Goal: Task Accomplishment & Management: Use online tool/utility

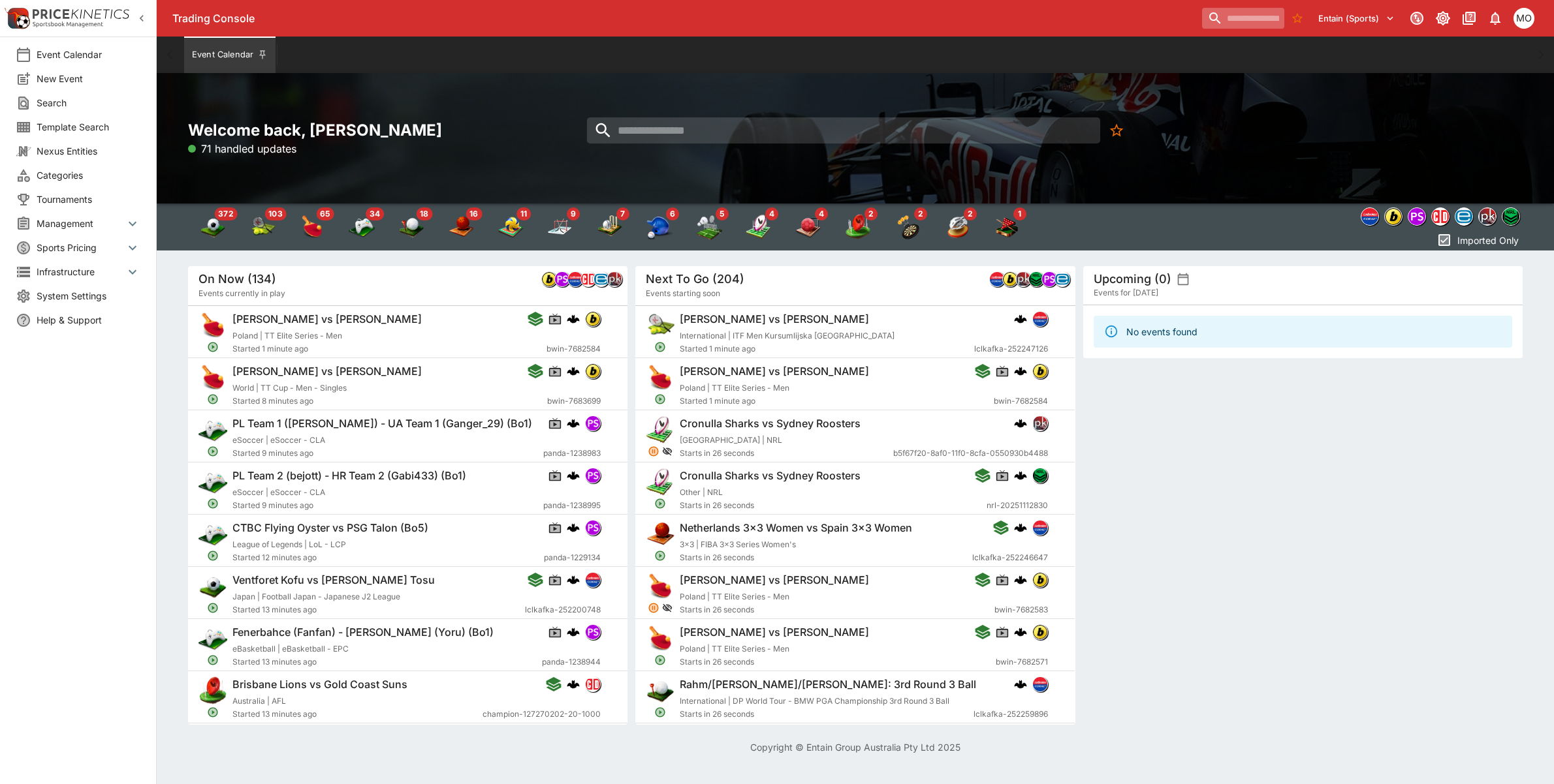
click at [1222, 25] on input "search" at bounding box center [1243, 18] width 82 height 21
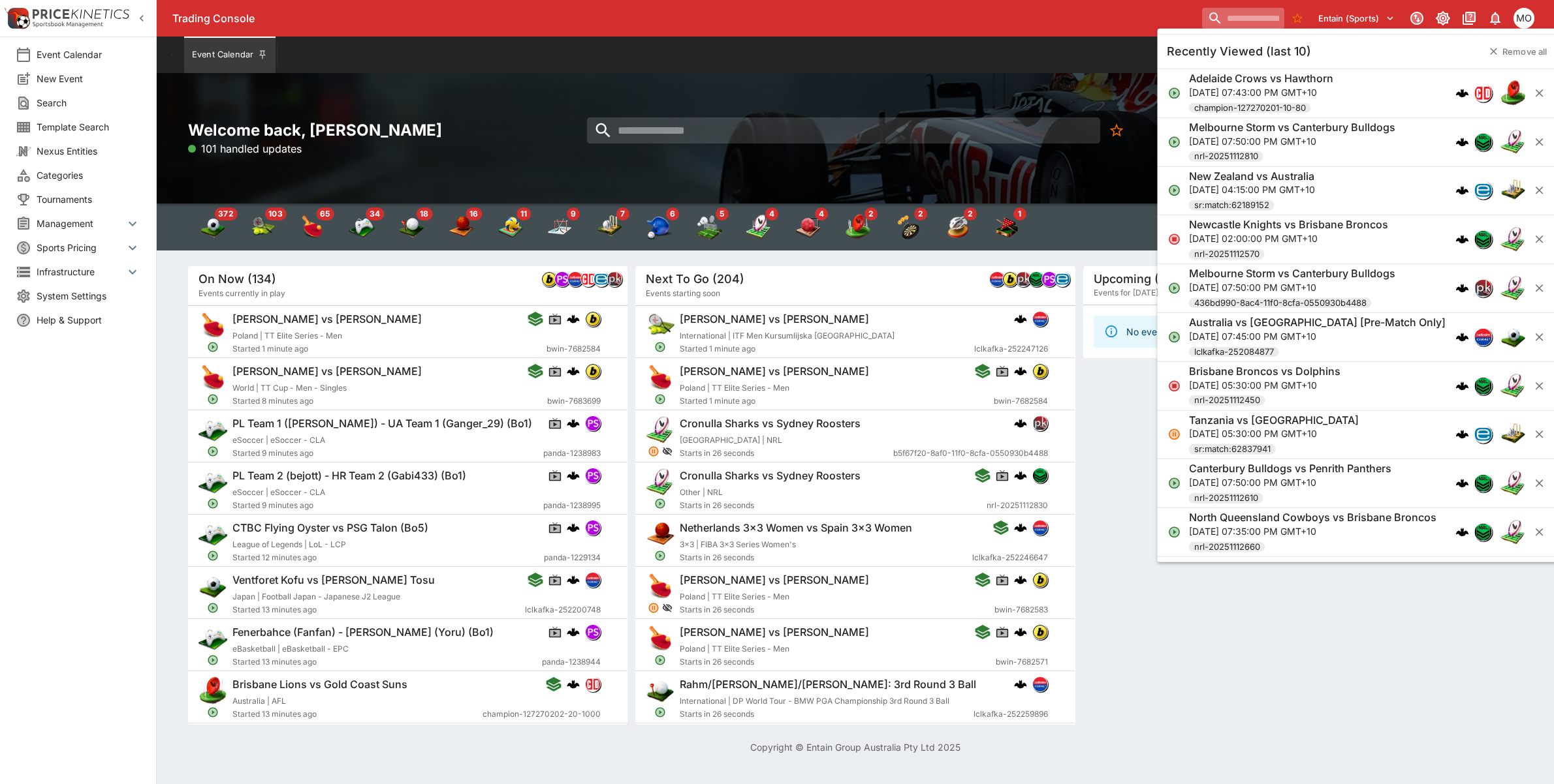
paste input "**********"
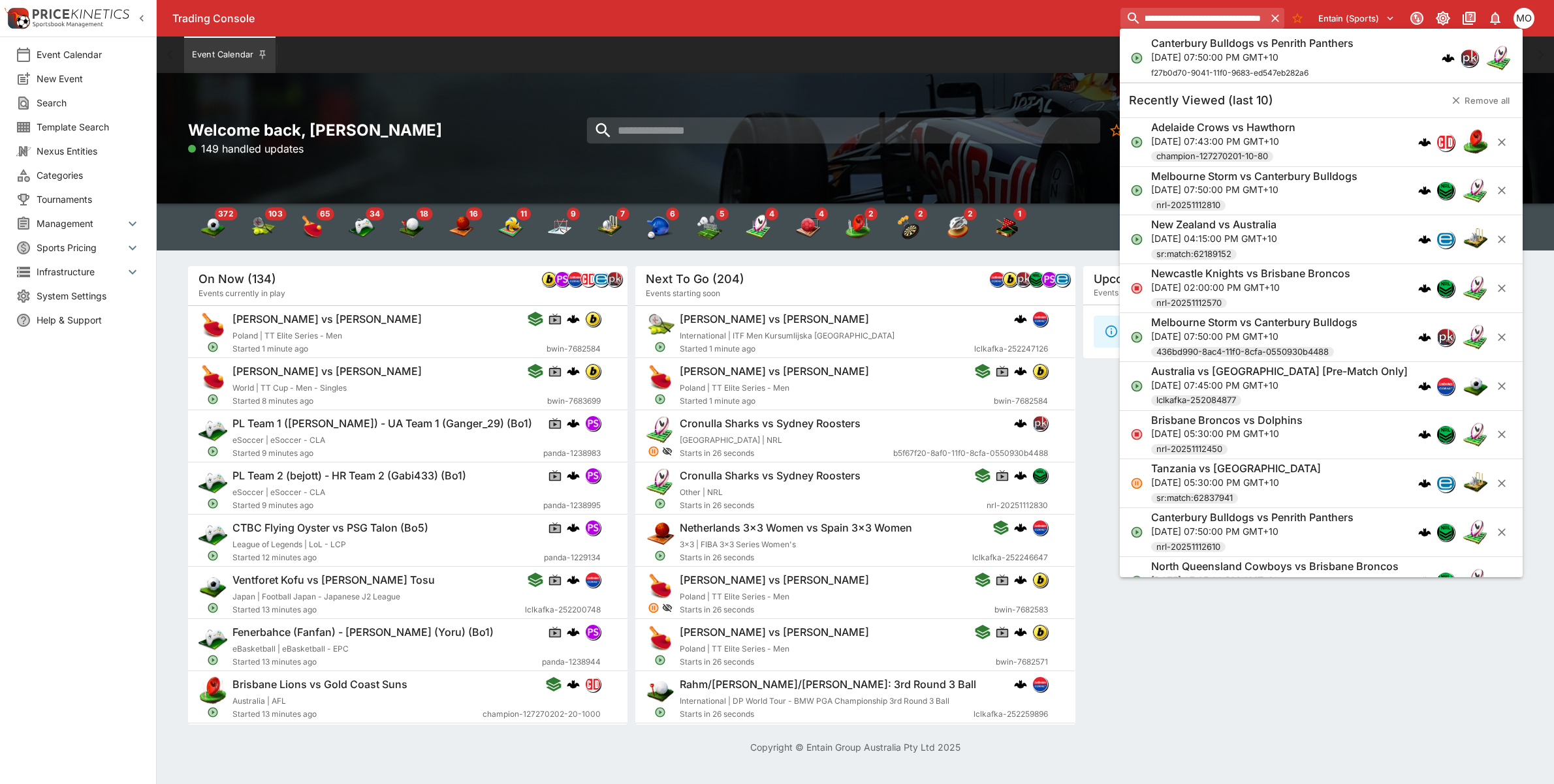
type input "**********"
click at [1196, 62] on p "[DATE] 07:50:00 PM GMT+10" at bounding box center [1252, 57] width 203 height 14
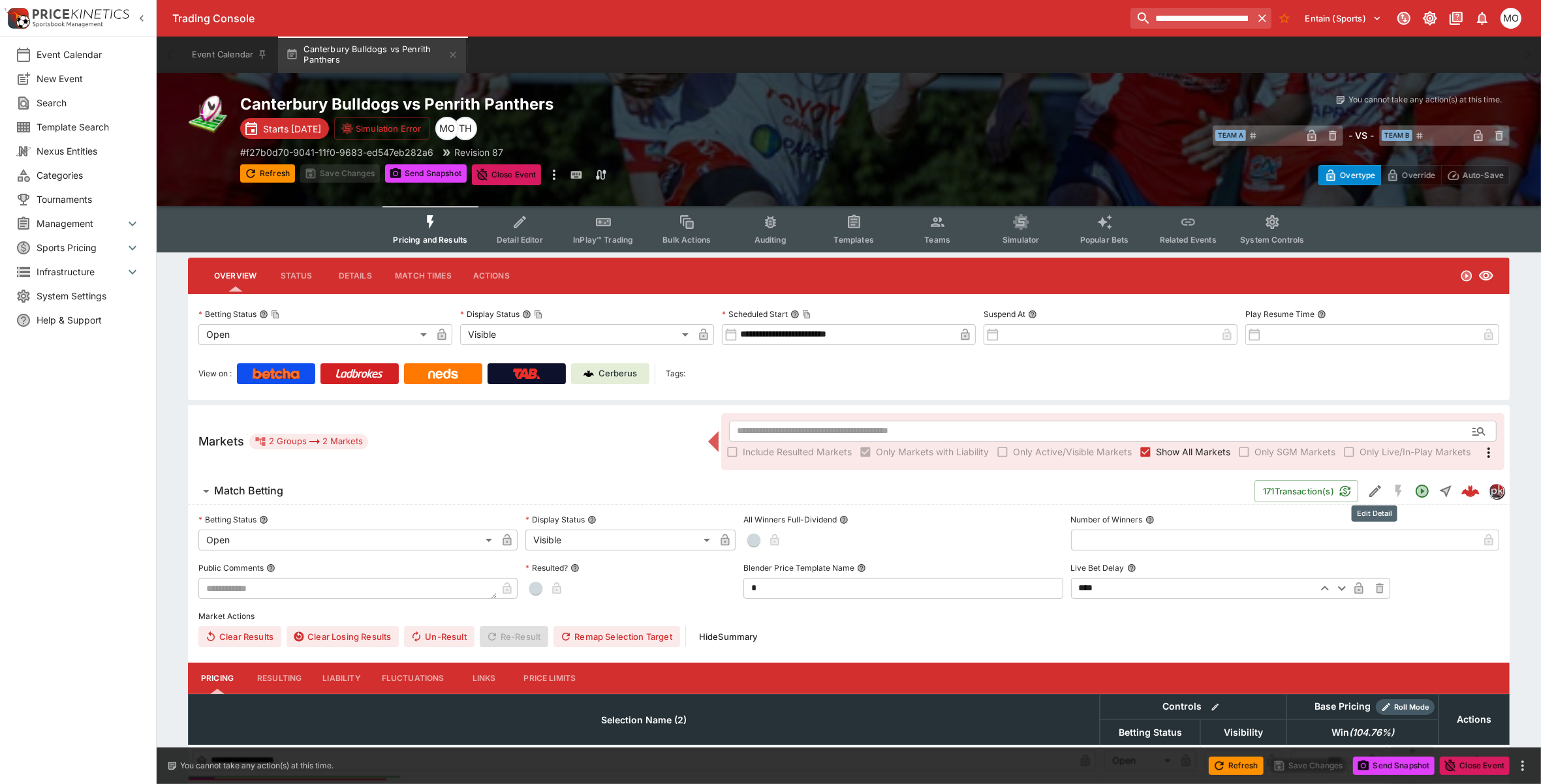
click at [1378, 485] on icon "Edit Detail" at bounding box center [1375, 491] width 12 height 12
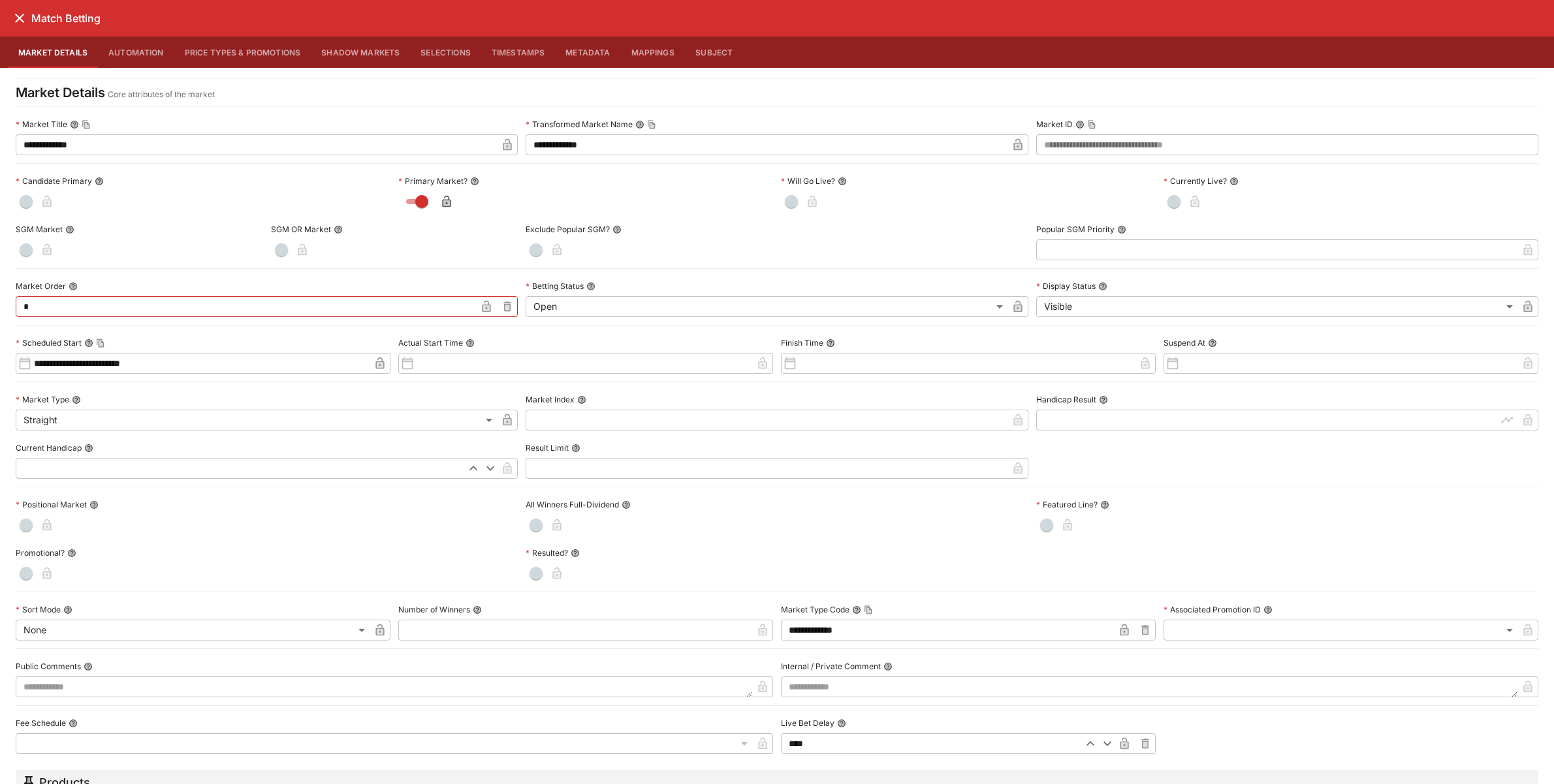
click at [594, 53] on button "Metadata" at bounding box center [587, 52] width 65 height 32
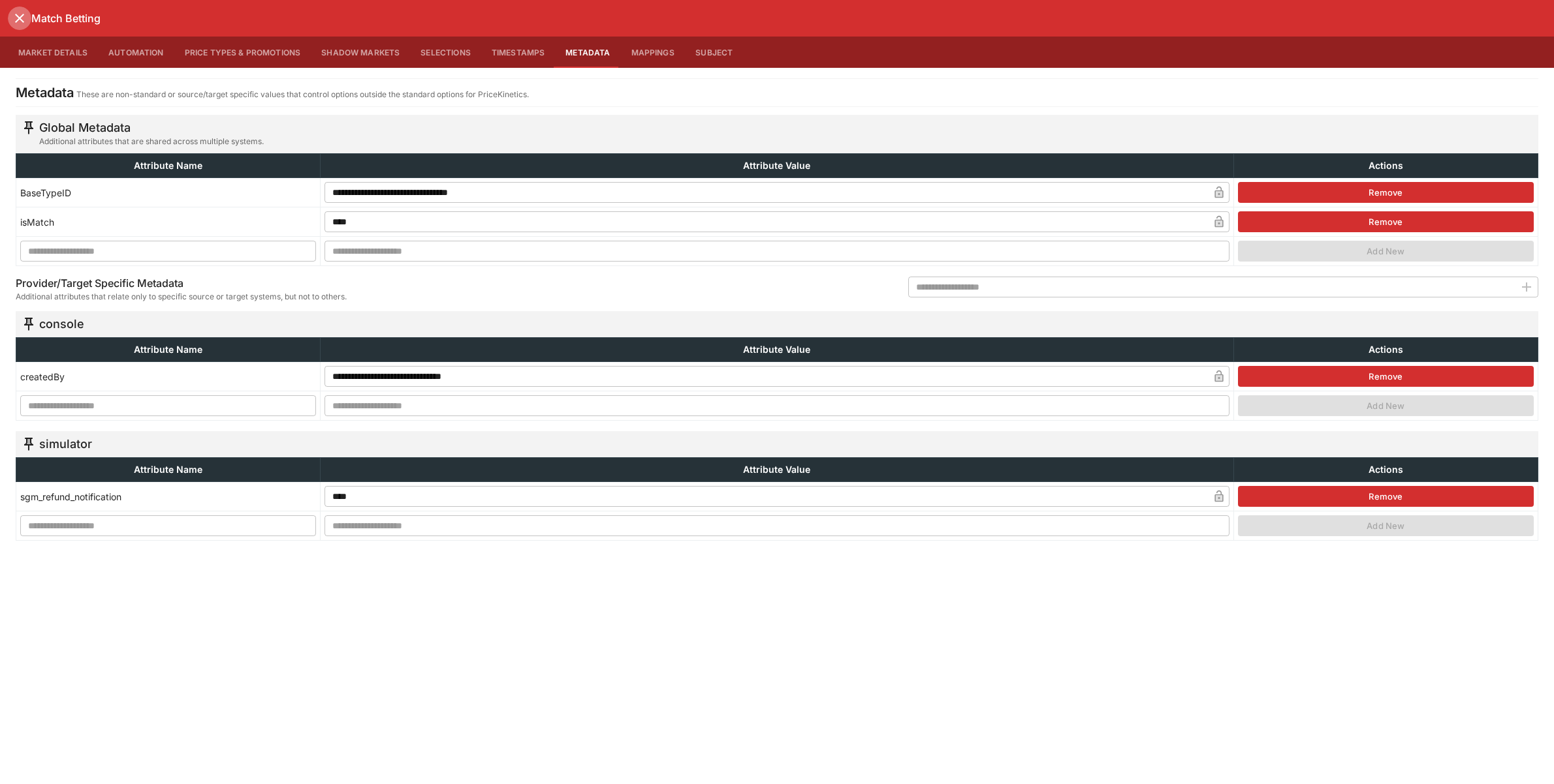
click at [21, 13] on icon "close" at bounding box center [20, 18] width 16 height 16
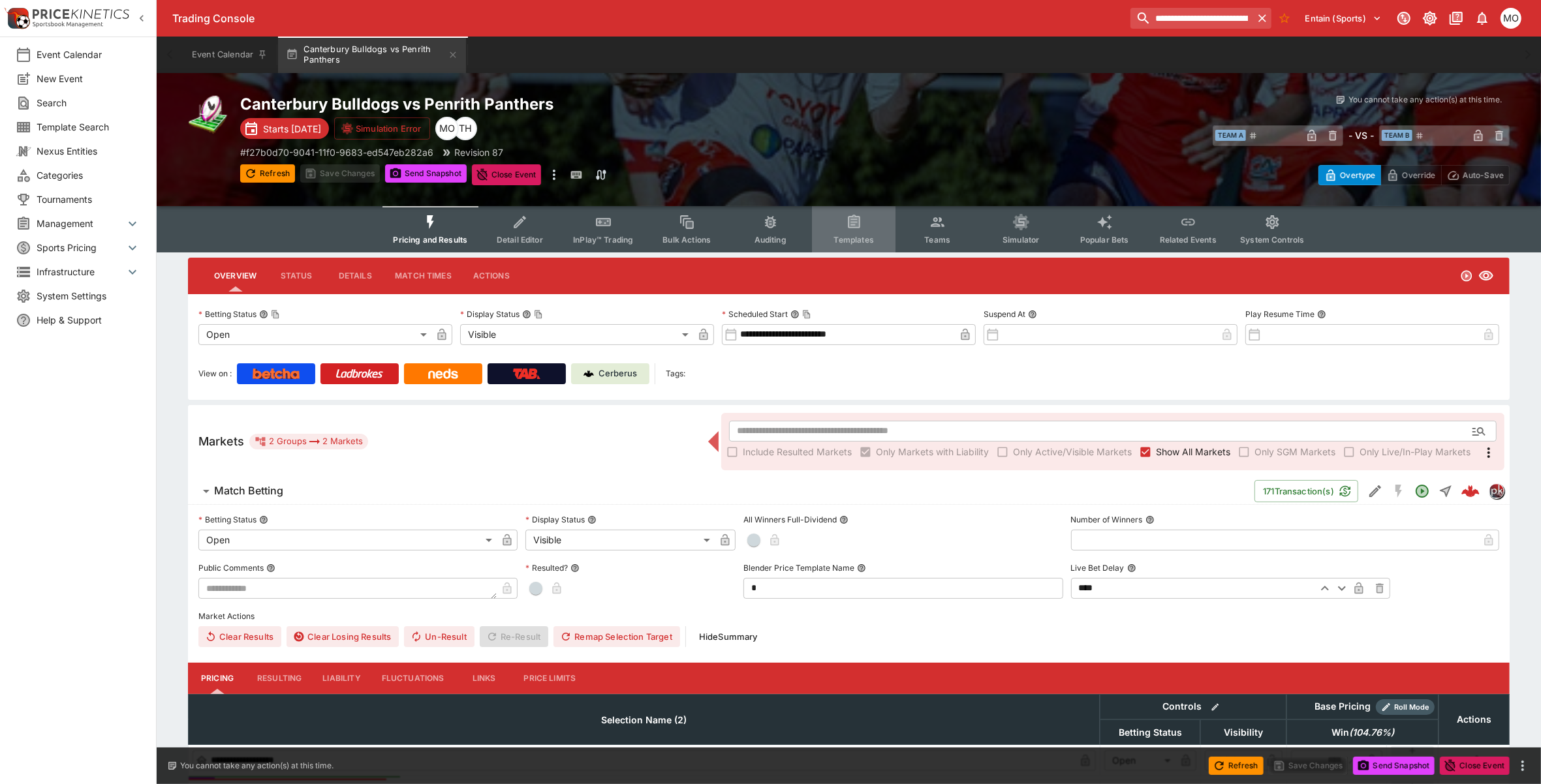
click at [846, 224] on icon "Event type filters" at bounding box center [854, 222] width 17 height 17
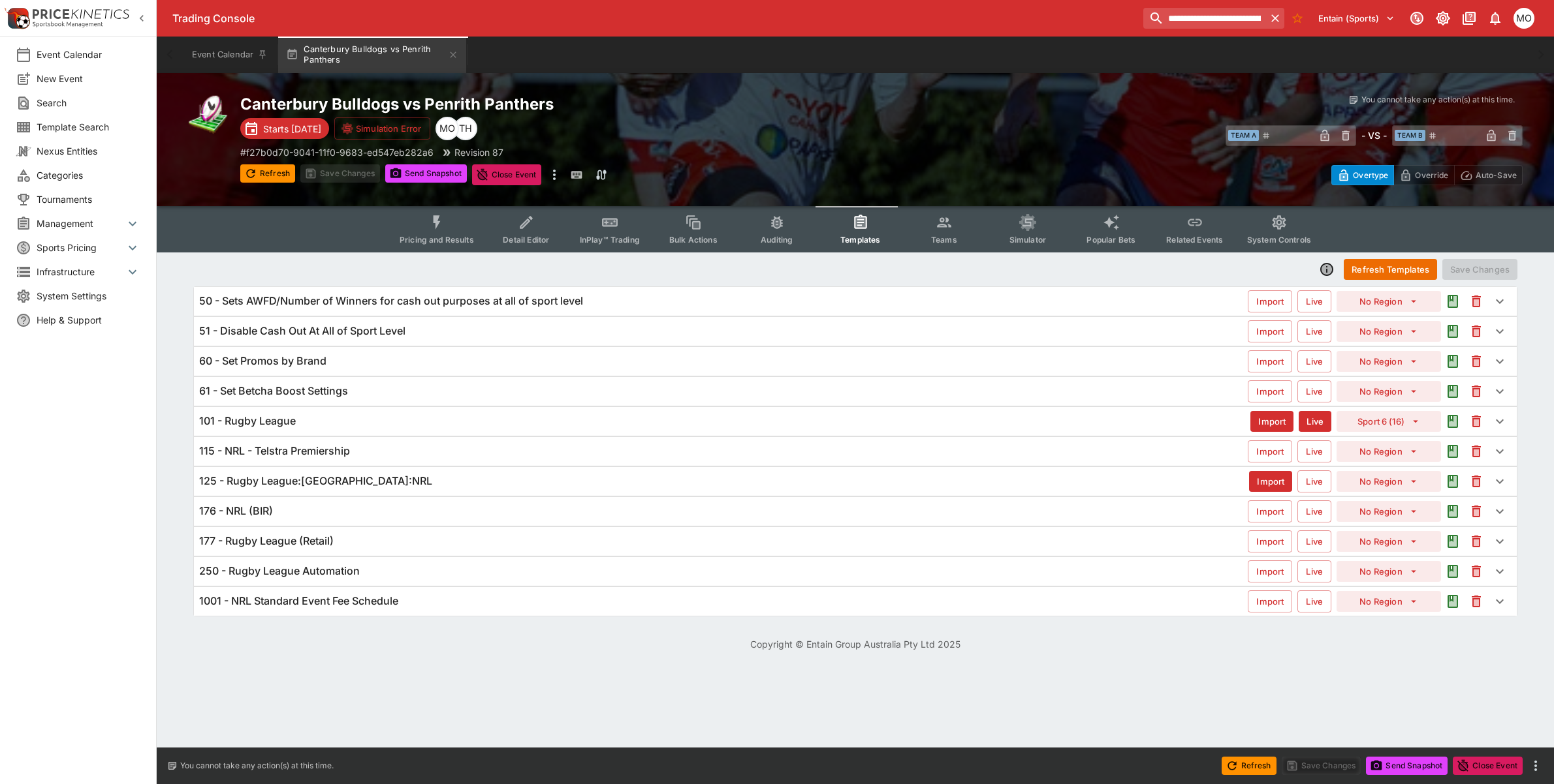
click at [252, 422] on h6 "101 - Rugby League" at bounding box center [247, 421] width 96 height 14
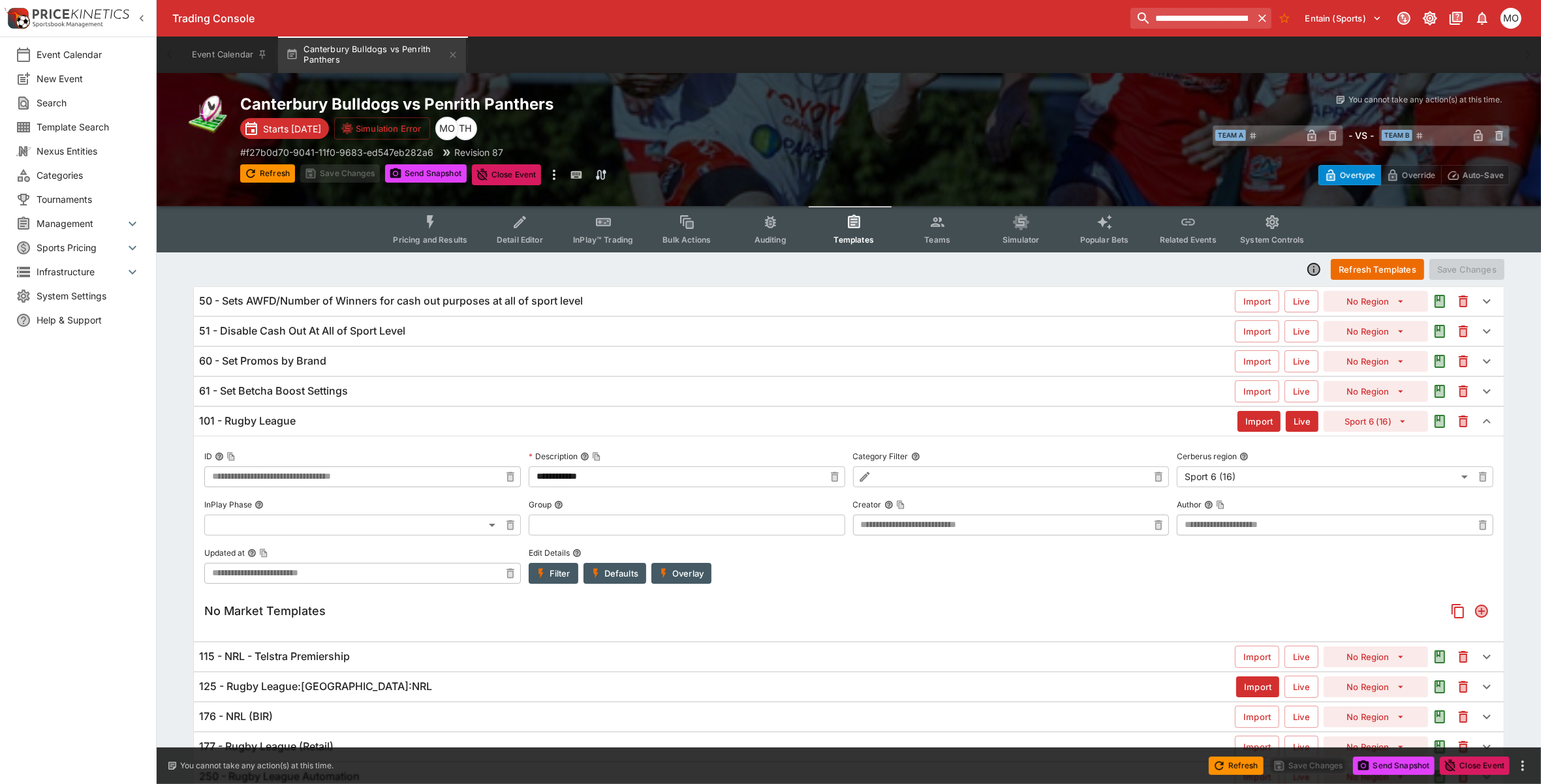
type input "**********"
click at [252, 422] on h6 "101 - Rugby League" at bounding box center [246, 421] width 96 height 14
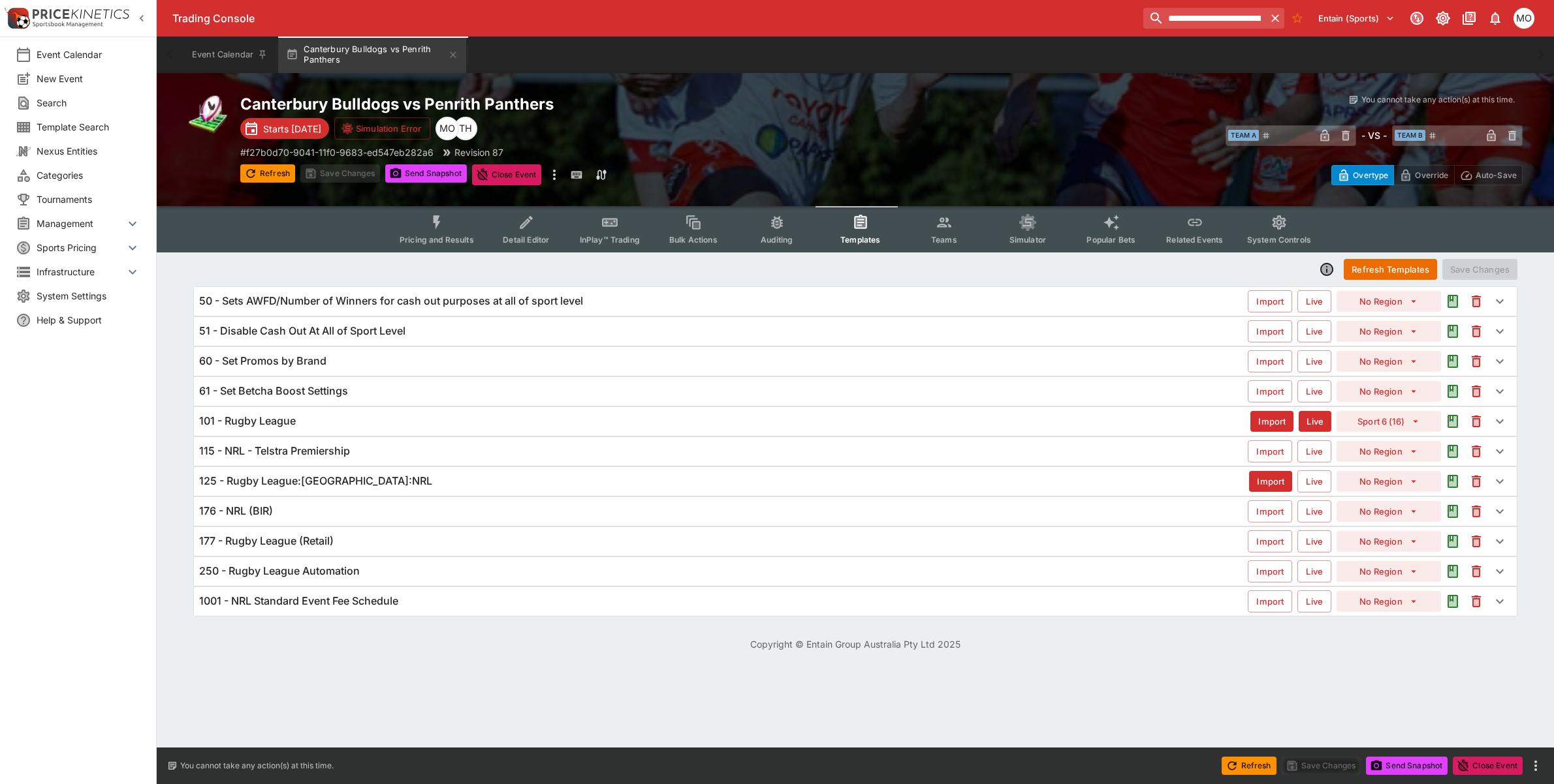
click at [81, 180] on span "Categories" at bounding box center [88, 175] width 104 height 14
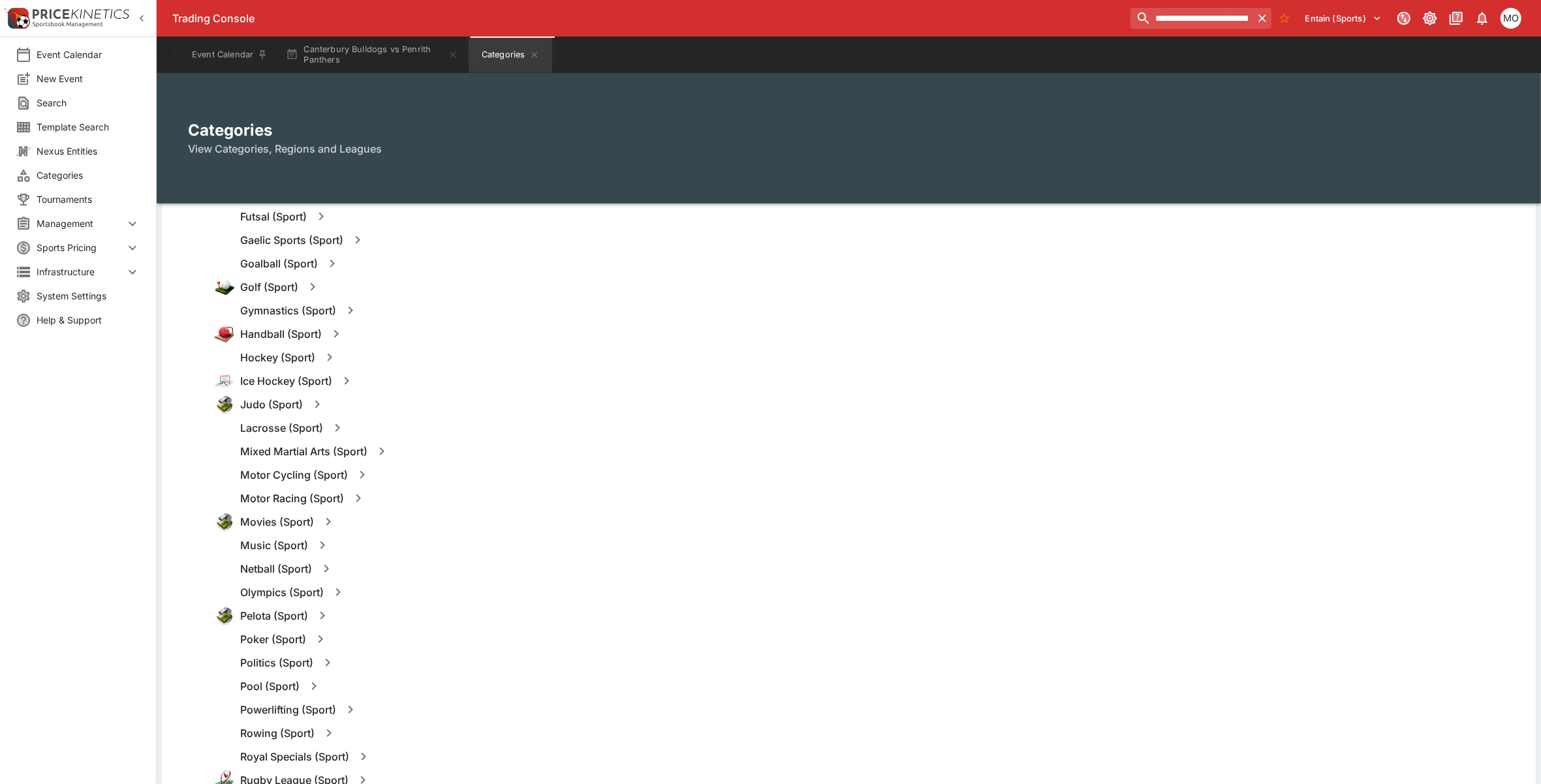
scroll to position [979, 0]
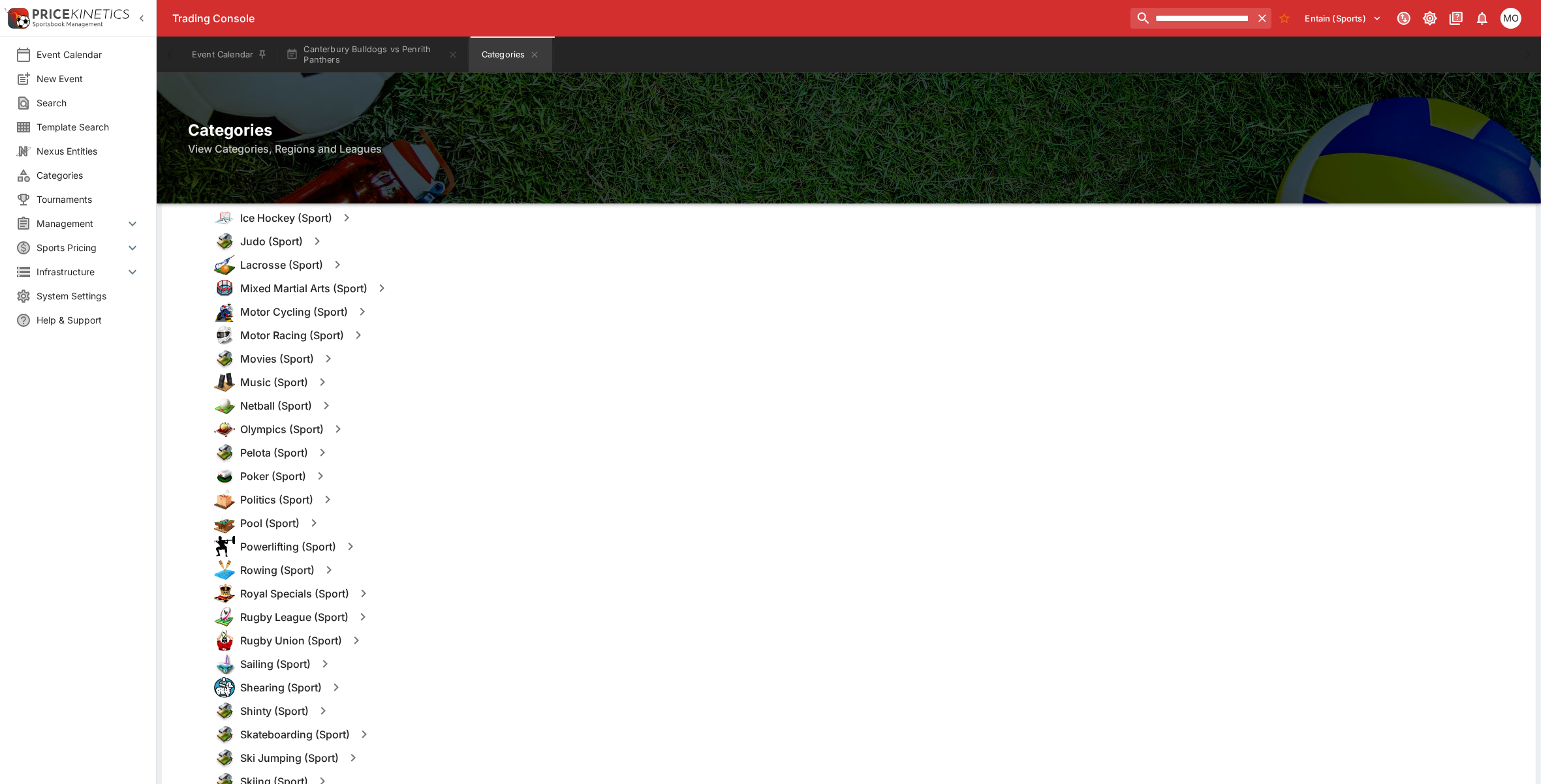
click at [363, 613] on icon "button" at bounding box center [363, 617] width 5 height 7
click at [478, 610] on button "Templates" at bounding box center [489, 617] width 58 height 21
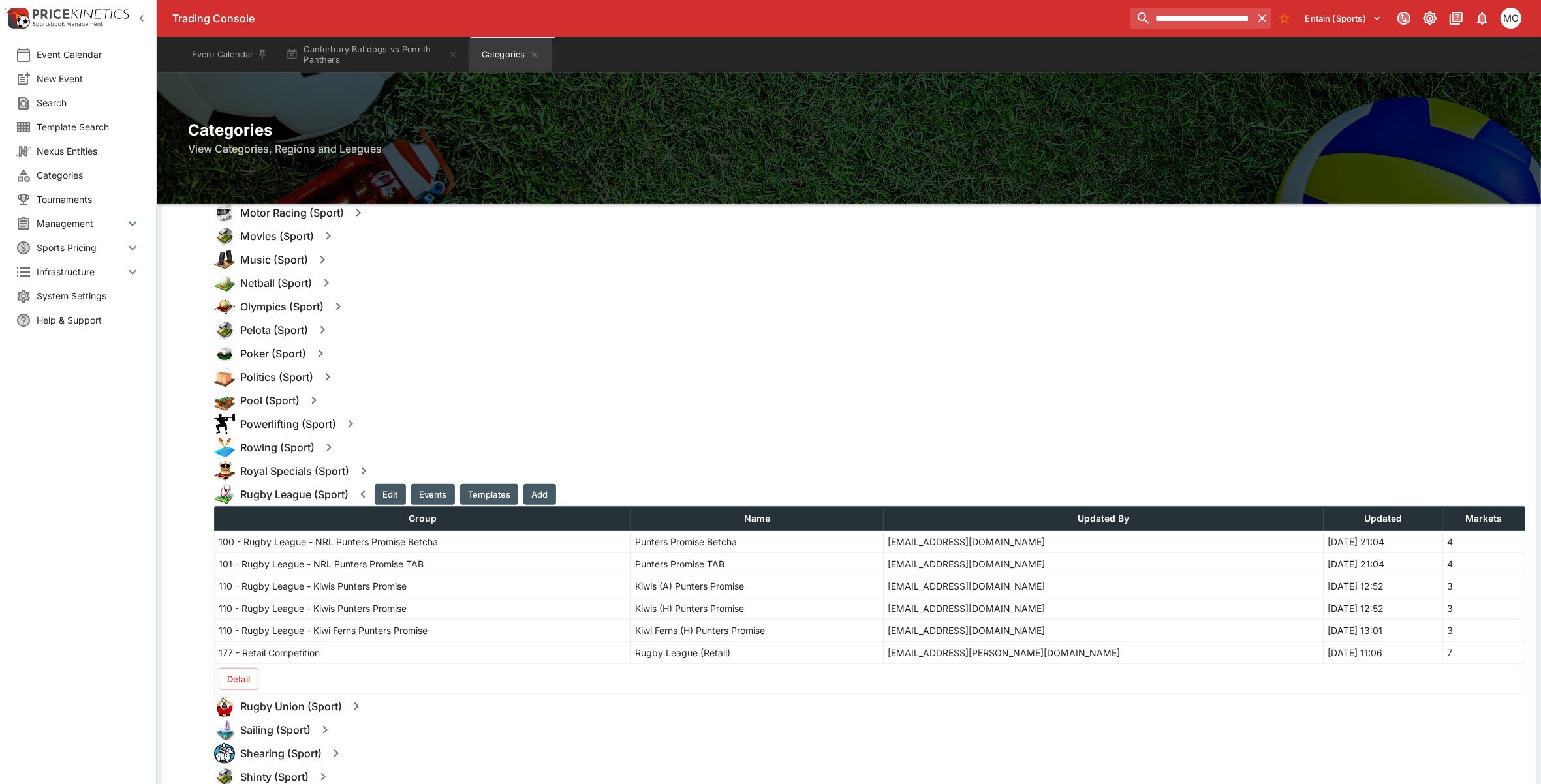
scroll to position [1141, 0]
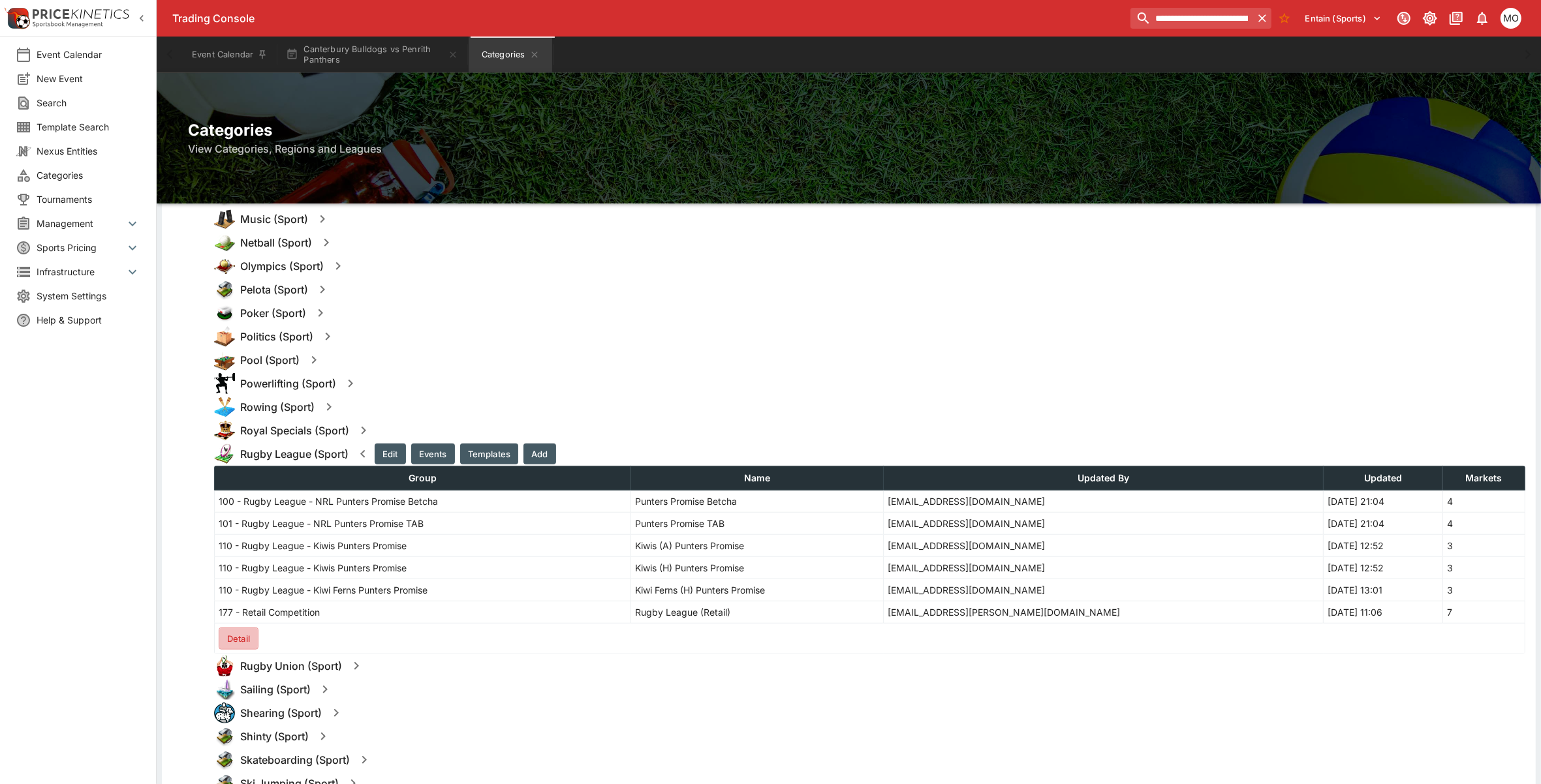
click at [239, 643] on button "Detail" at bounding box center [238, 639] width 40 height 22
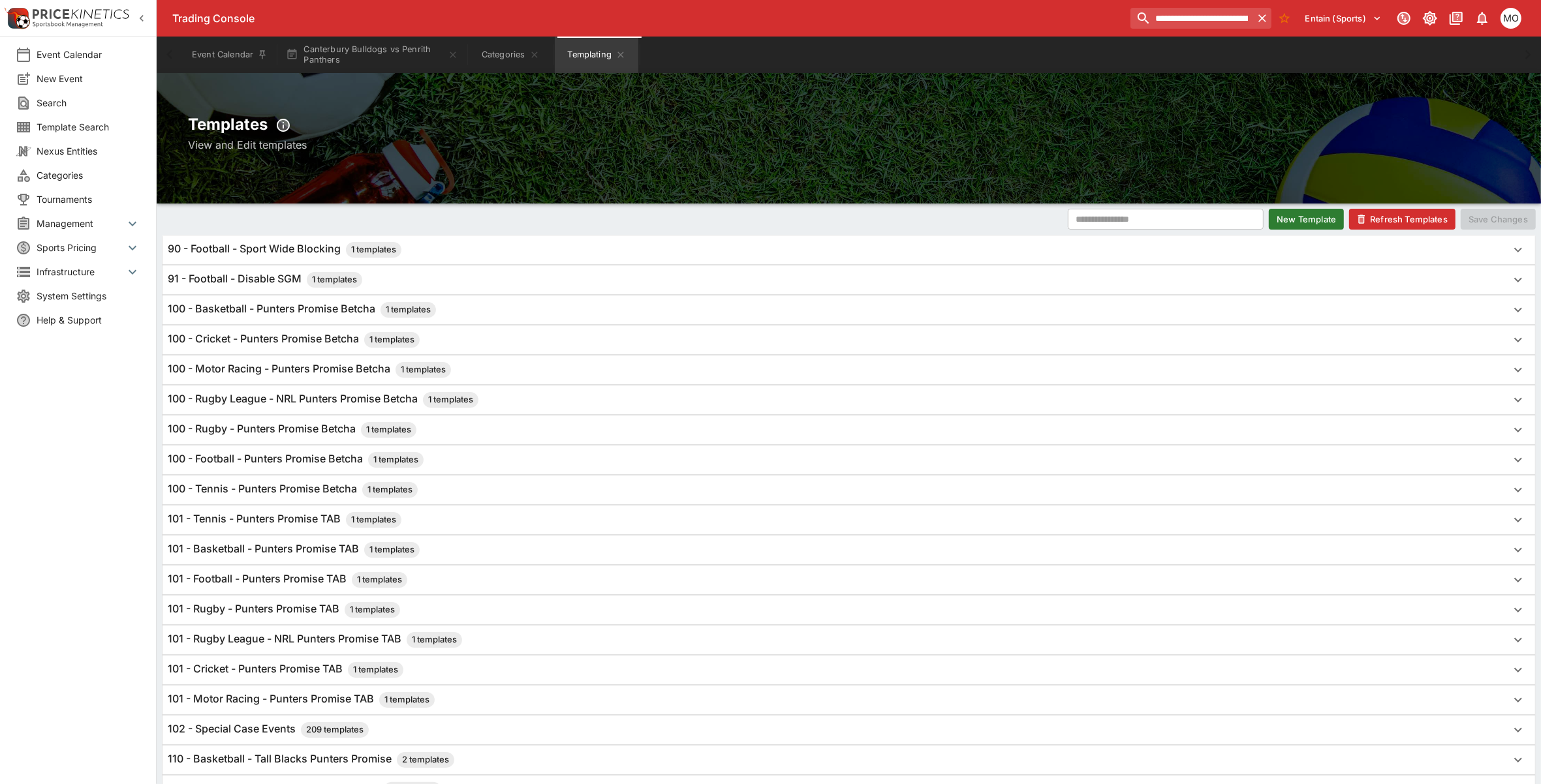
click at [220, 400] on h6 "100 - Rugby League - NRL Punters Promise Betcha 1 templates" at bounding box center [323, 399] width 311 height 16
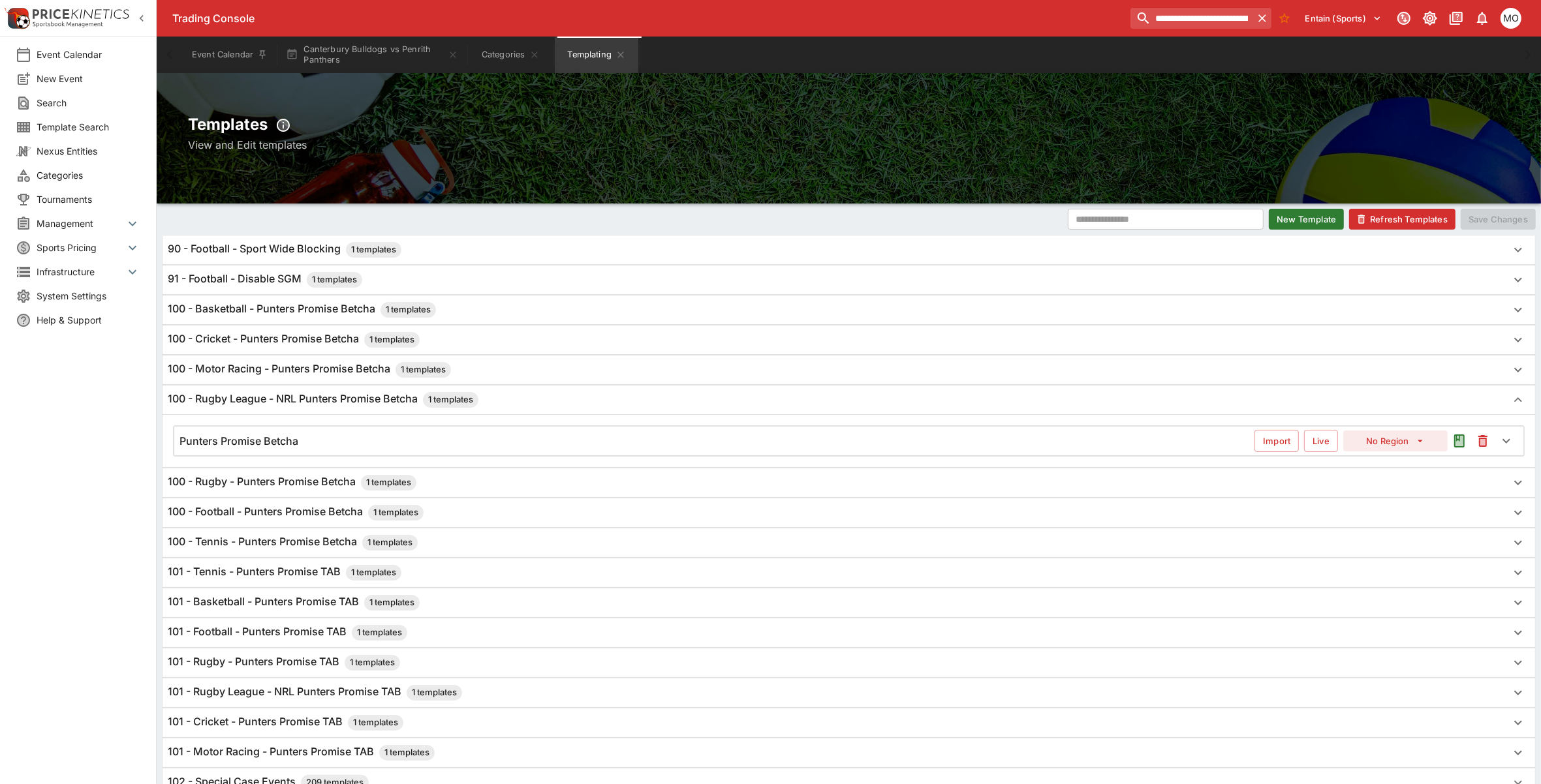
click at [281, 438] on h6 "Punters Promise Betcha" at bounding box center [238, 441] width 119 height 14
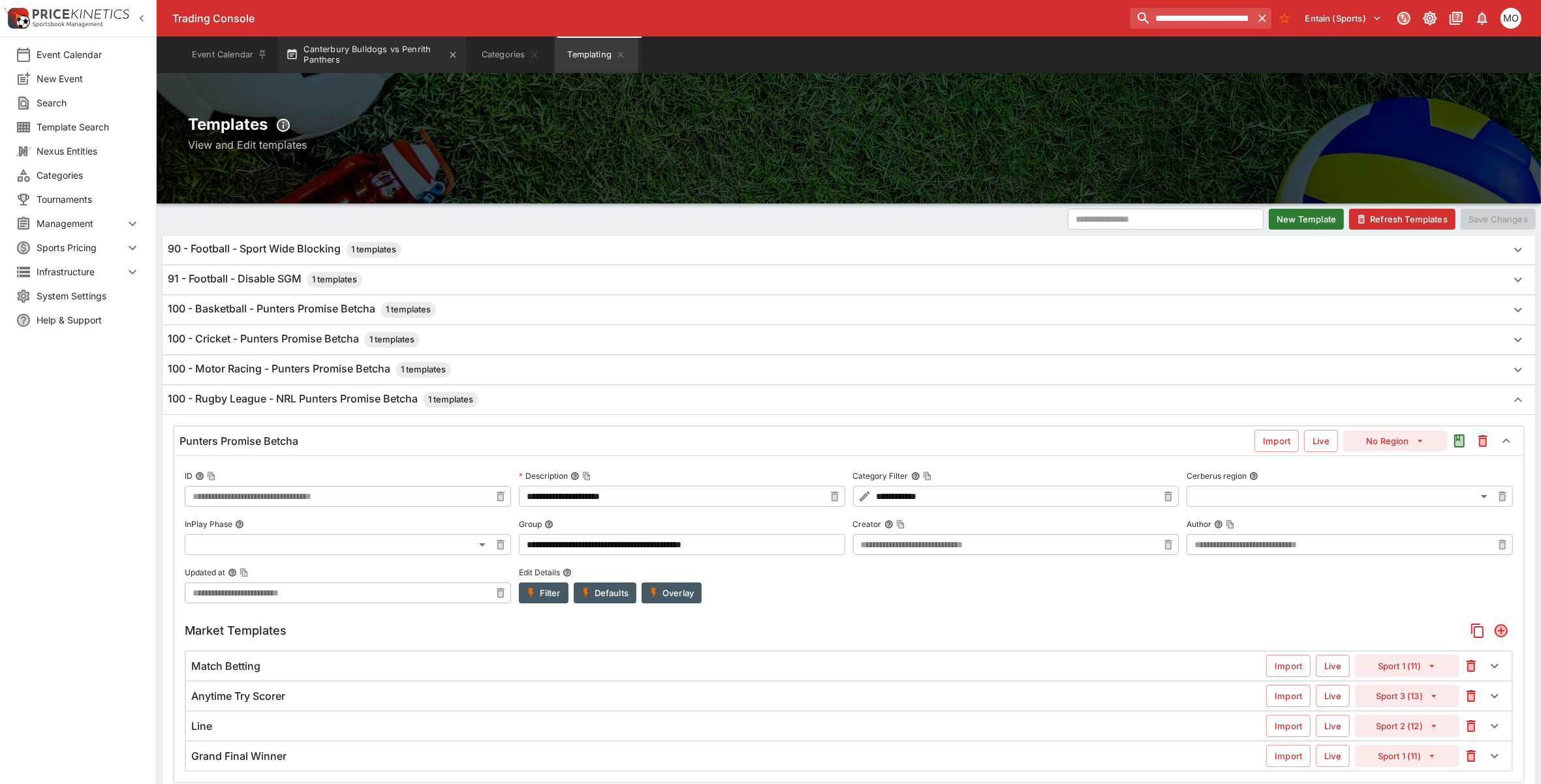
click at [353, 59] on button "Canterbury Bulldogs vs Penrith Panthers" at bounding box center [371, 54] width 188 height 36
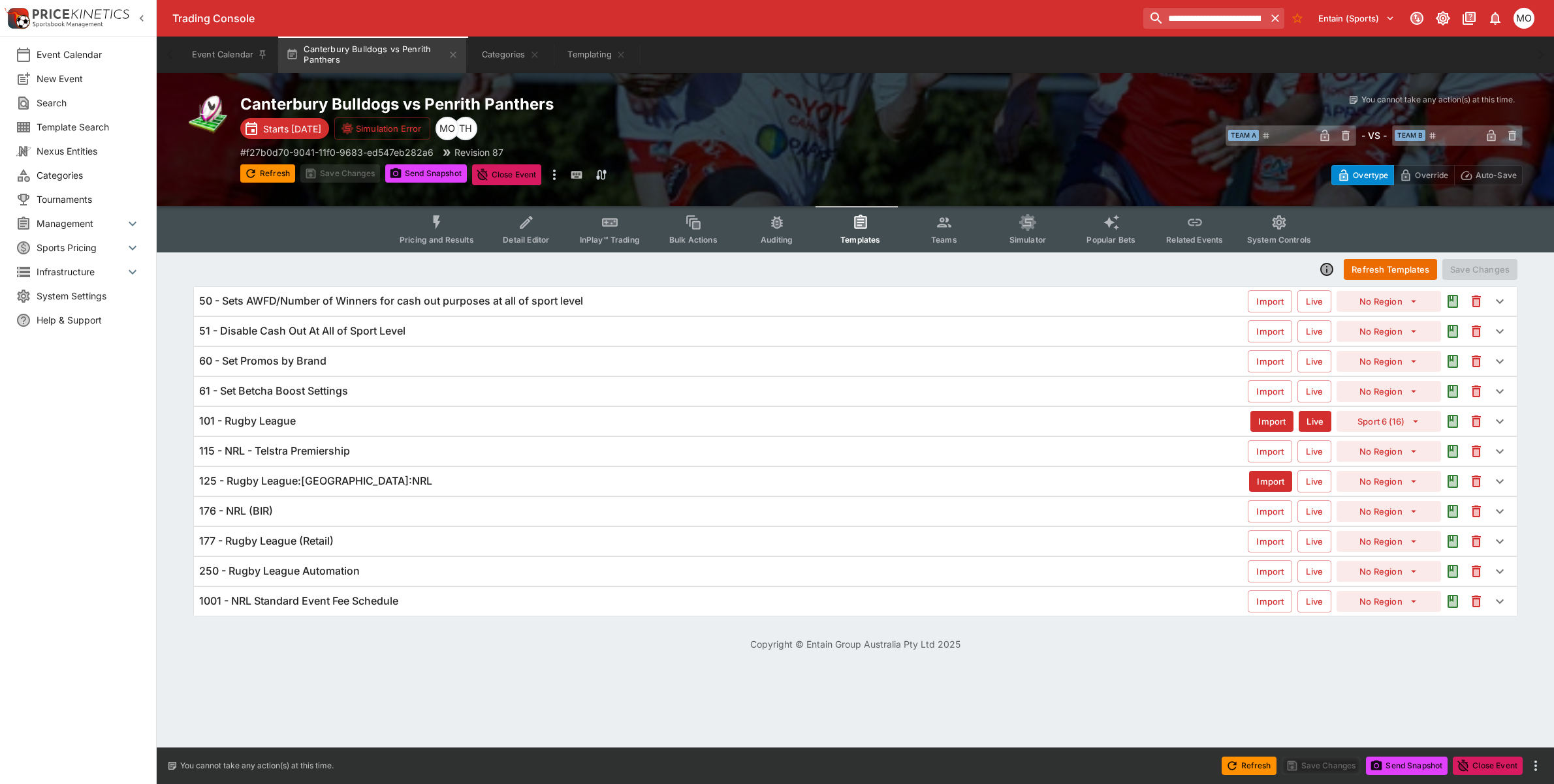
click at [439, 230] on button "Pricing and Results" at bounding box center [437, 230] width 95 height 47
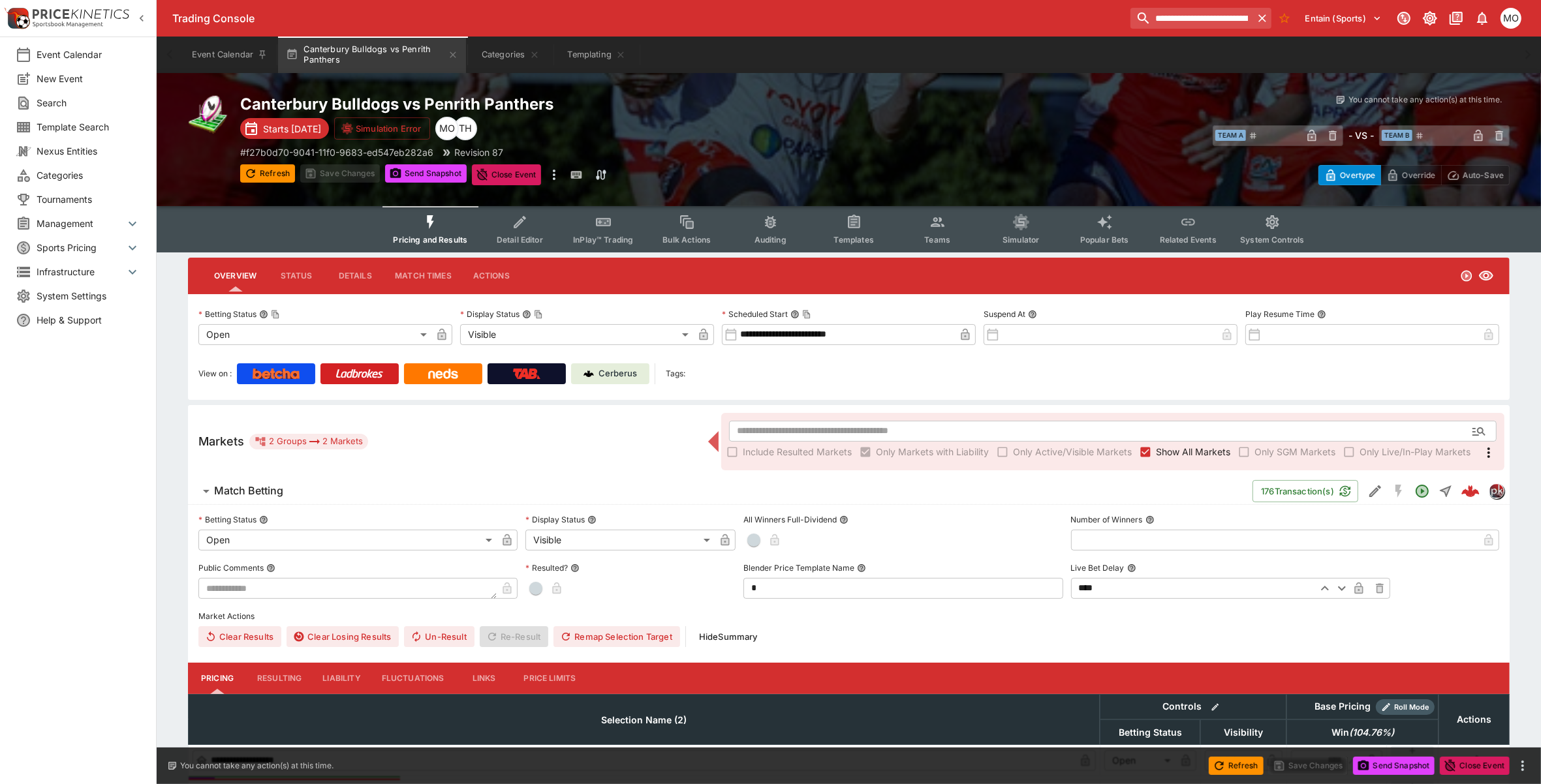
click at [637, 379] on link "Cerberus" at bounding box center [610, 373] width 78 height 21
click at [578, 47] on button "Templating" at bounding box center [595, 54] width 83 height 36
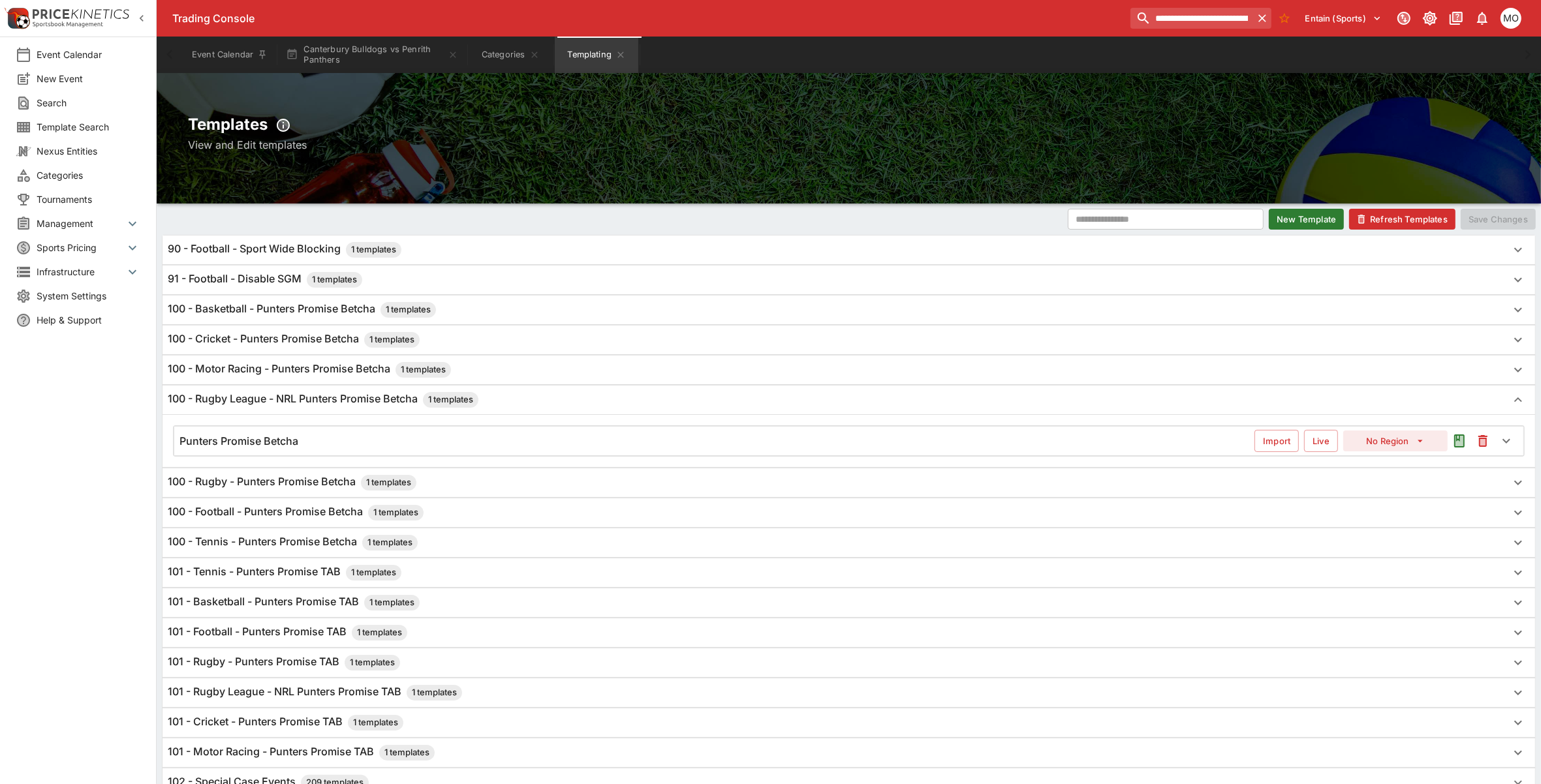
click at [530, 448] on div "Punters Promise Betcha" at bounding box center [716, 441] width 1074 height 14
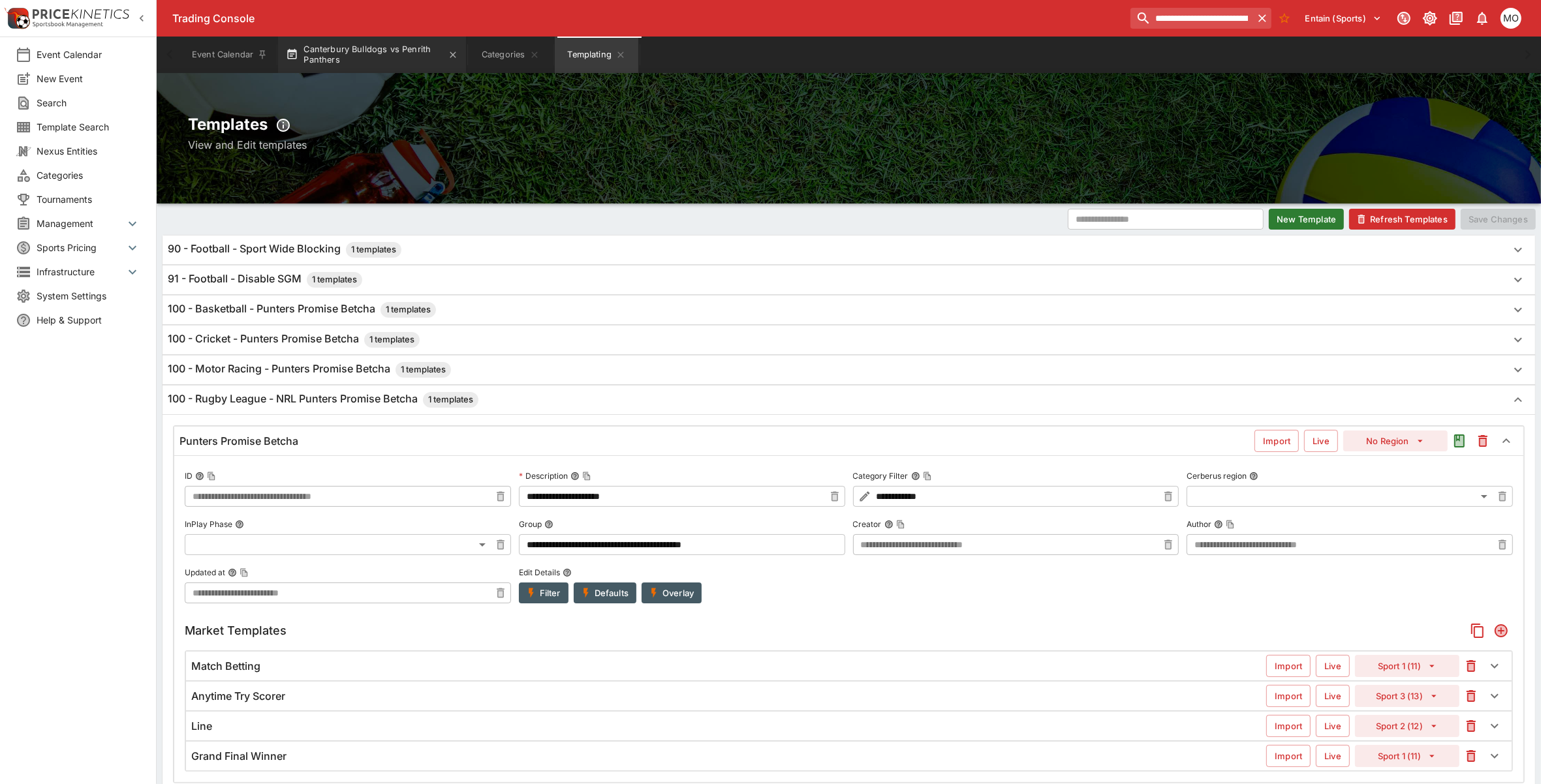
click at [389, 47] on button "Canterbury Bulldogs vs Penrith Panthers" at bounding box center [371, 54] width 188 height 36
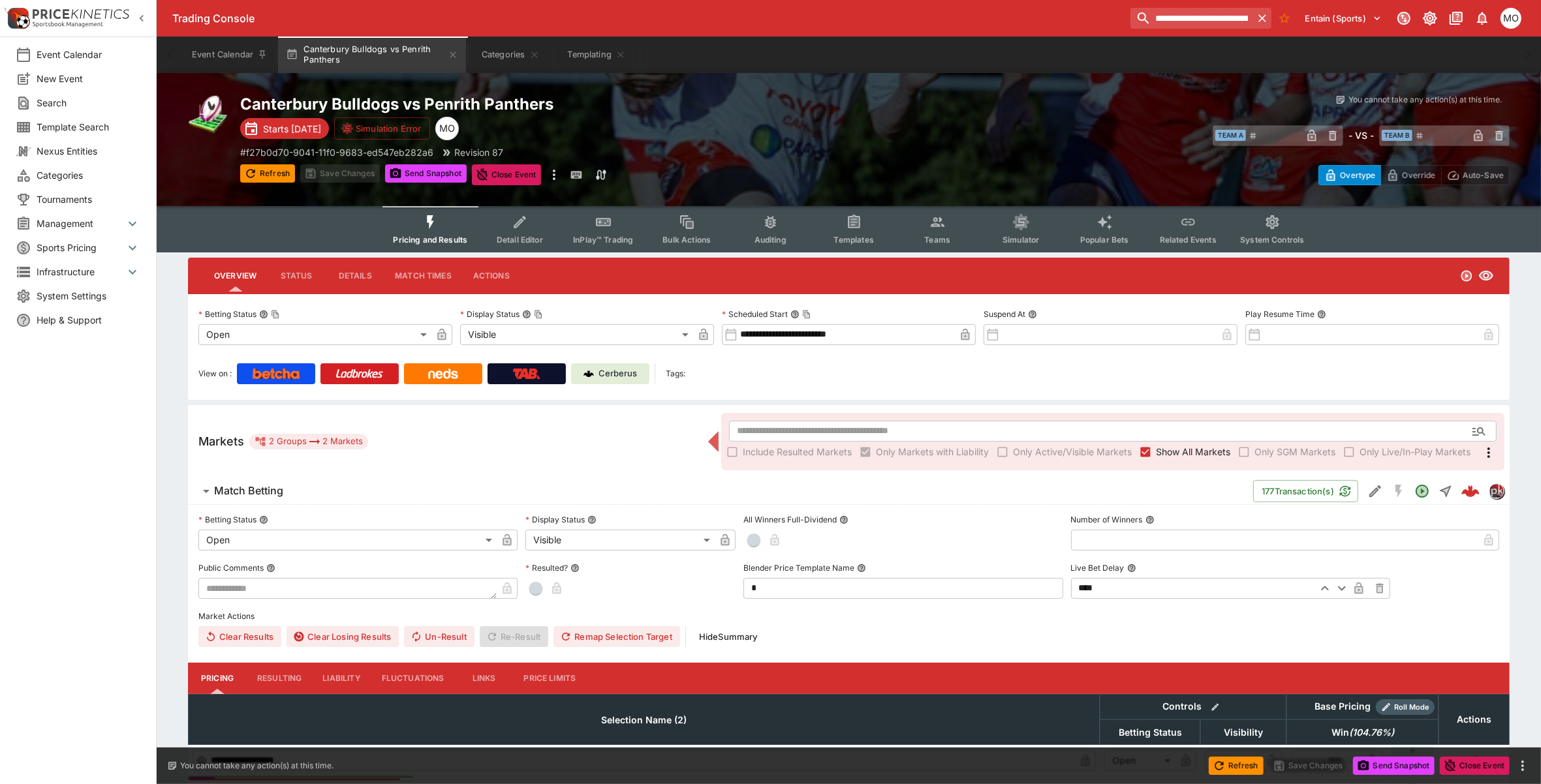
click at [843, 231] on button "Templates" at bounding box center [853, 230] width 83 height 47
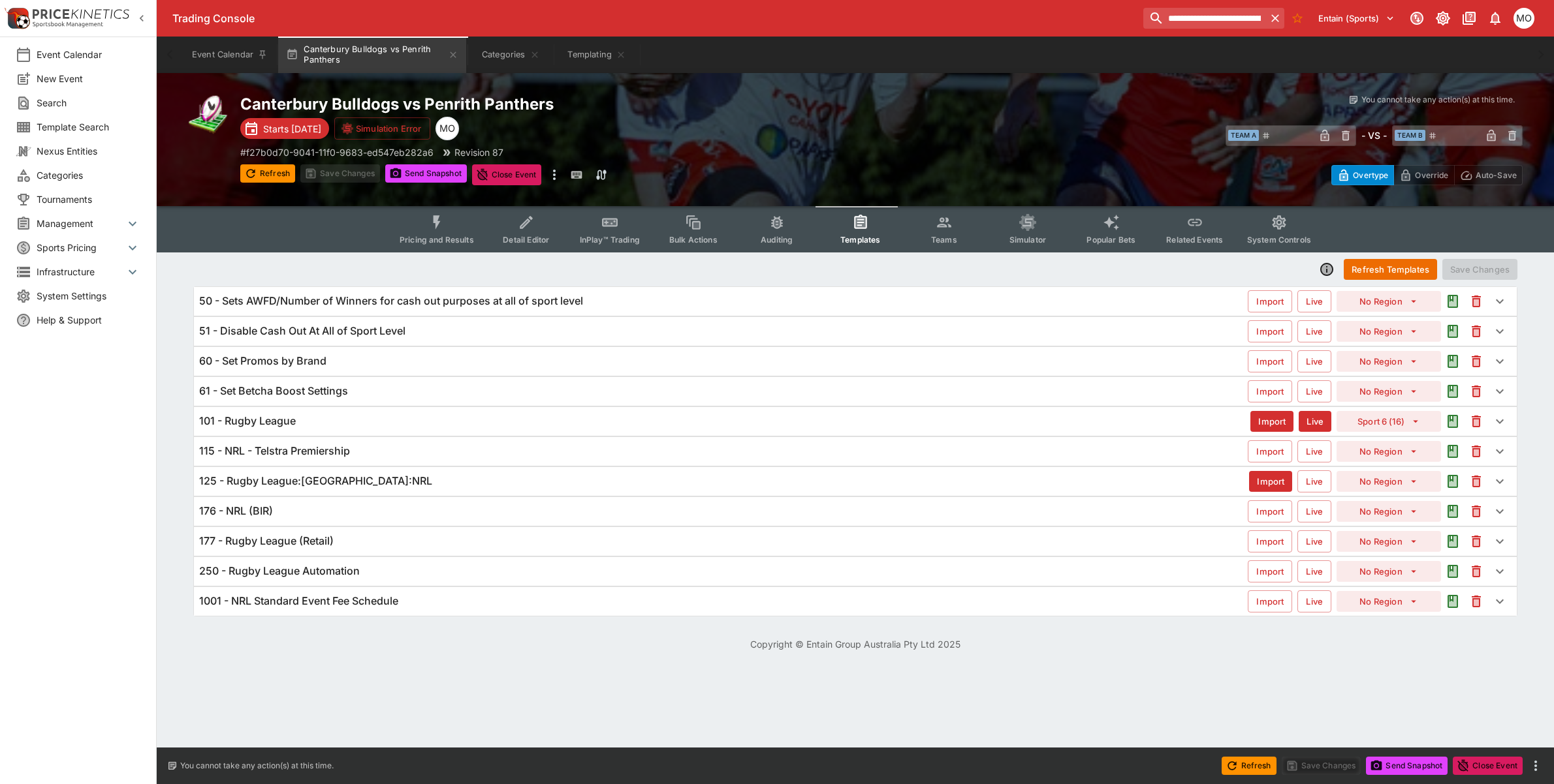
click at [325, 475] on h6 "125 - Rugby League:[GEOGRAPHIC_DATA]:NRL" at bounding box center [316, 481] width 233 height 14
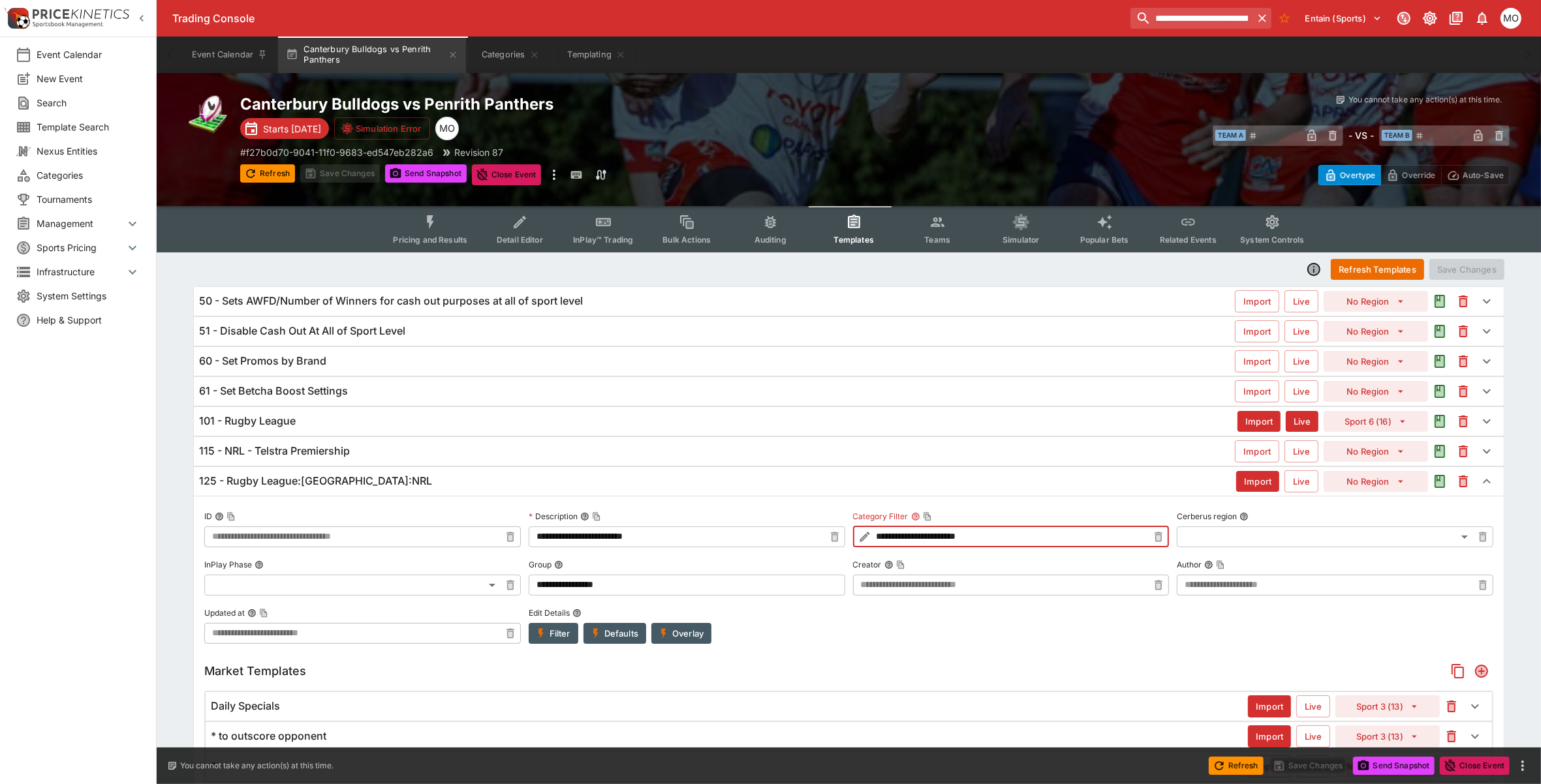
drag, startPoint x: 933, startPoint y: 537, endPoint x: 993, endPoint y: 537, distance: 60.0
click at [993, 537] on input "**********" at bounding box center [1011, 537] width 274 height 21
click at [585, 57] on button "Templating" at bounding box center [595, 54] width 83 height 36
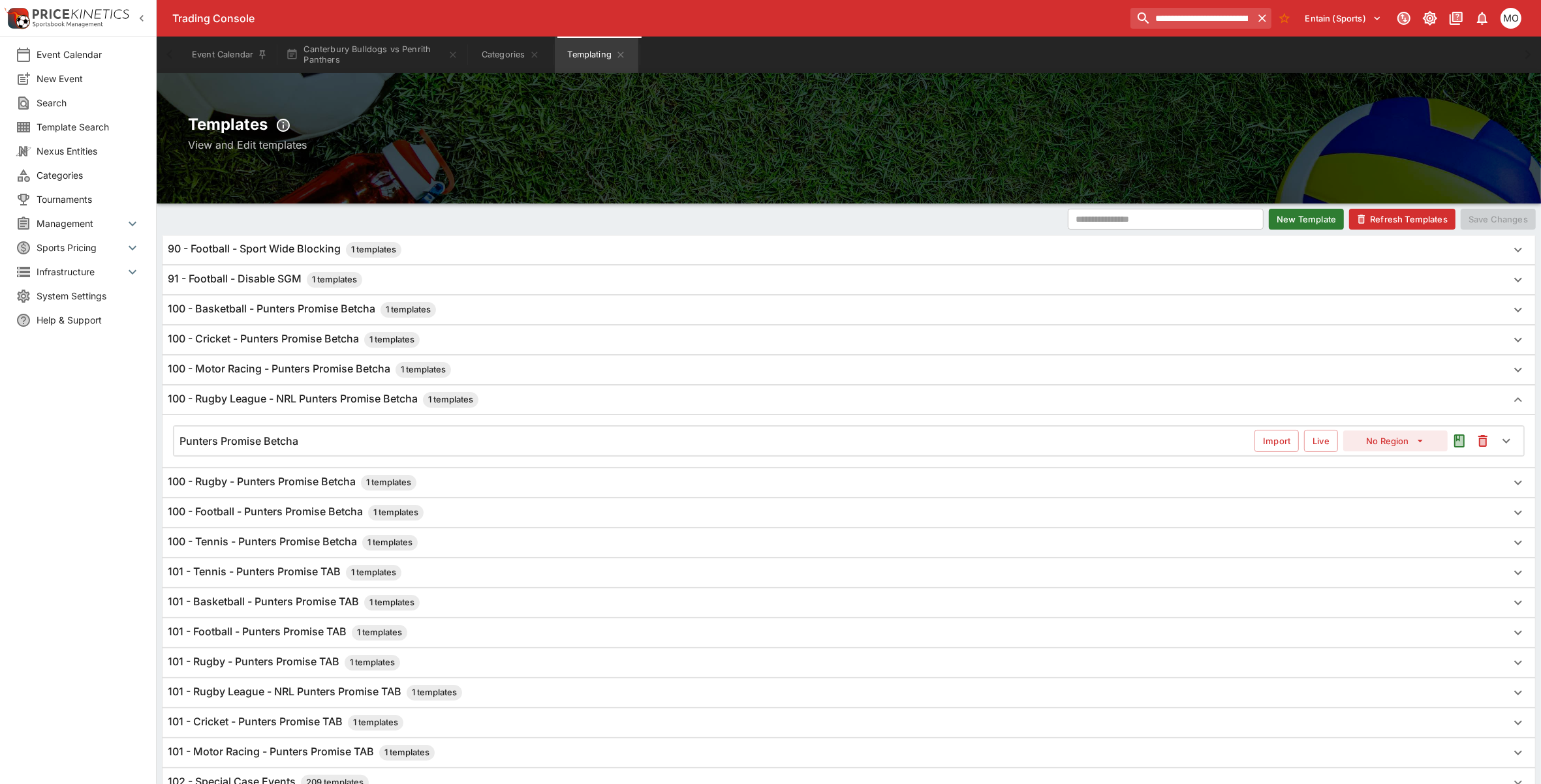
click at [533, 441] on div "Punters Promise Betcha" at bounding box center [716, 441] width 1074 height 14
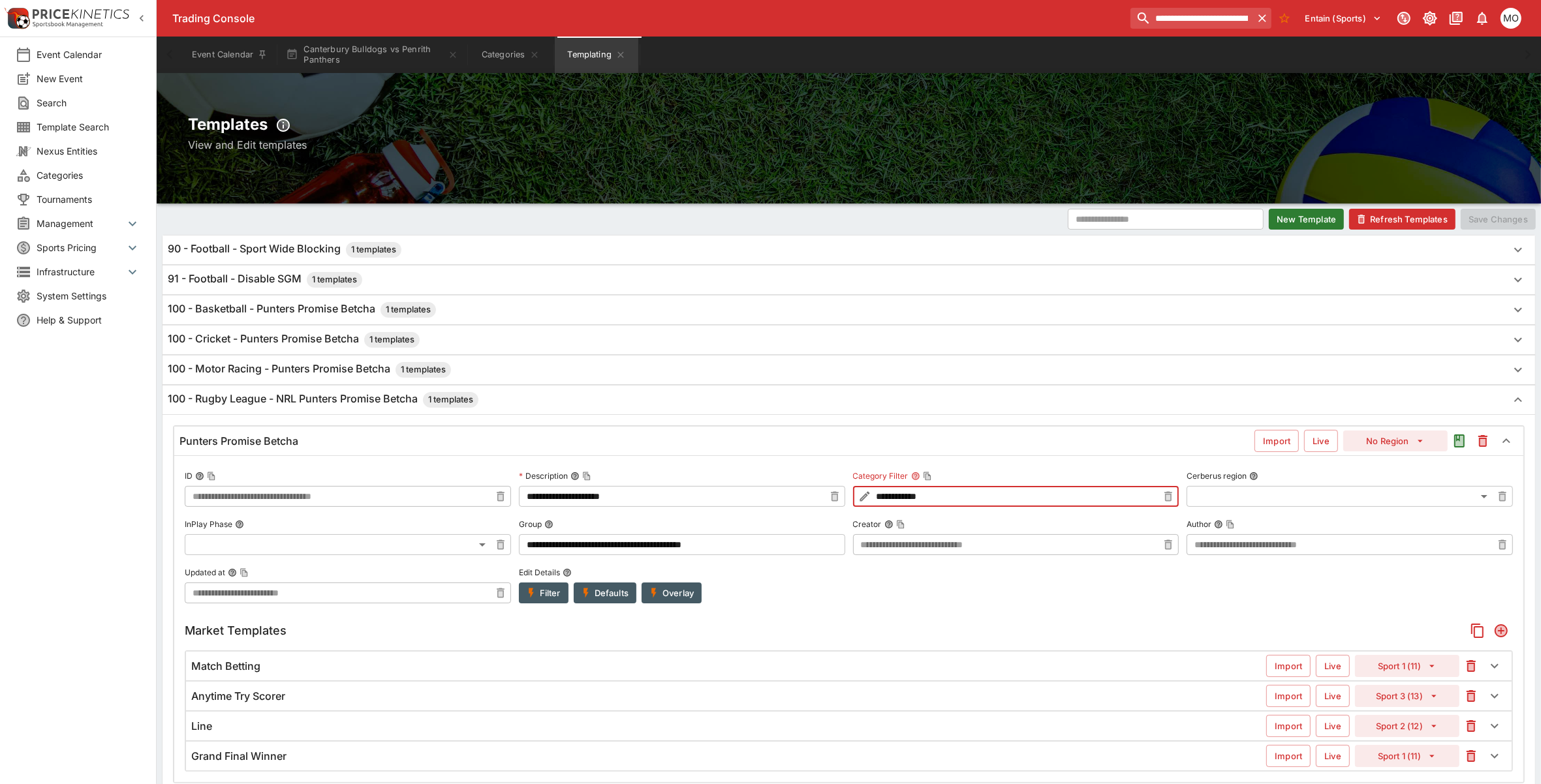
click at [949, 490] on input "**********" at bounding box center [1016, 497] width 285 height 21
paste input "**********"
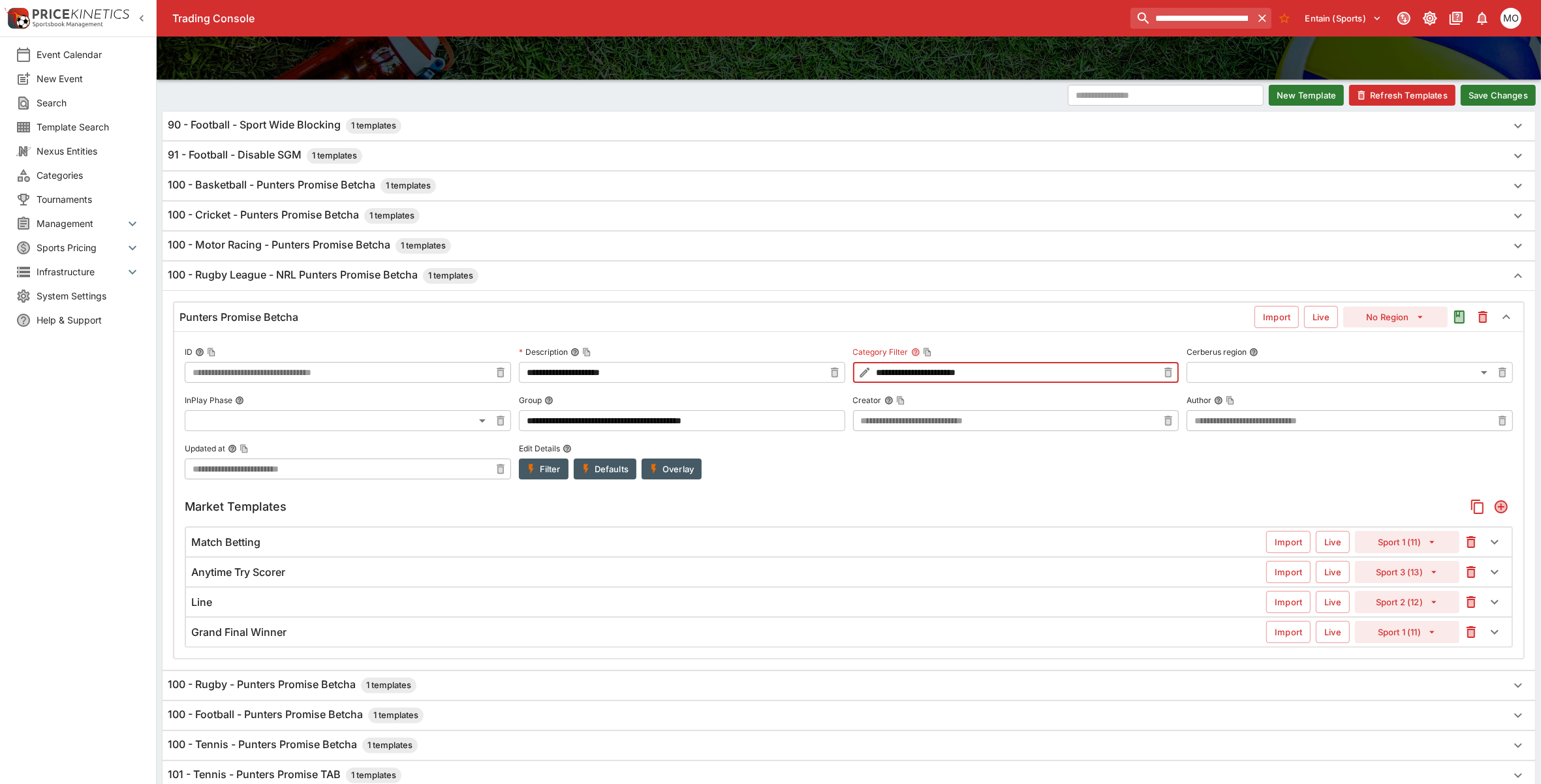
scroll to position [163, 0]
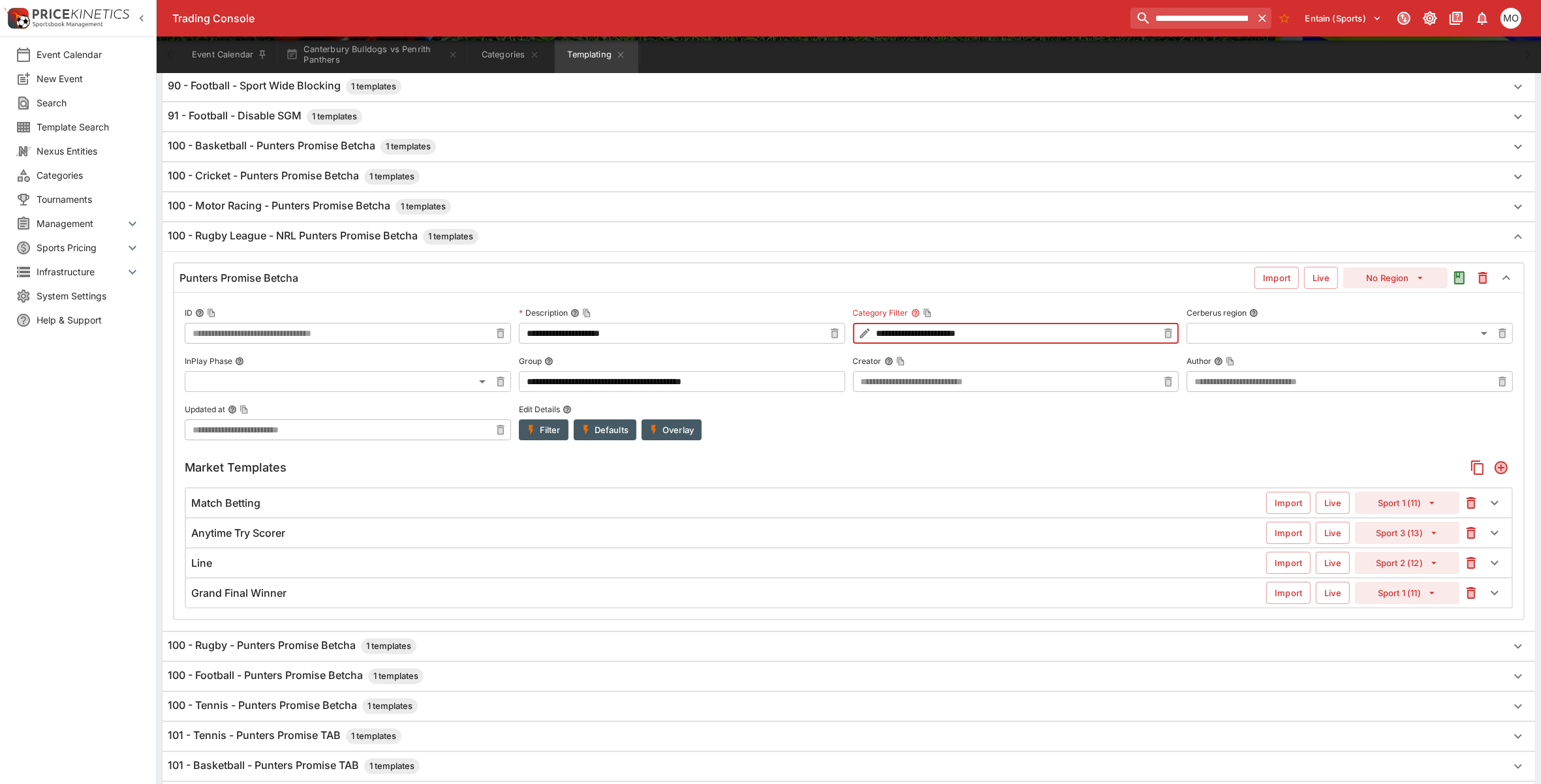
type input "**********"
click at [997, 499] on div "Match Betting" at bounding box center [728, 503] width 1074 height 14
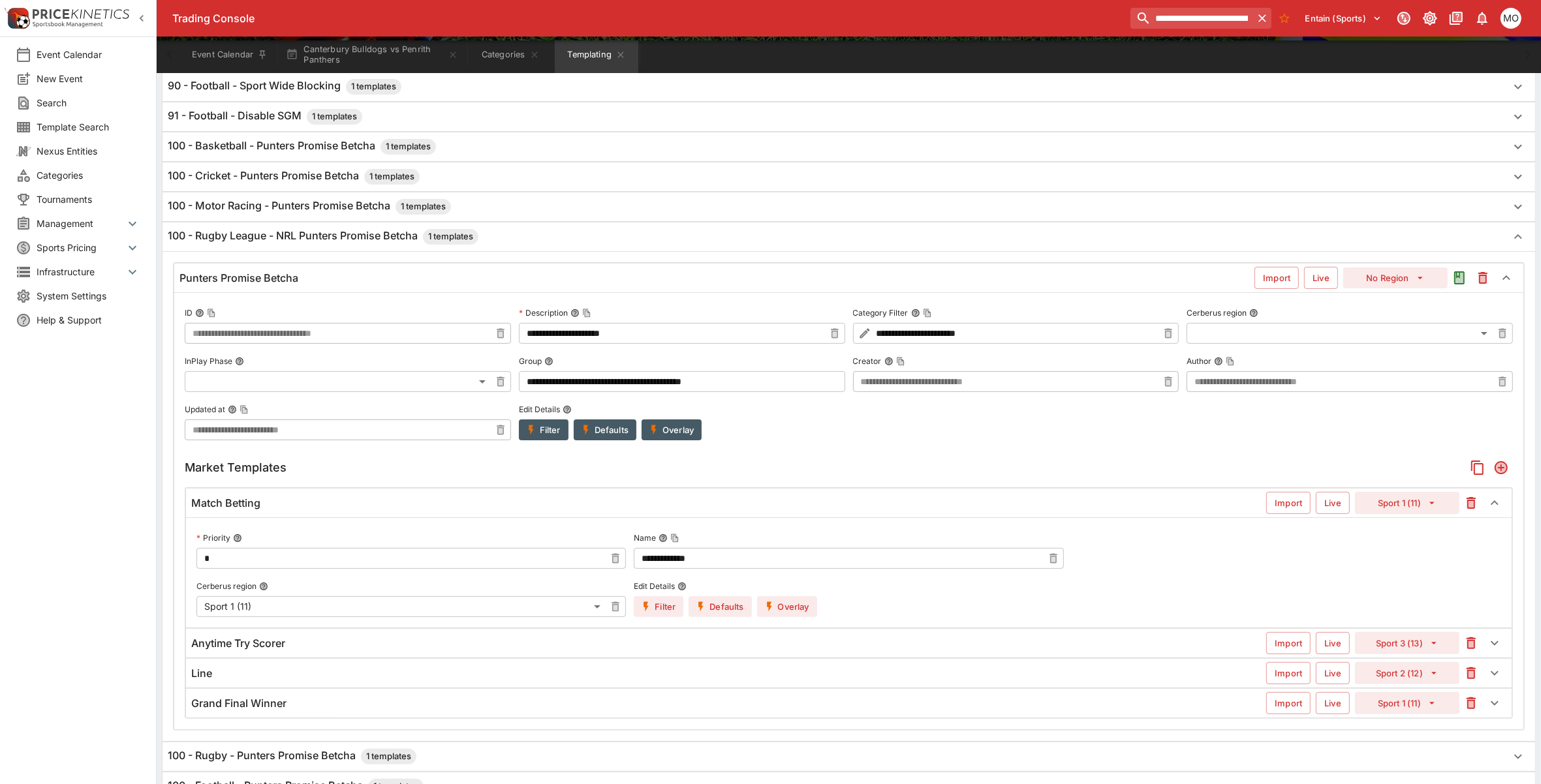
click at [997, 499] on div "Match Betting" at bounding box center [728, 503] width 1074 height 14
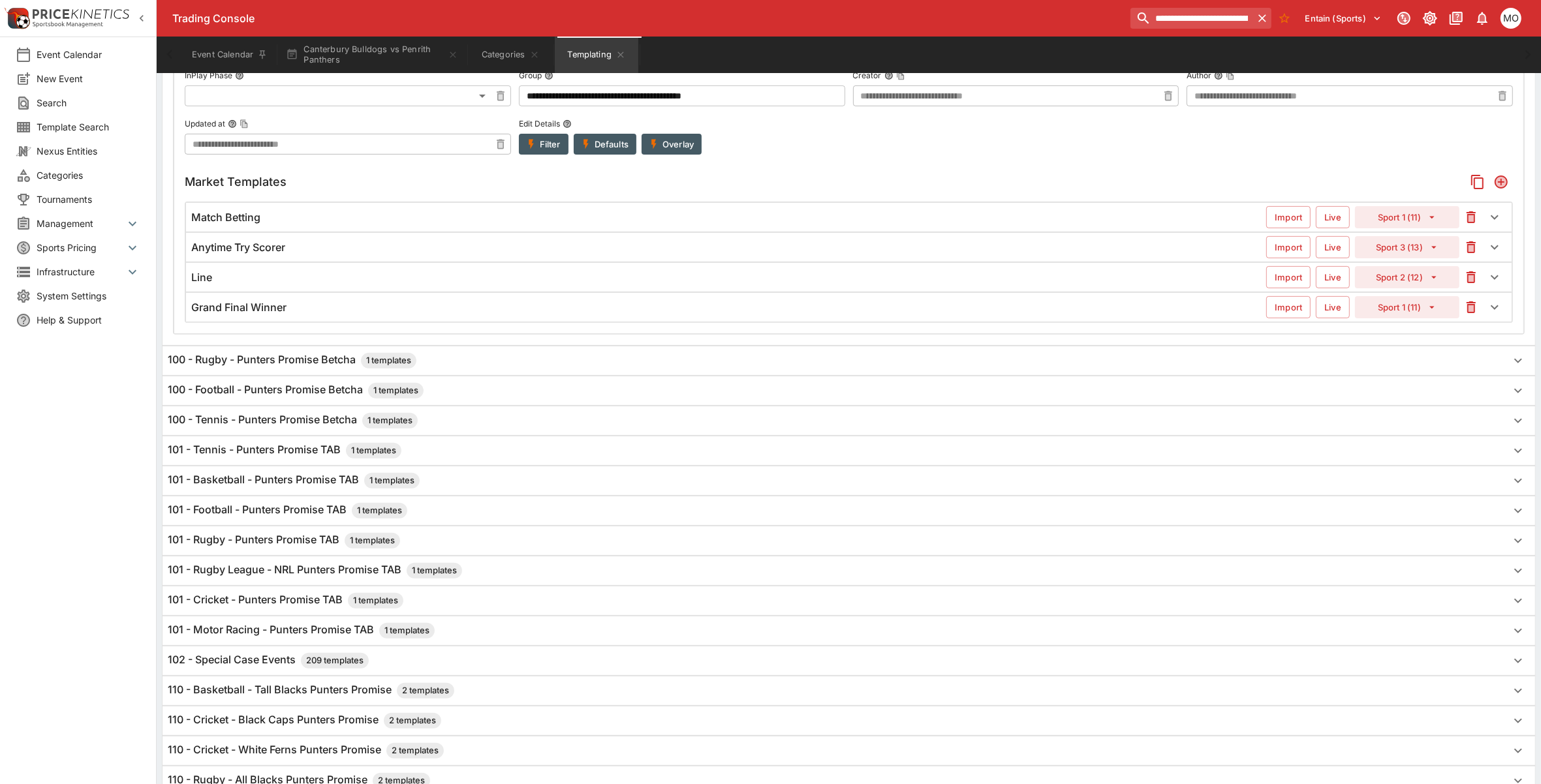
scroll to position [489, 0]
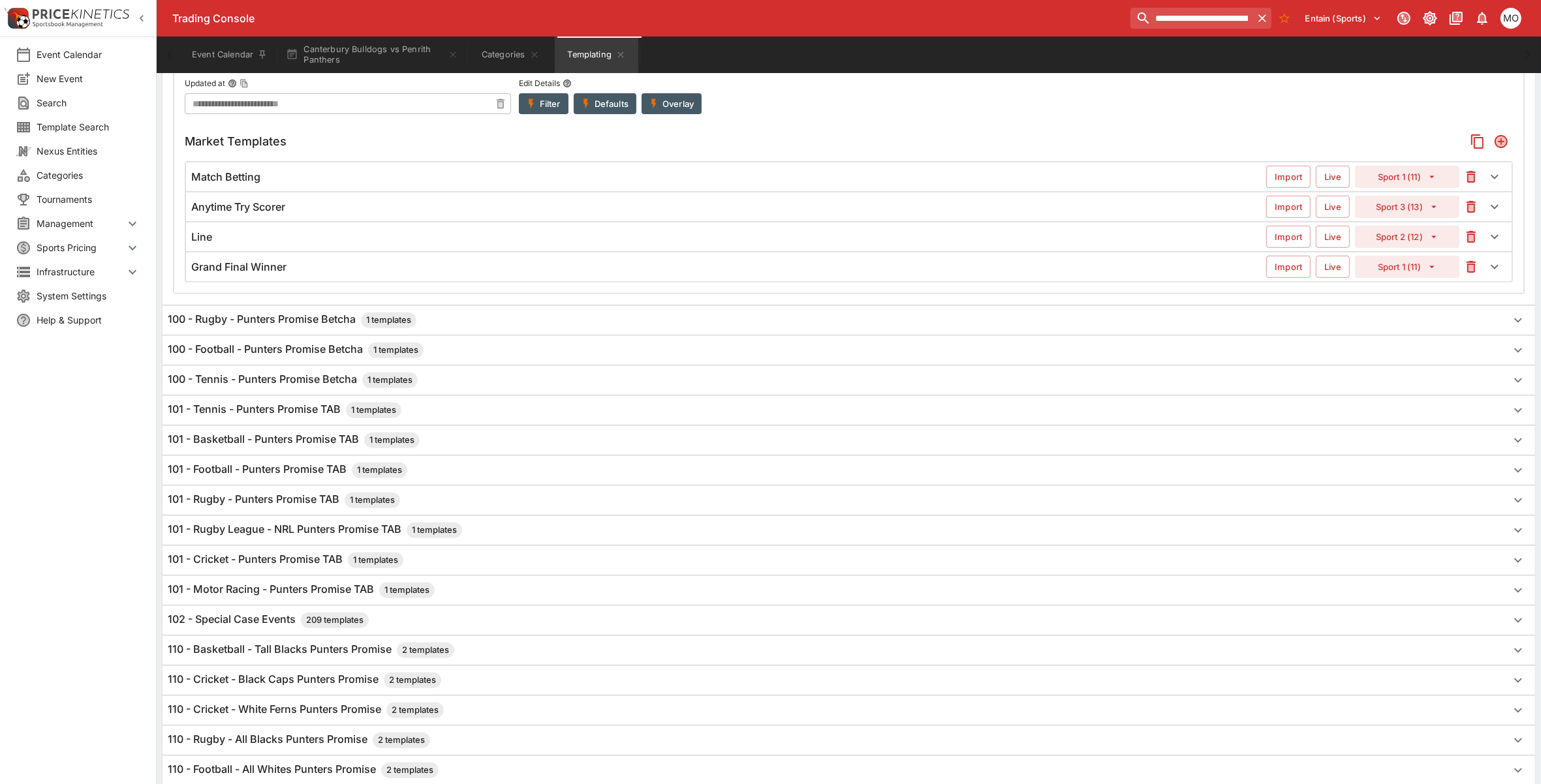
click at [728, 532] on div "101 - Rugby League - NRL Punters Promise TAB 1 templates" at bounding box center [837, 530] width 1338 height 16
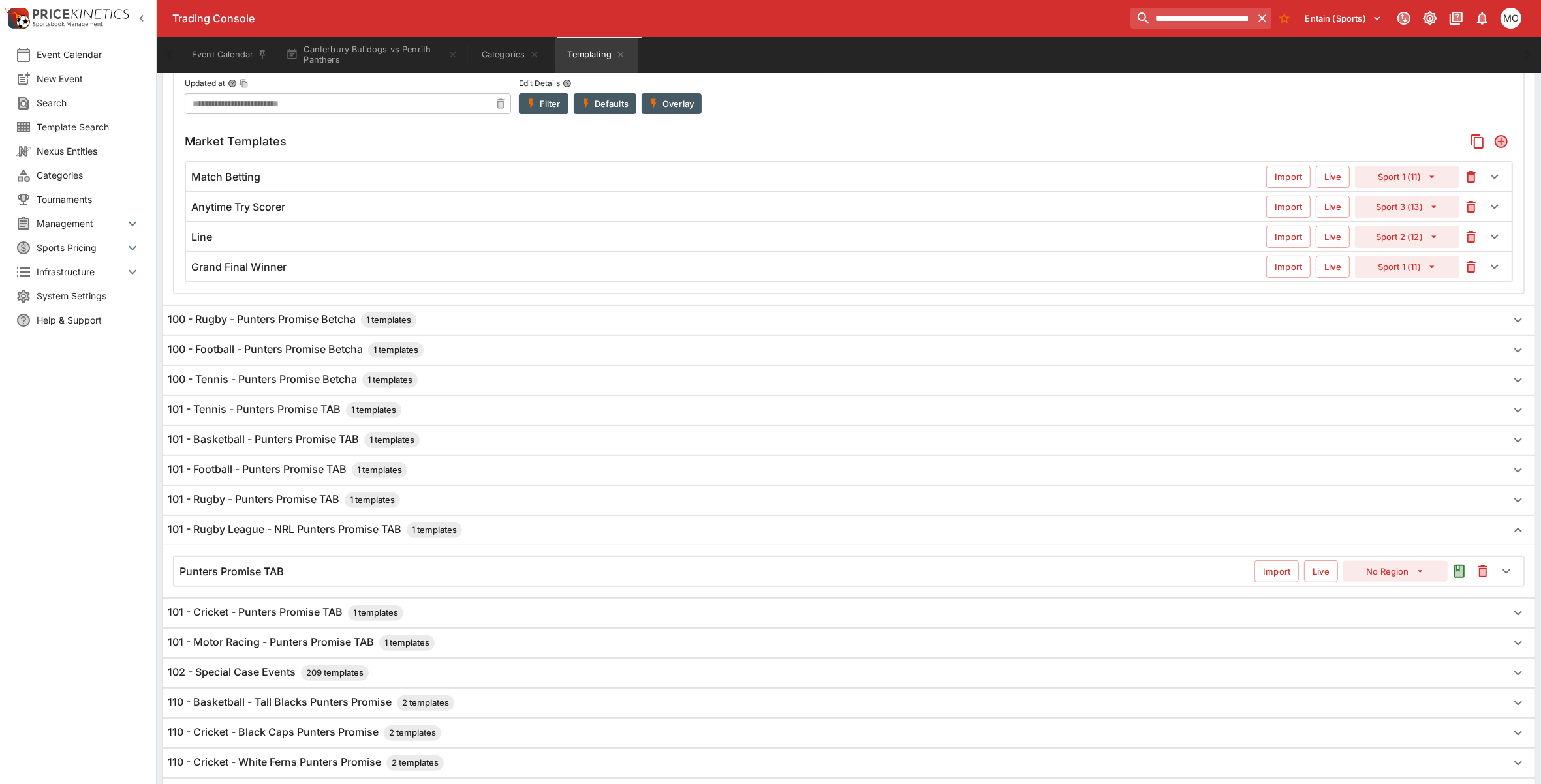
click at [756, 572] on div "Punters Promise TAB Import Live No Region" at bounding box center [848, 571] width 1349 height 29
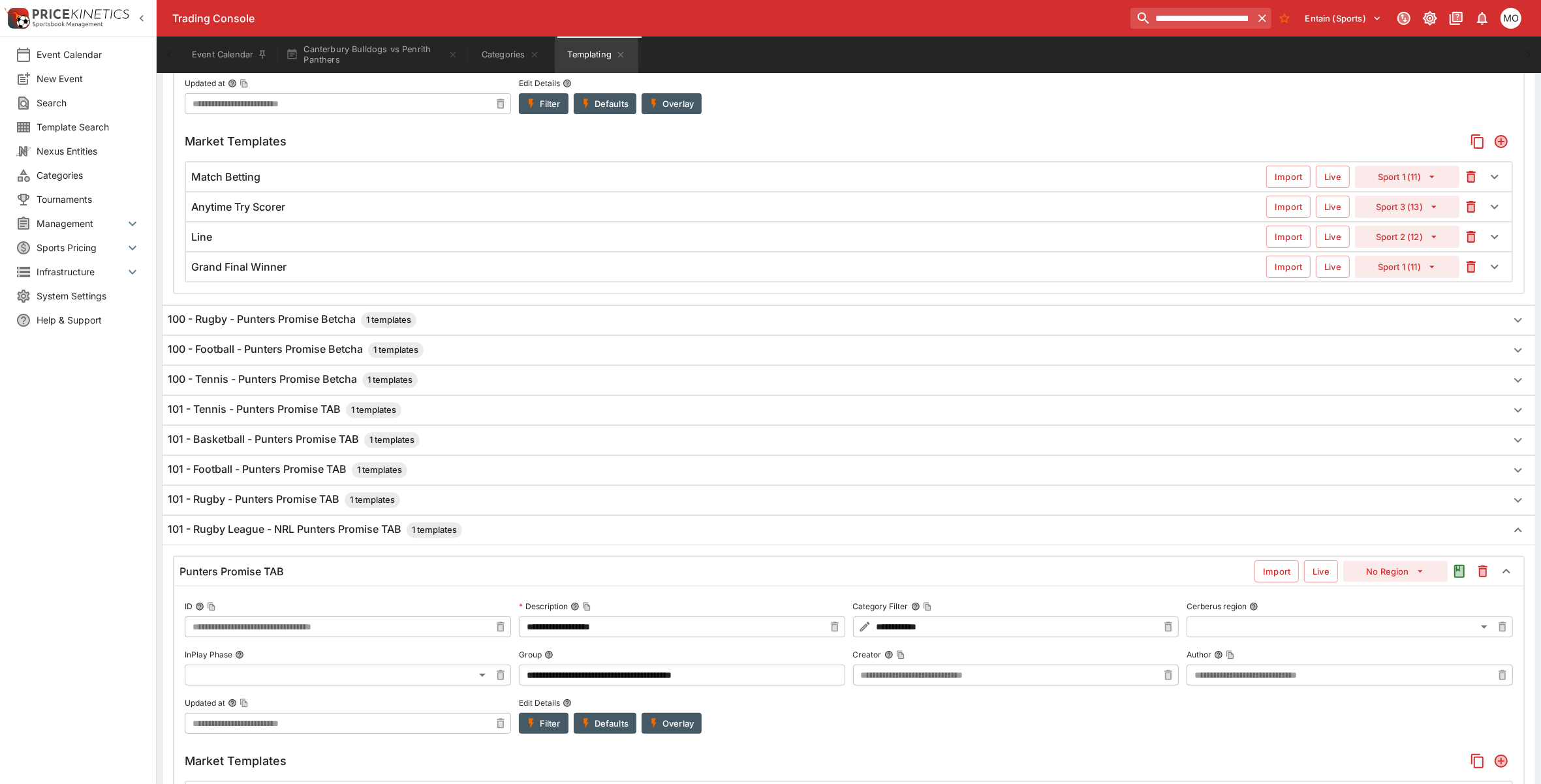
click at [945, 628] on input "**********" at bounding box center [1016, 627] width 285 height 21
paste input "**********"
type input "**********"
click at [338, 53] on button "Canterbury Bulldogs vs Penrith Panthers" at bounding box center [371, 54] width 188 height 36
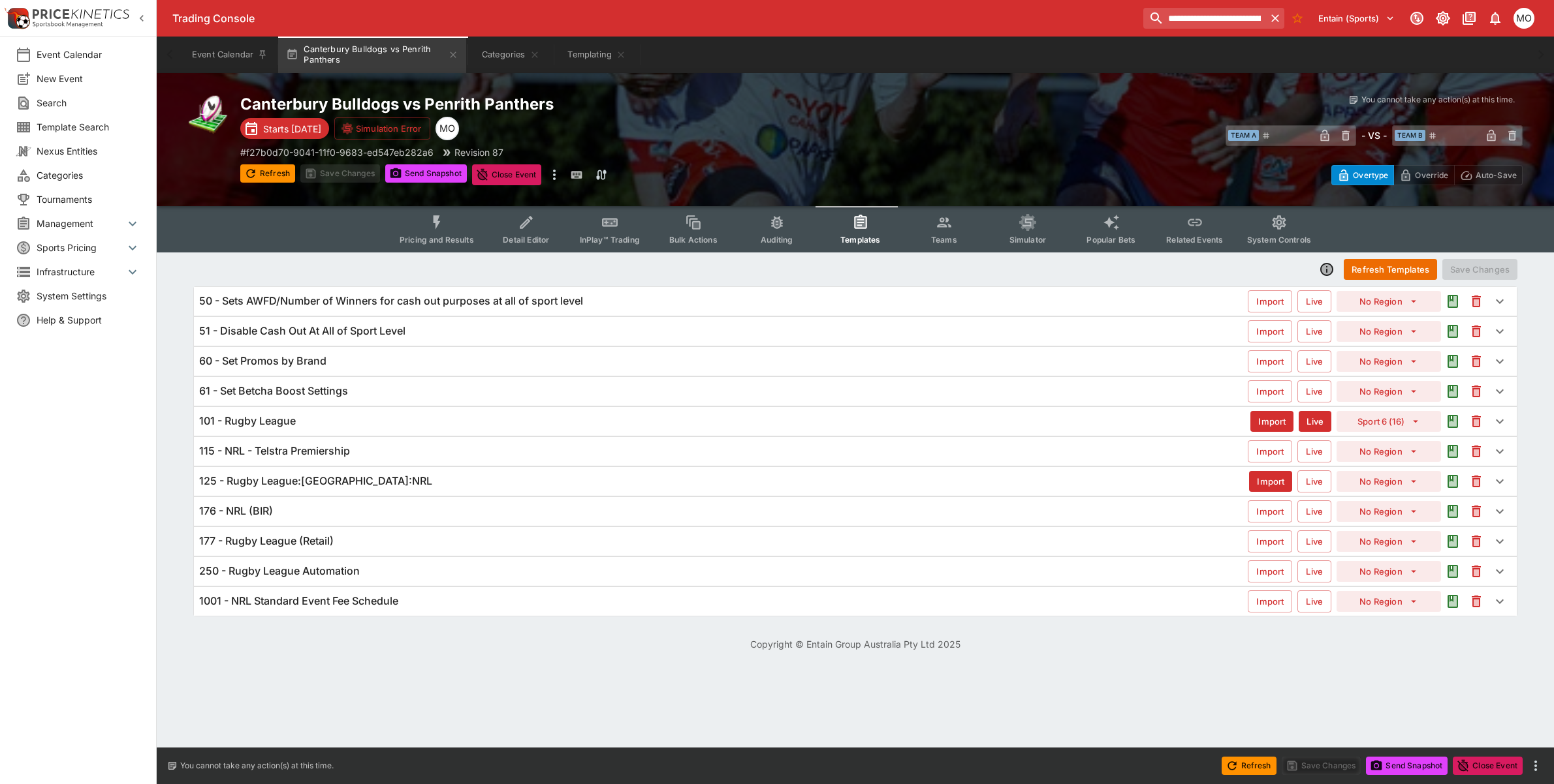
click at [441, 497] on div "176 - NRL (BIR) Import Live No Region" at bounding box center [855, 511] width 1324 height 30
click at [441, 489] on div "125 - Rugby League:[GEOGRAPHIC_DATA]:NRL Import Live No Region" at bounding box center [855, 482] width 1322 height 29
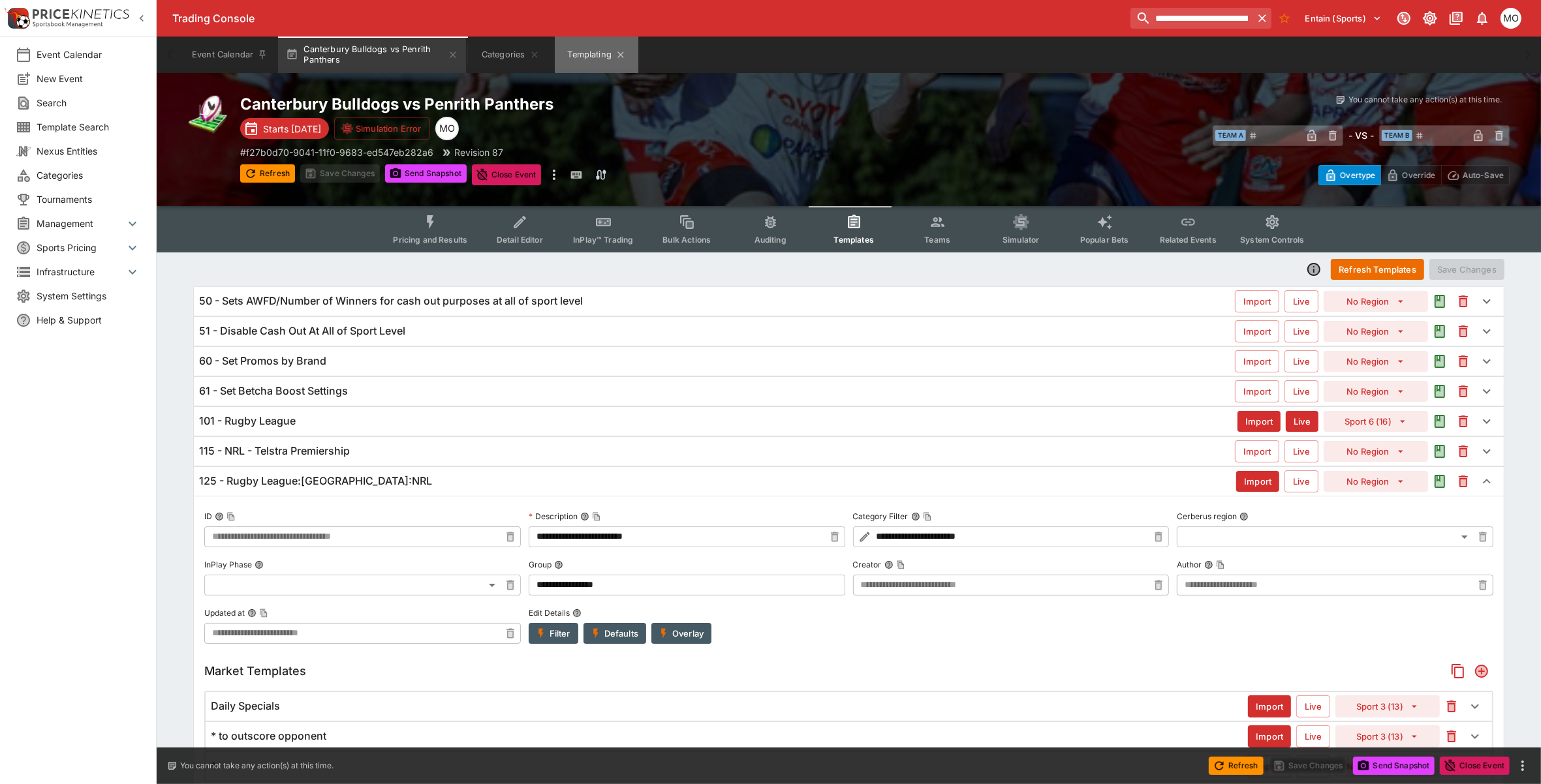
click at [578, 62] on button "Templating" at bounding box center [595, 54] width 83 height 36
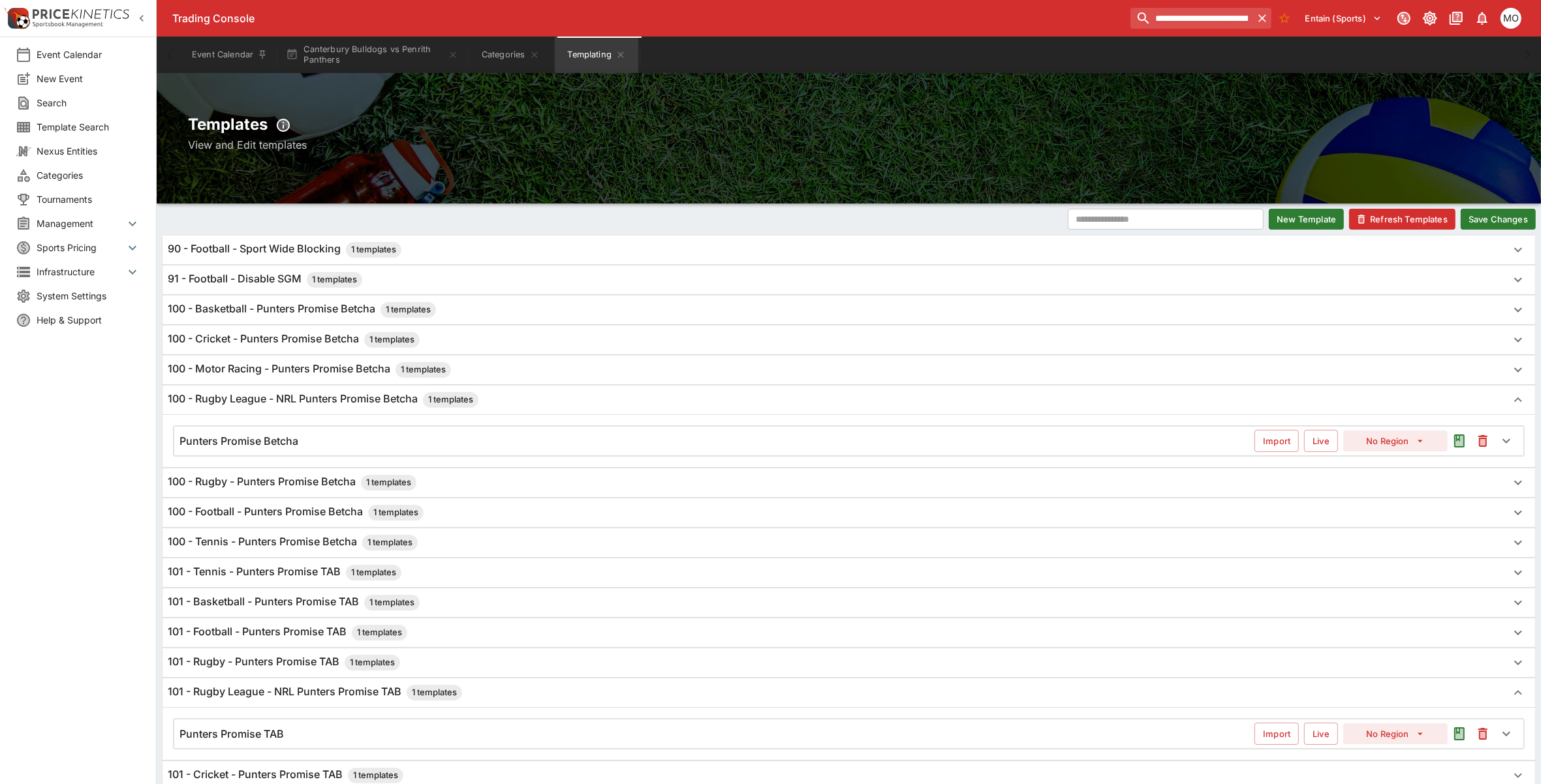
click at [1496, 213] on button "Save Changes" at bounding box center [1498, 219] width 75 height 21
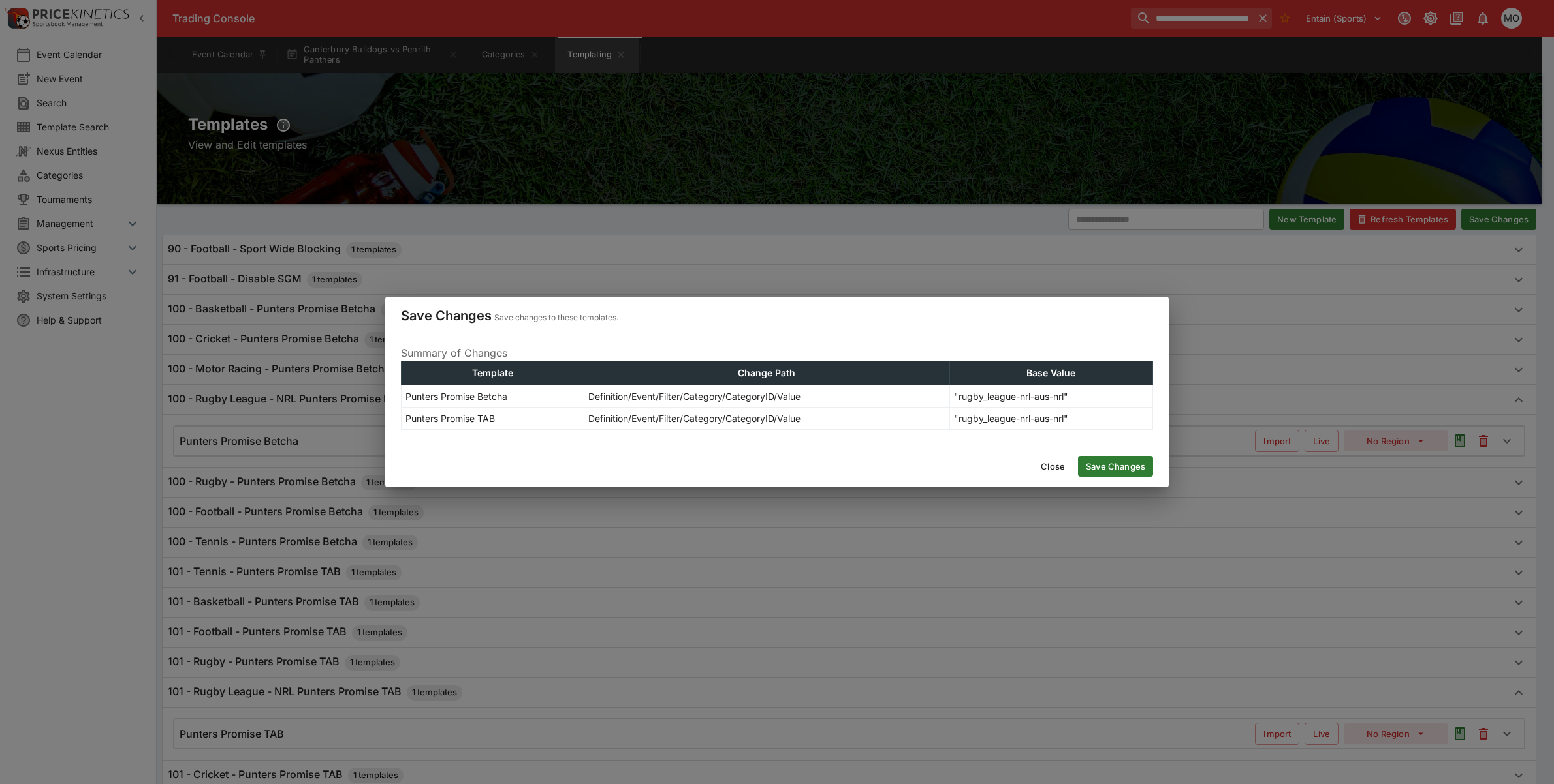
click at [1108, 469] on button "Save Changes" at bounding box center [1115, 467] width 75 height 21
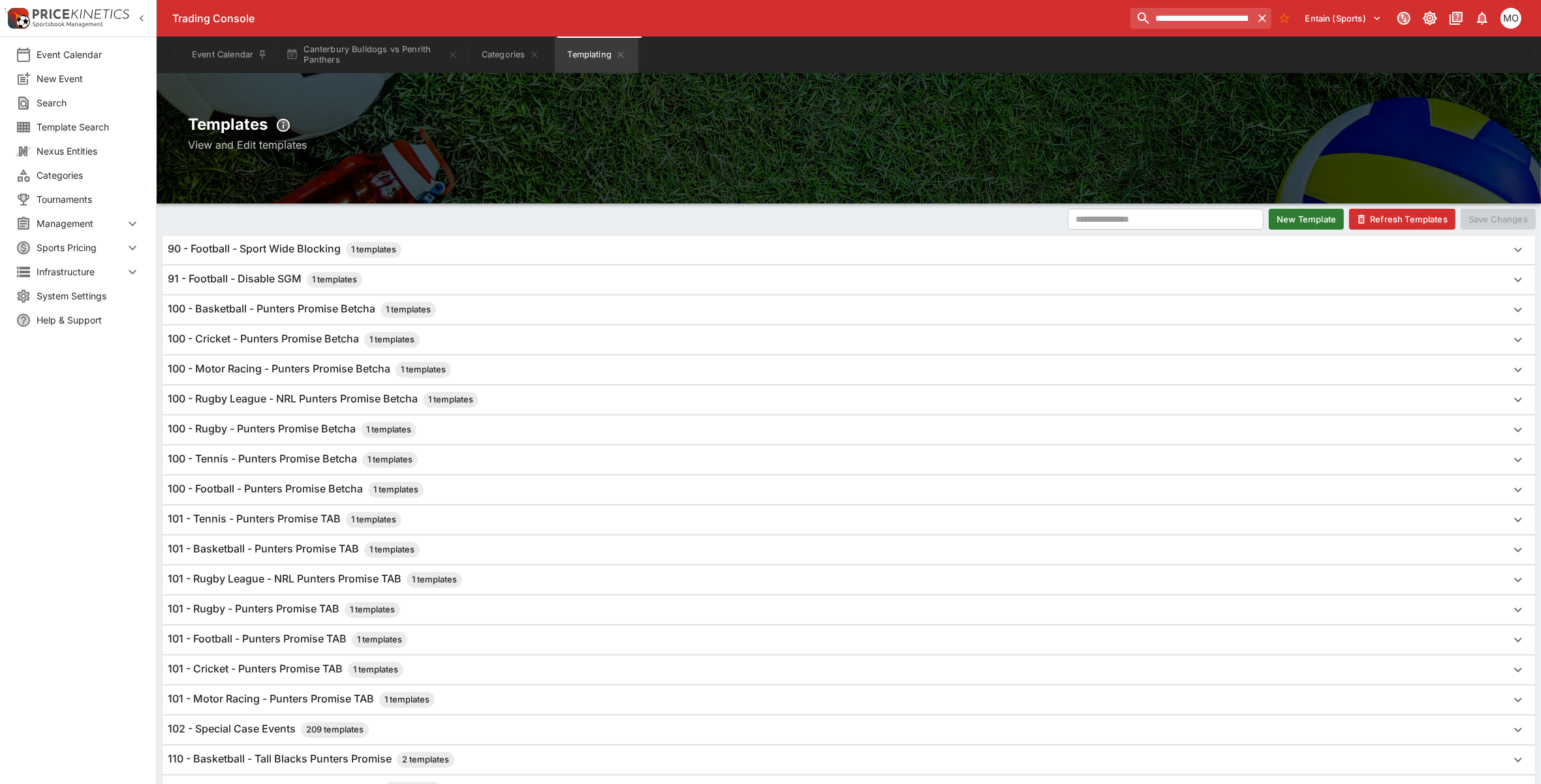
click at [1389, 218] on button "Refresh Templates" at bounding box center [1402, 219] width 106 height 21
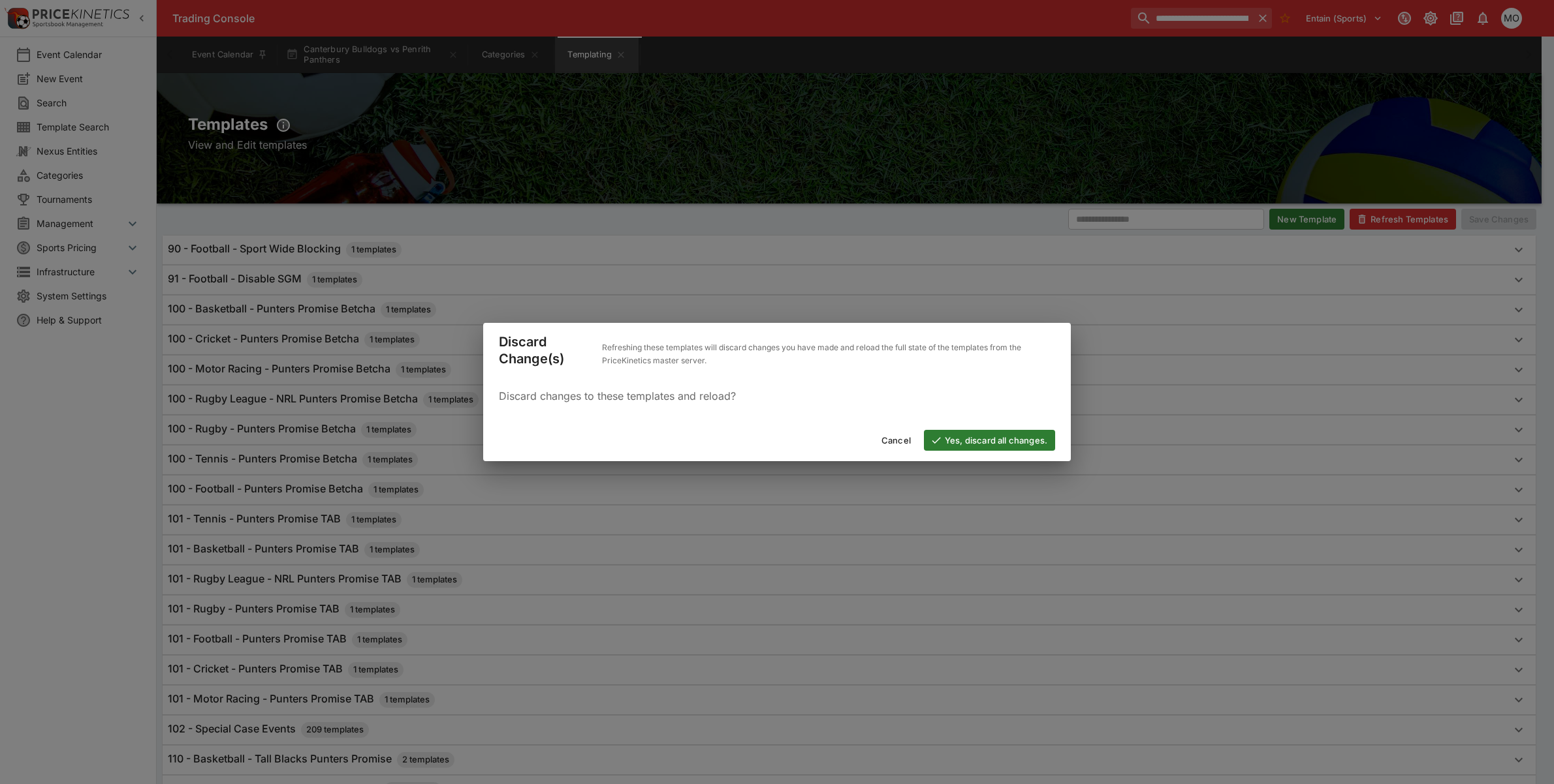
click at [1010, 426] on div "Cancel Yes, discard all changes." at bounding box center [776, 441] width 587 height 42
click at [997, 441] on button "Yes, discard all changes." at bounding box center [989, 441] width 132 height 21
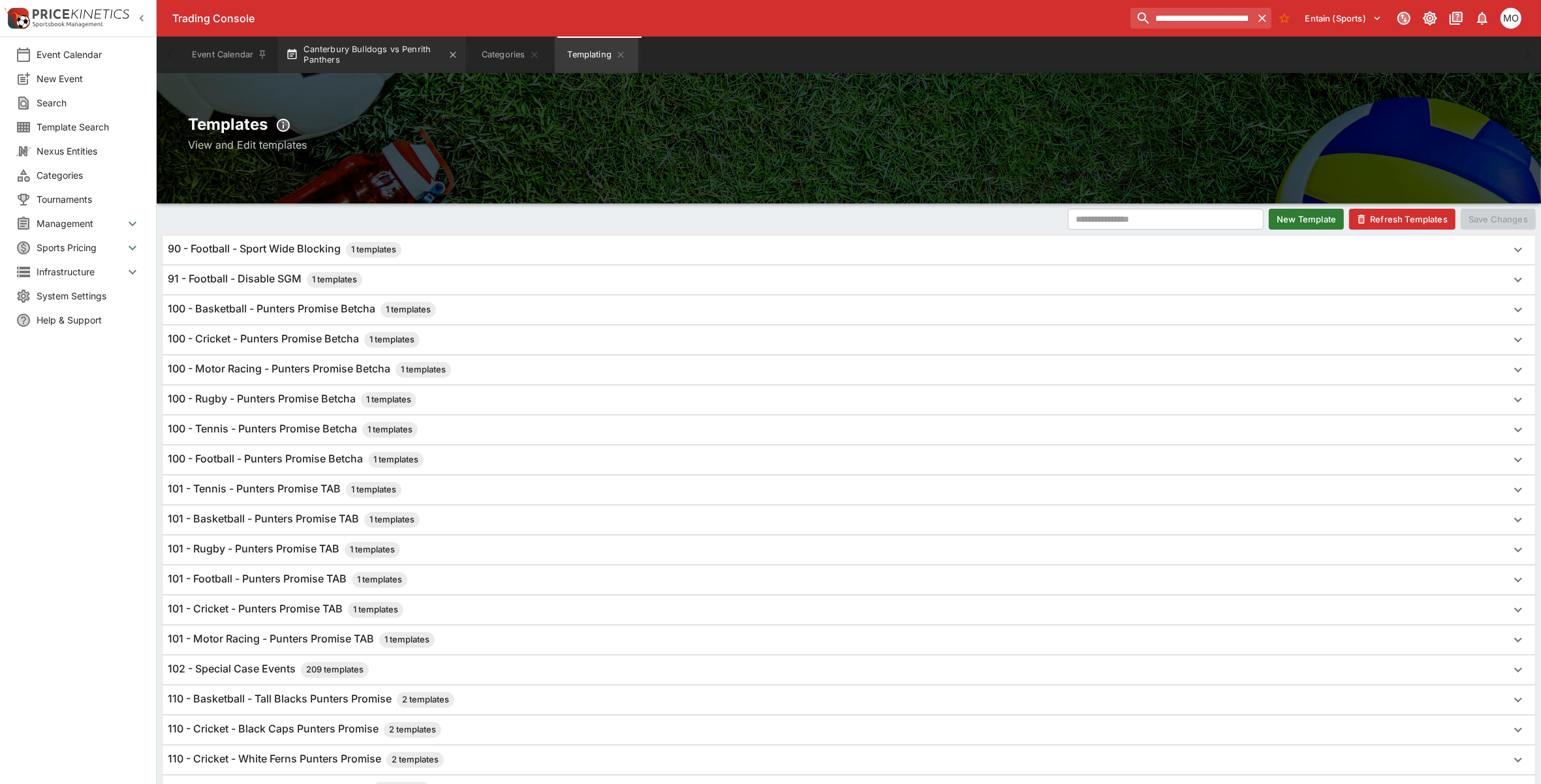
click at [362, 62] on button "Canterbury Bulldogs vs Penrith Panthers" at bounding box center [371, 54] width 188 height 36
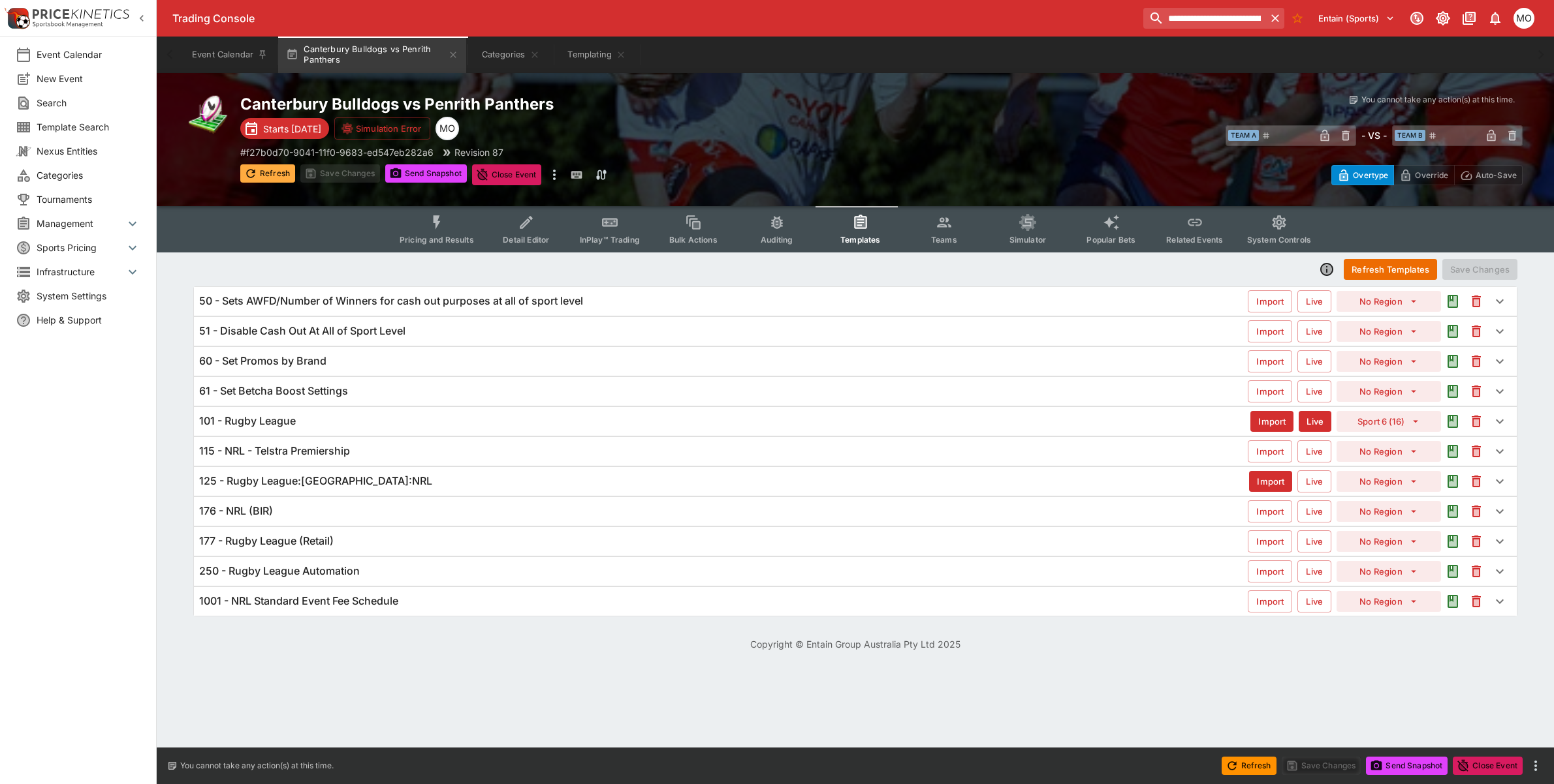
click at [268, 176] on button "Refresh" at bounding box center [267, 174] width 55 height 19
click at [329, 420] on div "101 - Rugby League" at bounding box center [725, 421] width 1052 height 14
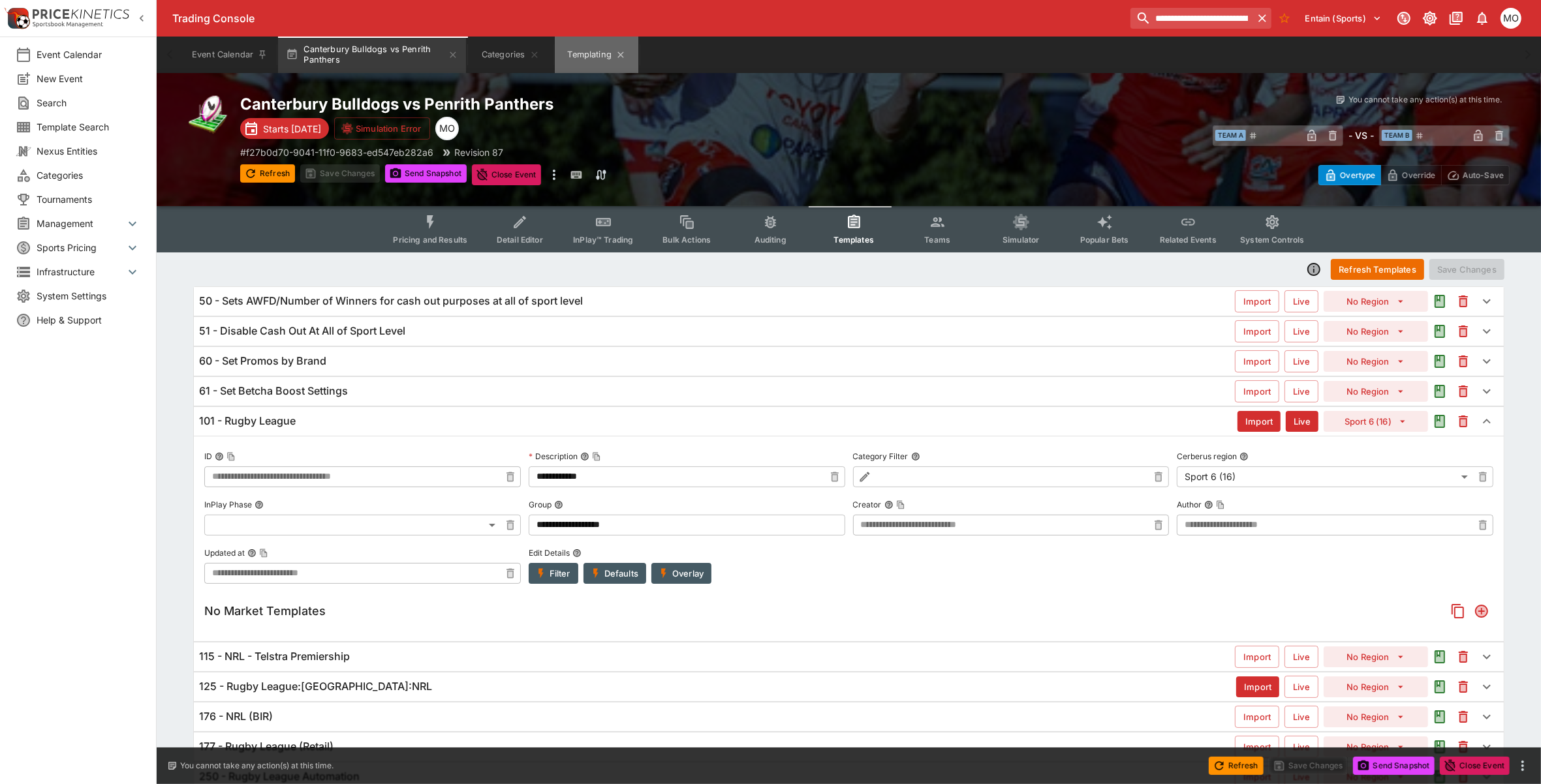
click at [581, 59] on button "Templating" at bounding box center [595, 54] width 83 height 36
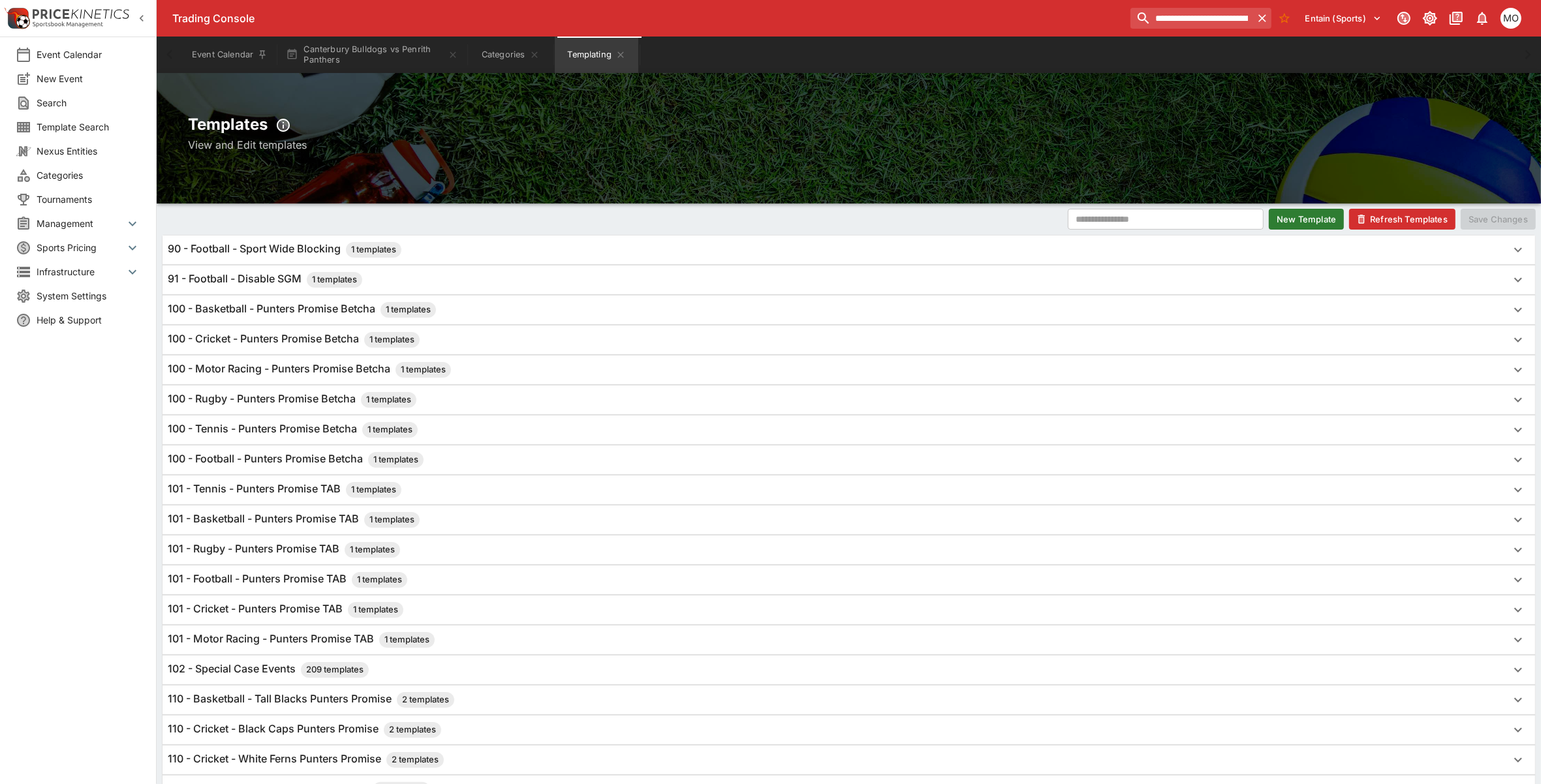
click at [1390, 219] on button "Refresh Templates" at bounding box center [1402, 219] width 106 height 21
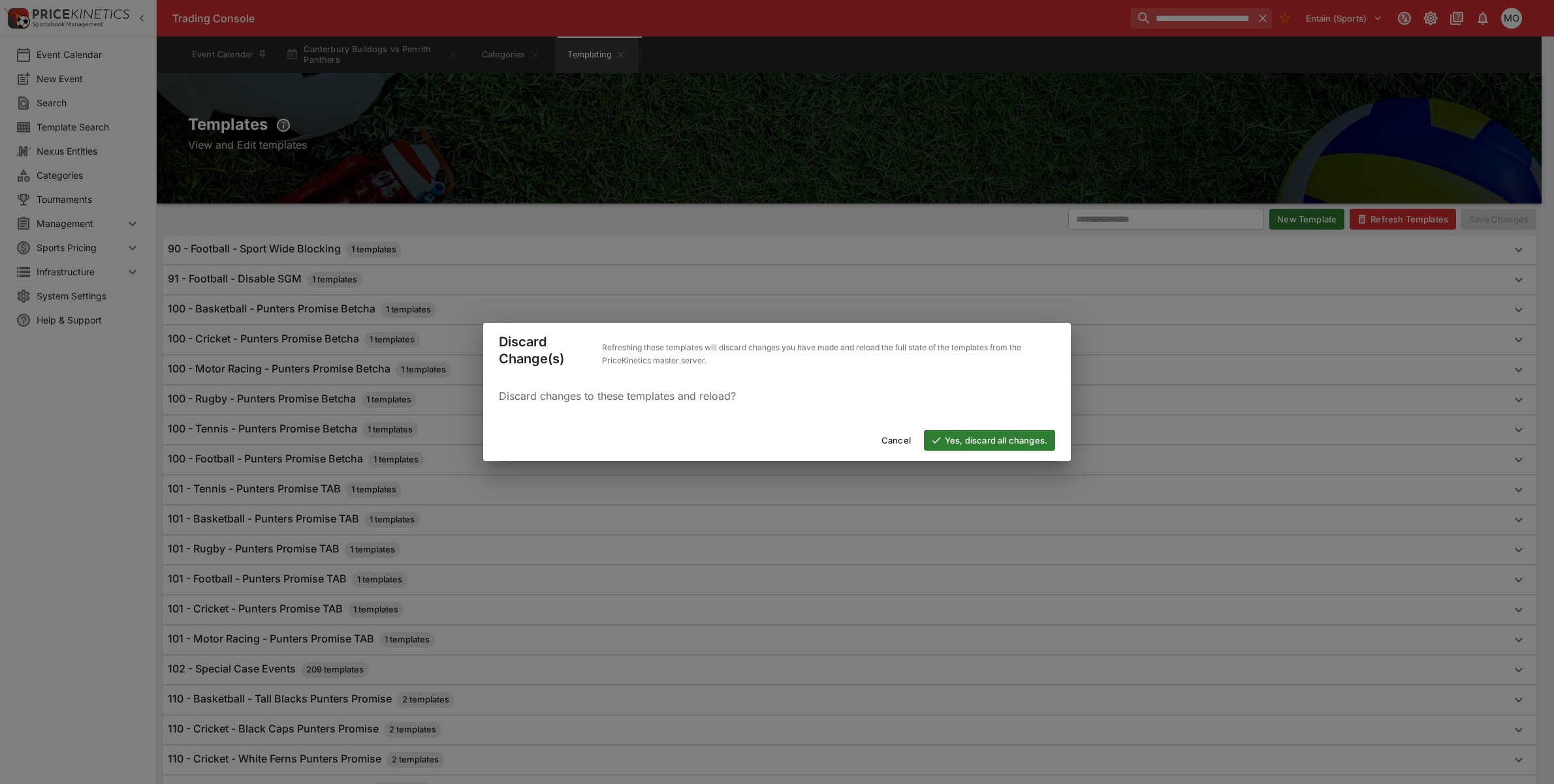
click at [951, 441] on button "Yes, discard all changes." at bounding box center [989, 441] width 132 height 21
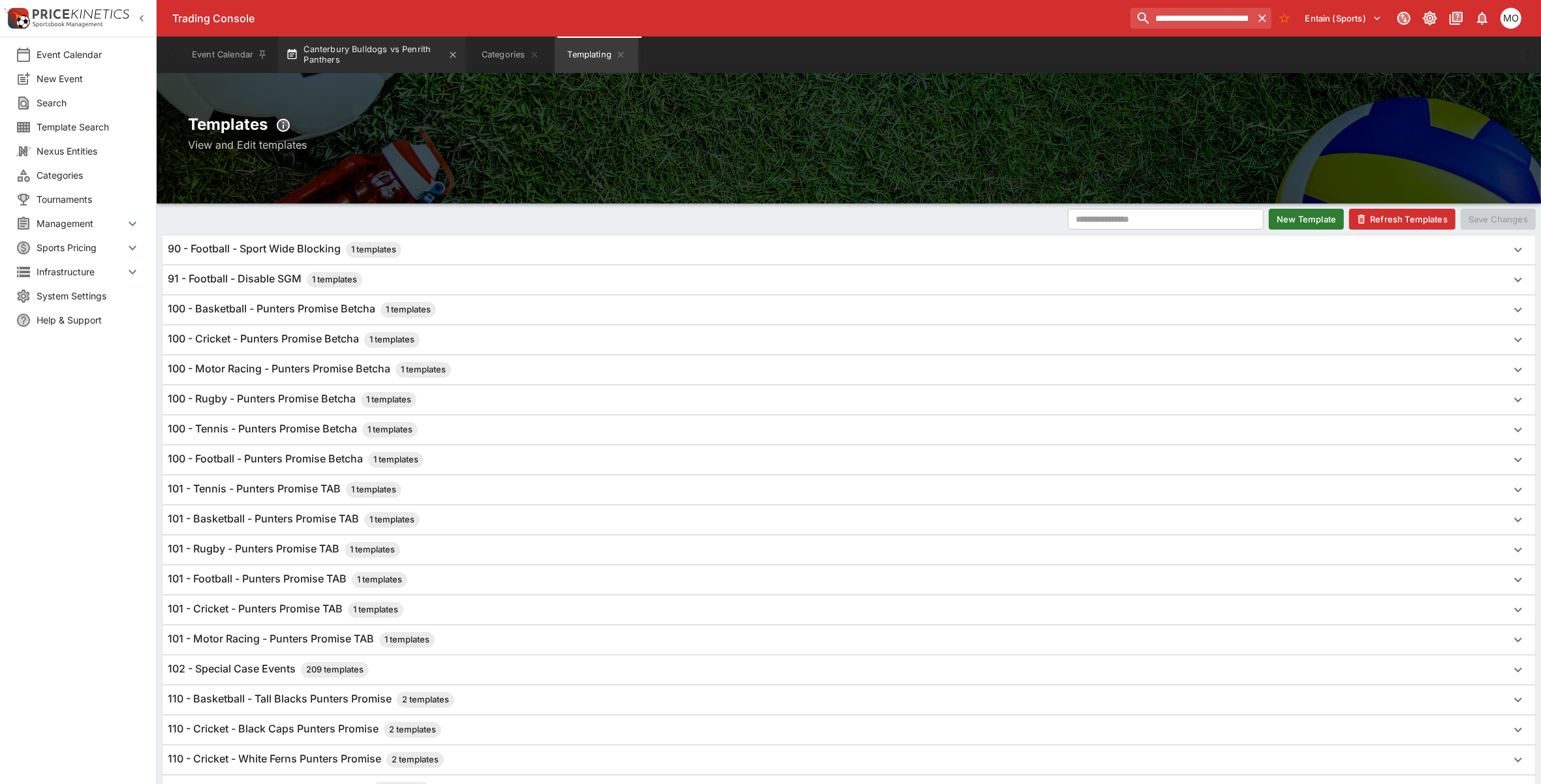
click at [359, 48] on button "Canterbury Bulldogs vs Penrith Panthers" at bounding box center [371, 54] width 188 height 36
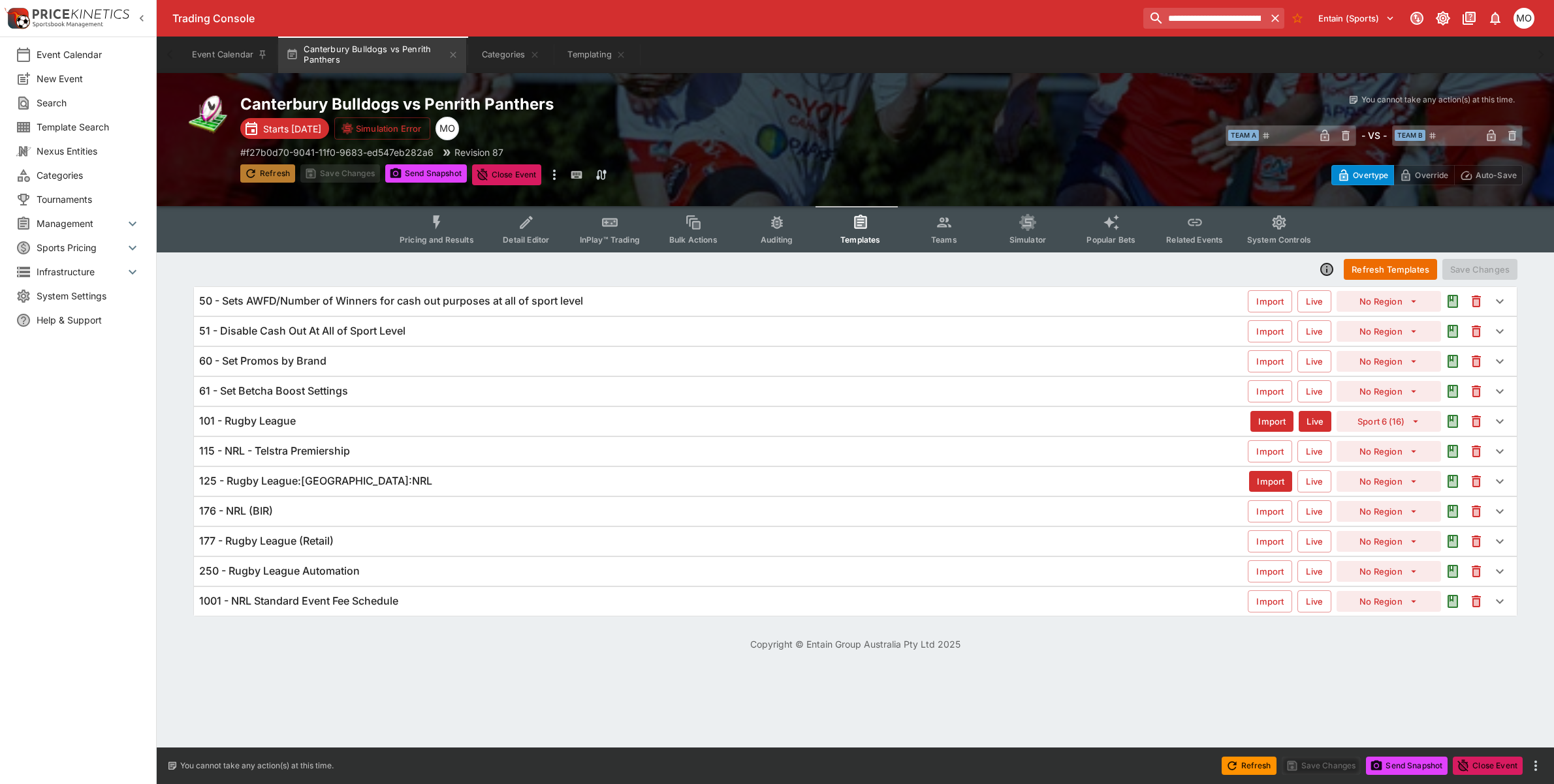
click at [266, 172] on button "Refresh" at bounding box center [267, 174] width 55 height 19
click at [413, 167] on button "Send Snapshot" at bounding box center [425, 174] width 81 height 19
click at [315, 478] on h6 "125 - Rugby League:[GEOGRAPHIC_DATA]:NRL" at bounding box center [316, 481] width 233 height 14
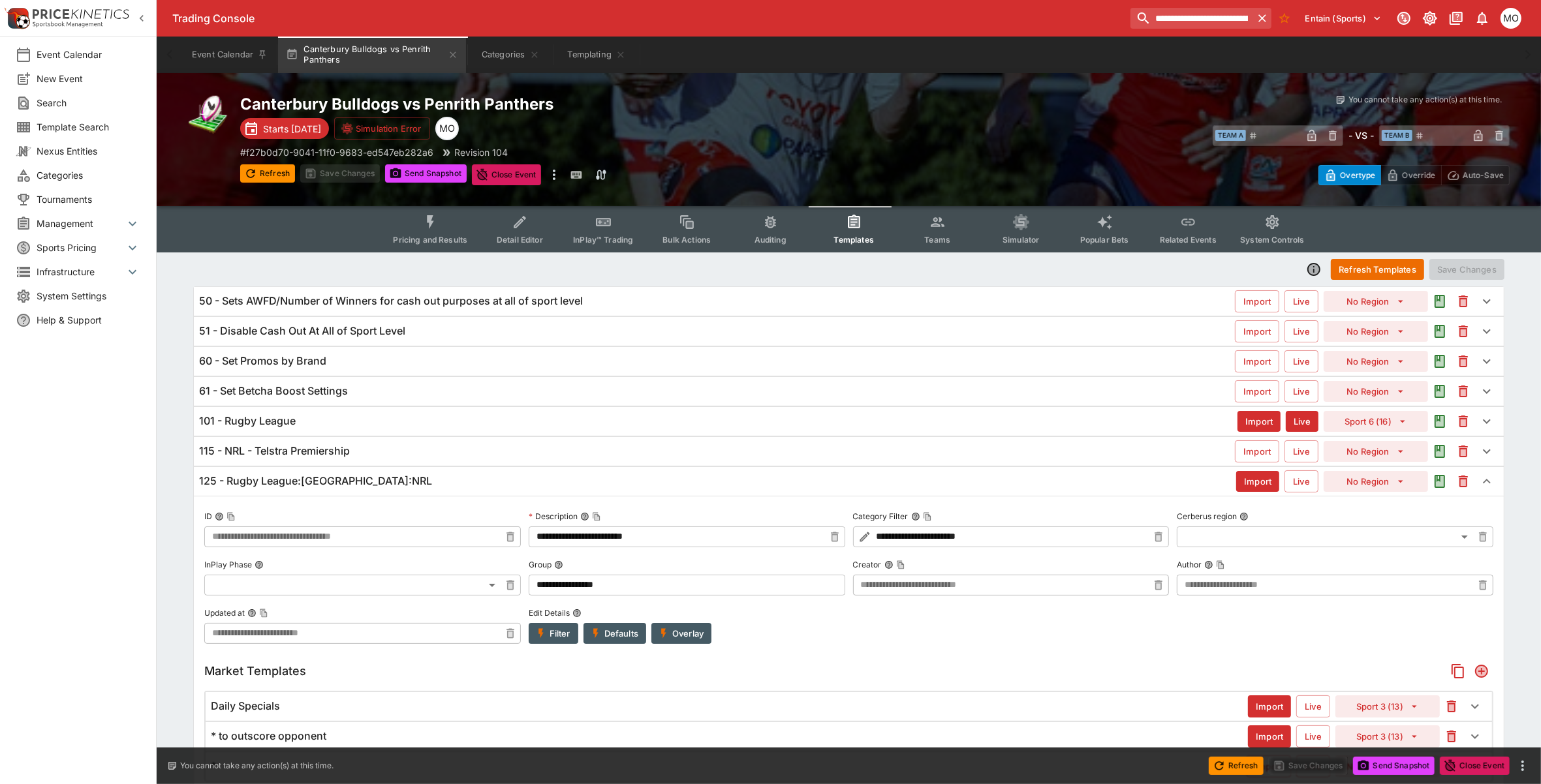
click at [343, 452] on h6 "115 - NRL - Telstra Premiership" at bounding box center [273, 451] width 150 height 14
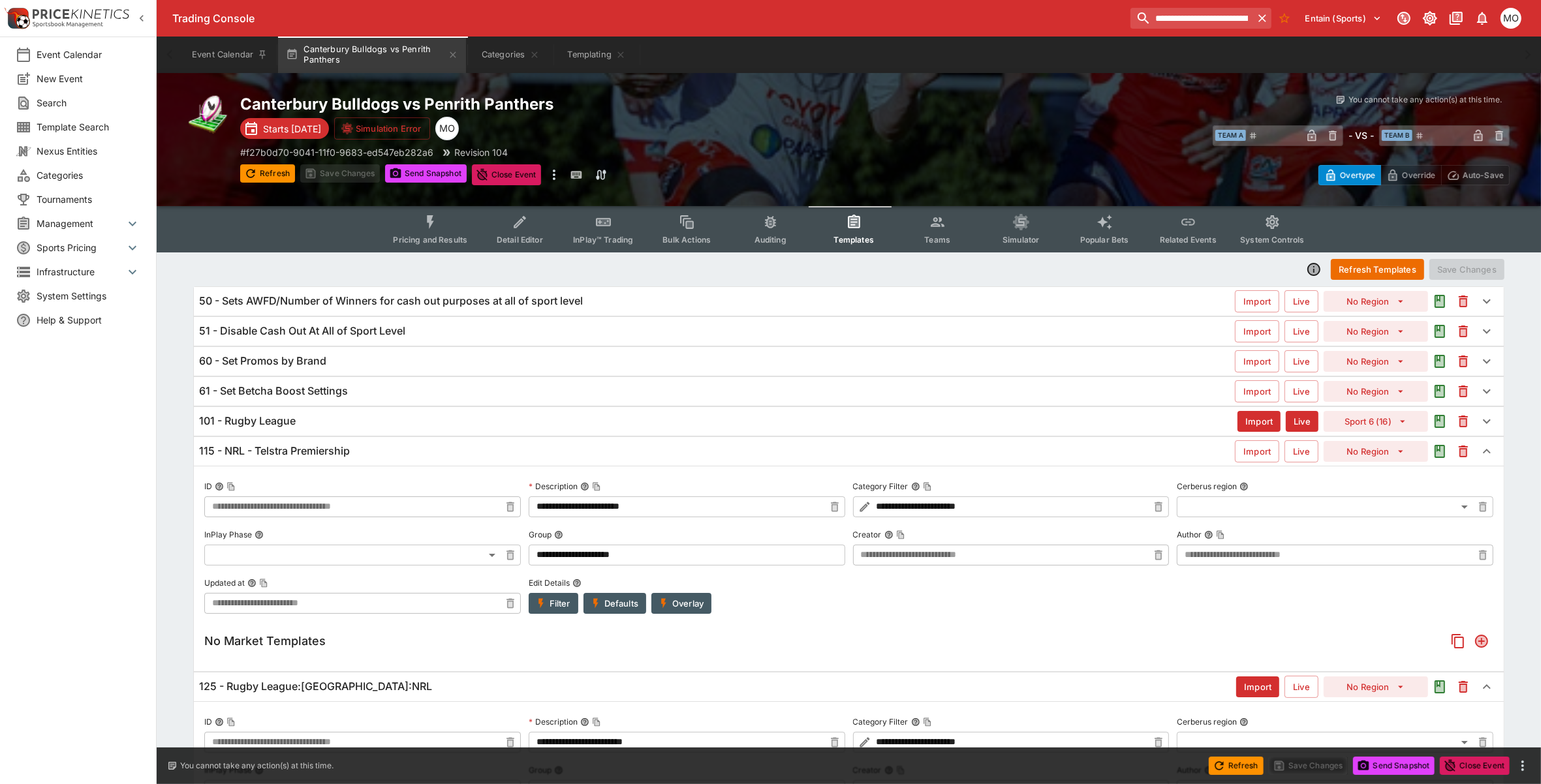
click at [343, 452] on h6 "115 - NRL - Telstra Premiership" at bounding box center [273, 451] width 150 height 14
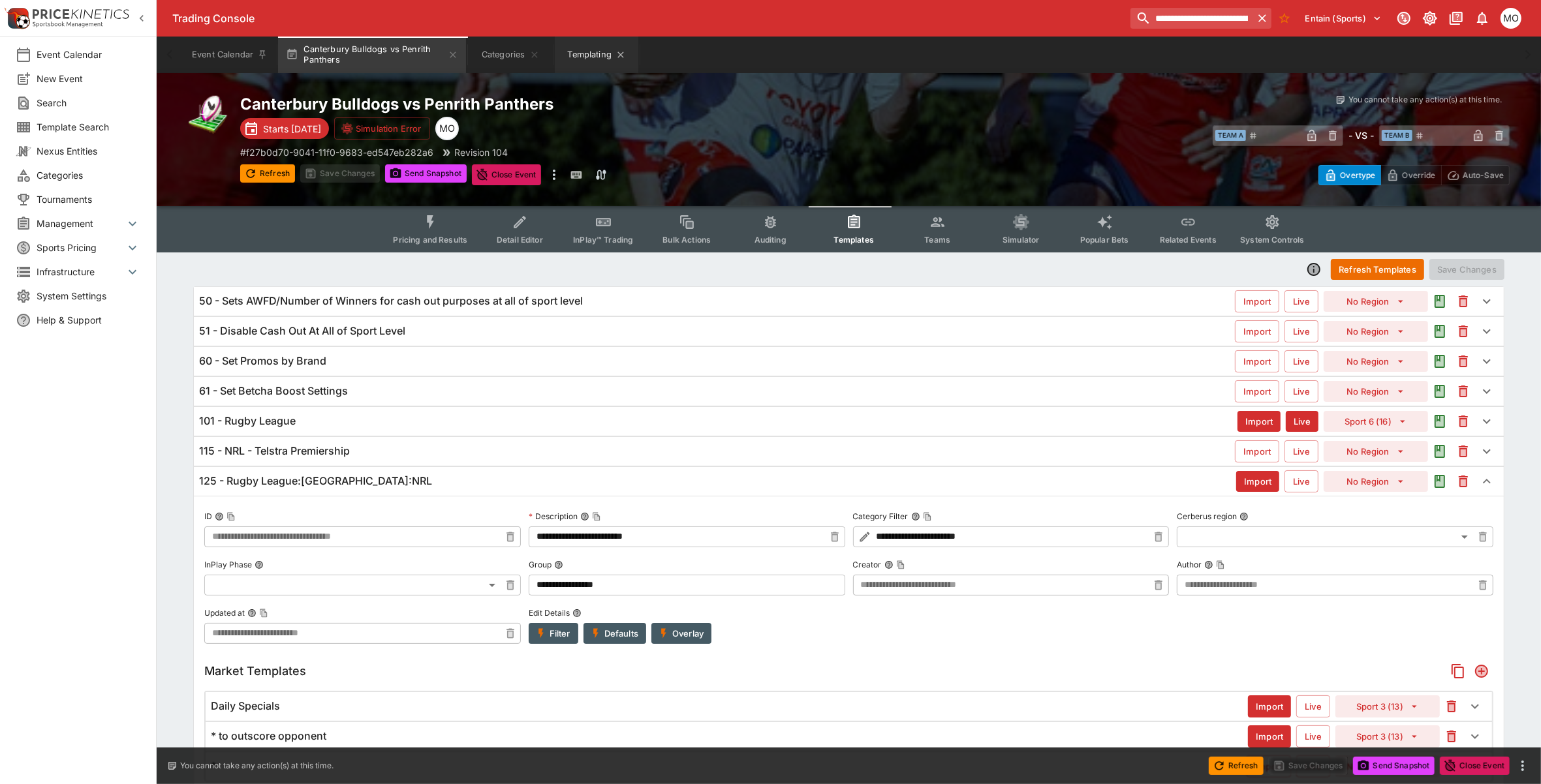
click at [576, 54] on button "Templating" at bounding box center [595, 54] width 83 height 36
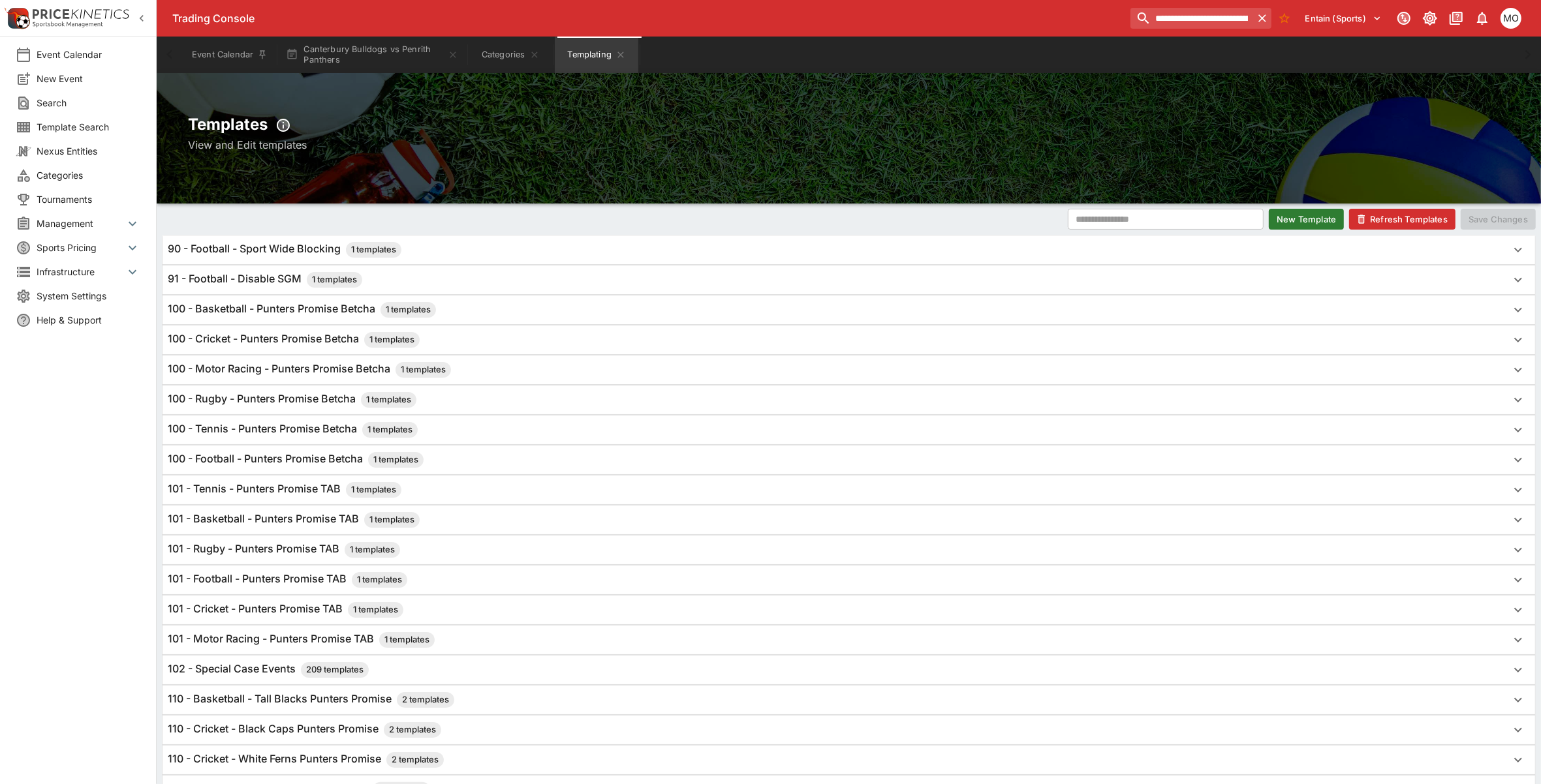
click at [276, 402] on h6 "100 - Rugby - Punters Promise Betcha 1 templates" at bounding box center [292, 399] width 248 height 16
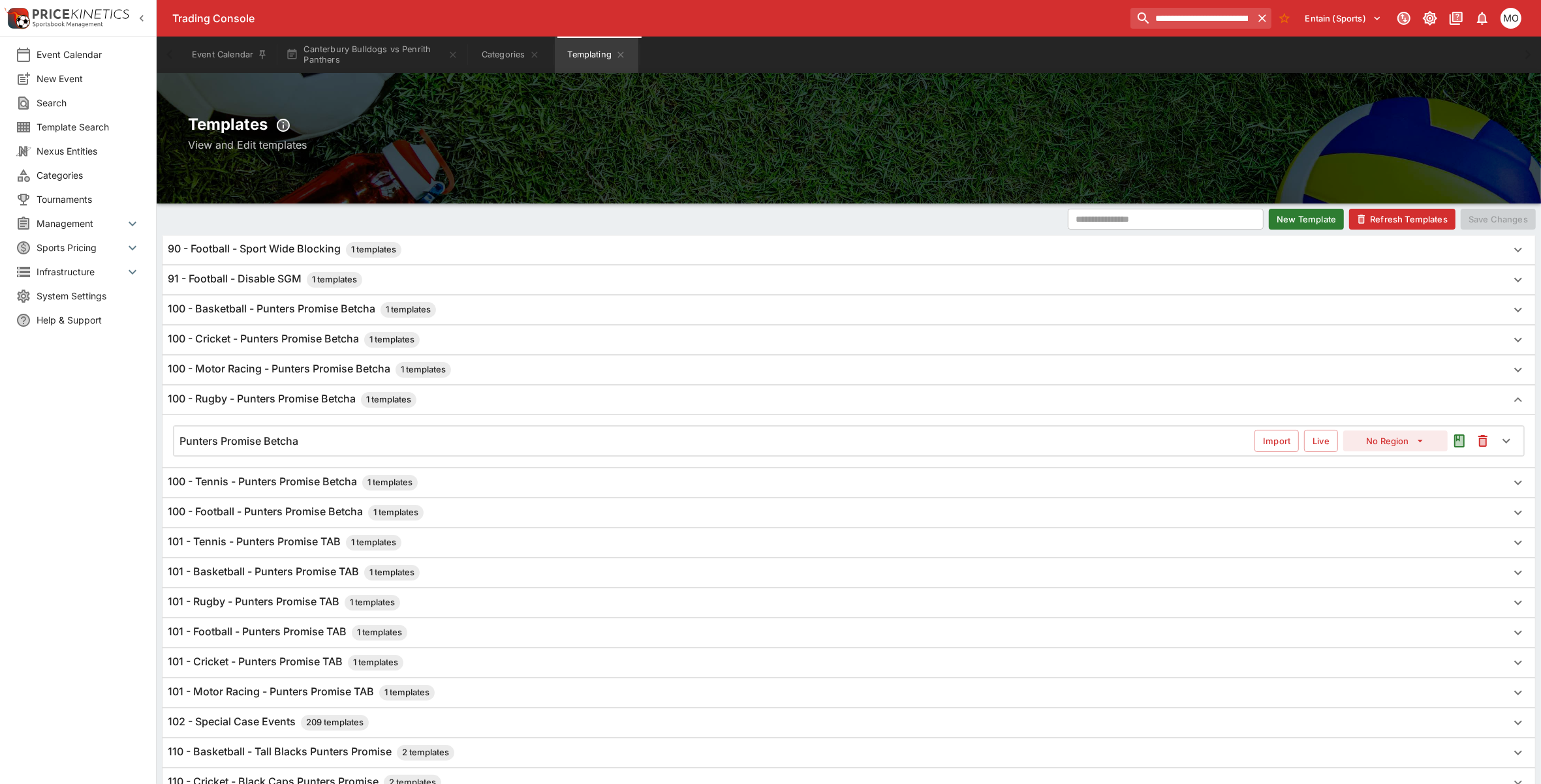
click at [283, 430] on div "Punters Promise Betcha Import Live No Region" at bounding box center [848, 441] width 1349 height 29
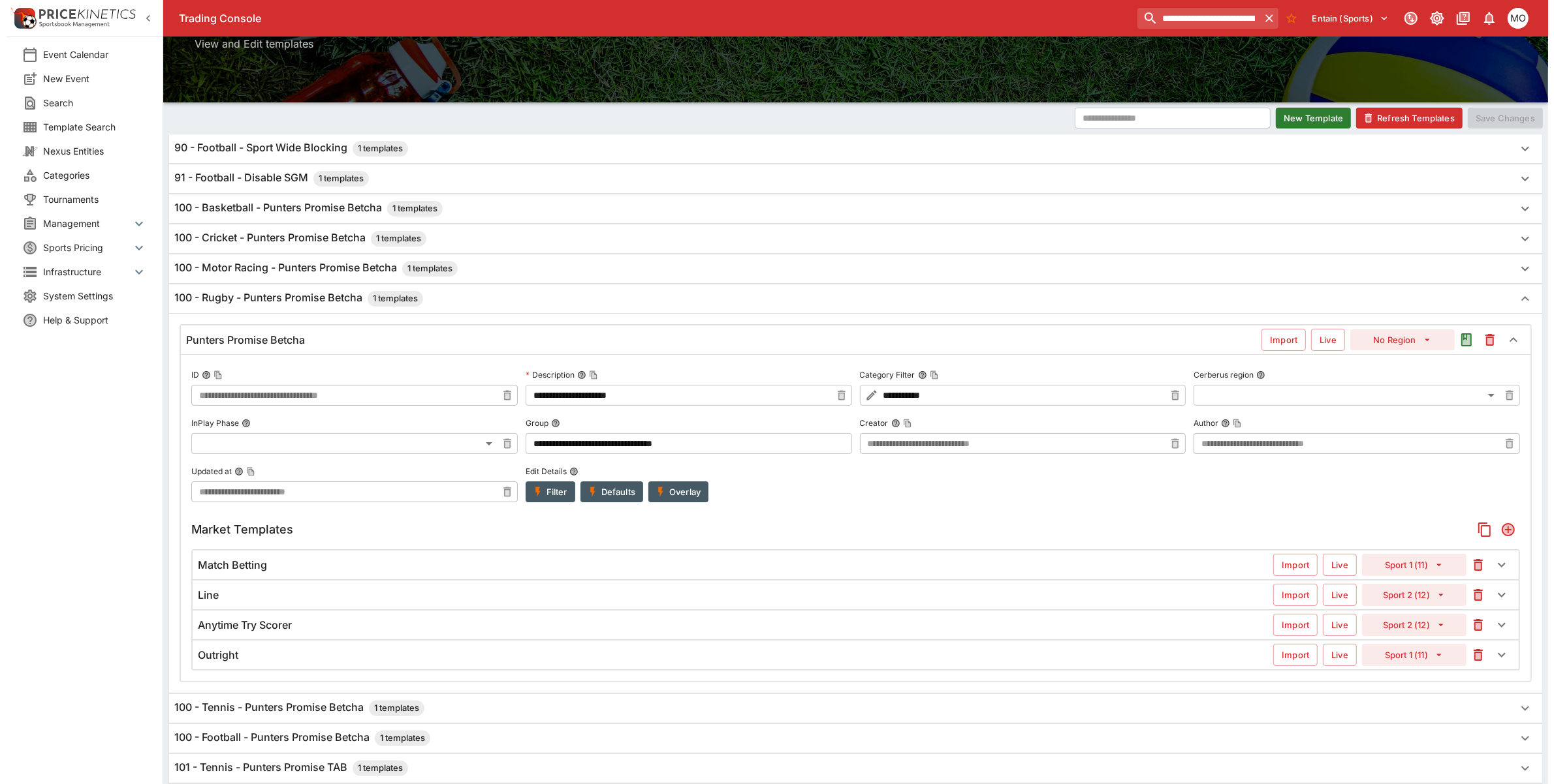
scroll to position [163, 0]
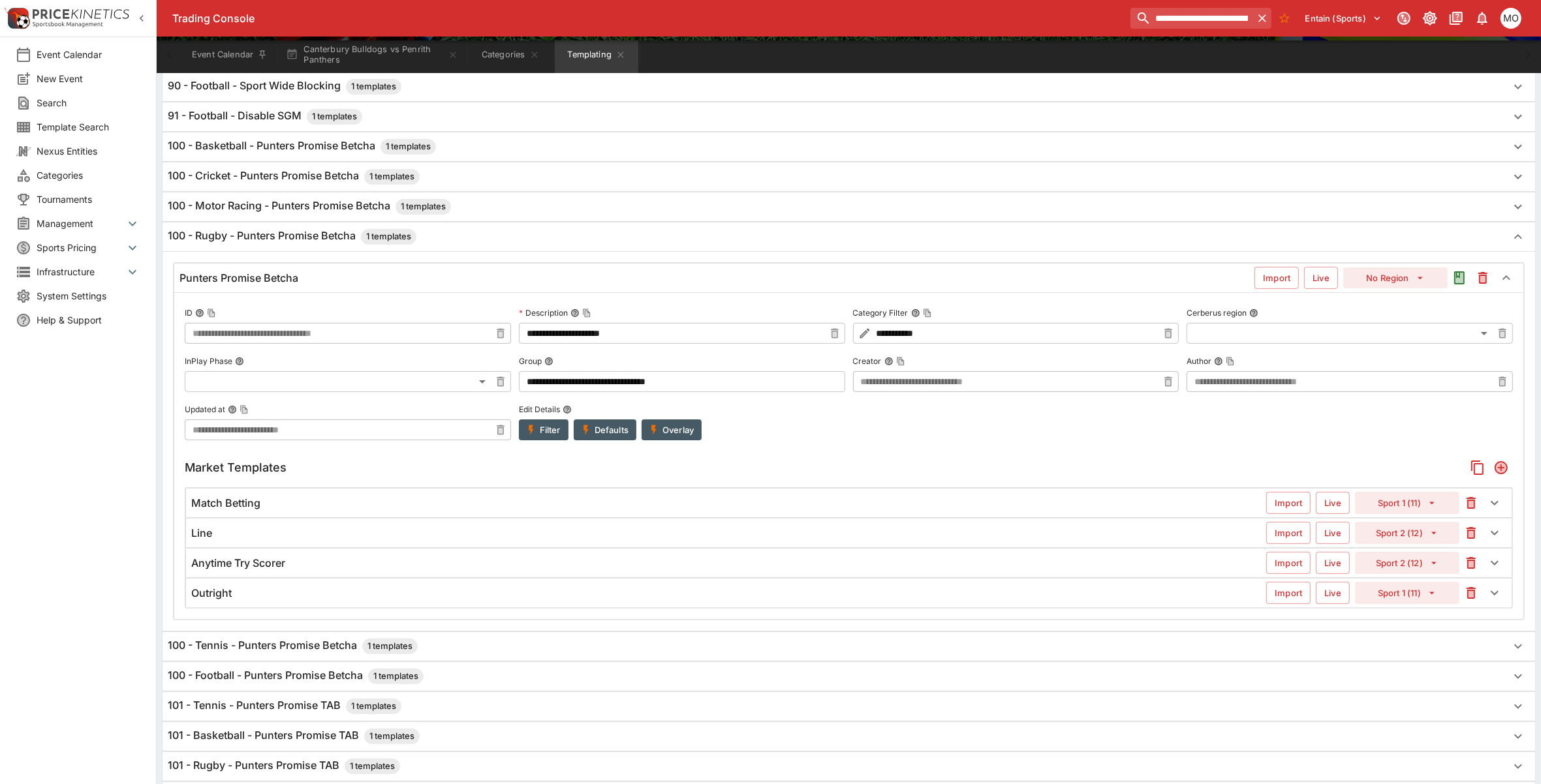
click at [545, 435] on button "Filter" at bounding box center [543, 430] width 49 height 21
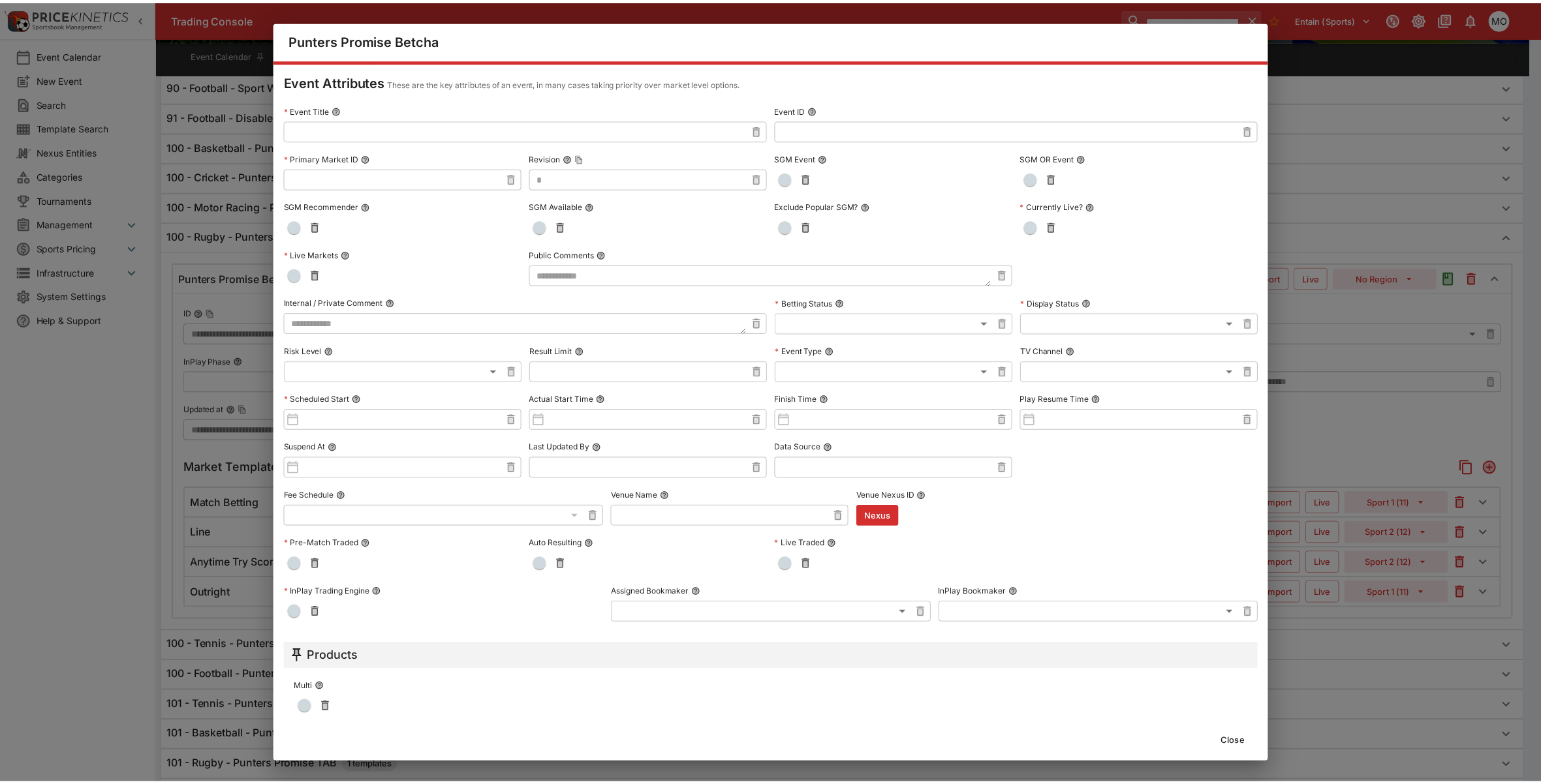
scroll to position [0, 0]
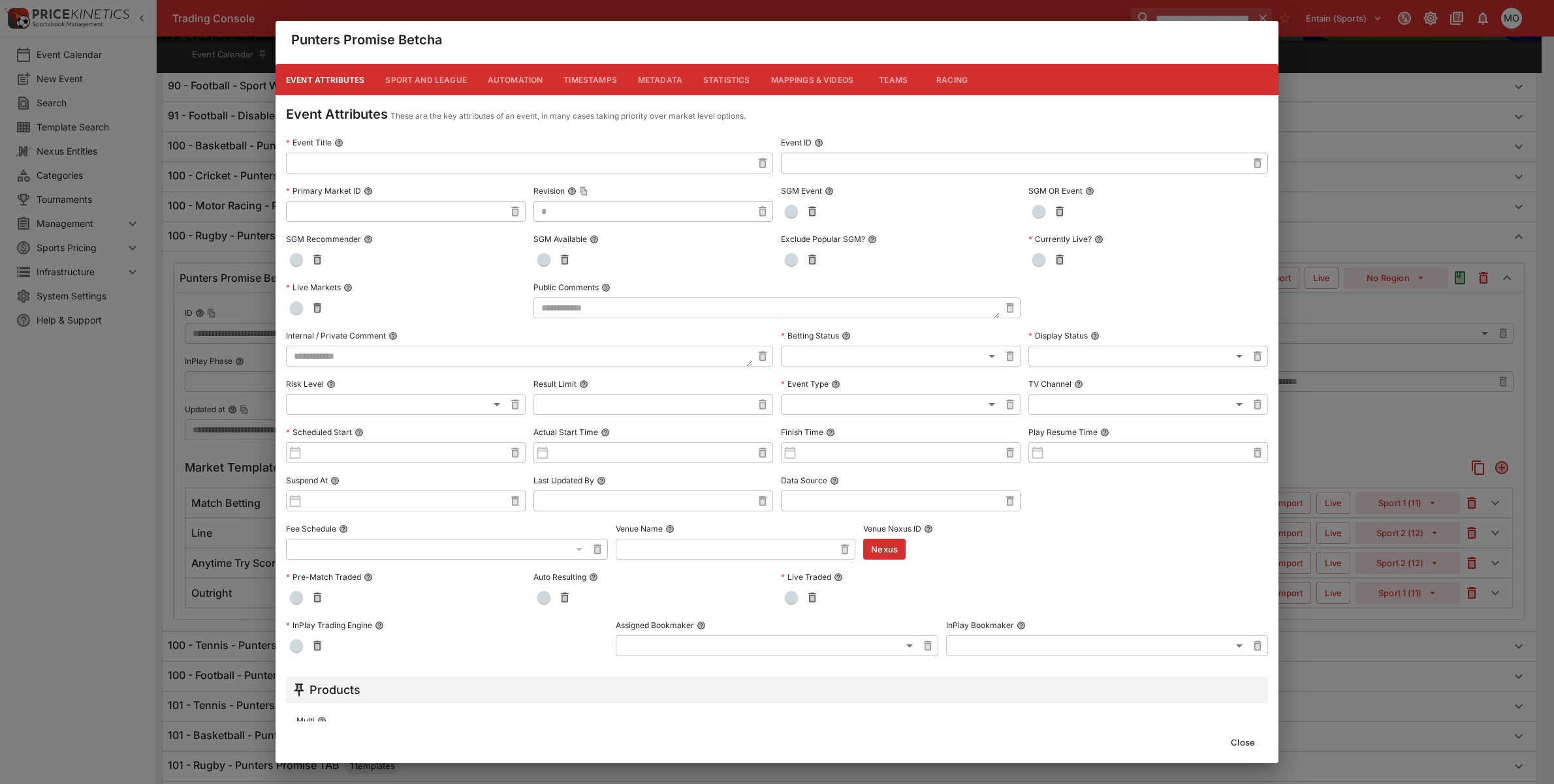
click at [673, 77] on button "Metadata" at bounding box center [660, 80] width 65 height 32
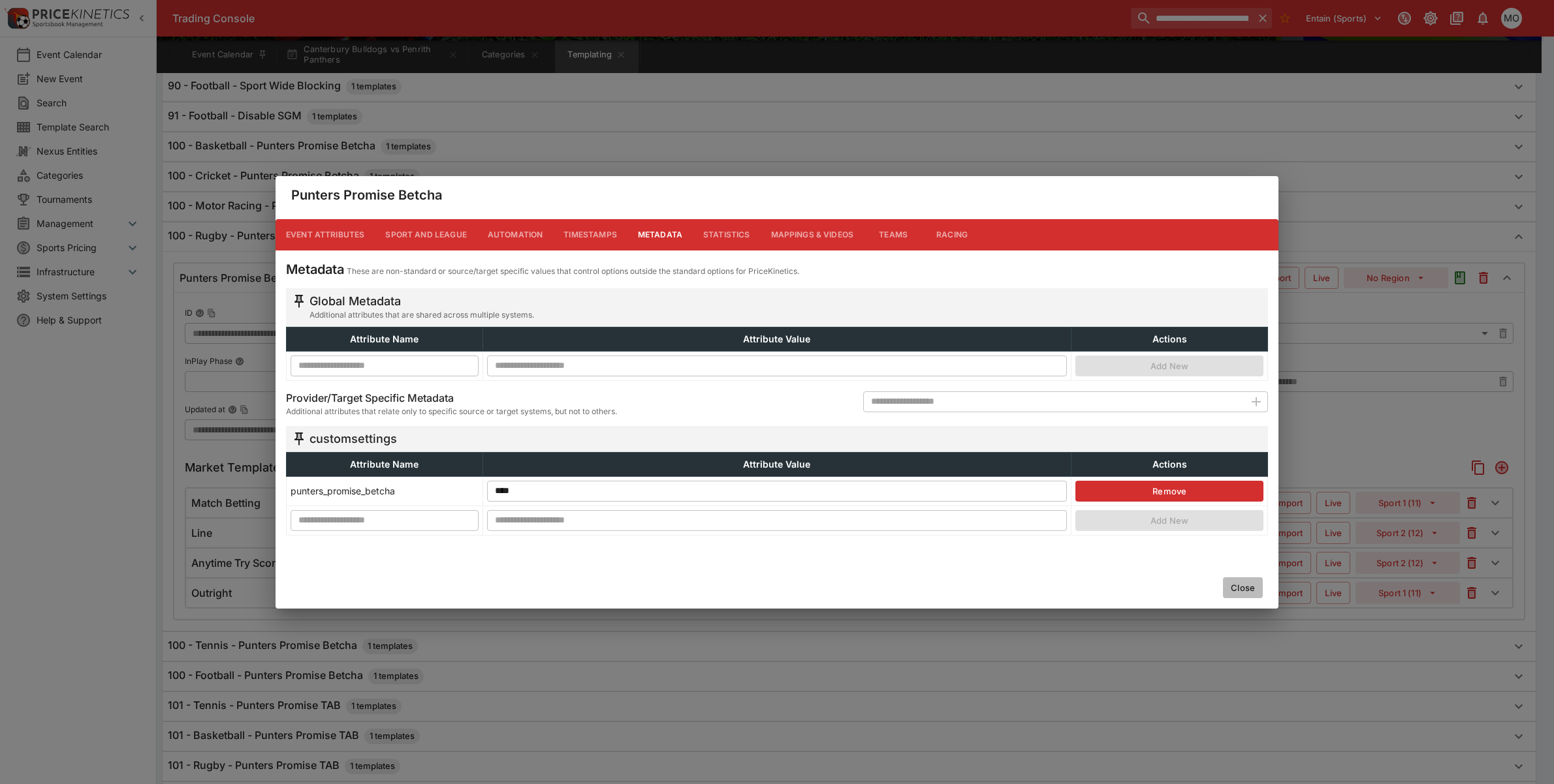
click at [1245, 586] on button "Close" at bounding box center [1242, 588] width 40 height 21
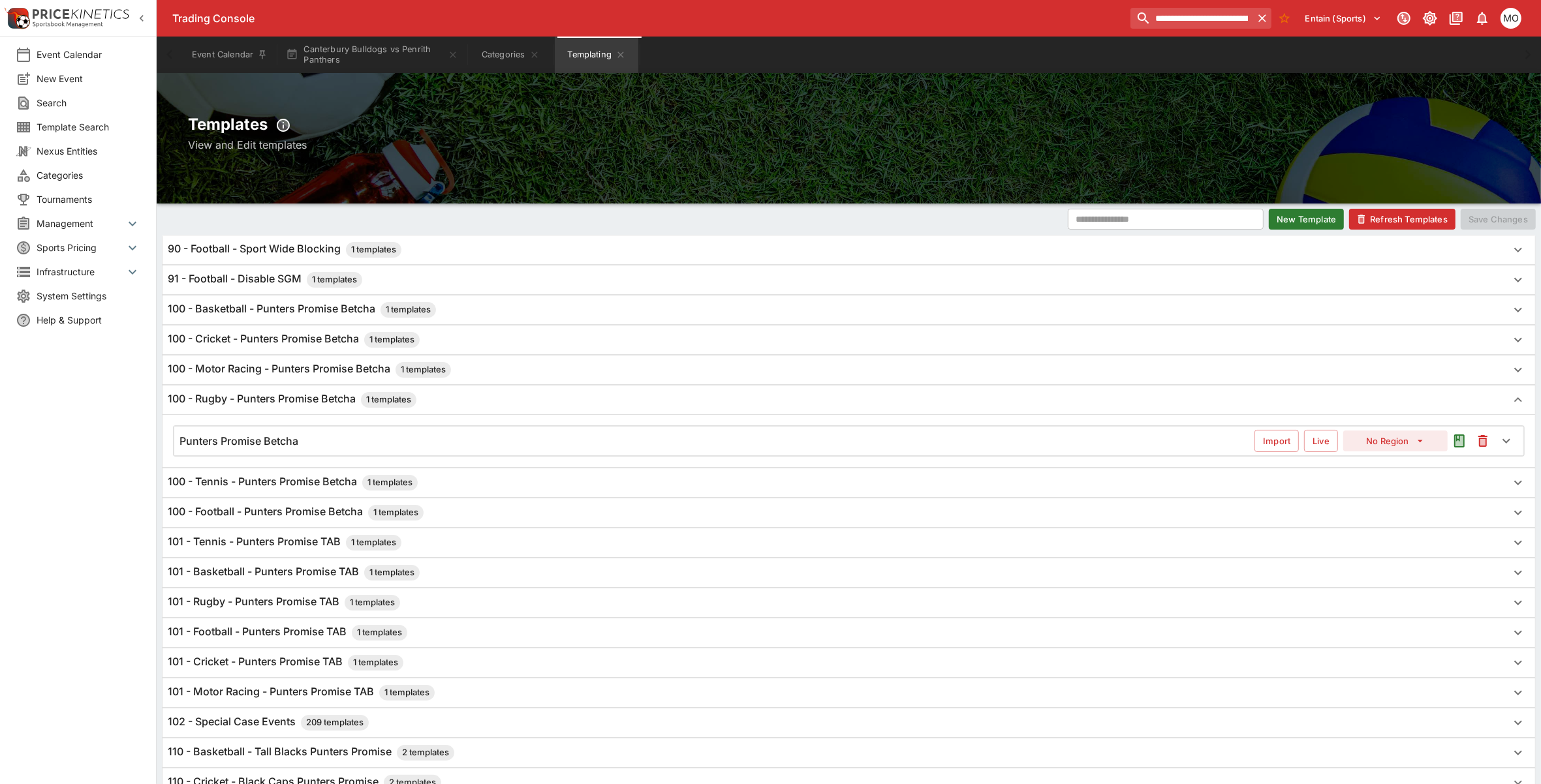
click at [1394, 222] on button "Refresh Templates" at bounding box center [1402, 219] width 106 height 21
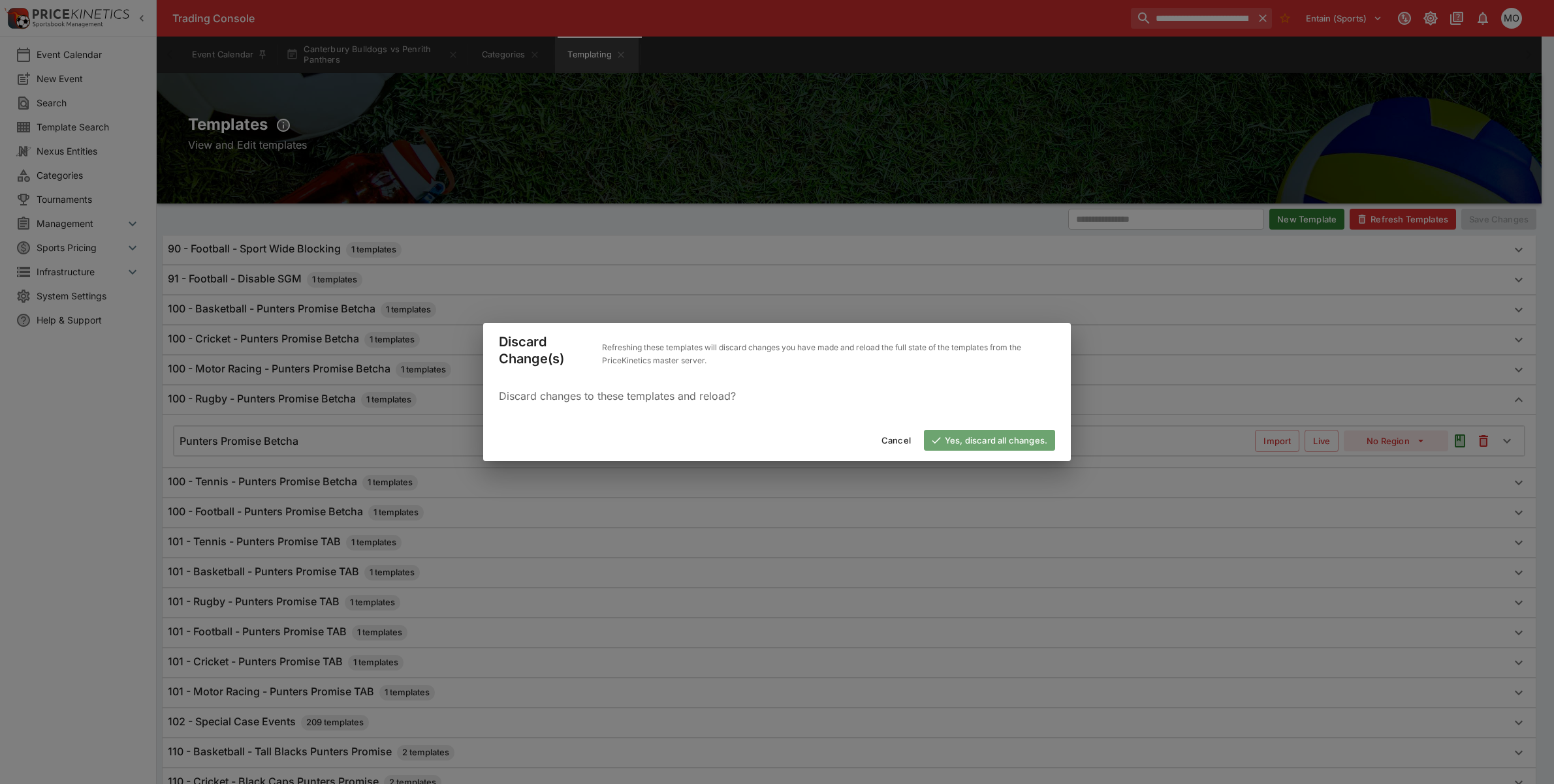
click at [991, 449] on button "Yes, discard all changes." at bounding box center [989, 441] width 132 height 21
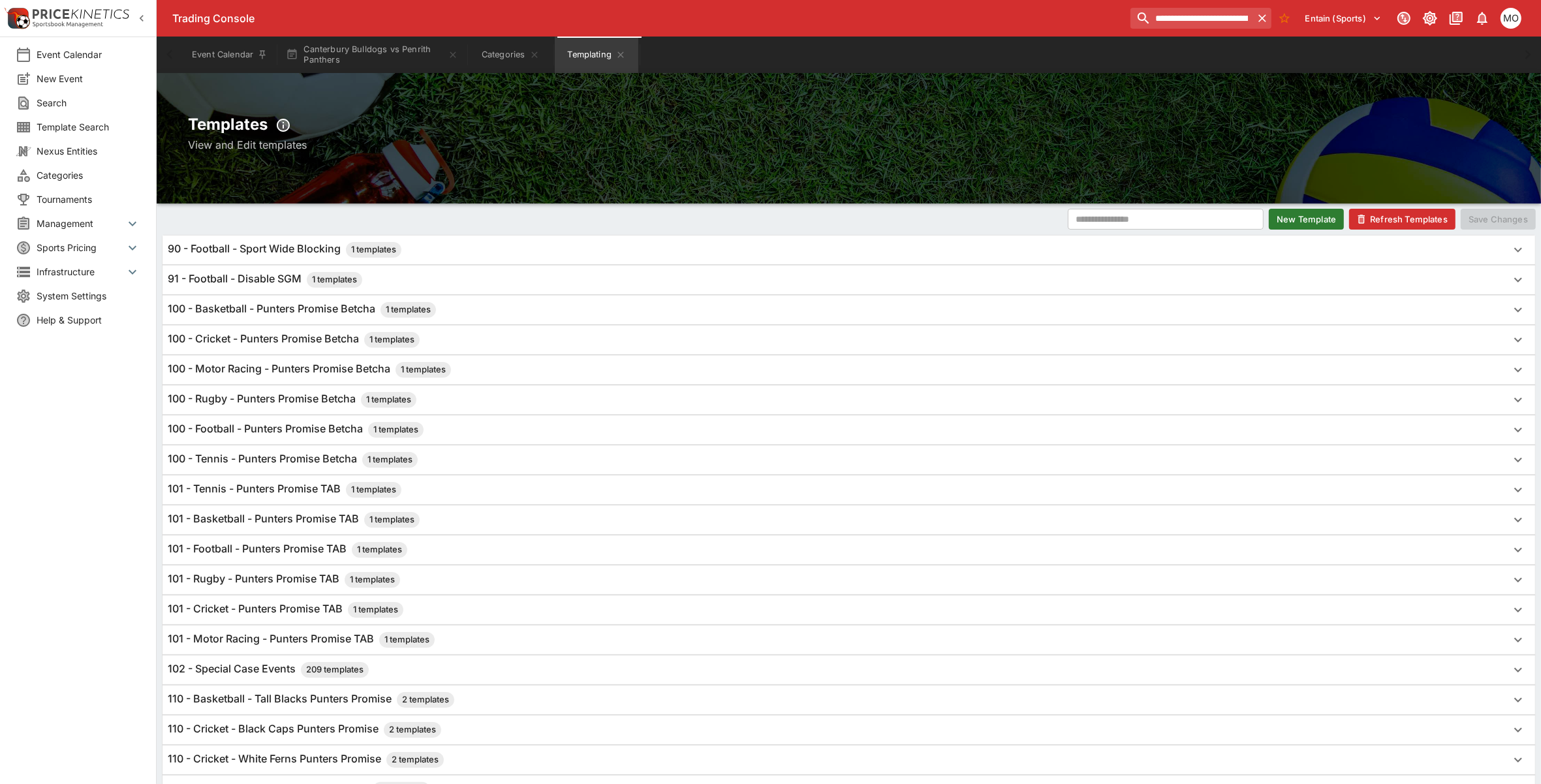
click at [138, 457] on div "Event Calendar New Event Search Template Search Nexus Entities Categories Tourn…" at bounding box center [78, 392] width 157 height 784
click at [79, 176] on span "Categories" at bounding box center [88, 175] width 104 height 14
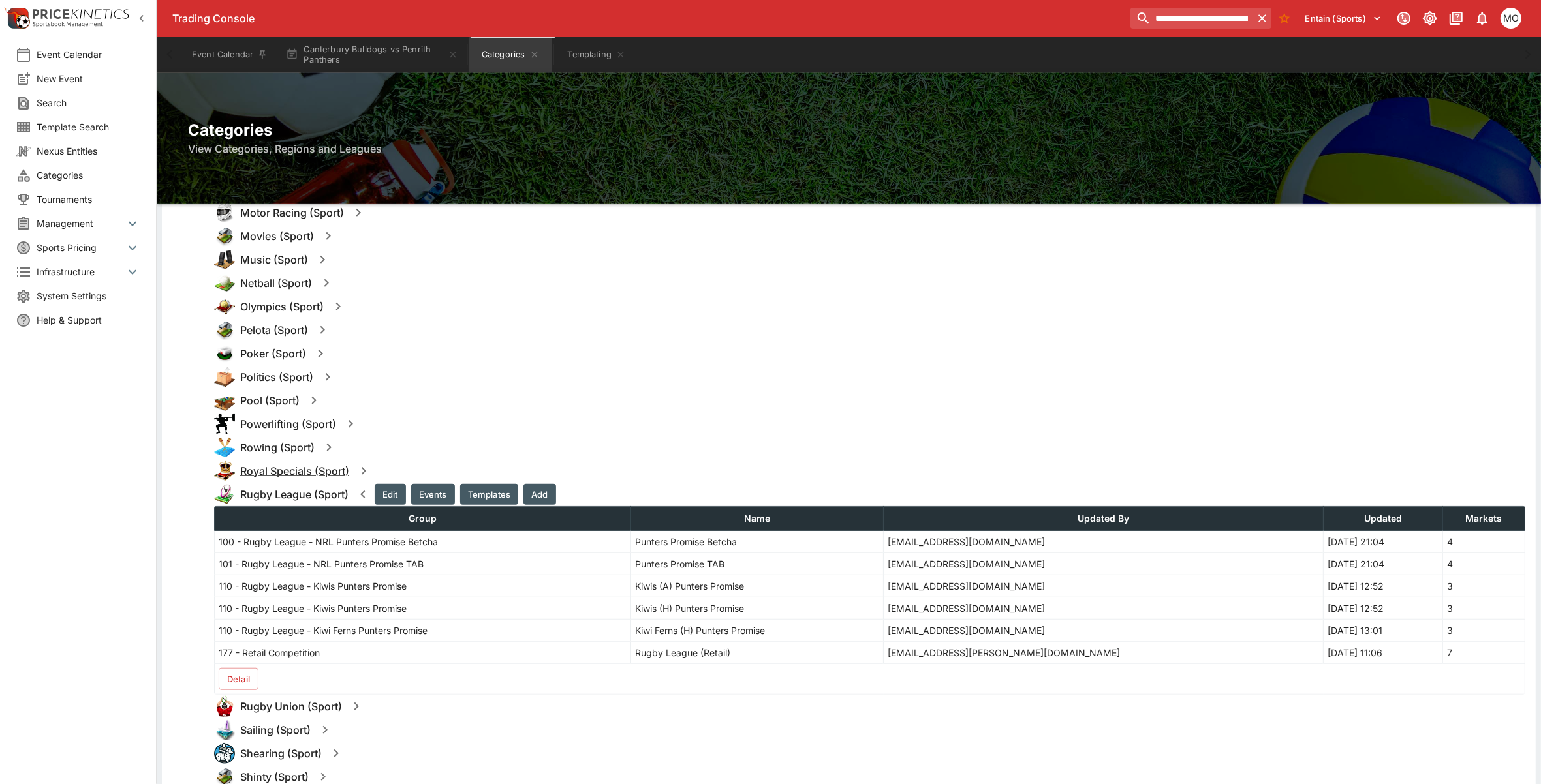
scroll to position [1141, 0]
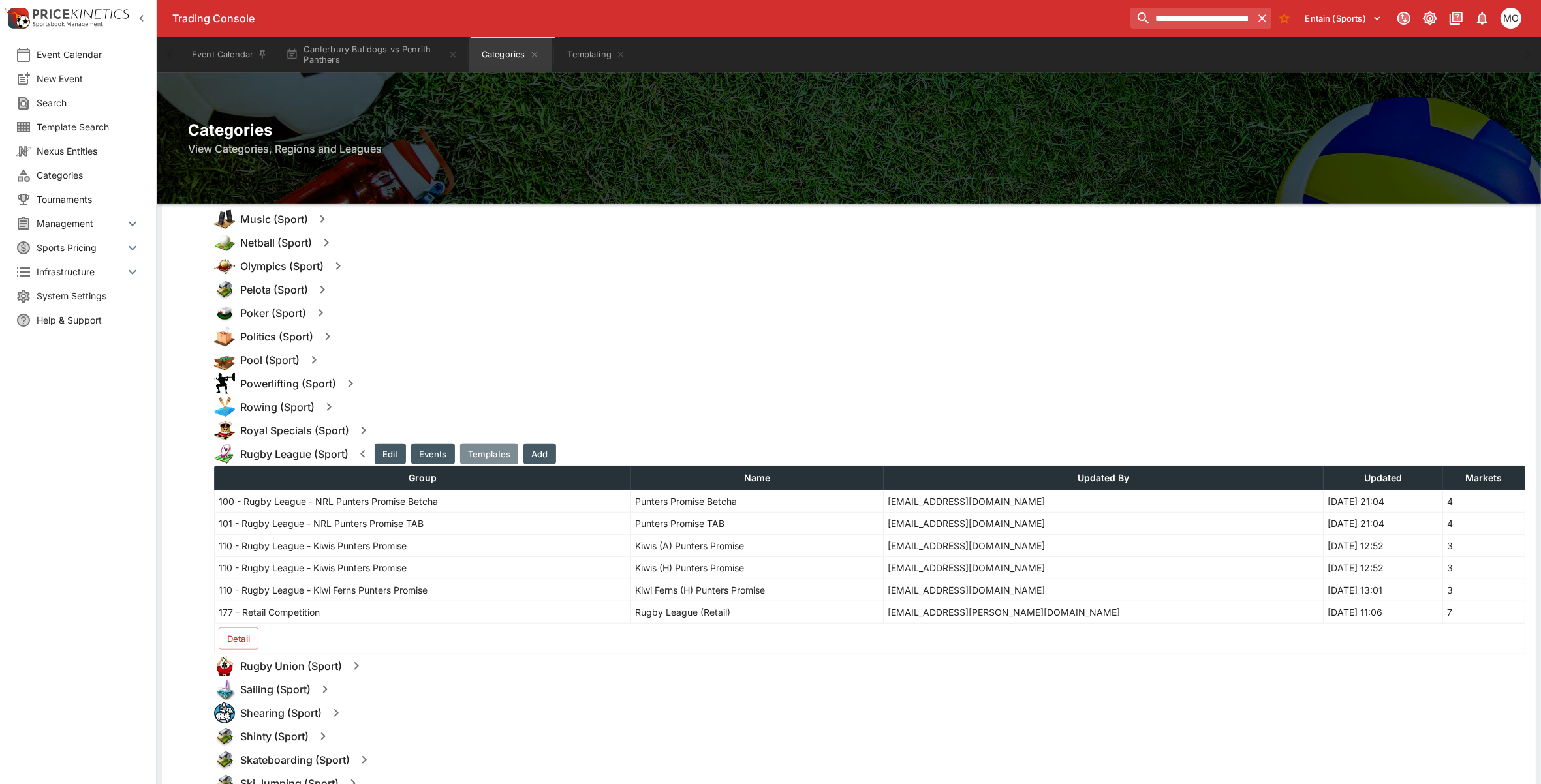
click at [484, 449] on button "Templates" at bounding box center [489, 454] width 58 height 21
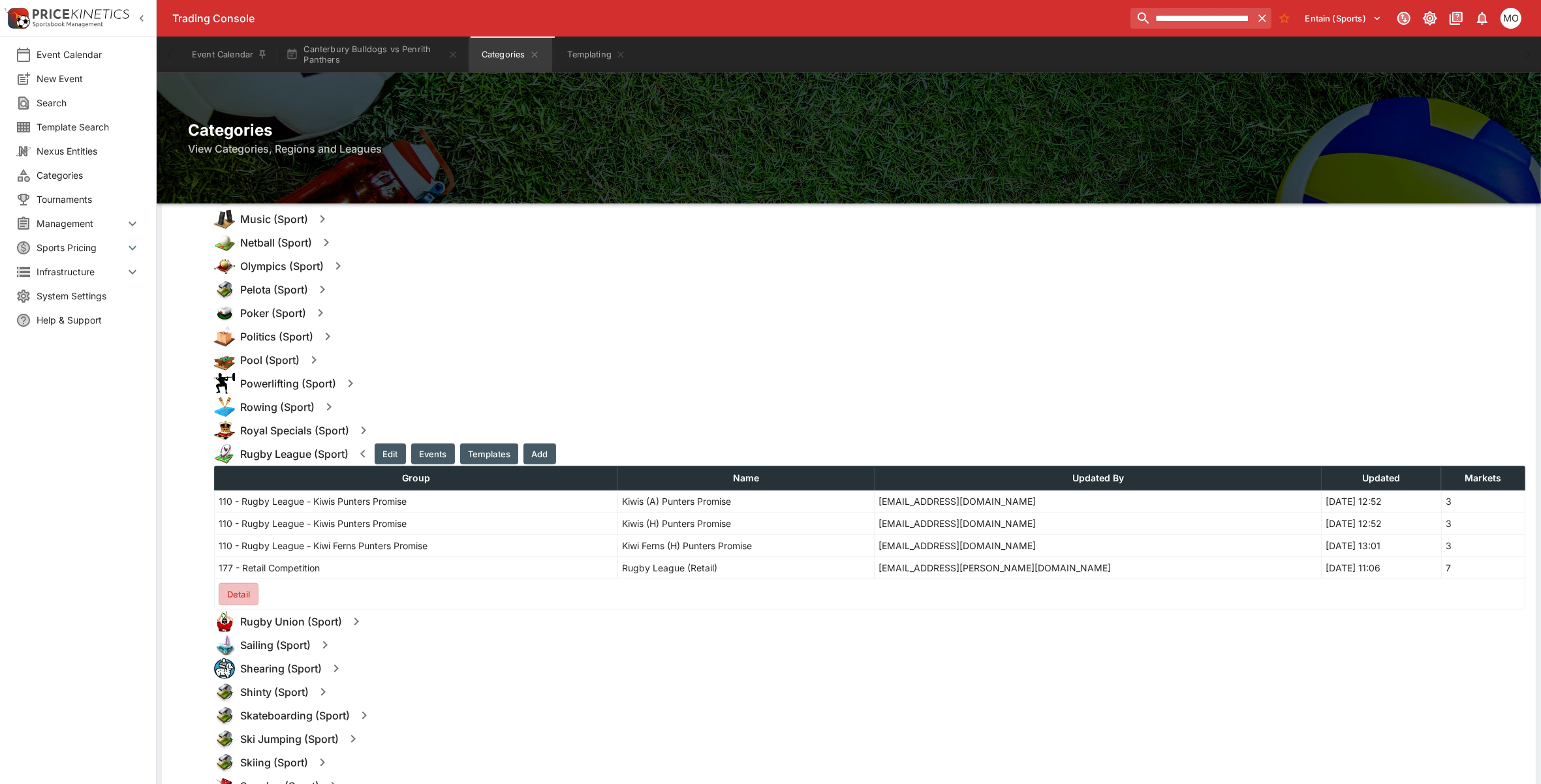
click at [231, 595] on button "Detail" at bounding box center [238, 595] width 40 height 22
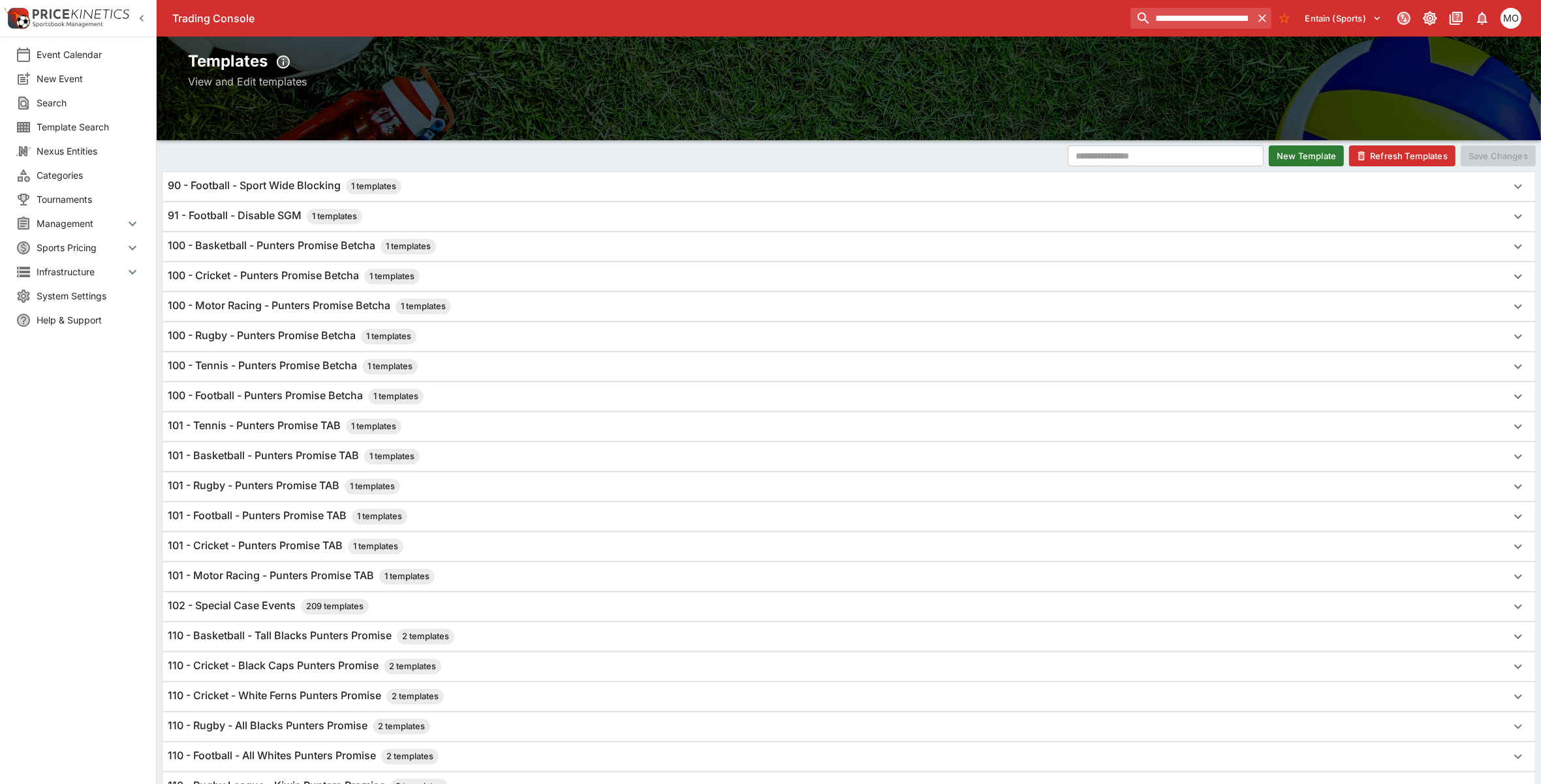
scroll to position [0, 0]
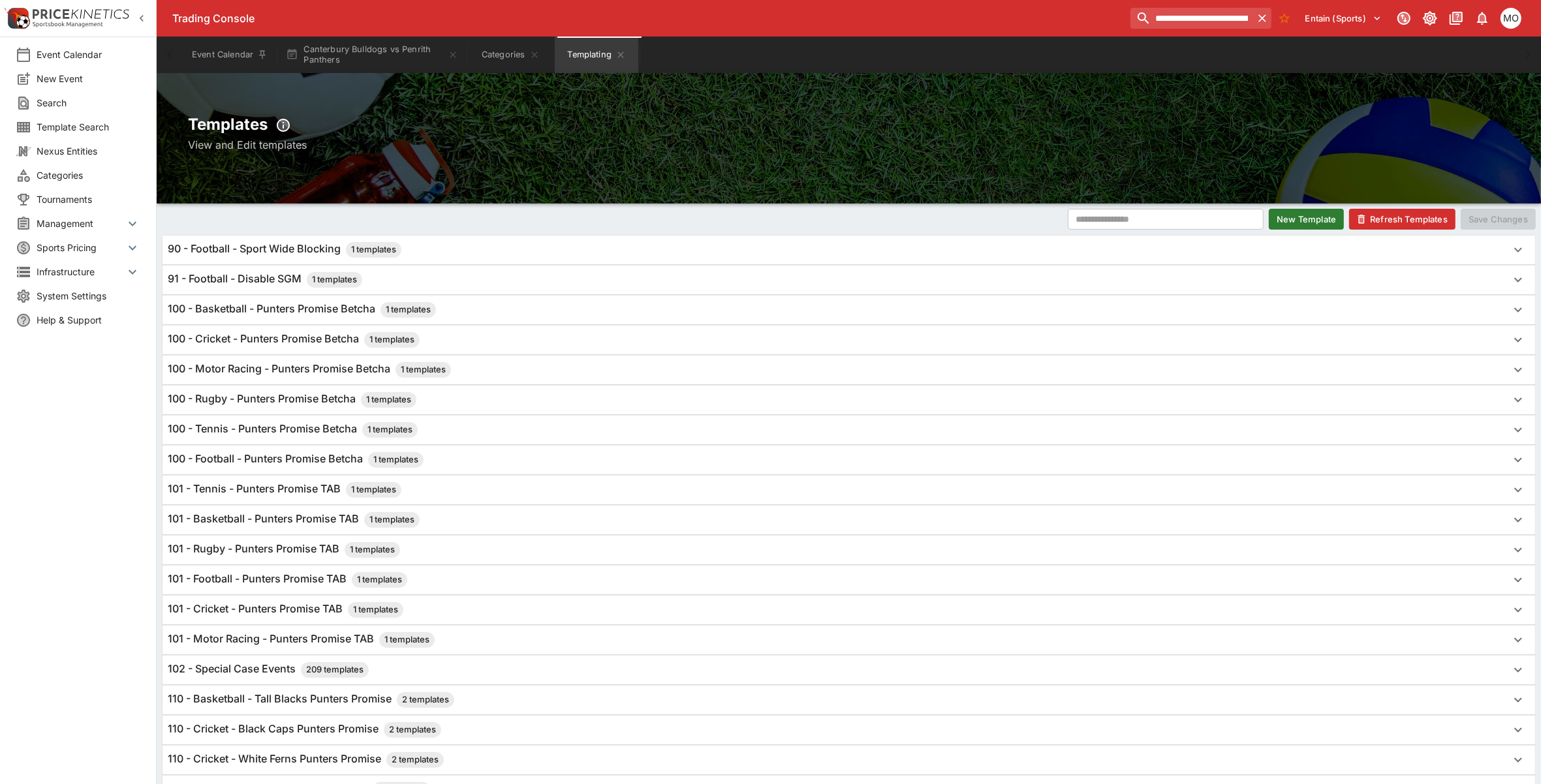
click at [77, 176] on span "Categories" at bounding box center [88, 175] width 104 height 14
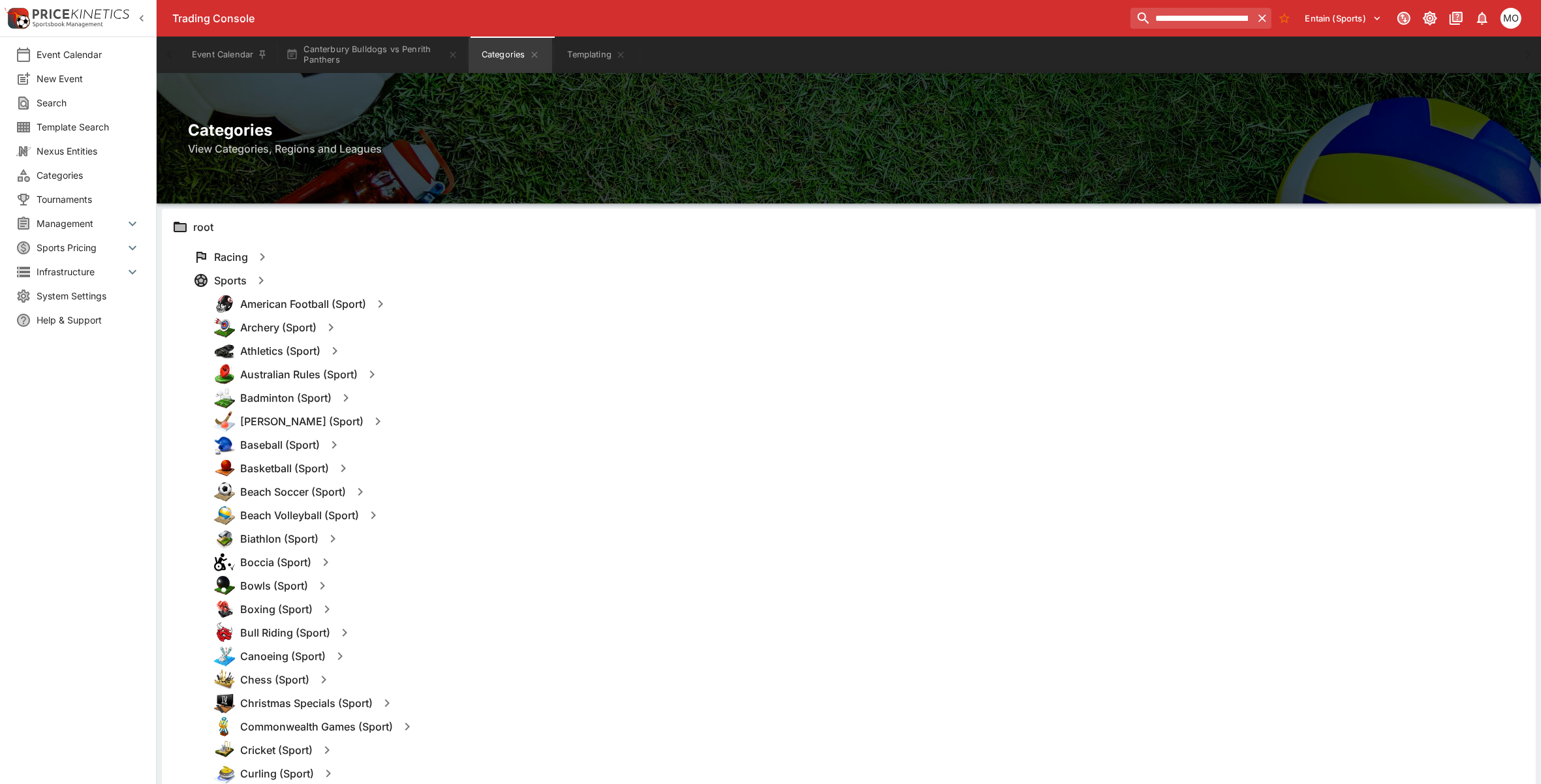
click at [263, 279] on icon "button" at bounding box center [260, 280] width 16 height 16
click at [383, 282] on button "Templates" at bounding box center [387, 280] width 58 height 21
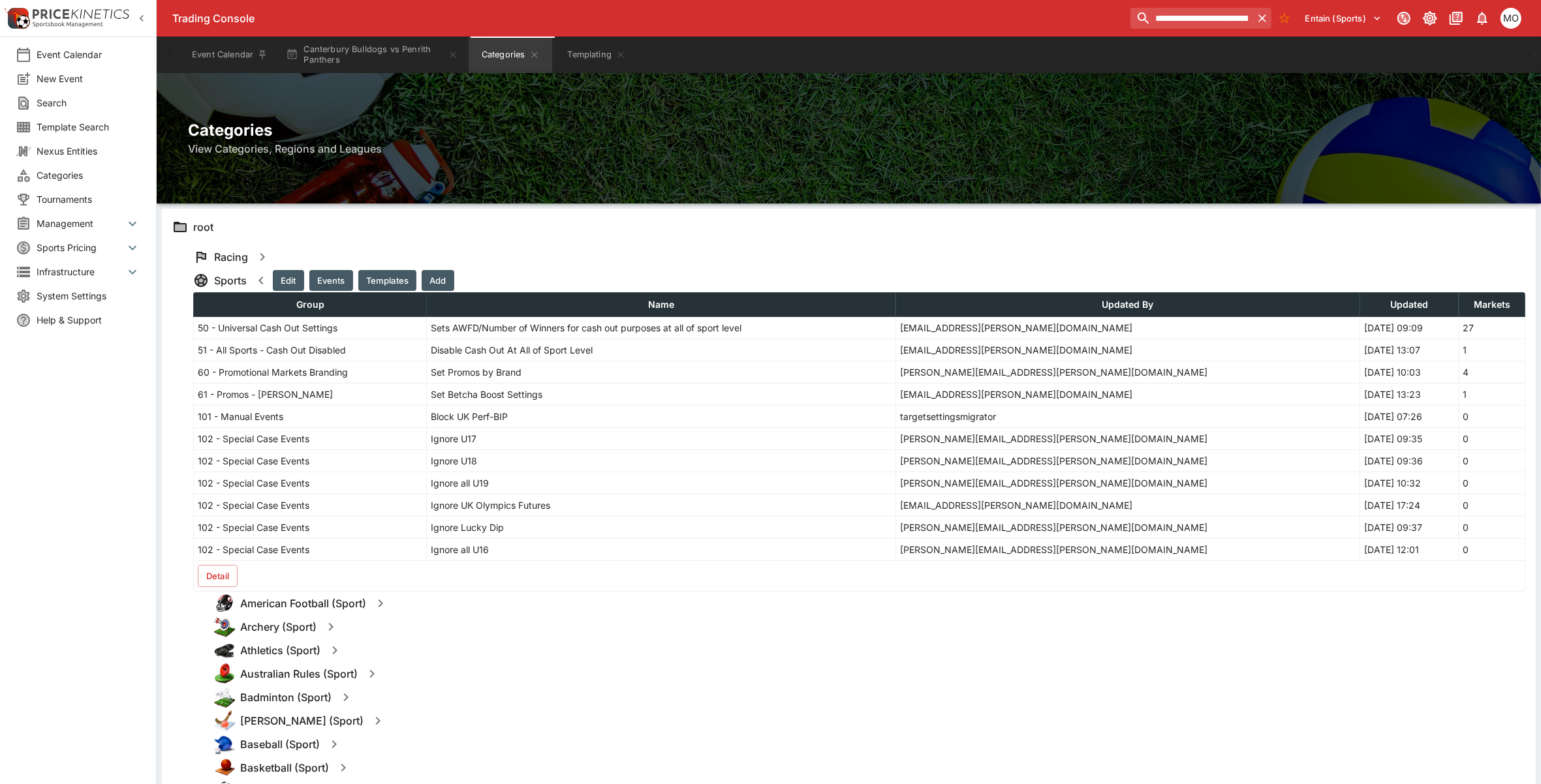
click at [225, 571] on button "Detail" at bounding box center [217, 576] width 40 height 22
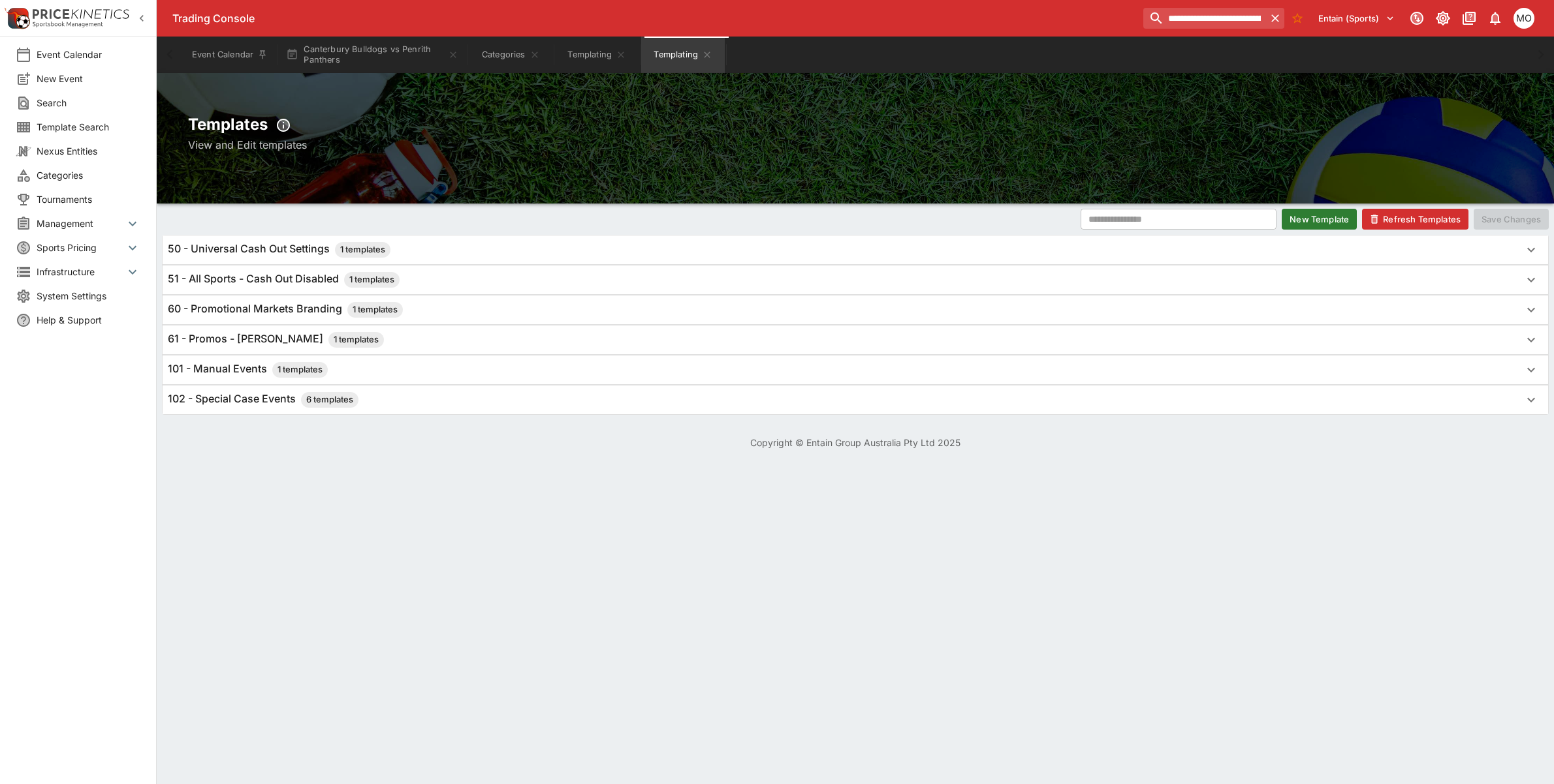
click at [219, 369] on h6 "101 - Manual Events 1 templates" at bounding box center [247, 370] width 160 height 16
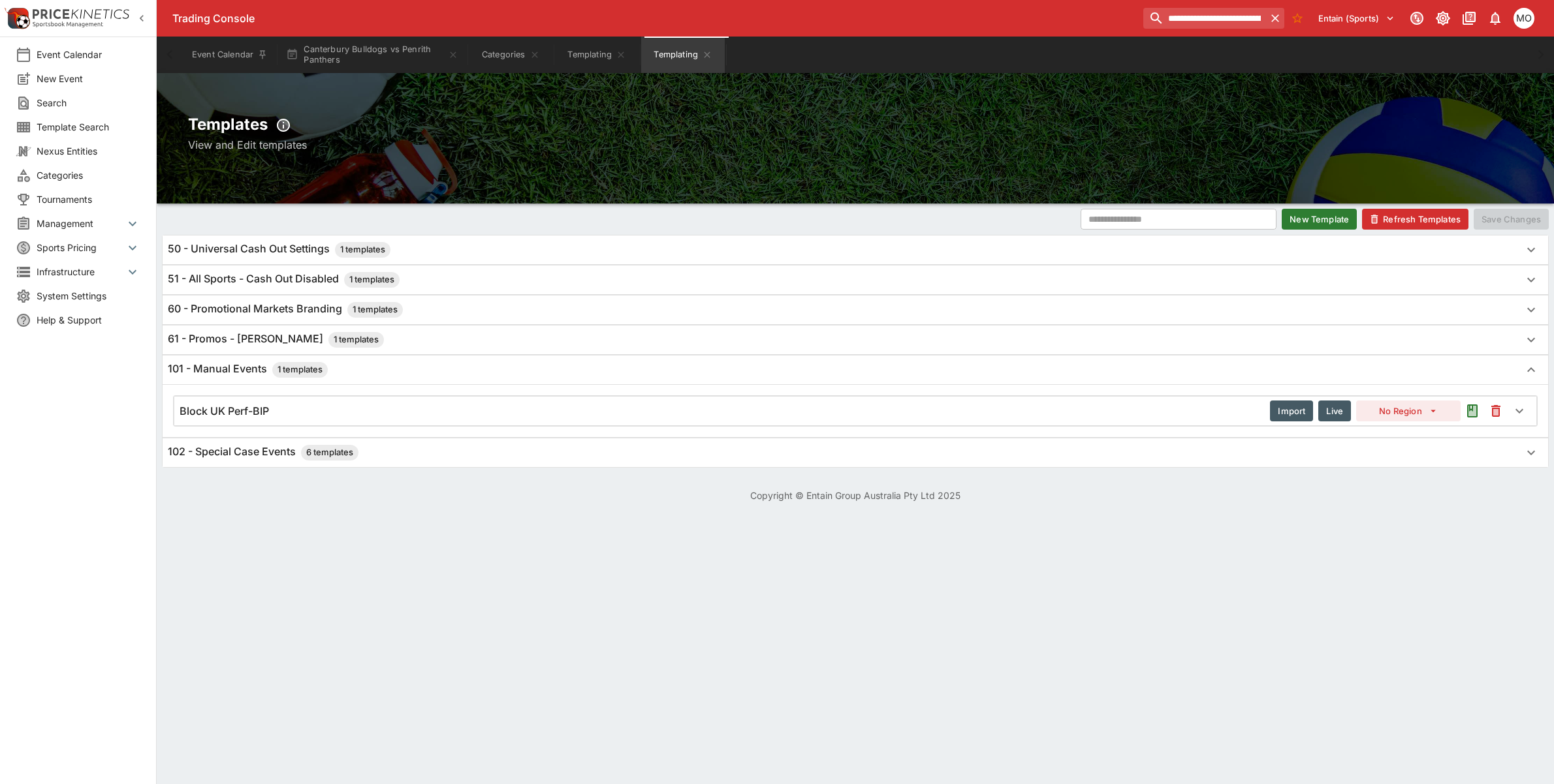
click at [219, 369] on h6 "101 - Manual Events 1 templates" at bounding box center [247, 370] width 160 height 16
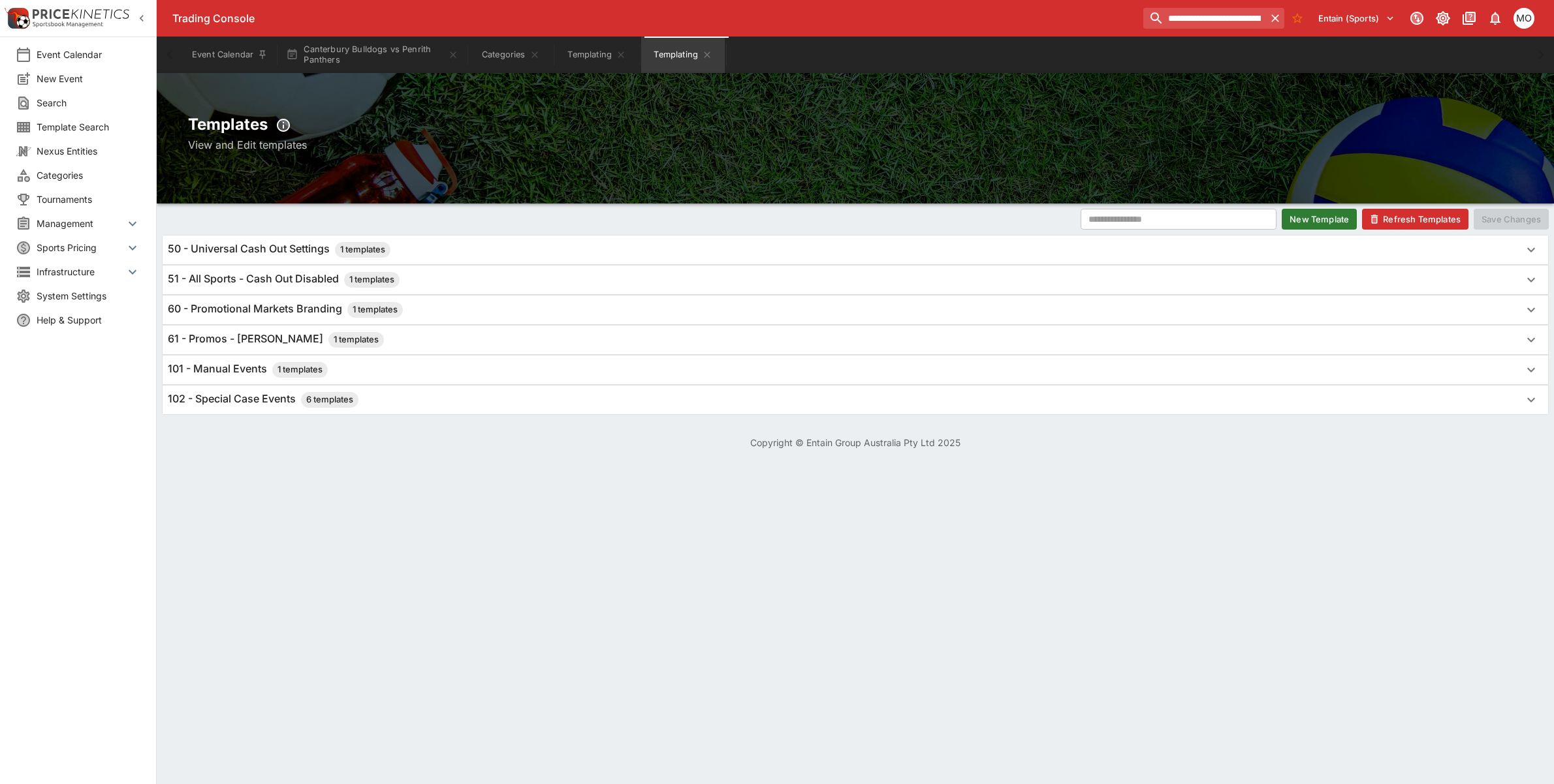
click at [79, 168] on span "Categories" at bounding box center [88, 175] width 104 height 14
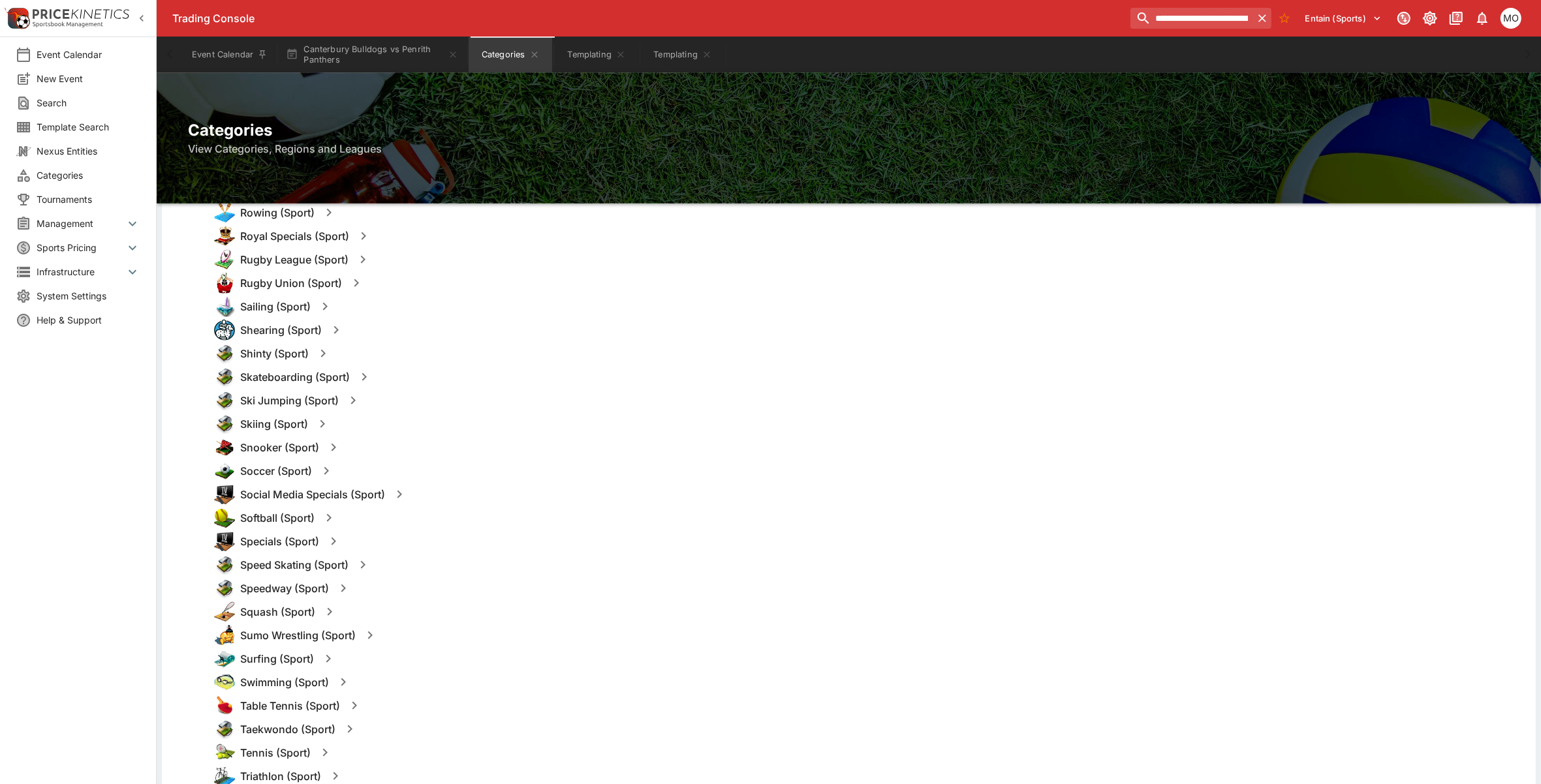
scroll to position [1602, 0]
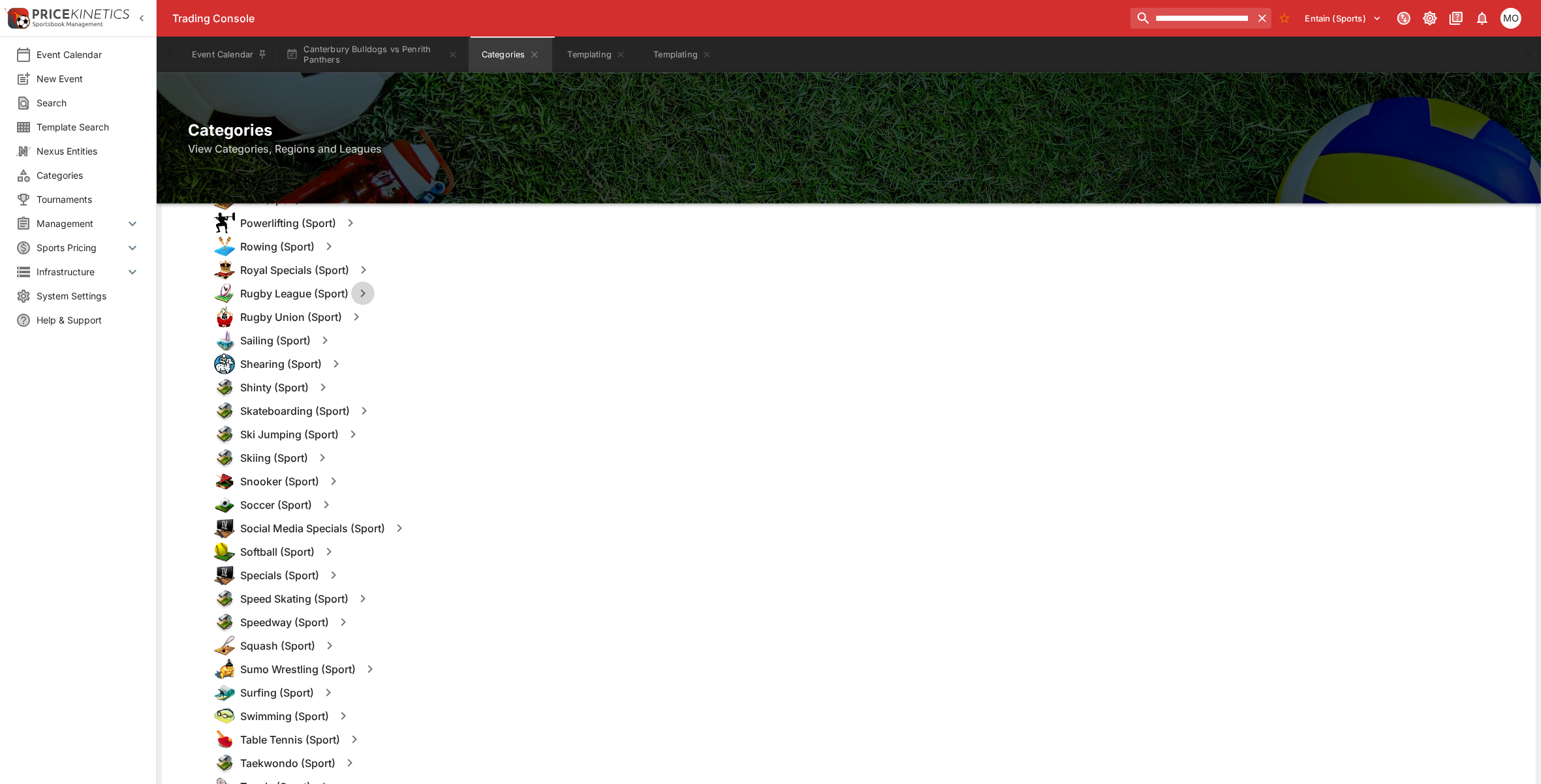
click at [359, 292] on icon "button" at bounding box center [362, 293] width 16 height 16
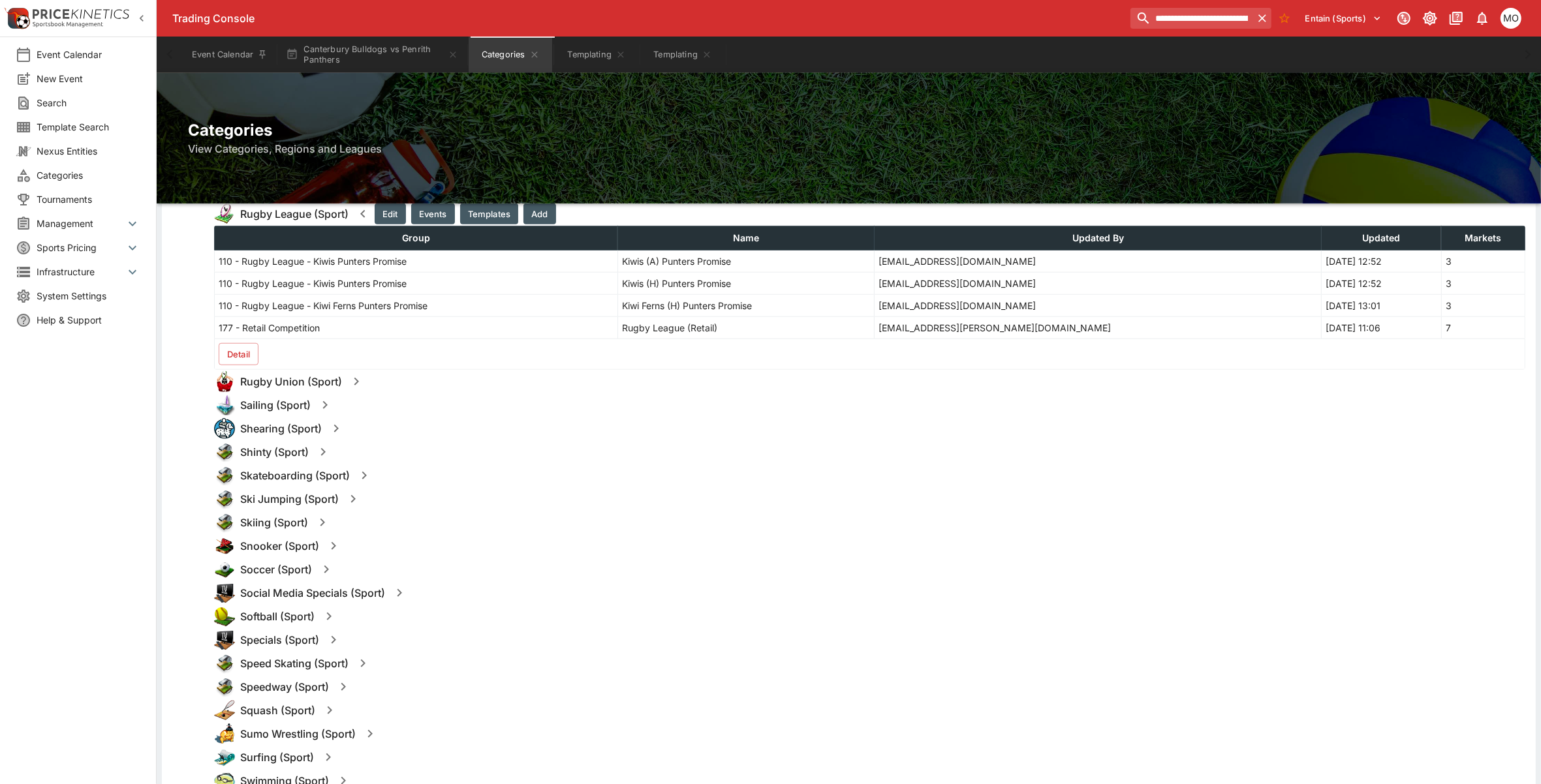
scroll to position [1276, 0]
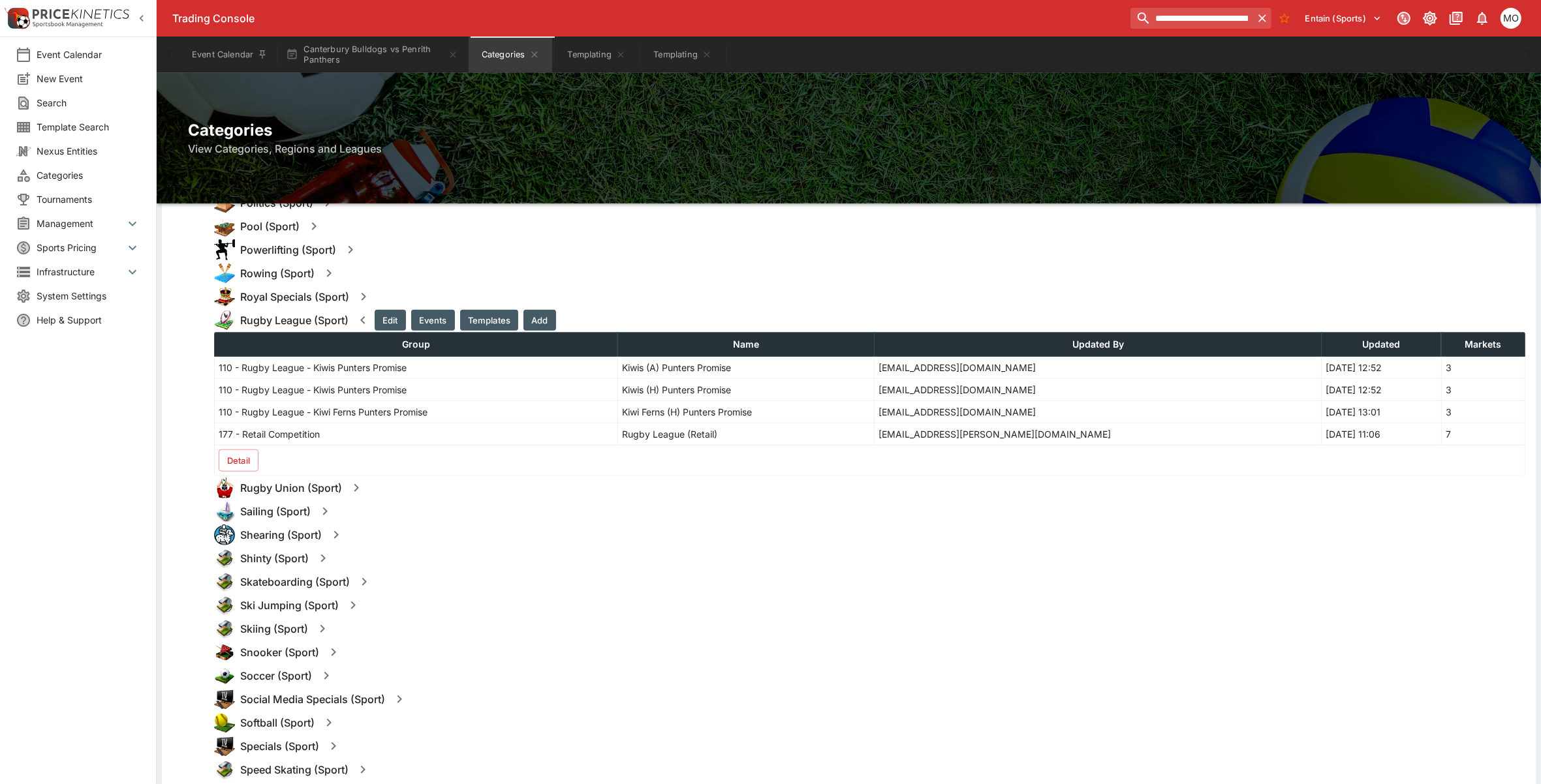
click at [491, 310] on button "Templates" at bounding box center [489, 320] width 58 height 21
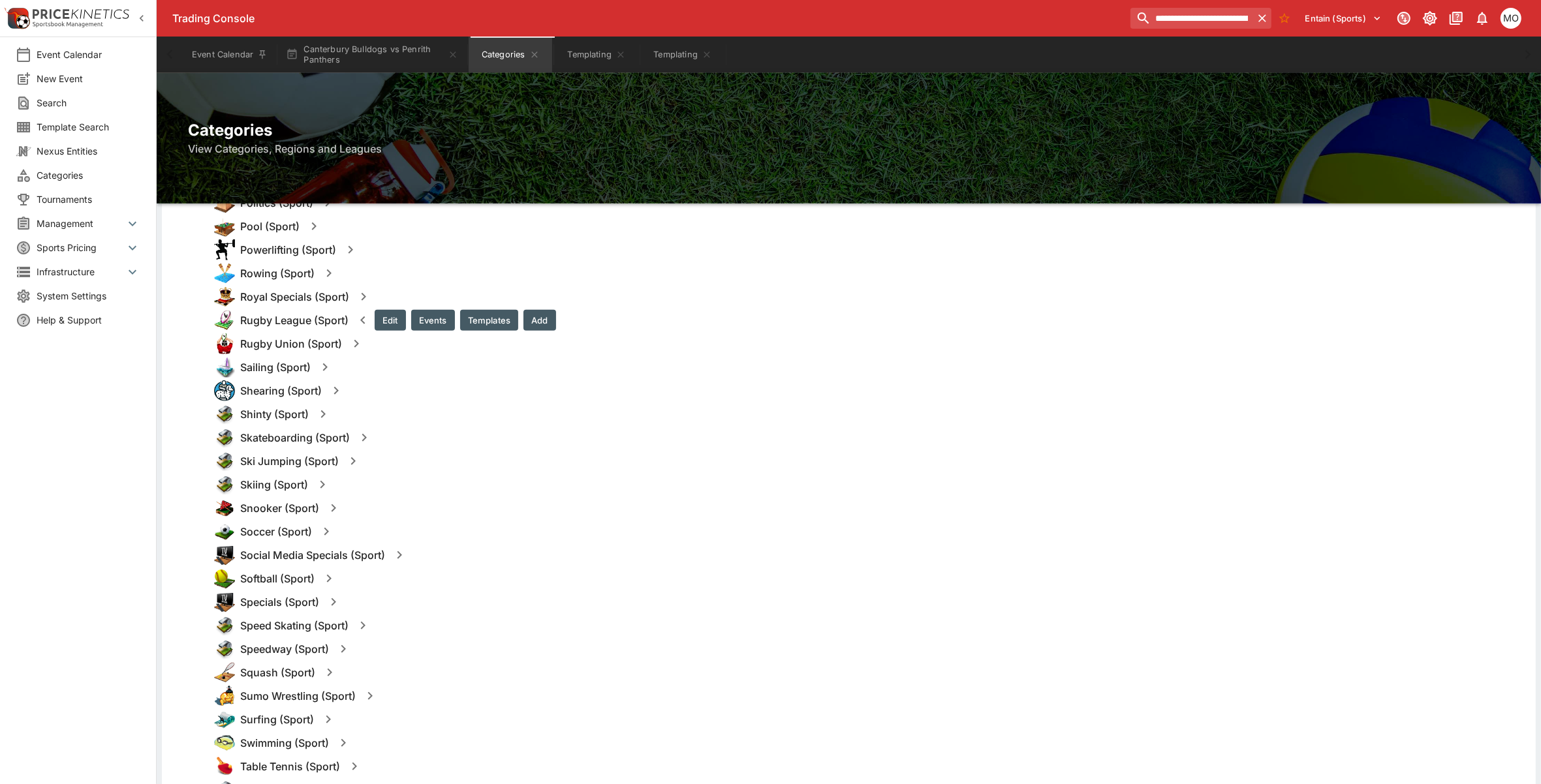
click at [491, 310] on button "Templates" at bounding box center [489, 320] width 58 height 21
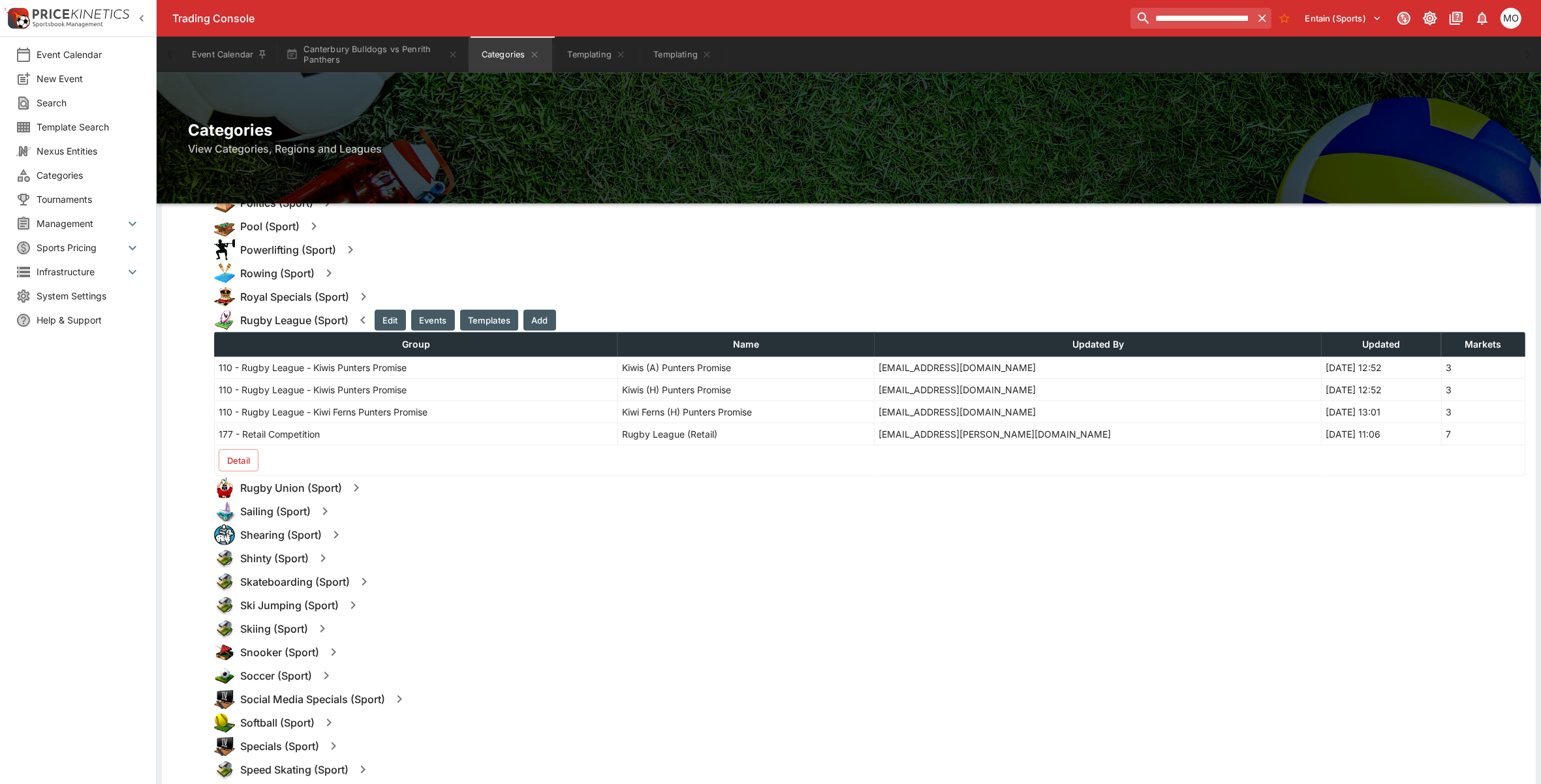
click at [359, 315] on icon "button" at bounding box center [362, 320] width 16 height 16
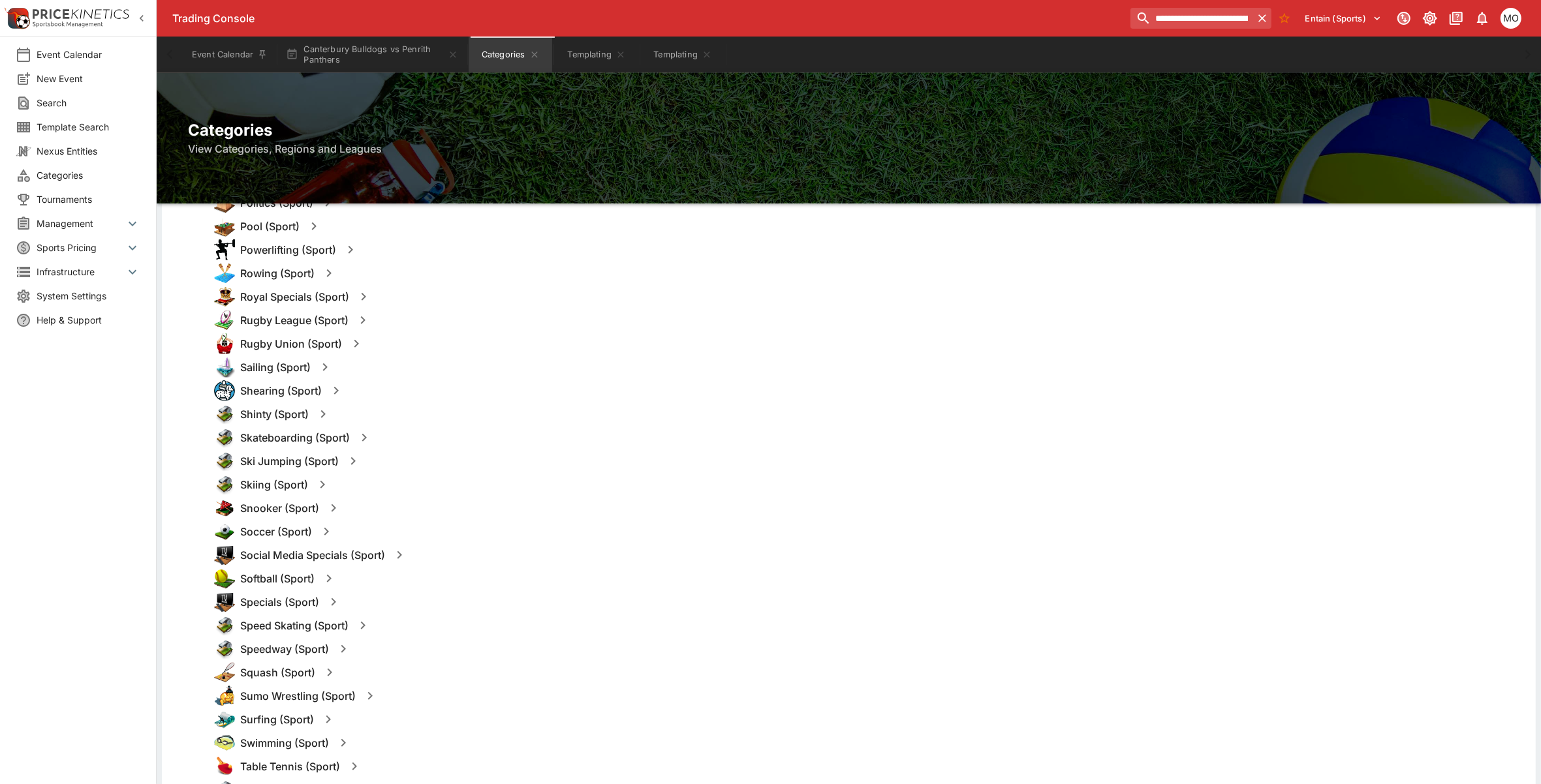
click at [359, 315] on icon "button" at bounding box center [362, 320] width 16 height 16
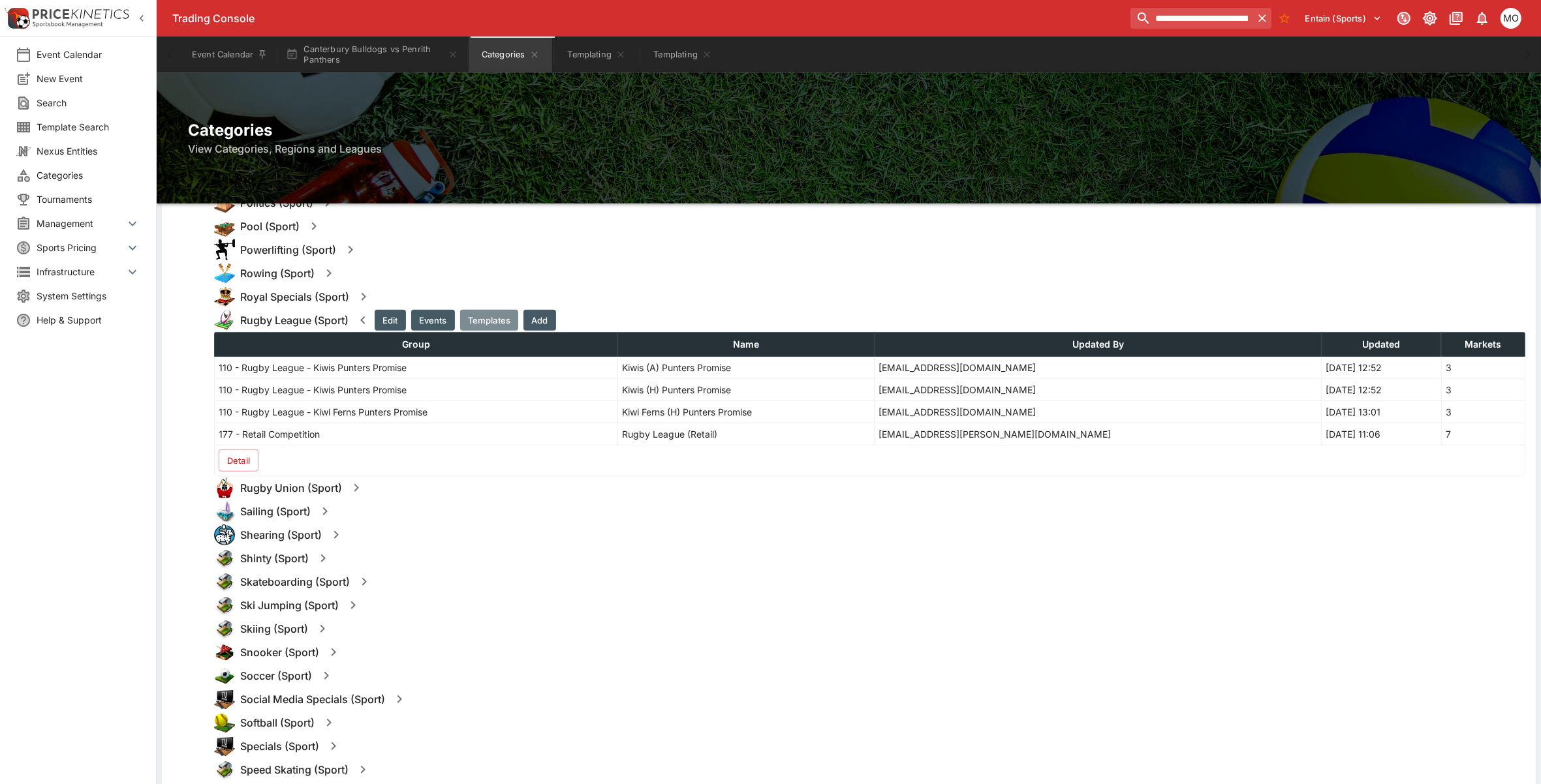
click at [484, 310] on button "Templates" at bounding box center [489, 320] width 58 height 21
click at [424, 327] on button "Events" at bounding box center [432, 320] width 44 height 21
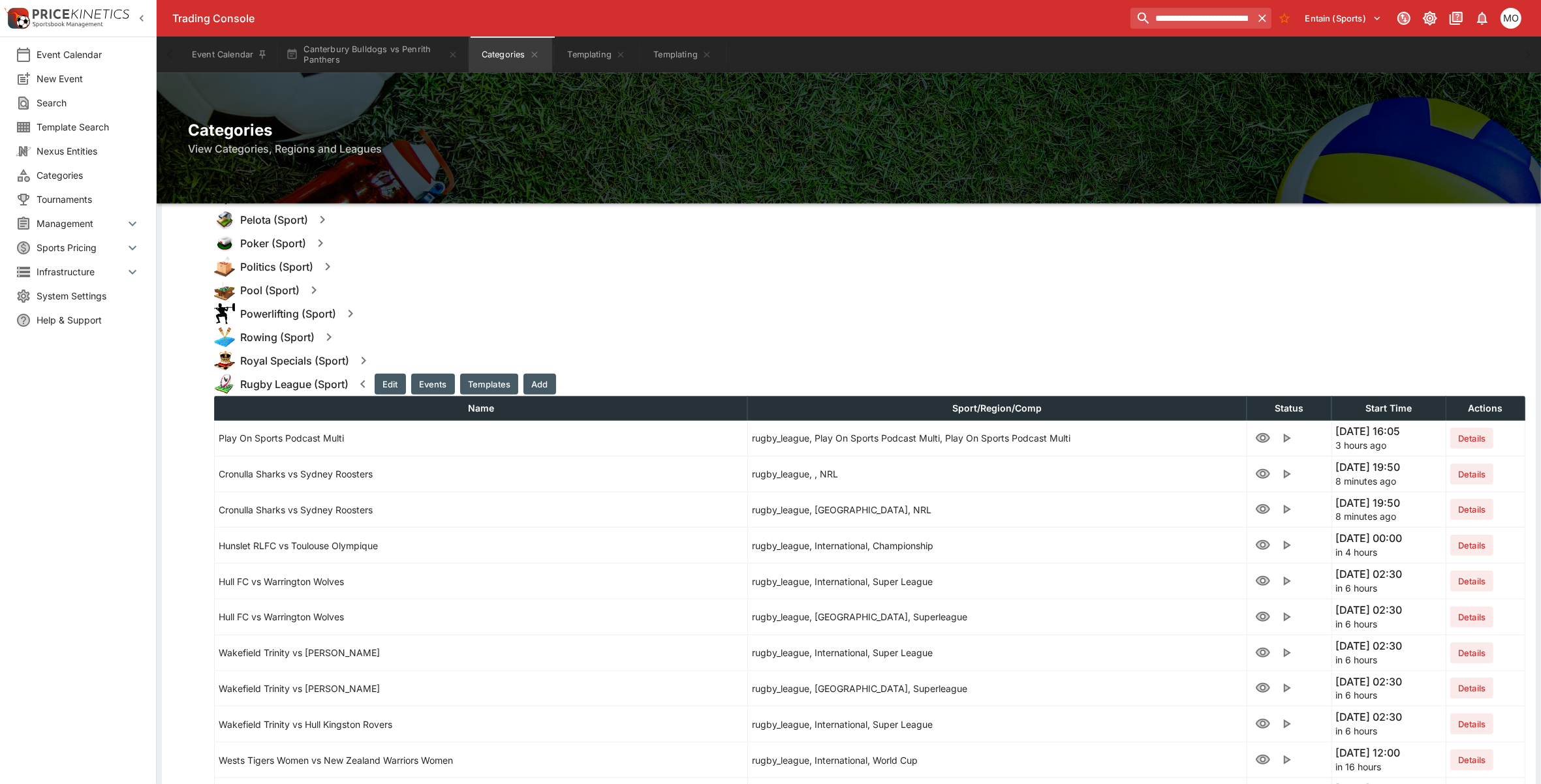
scroll to position [1113, 0]
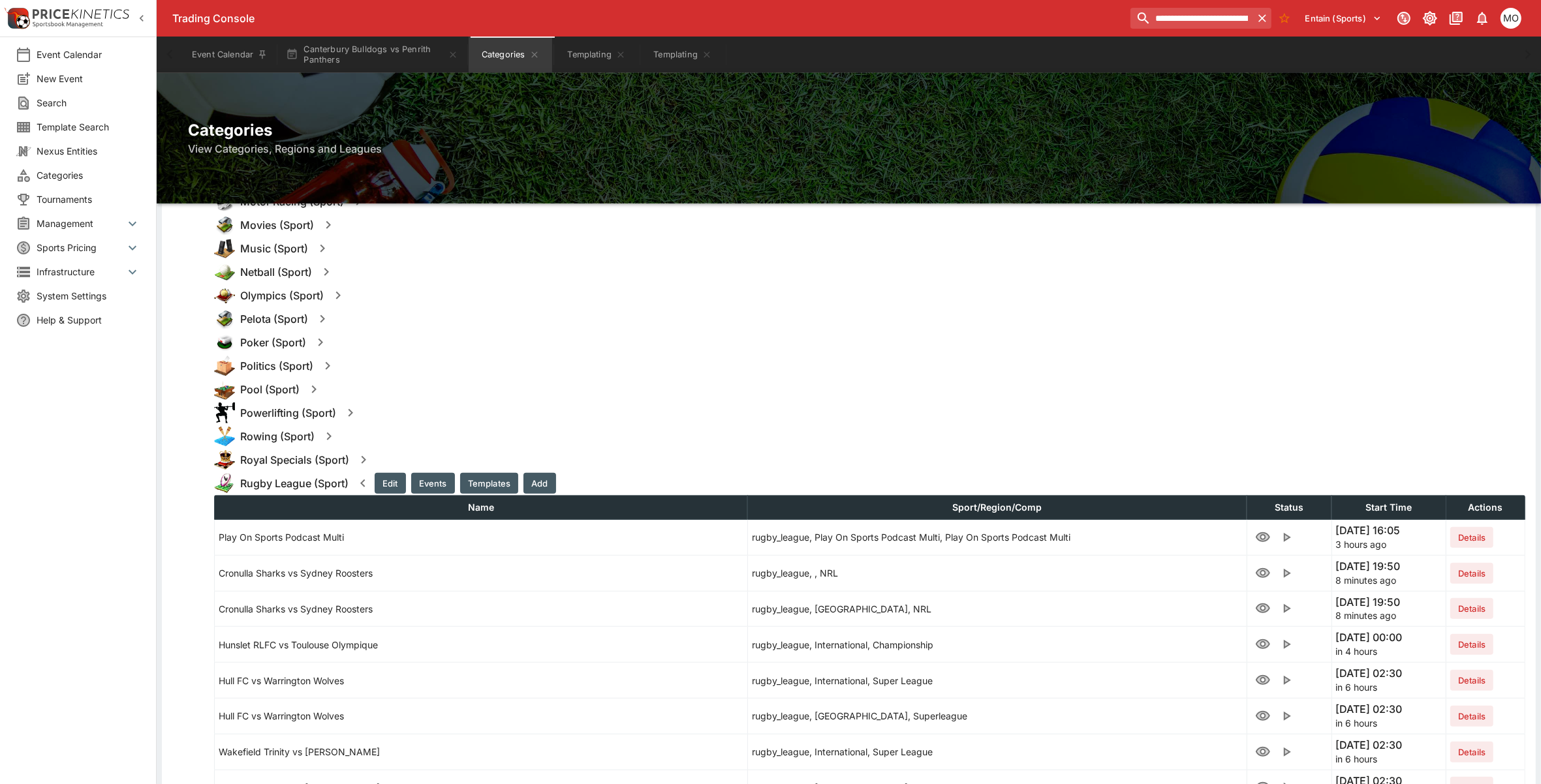
click at [482, 488] on button "Templates" at bounding box center [489, 483] width 58 height 21
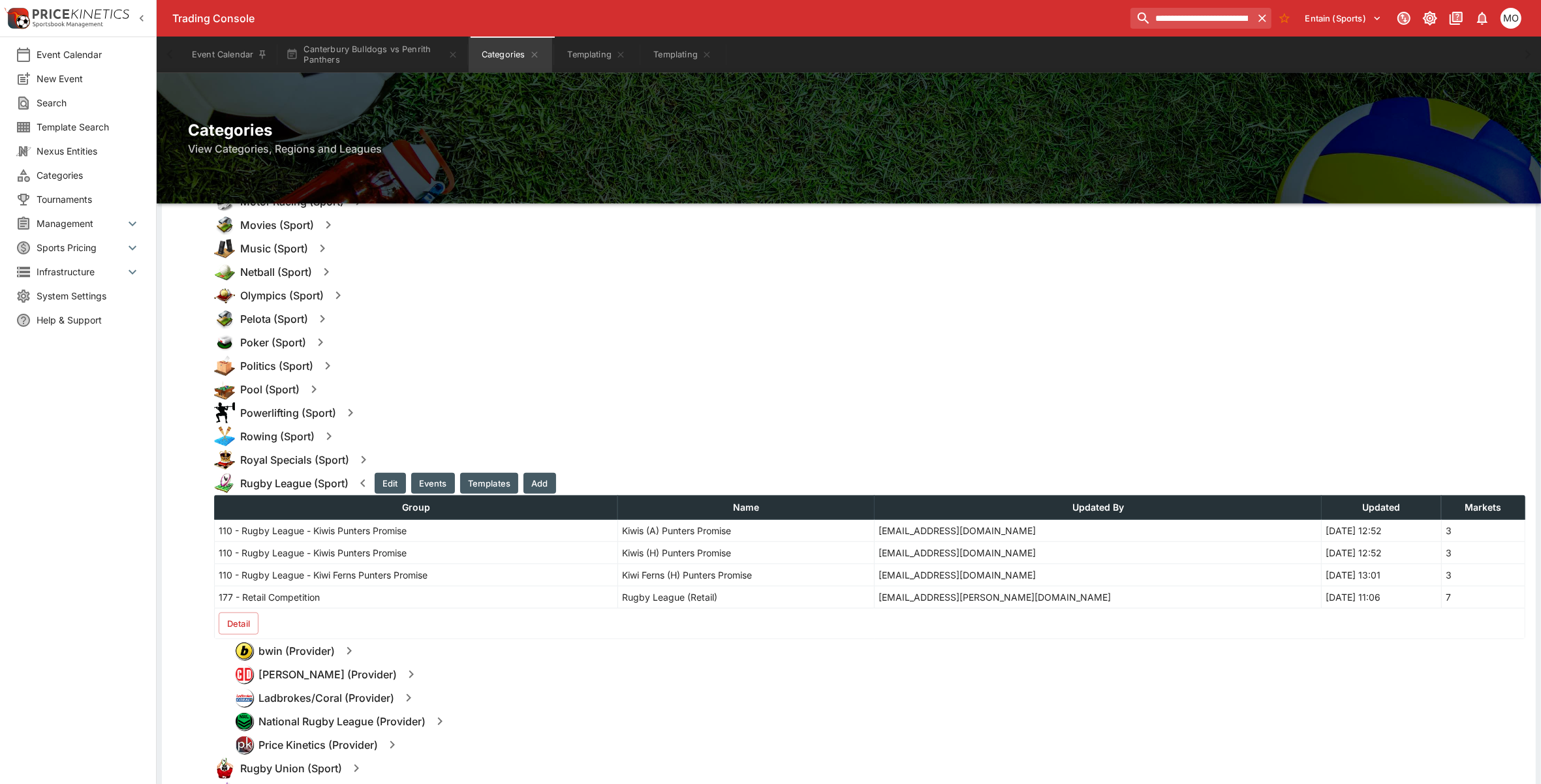
click at [239, 623] on button "Detail" at bounding box center [238, 623] width 40 height 22
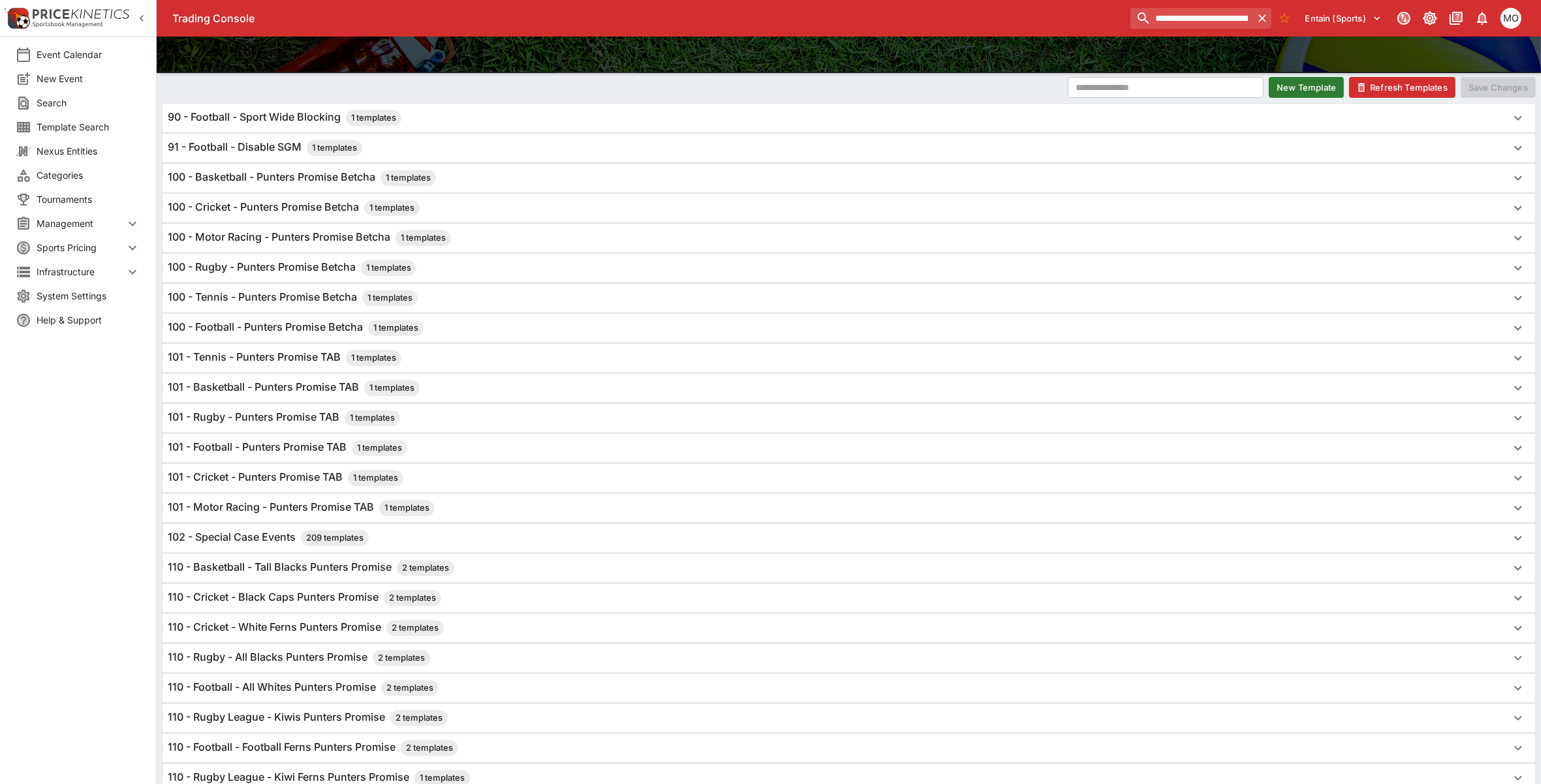
scroll to position [0, 0]
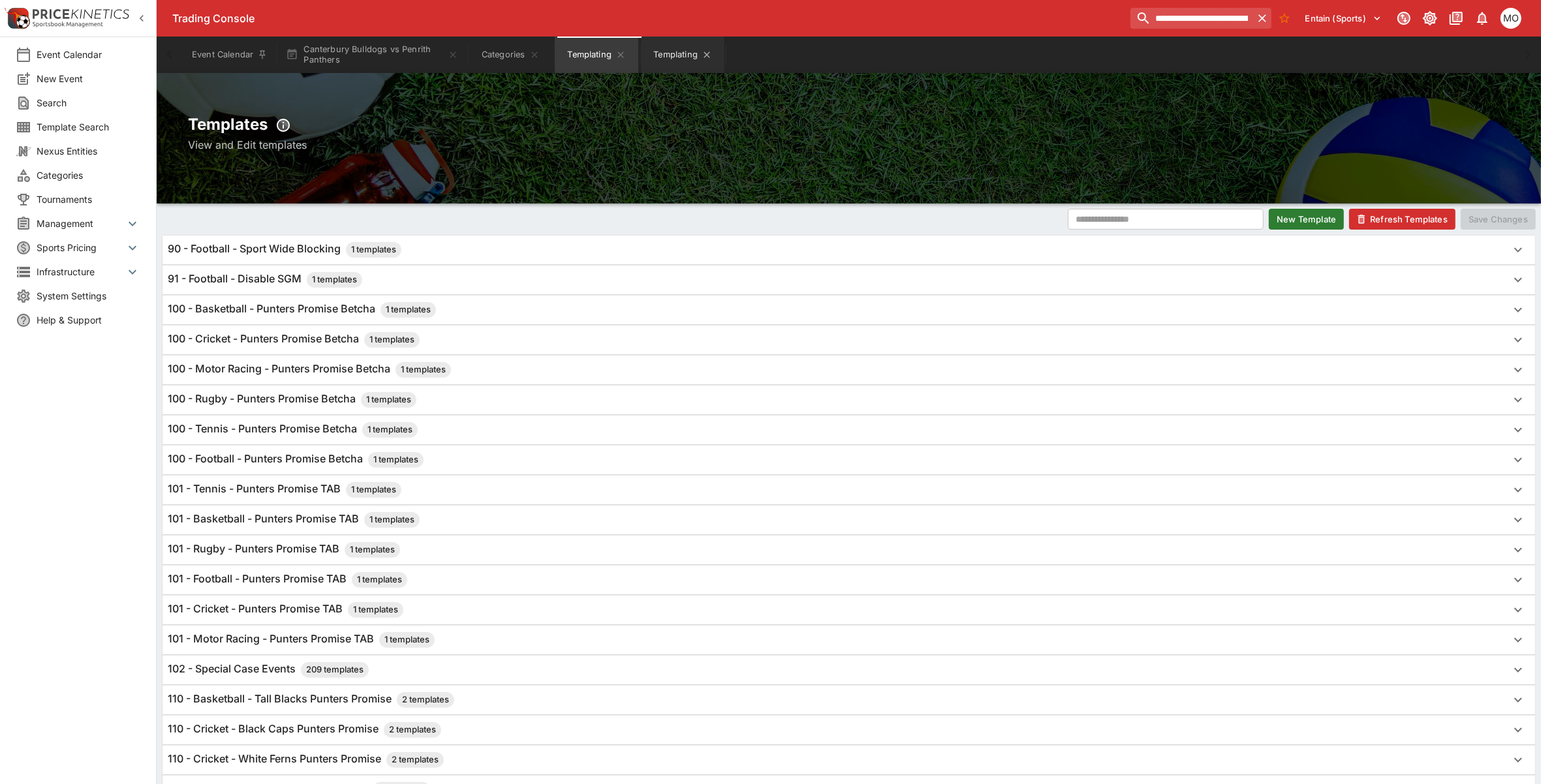
click at [663, 54] on button "Templating" at bounding box center [682, 54] width 83 height 36
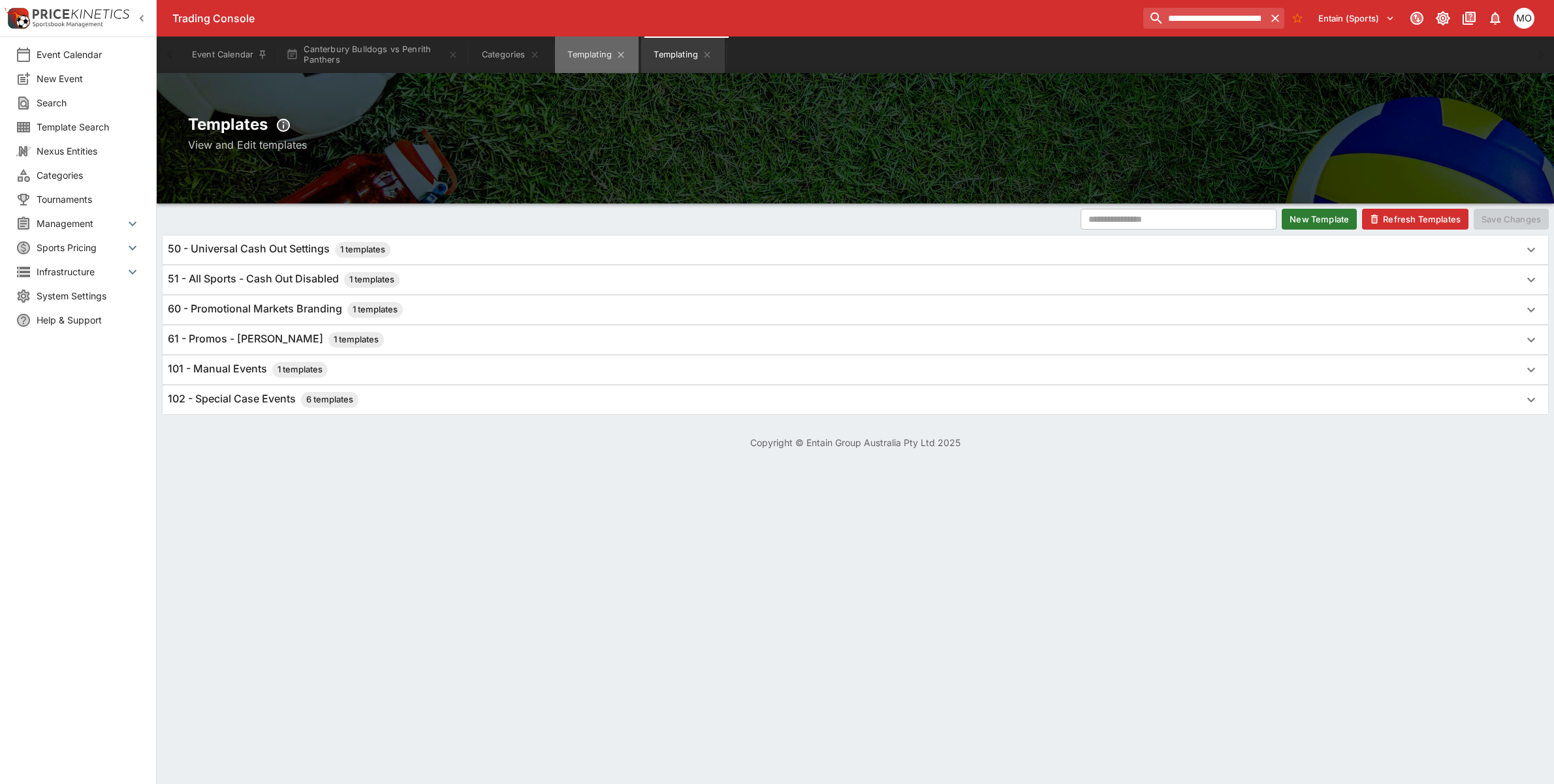
click at [601, 59] on button "Templating" at bounding box center [596, 54] width 83 height 36
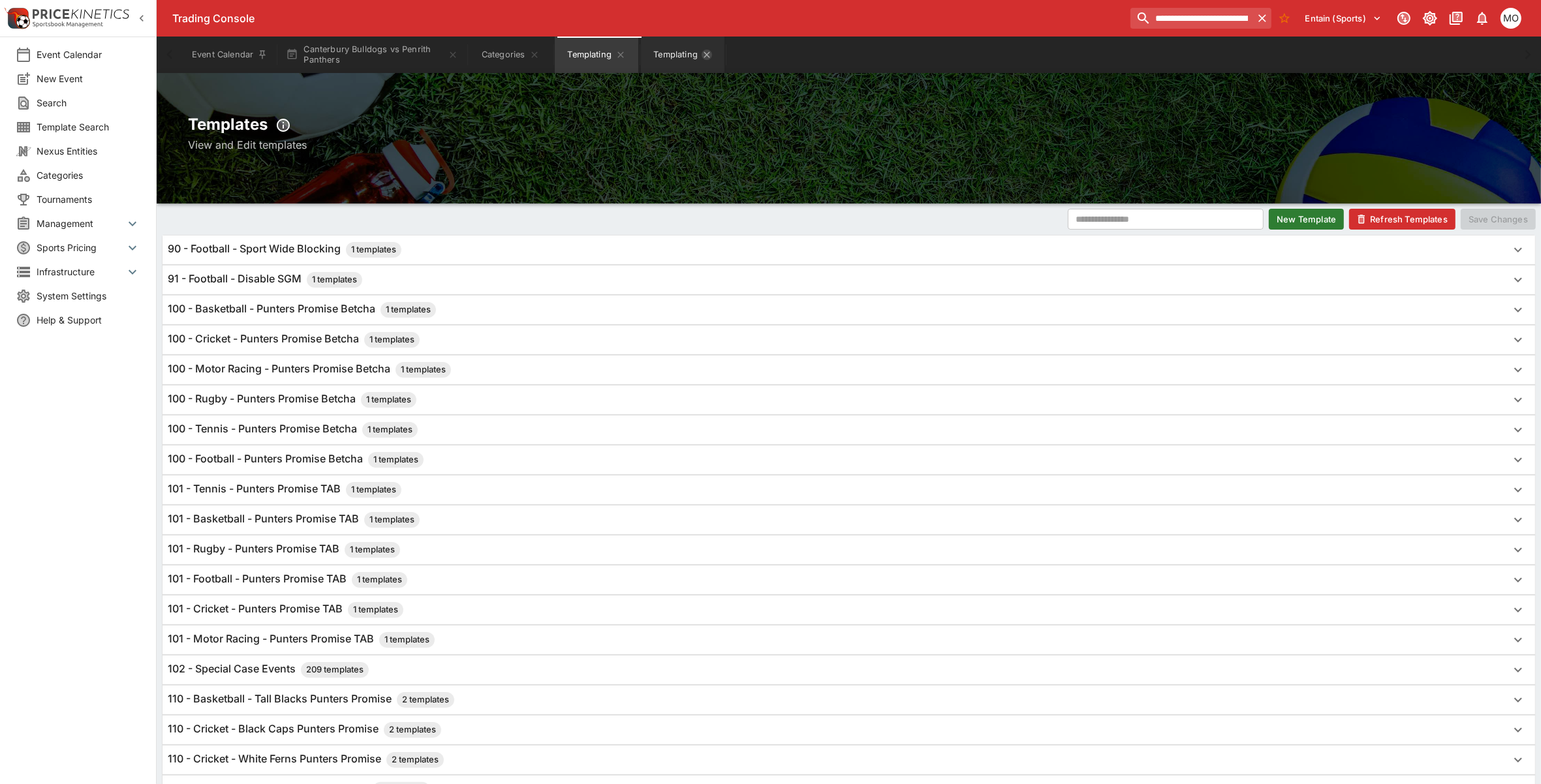
click at [708, 49] on icon "Templating" at bounding box center [707, 54] width 10 height 10
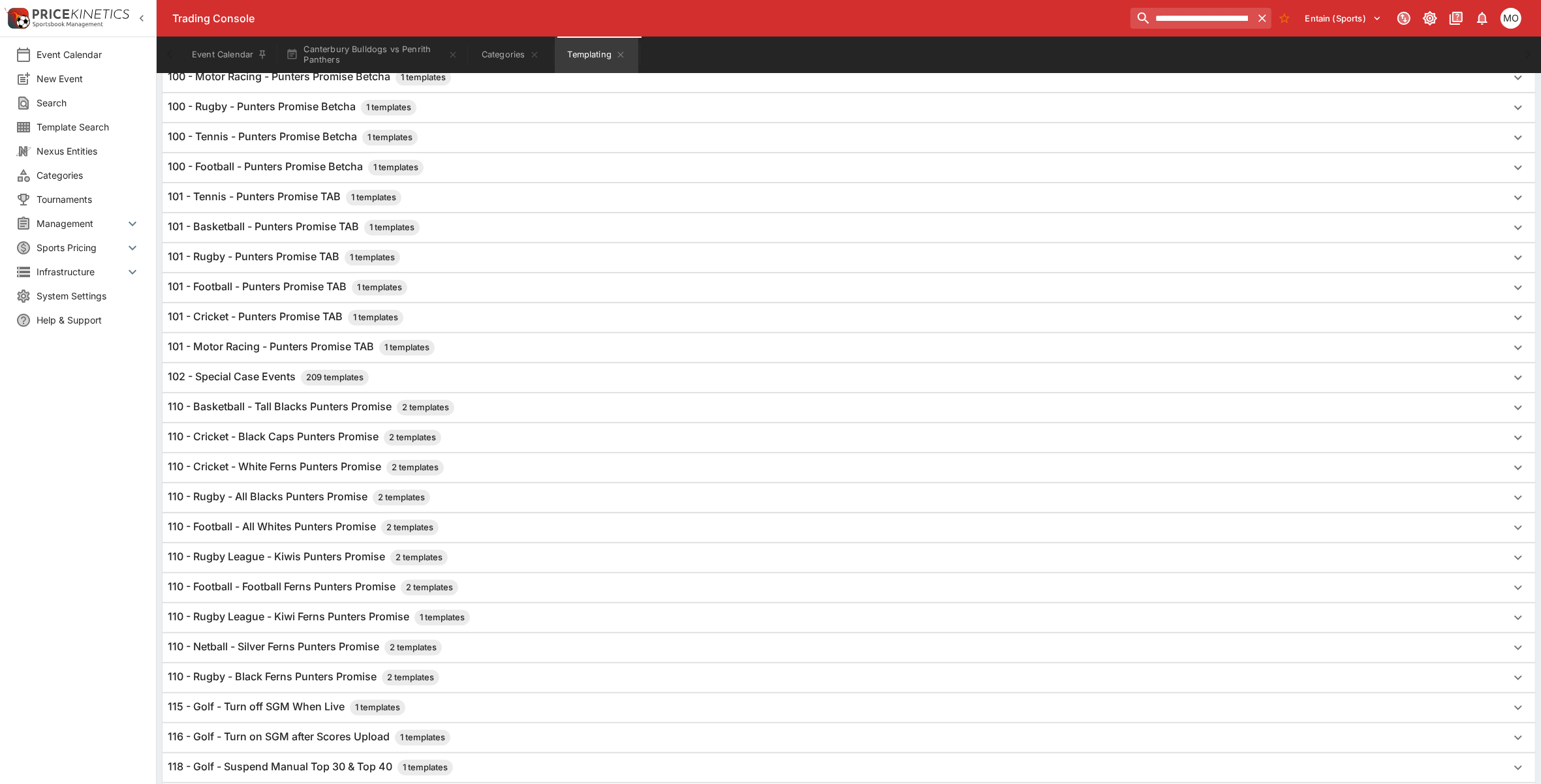
scroll to position [327, 0]
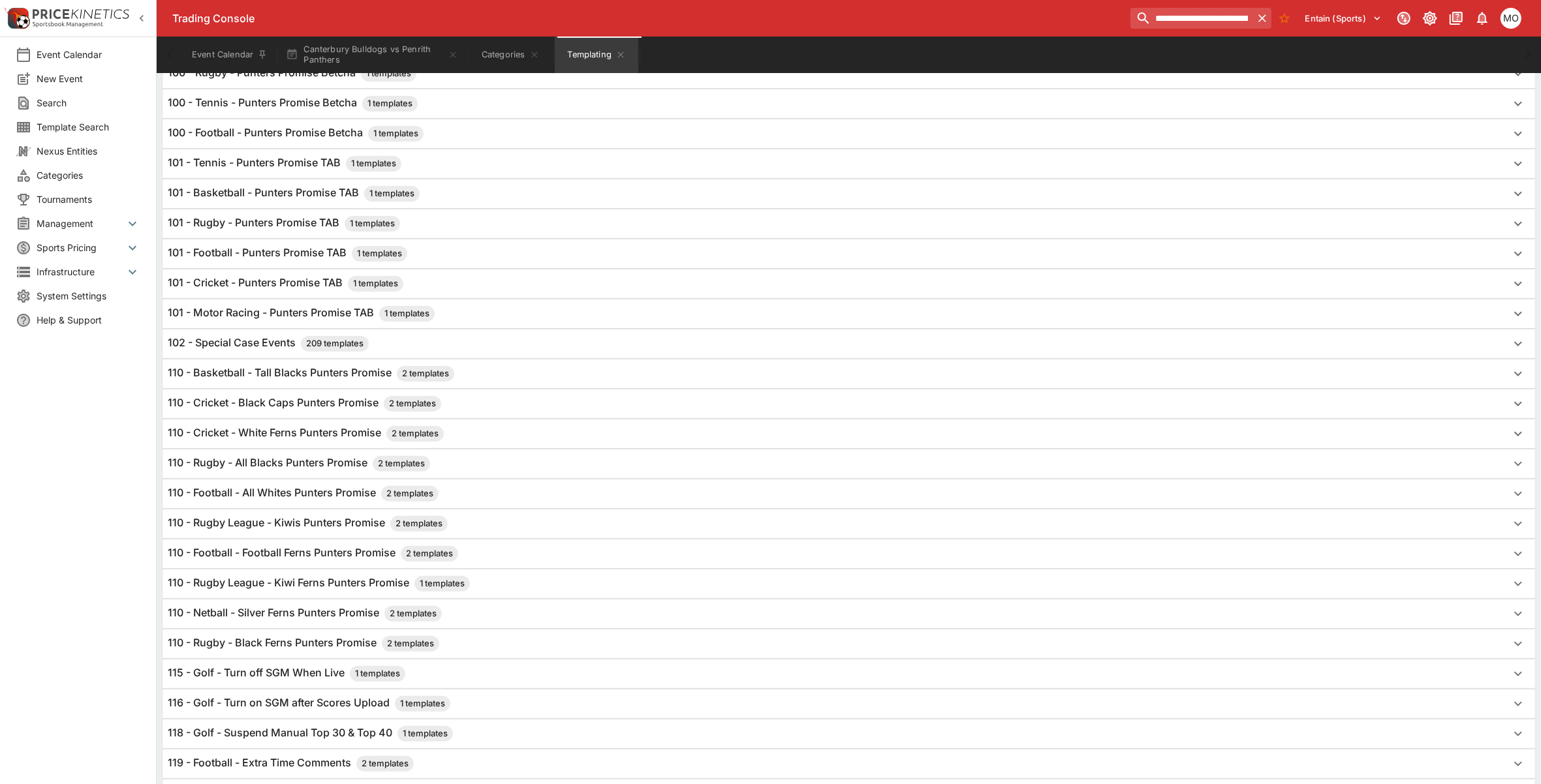
click at [344, 530] on h6 "110 - Rugby League - Kiwis Punters Promise 2 templates" at bounding box center [308, 524] width 280 height 16
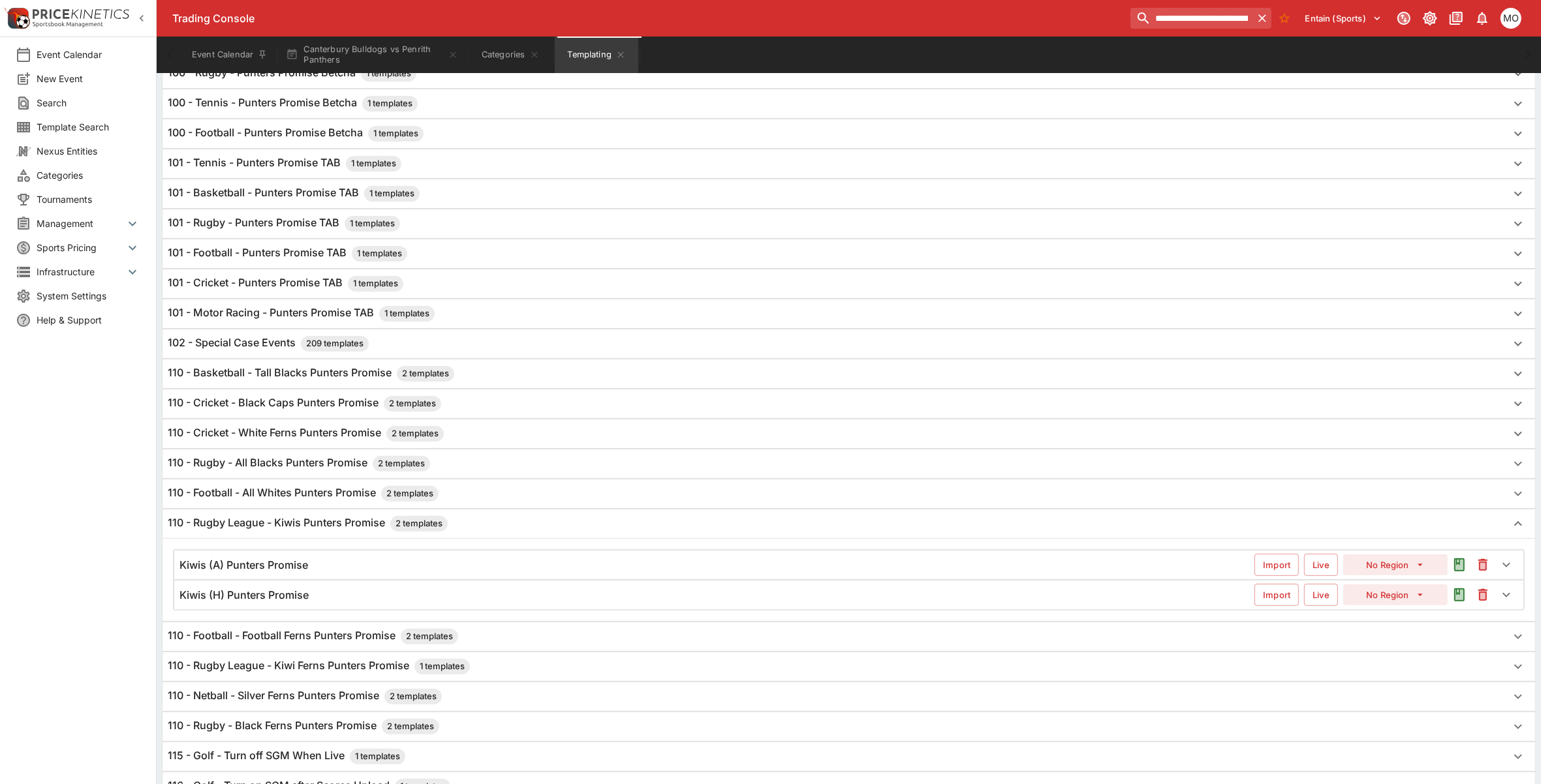
click at [344, 530] on h6 "110 - Rugby League - Kiwis Punters Promise 2 templates" at bounding box center [308, 524] width 280 height 16
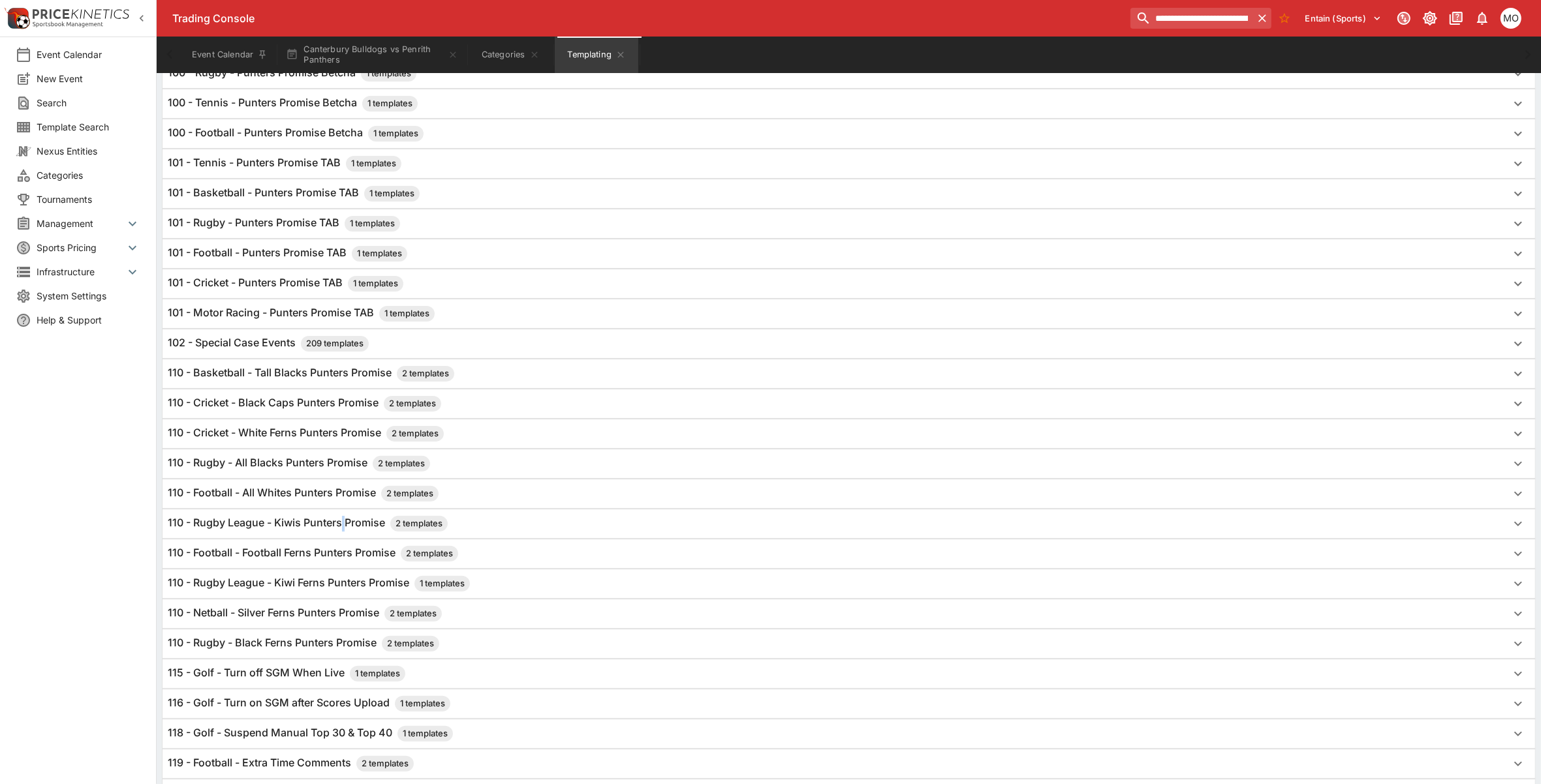
click at [344, 530] on h6 "110 - Rugby League - Kiwis Punters Promise 2 templates" at bounding box center [308, 524] width 280 height 16
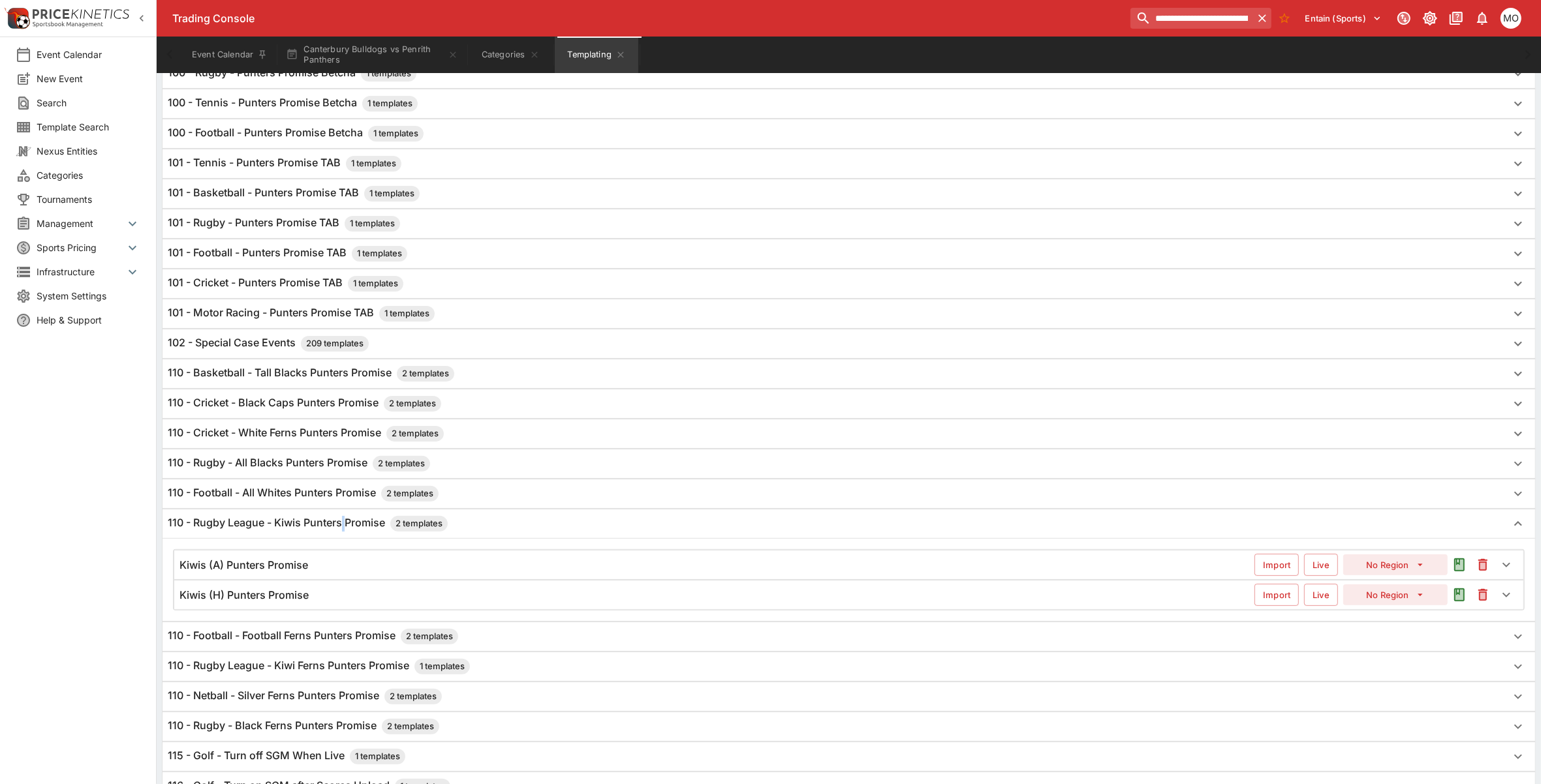
click at [344, 530] on h6 "110 - Rugby League - Kiwis Punters Promise 2 templates" at bounding box center [308, 524] width 280 height 16
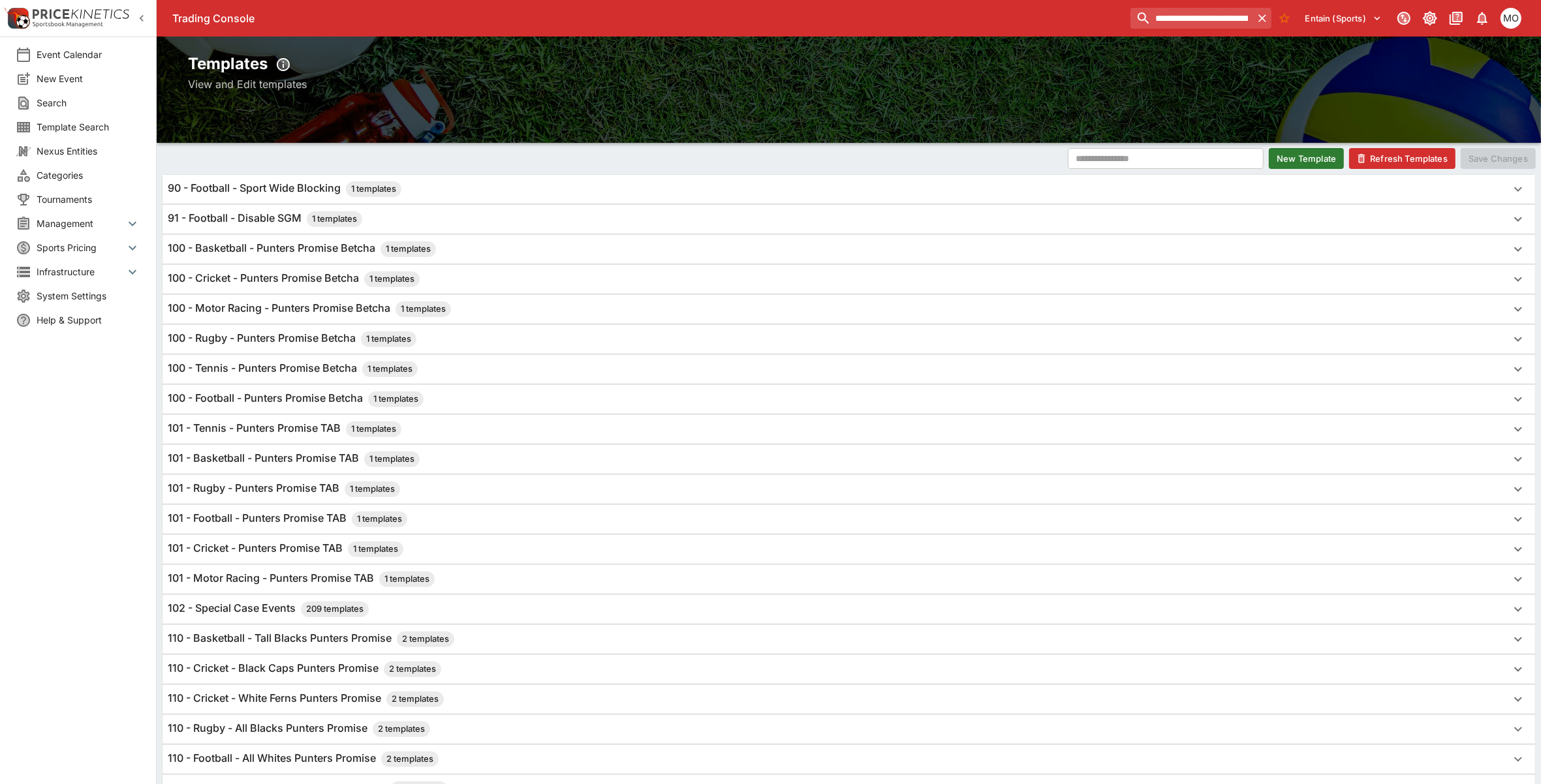
scroll to position [0, 0]
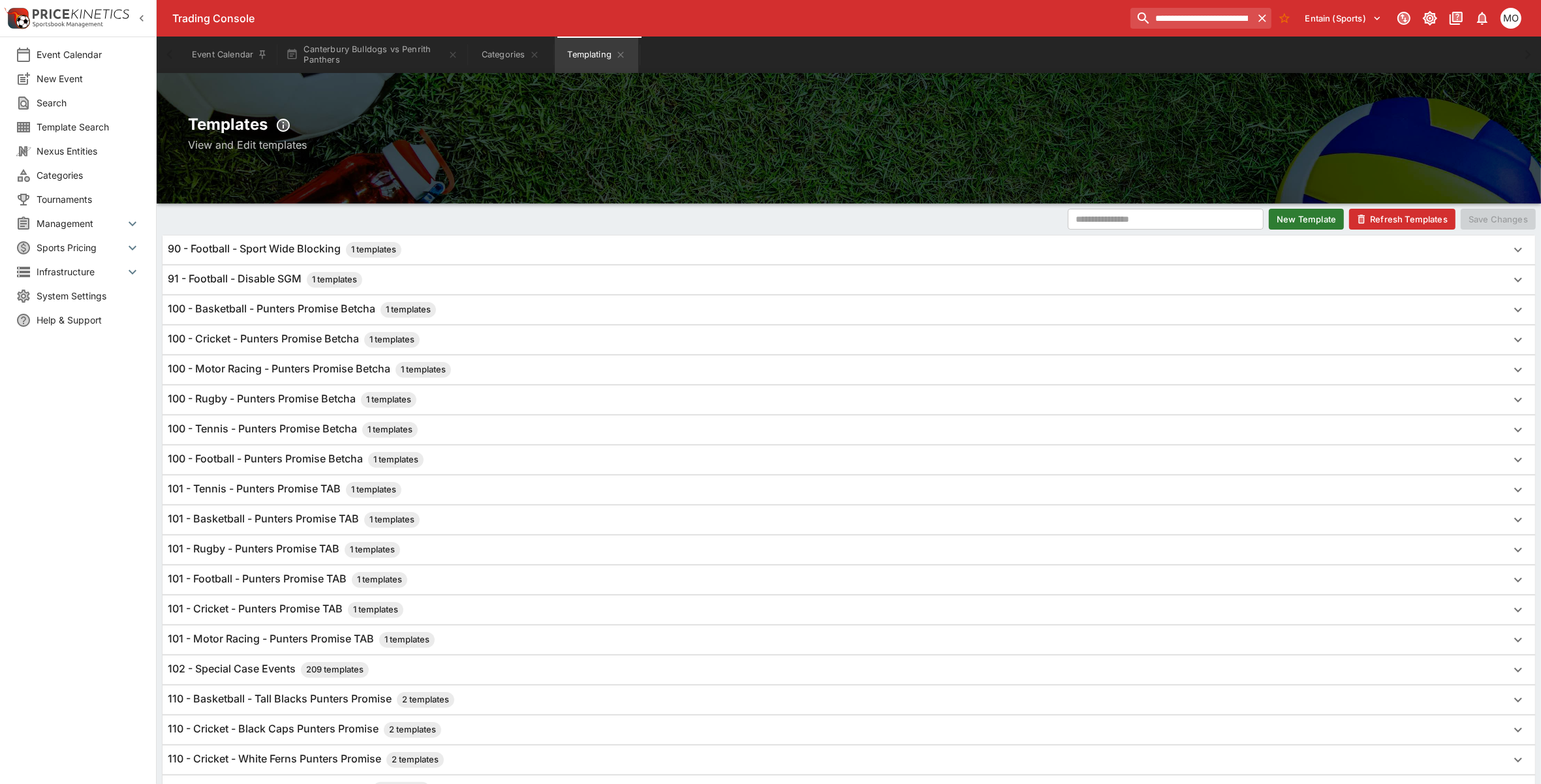
click at [61, 175] on span "Categories" at bounding box center [88, 175] width 104 height 14
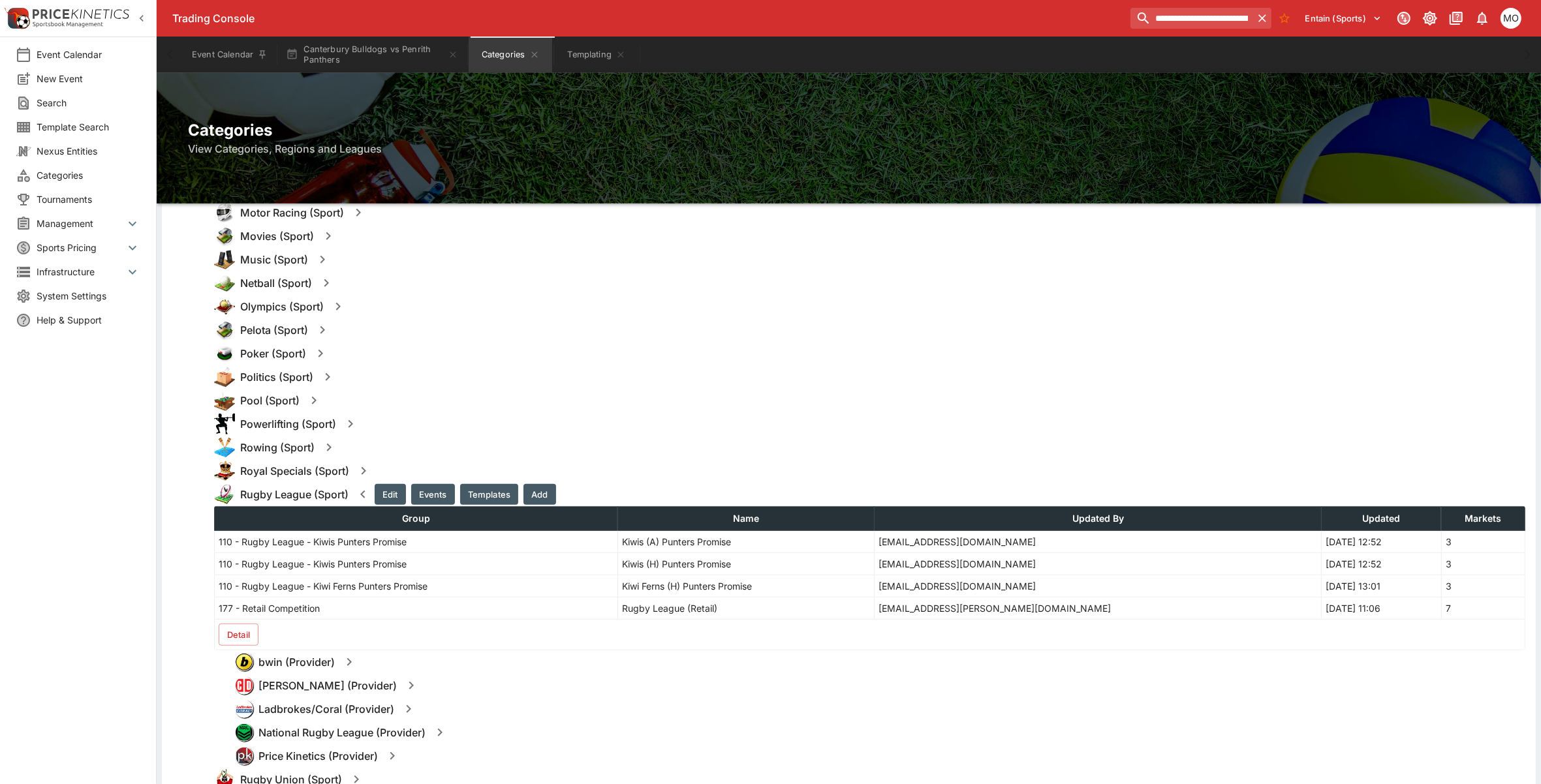
scroll to position [1141, 0]
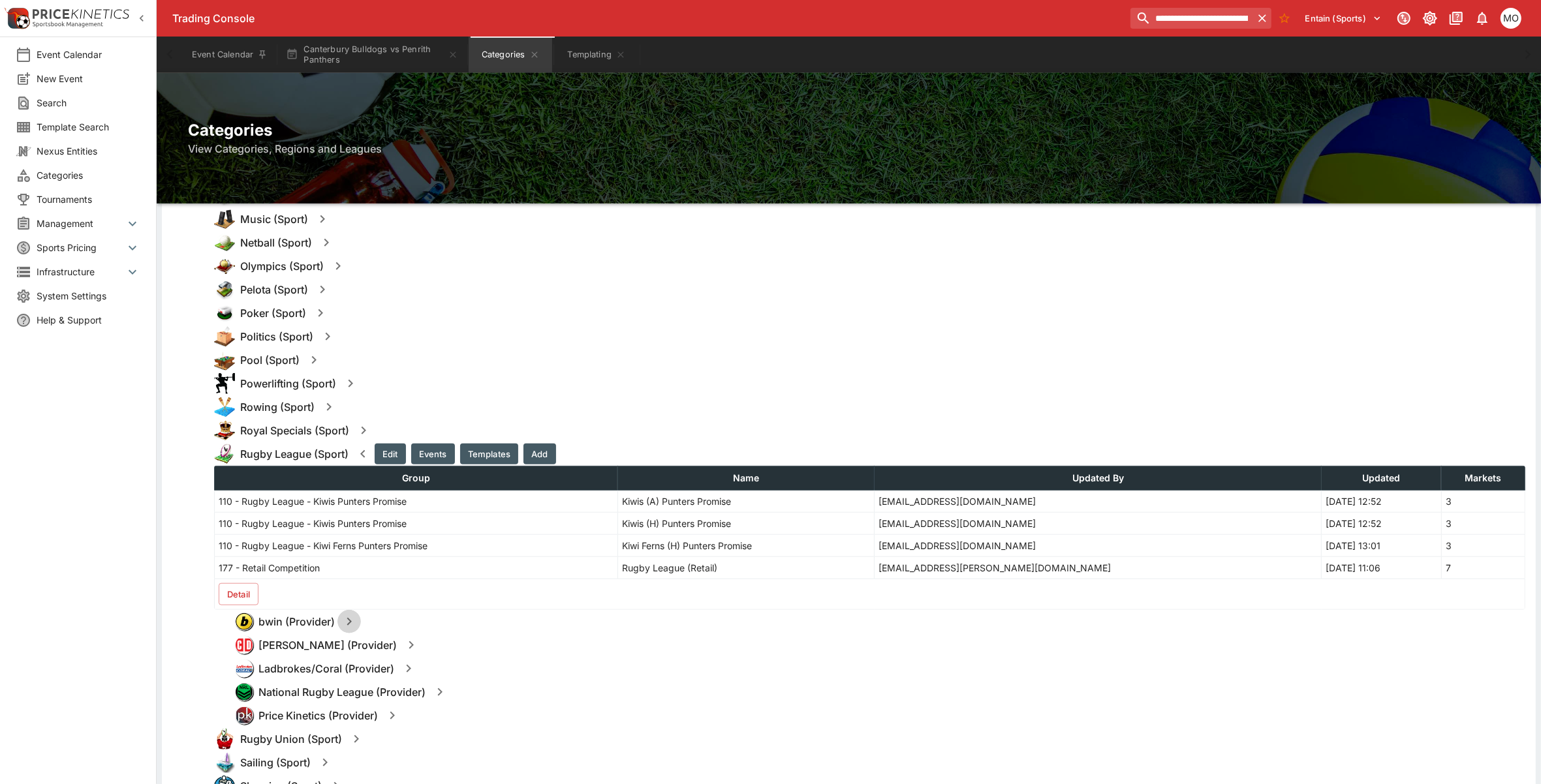
click at [354, 621] on icon "button" at bounding box center [349, 622] width 16 height 16
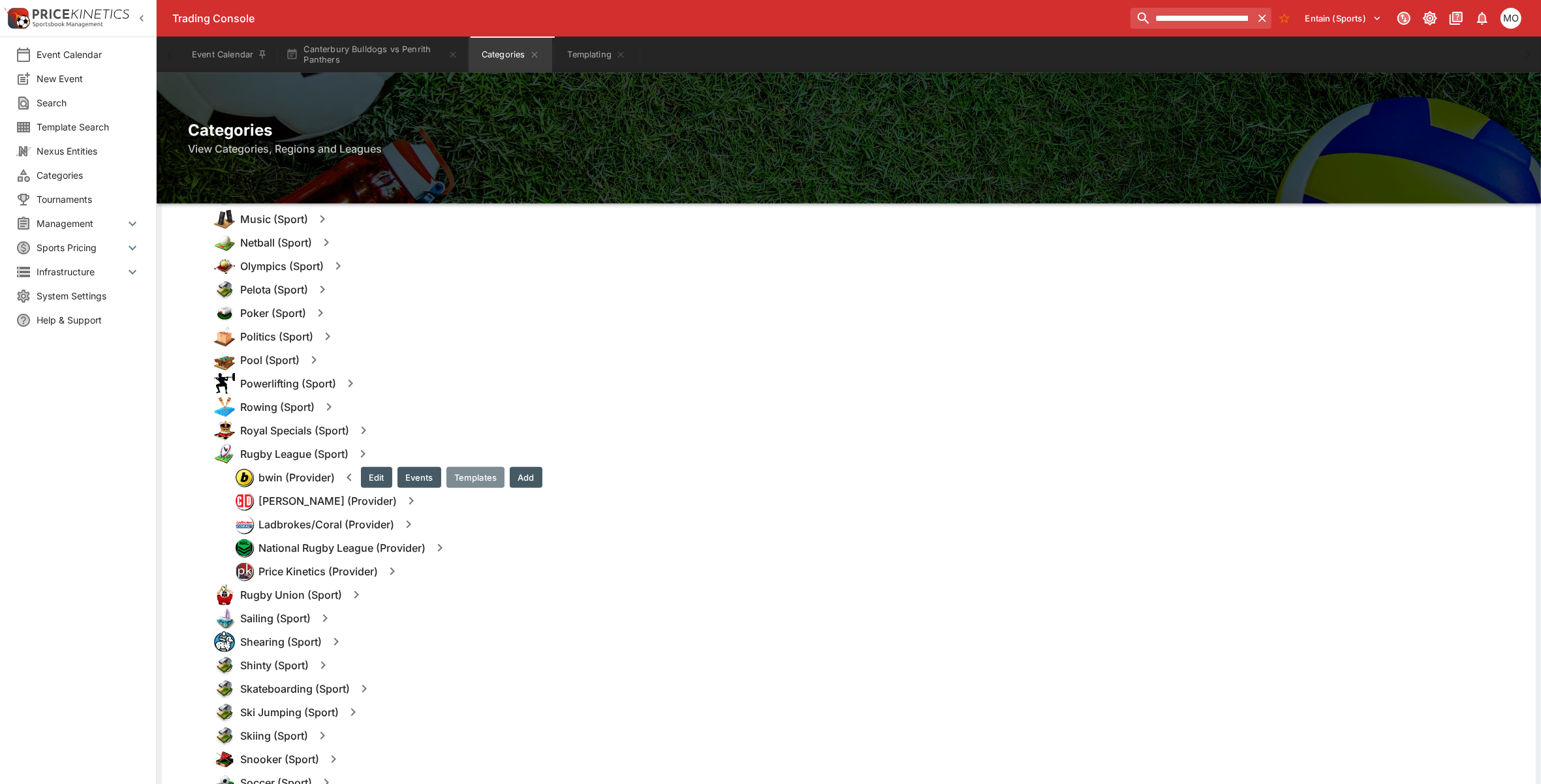
click at [474, 473] on button "Templates" at bounding box center [475, 478] width 58 height 21
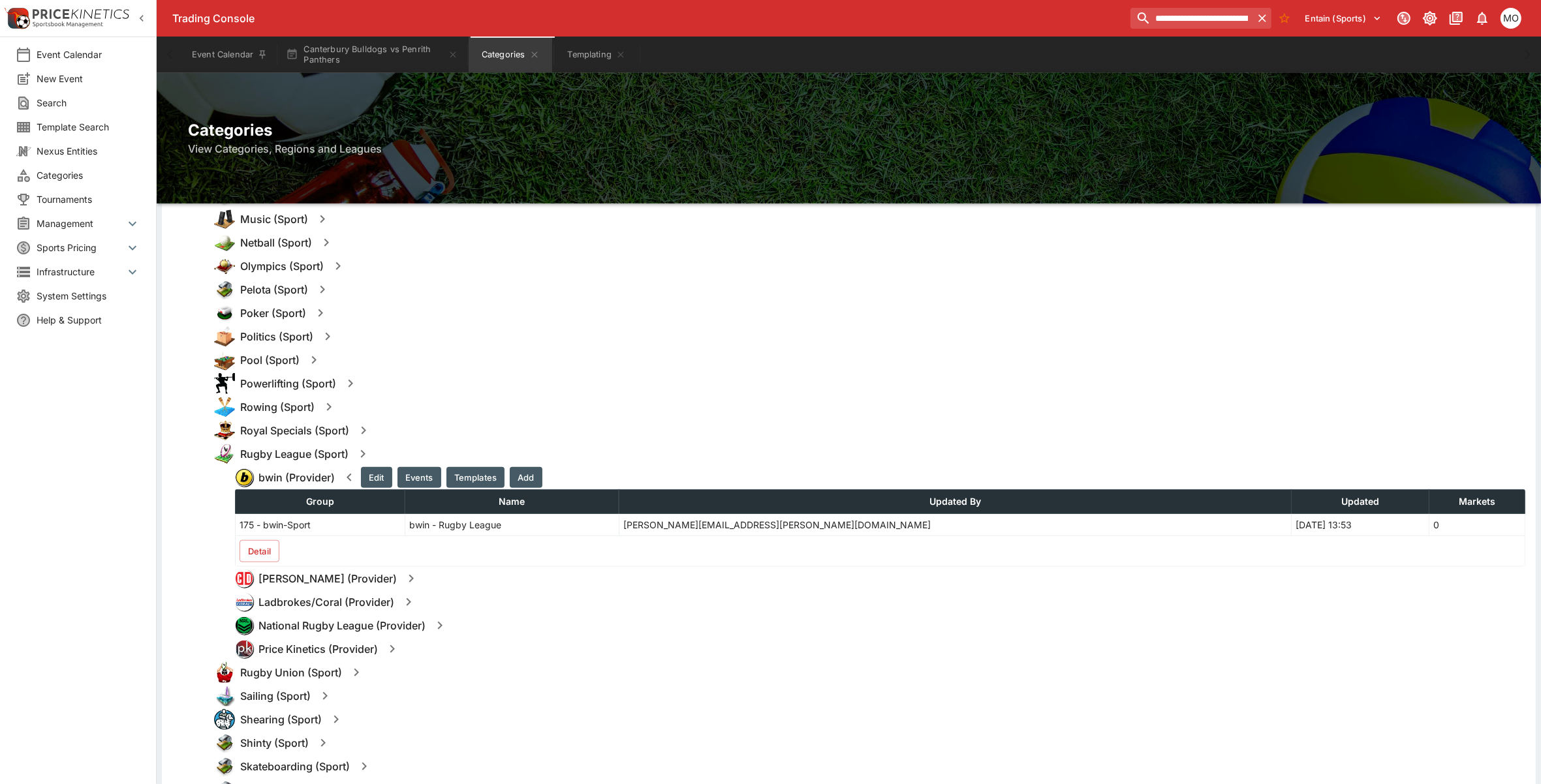
click at [405, 582] on icon "button" at bounding box center [411, 579] width 16 height 16
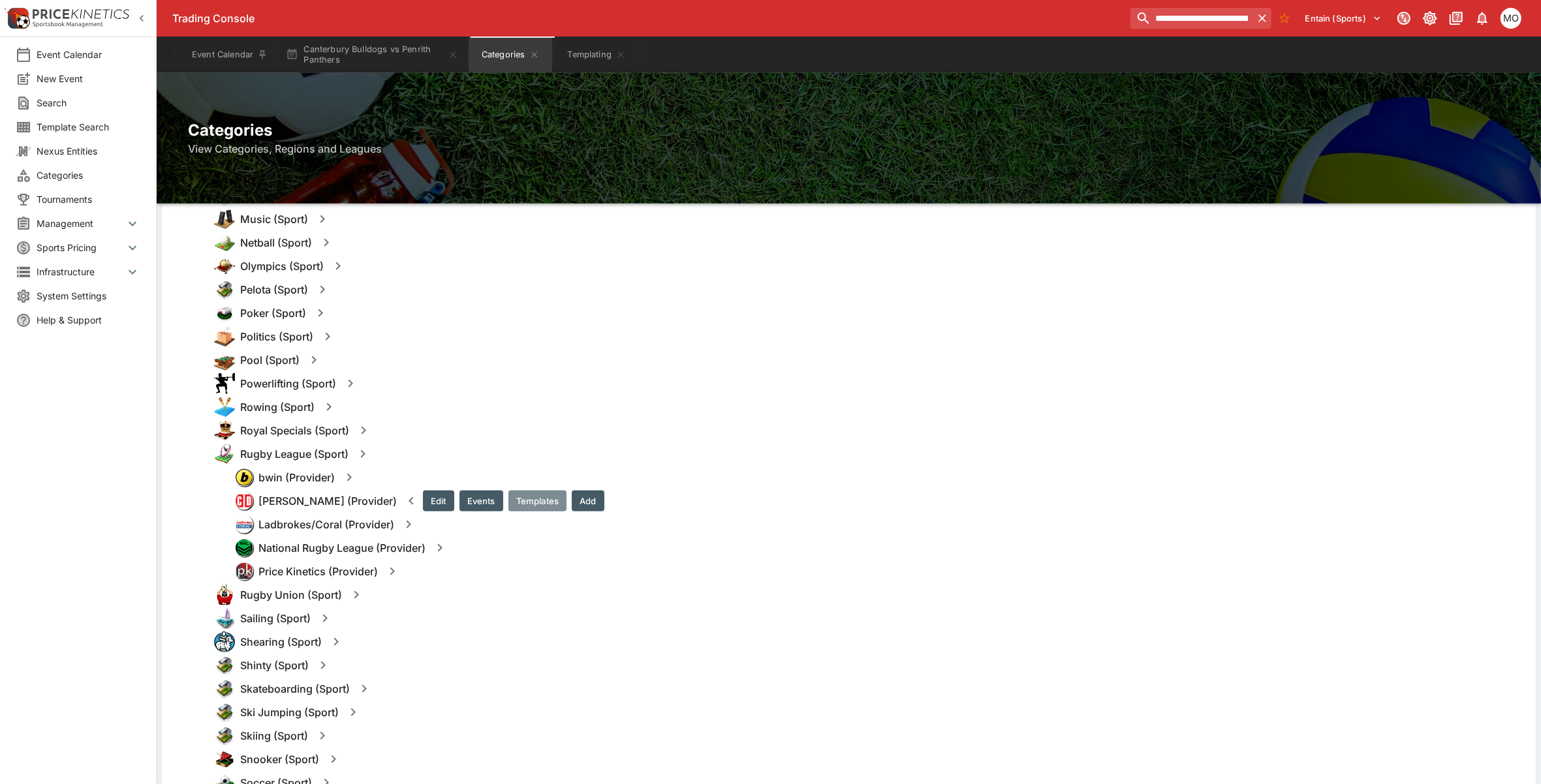
click at [510, 497] on button "Templates" at bounding box center [538, 501] width 58 height 21
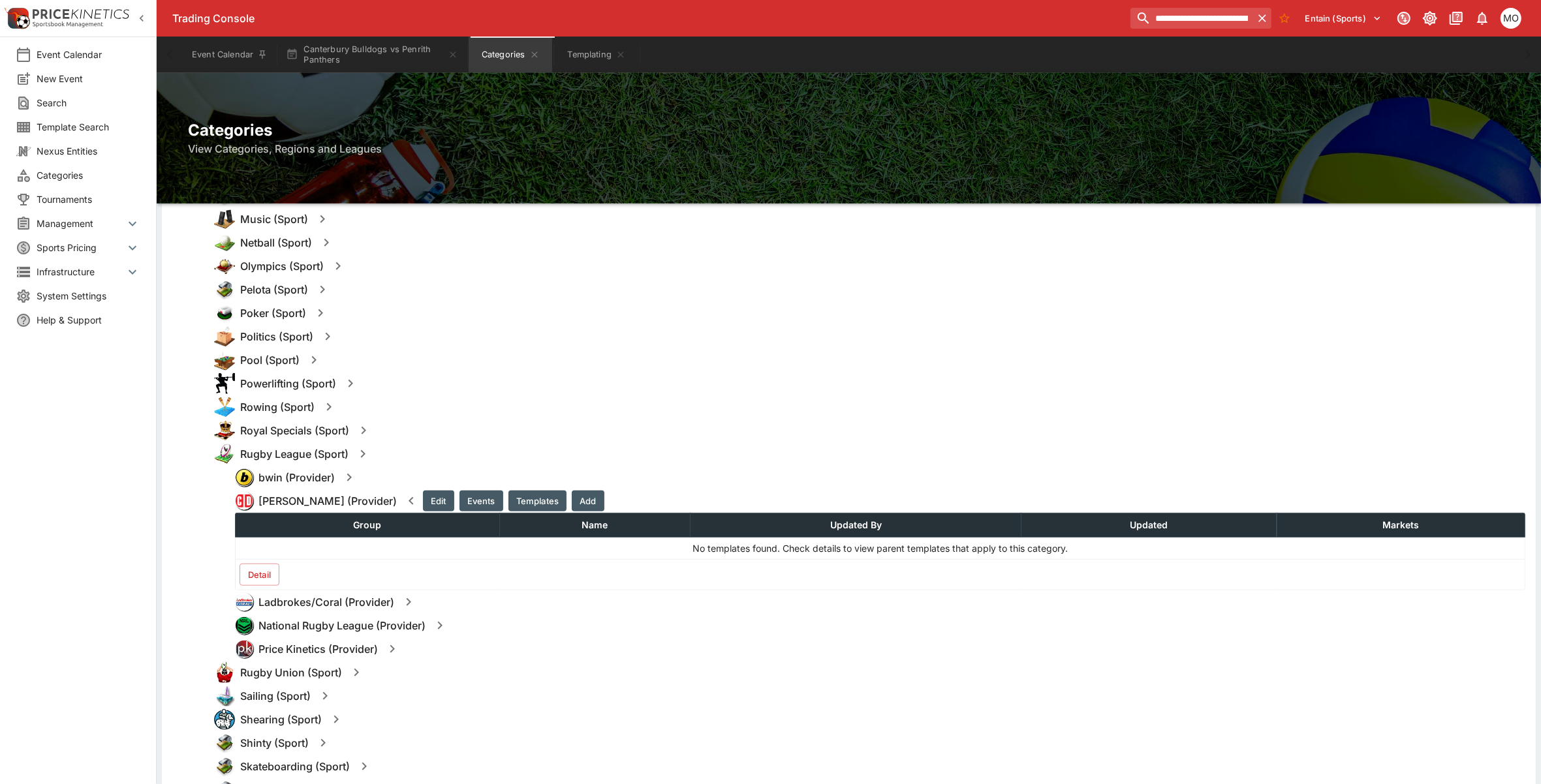
click at [400, 605] on icon "button" at bounding box center [408, 602] width 16 height 16
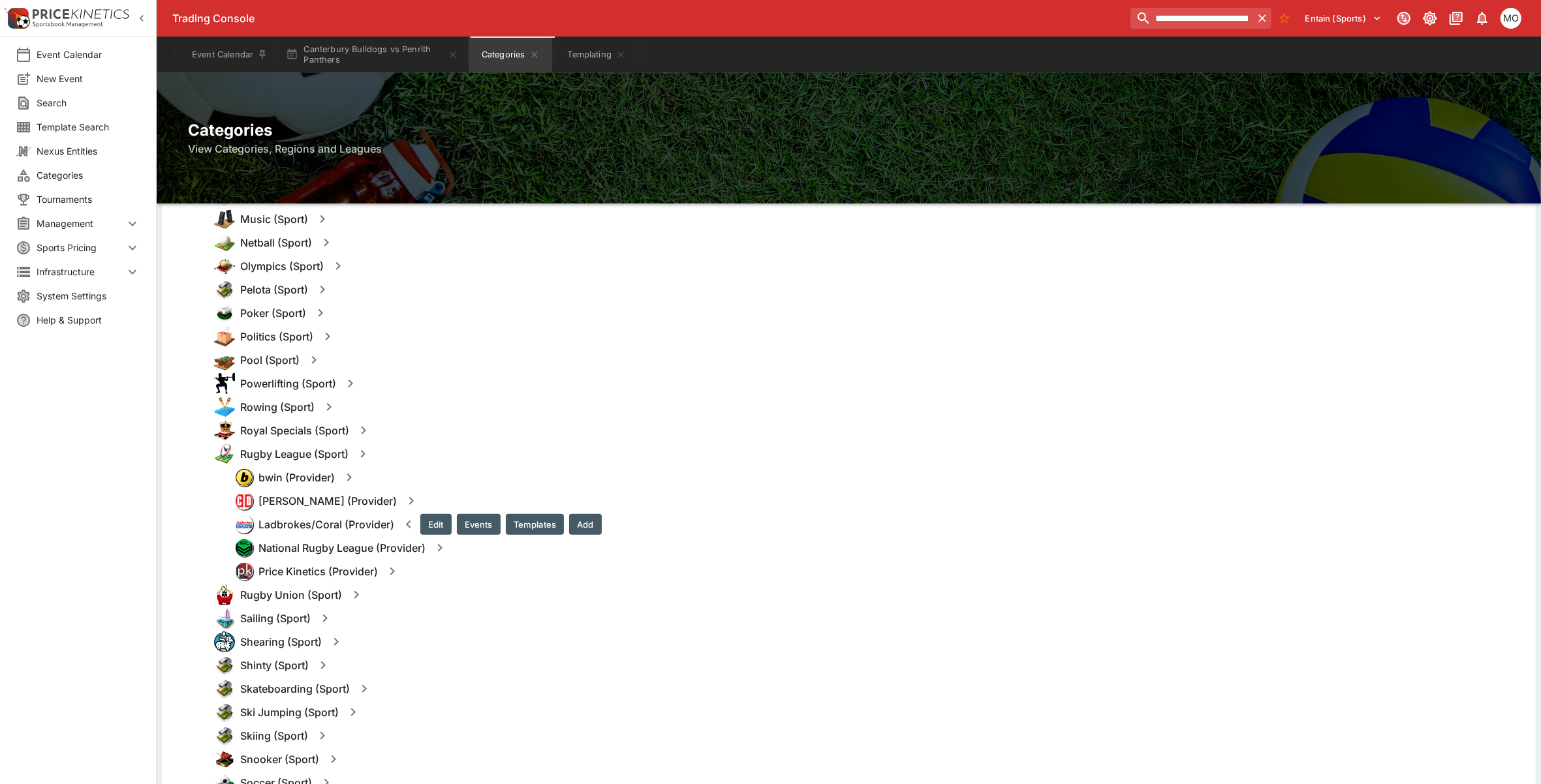
click at [520, 519] on button "Templates" at bounding box center [535, 525] width 58 height 21
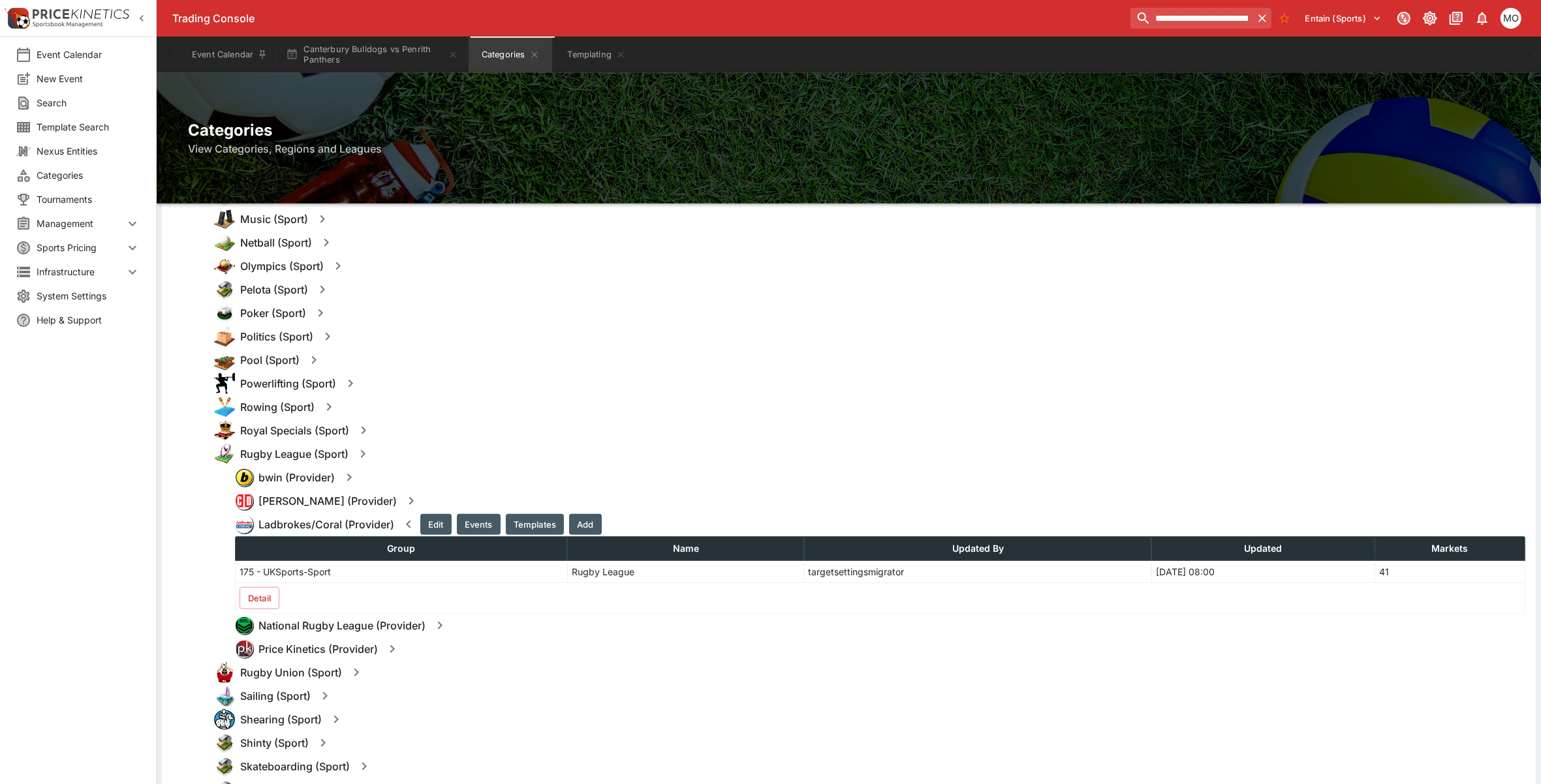
click at [446, 631] on icon "button" at bounding box center [440, 625] width 16 height 16
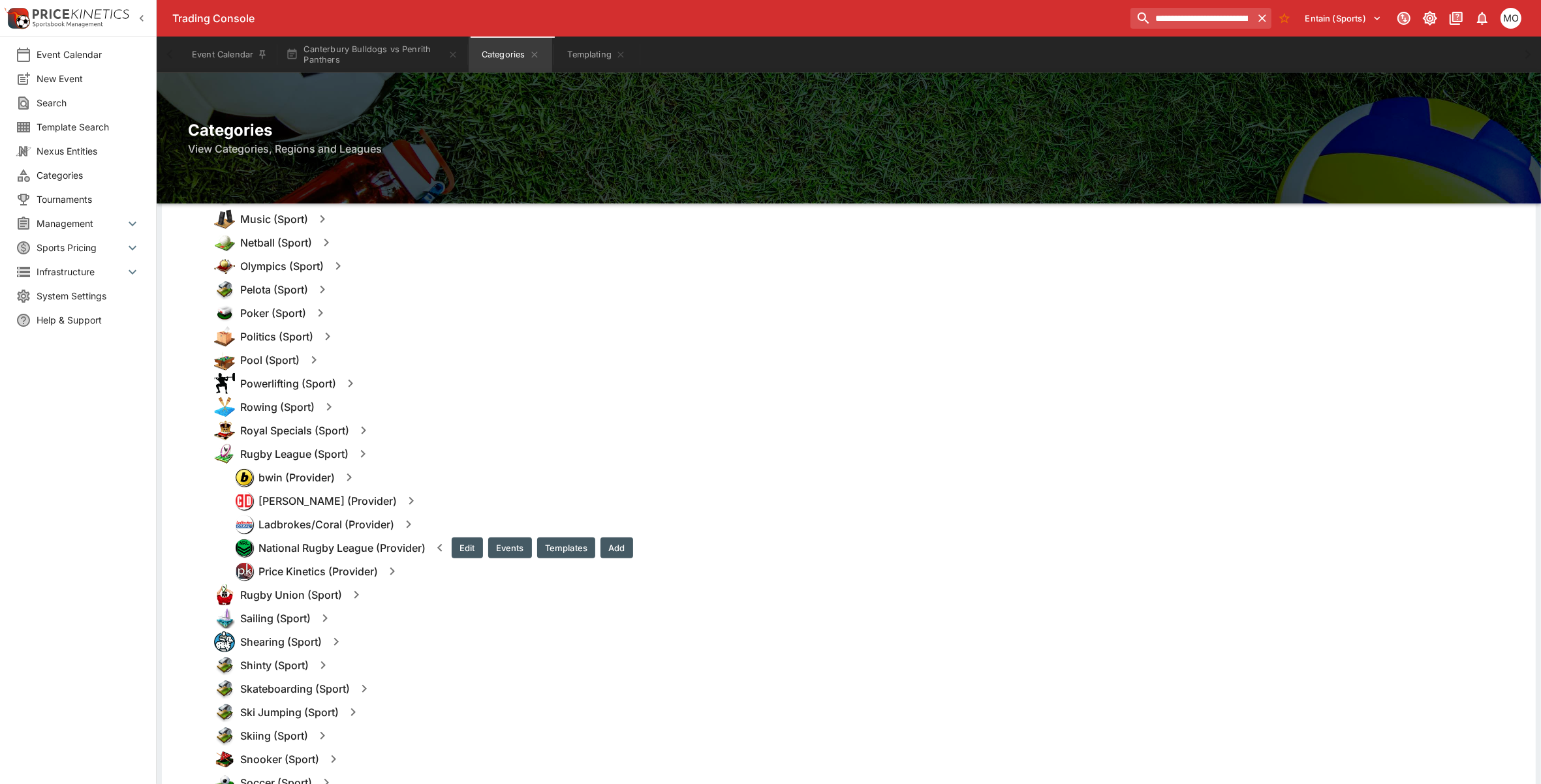
click at [550, 539] on button "Templates" at bounding box center [566, 548] width 58 height 21
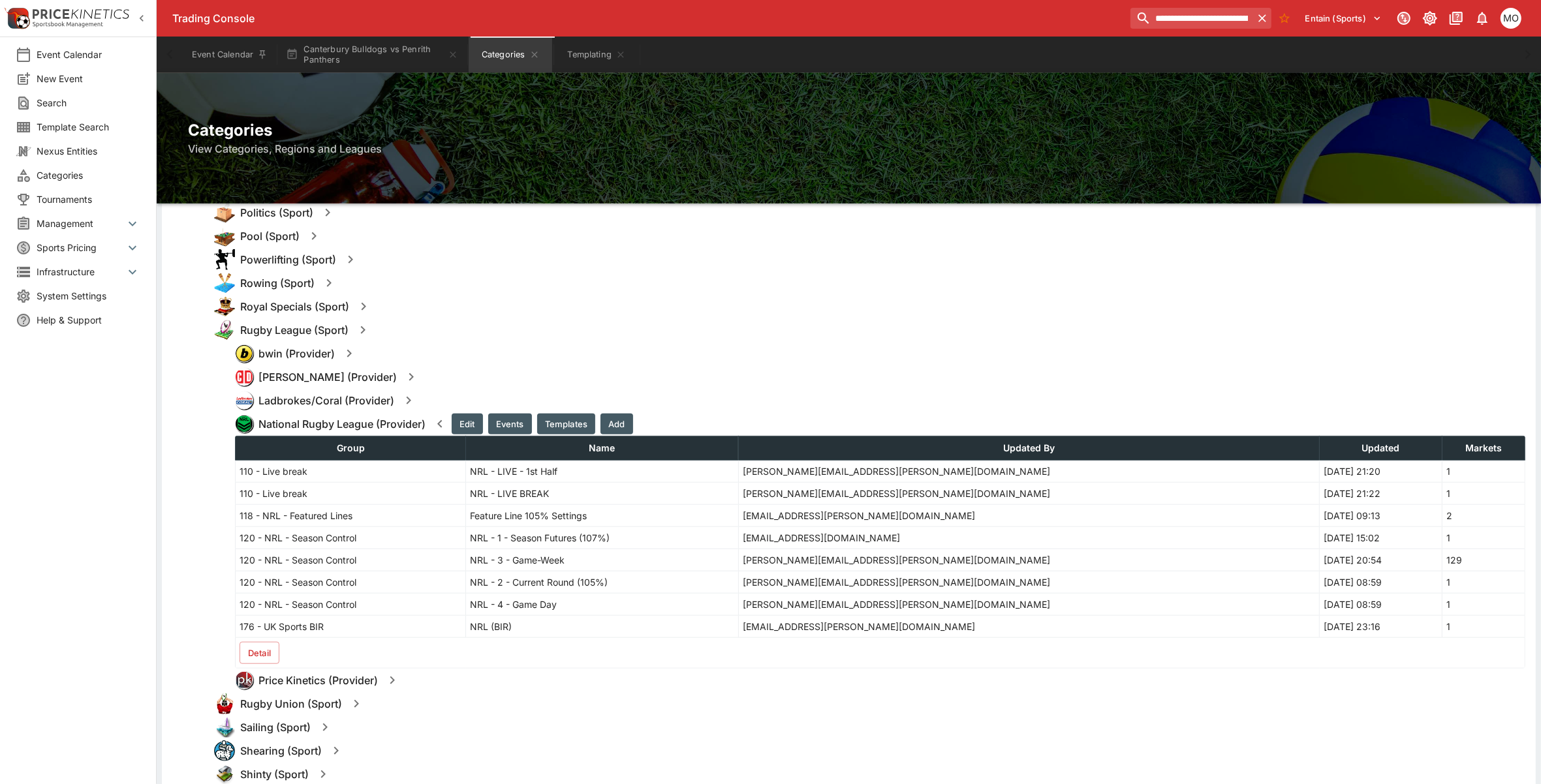
scroll to position [1305, 0]
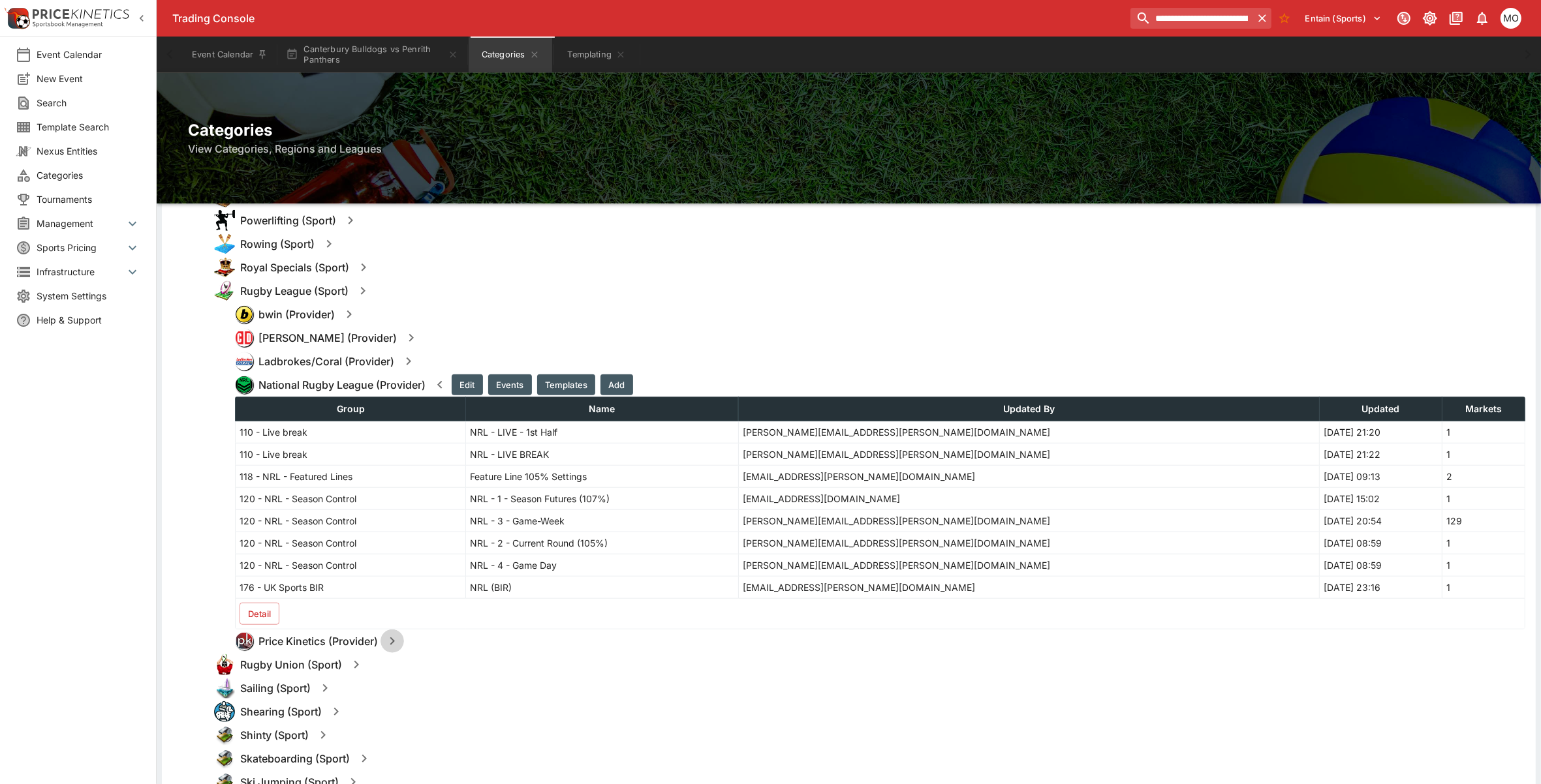
click at [388, 639] on icon "button" at bounding box center [392, 641] width 16 height 16
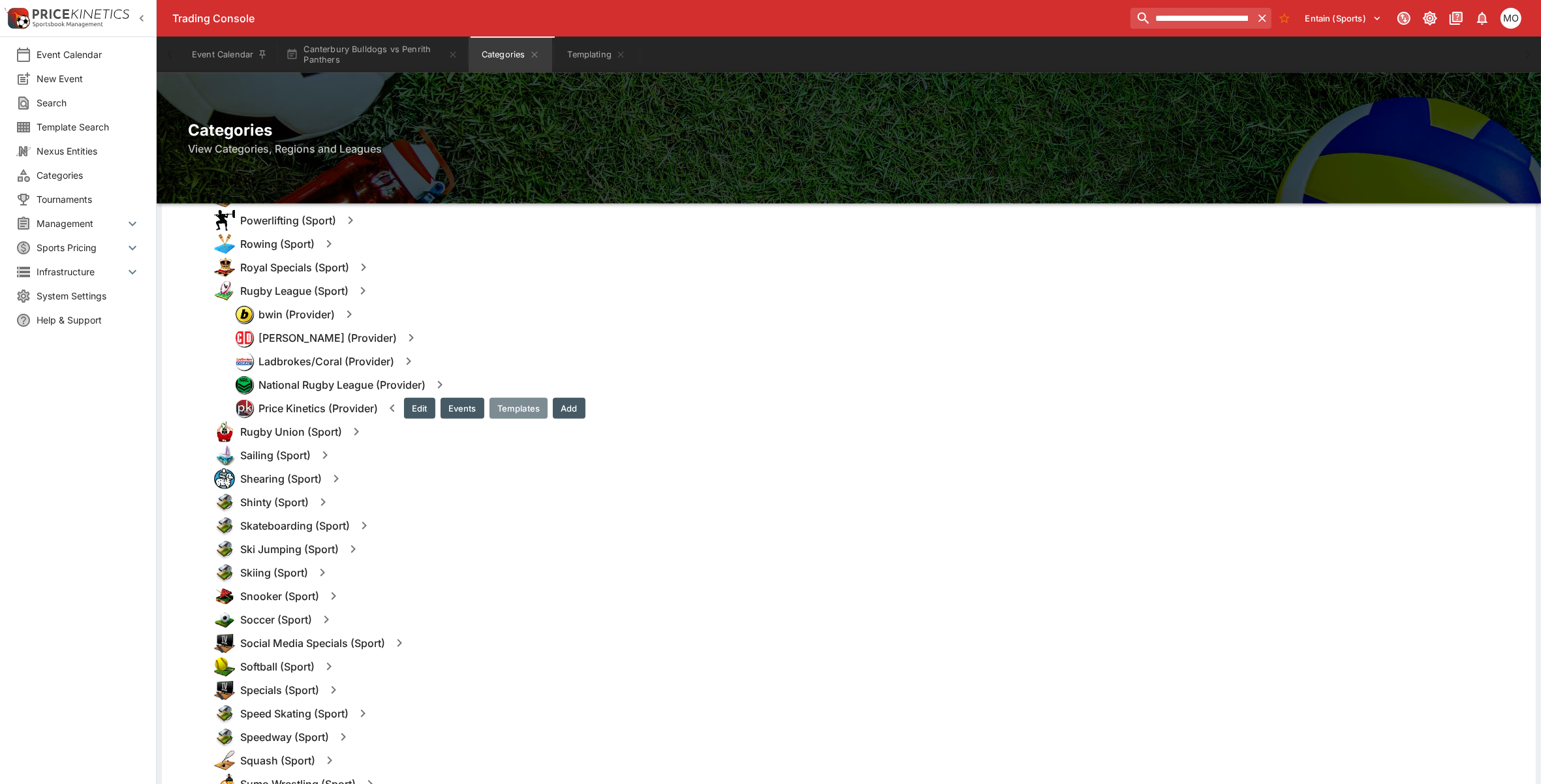
click at [522, 415] on button "Templates" at bounding box center [518, 408] width 58 height 21
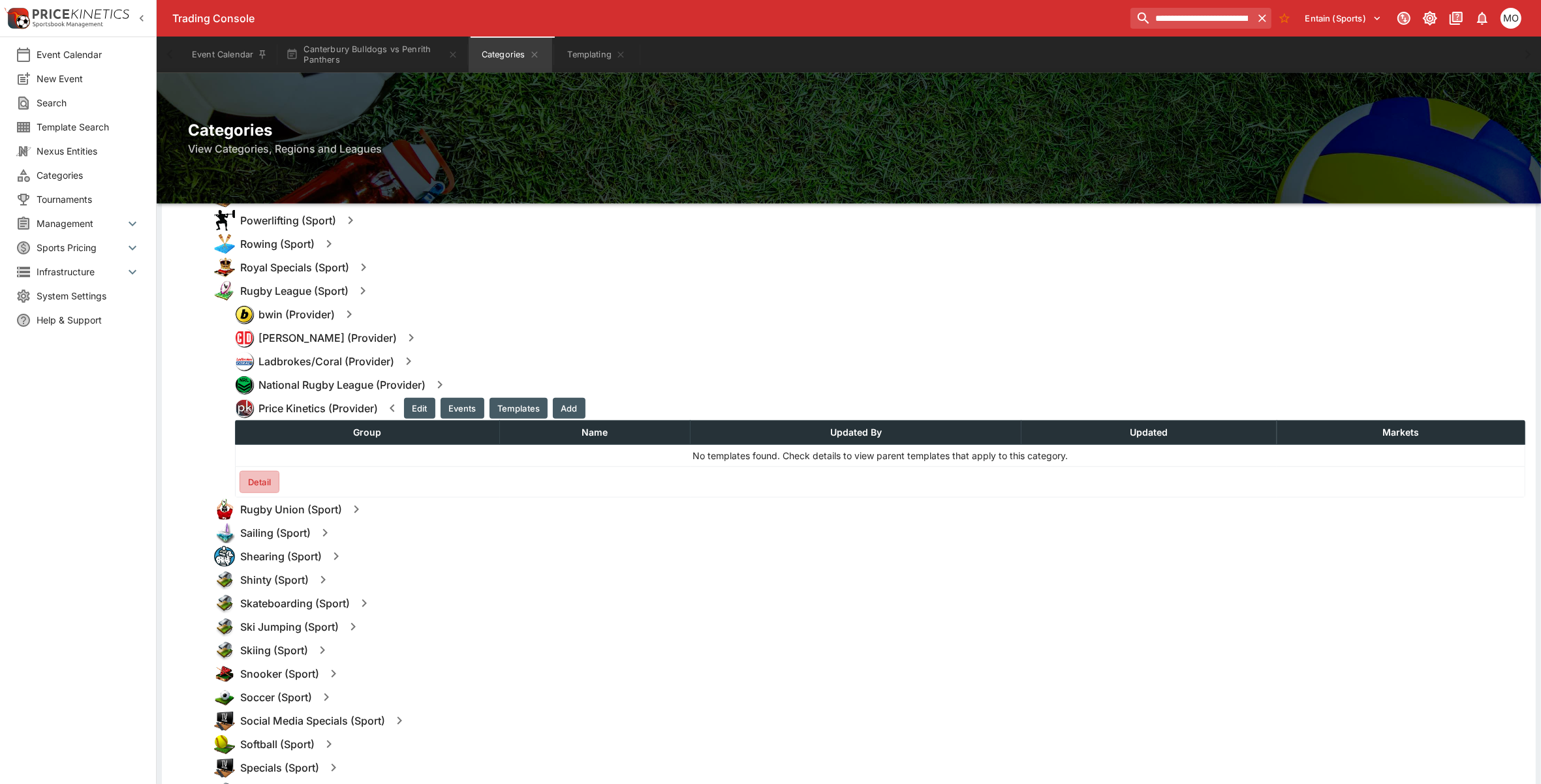
click at [263, 482] on button "Detail" at bounding box center [259, 483] width 40 height 22
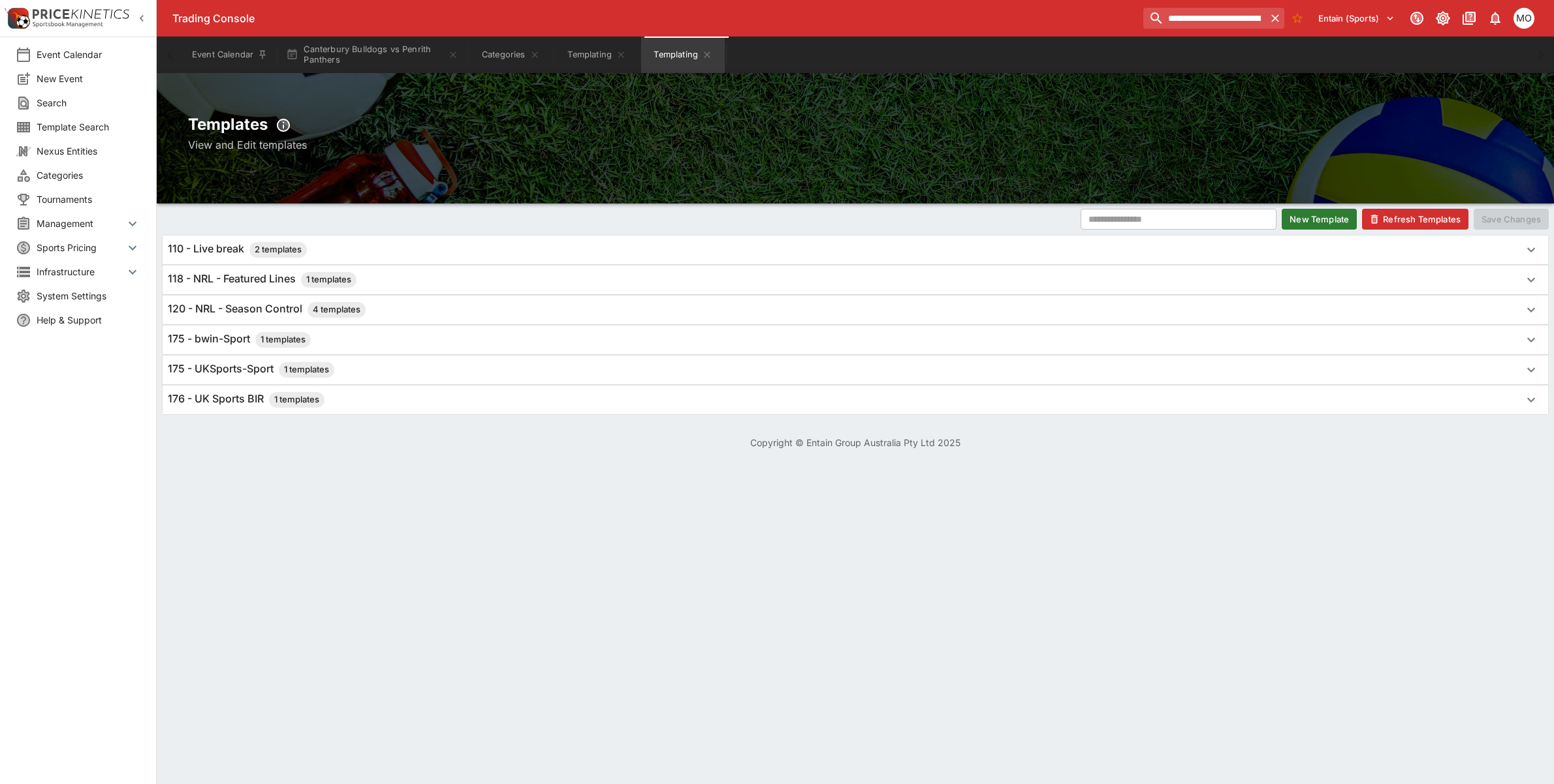
click at [71, 173] on span "Categories" at bounding box center [88, 175] width 104 height 14
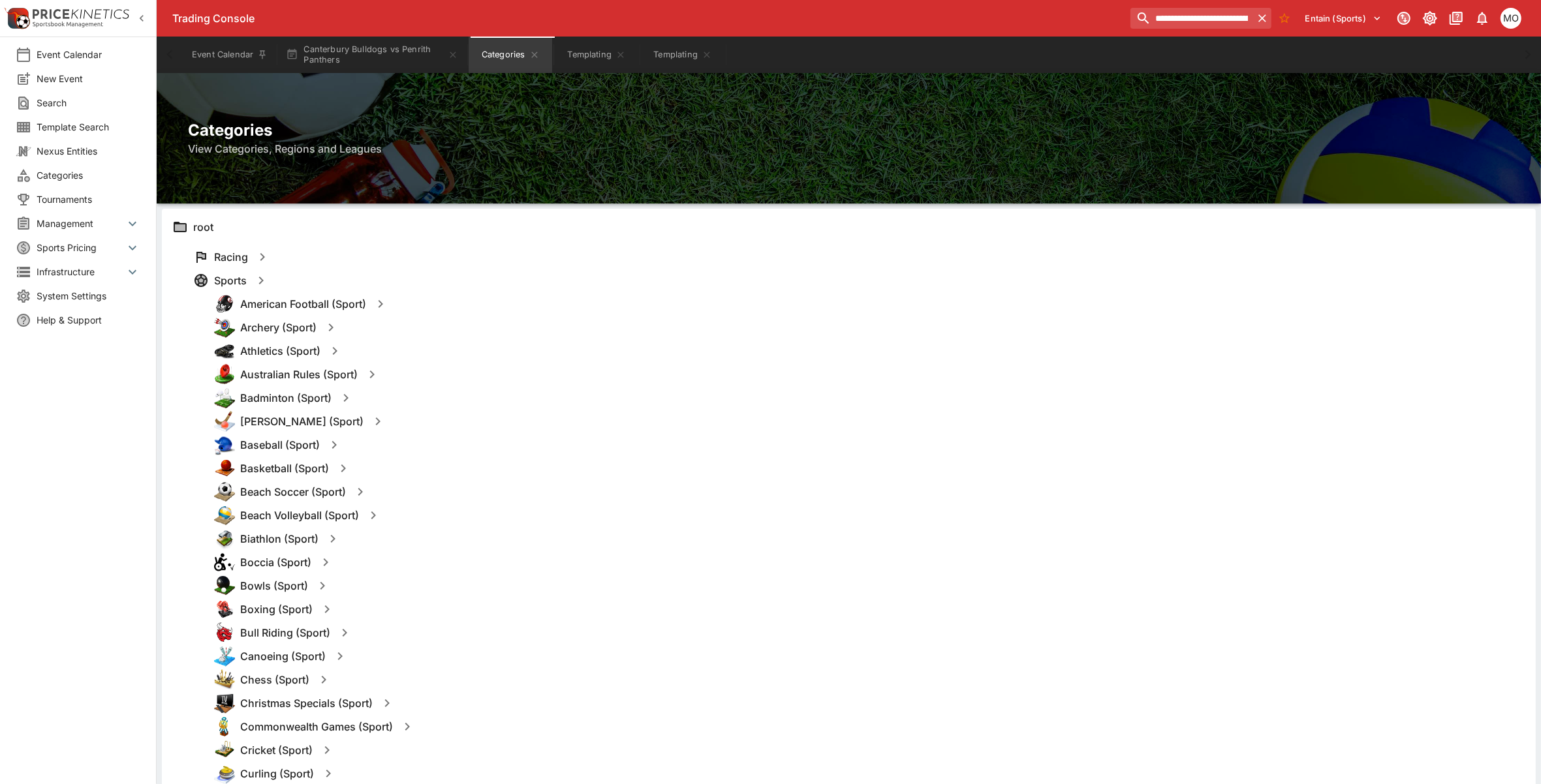
click at [68, 125] on span "Template Search" at bounding box center [88, 127] width 104 height 14
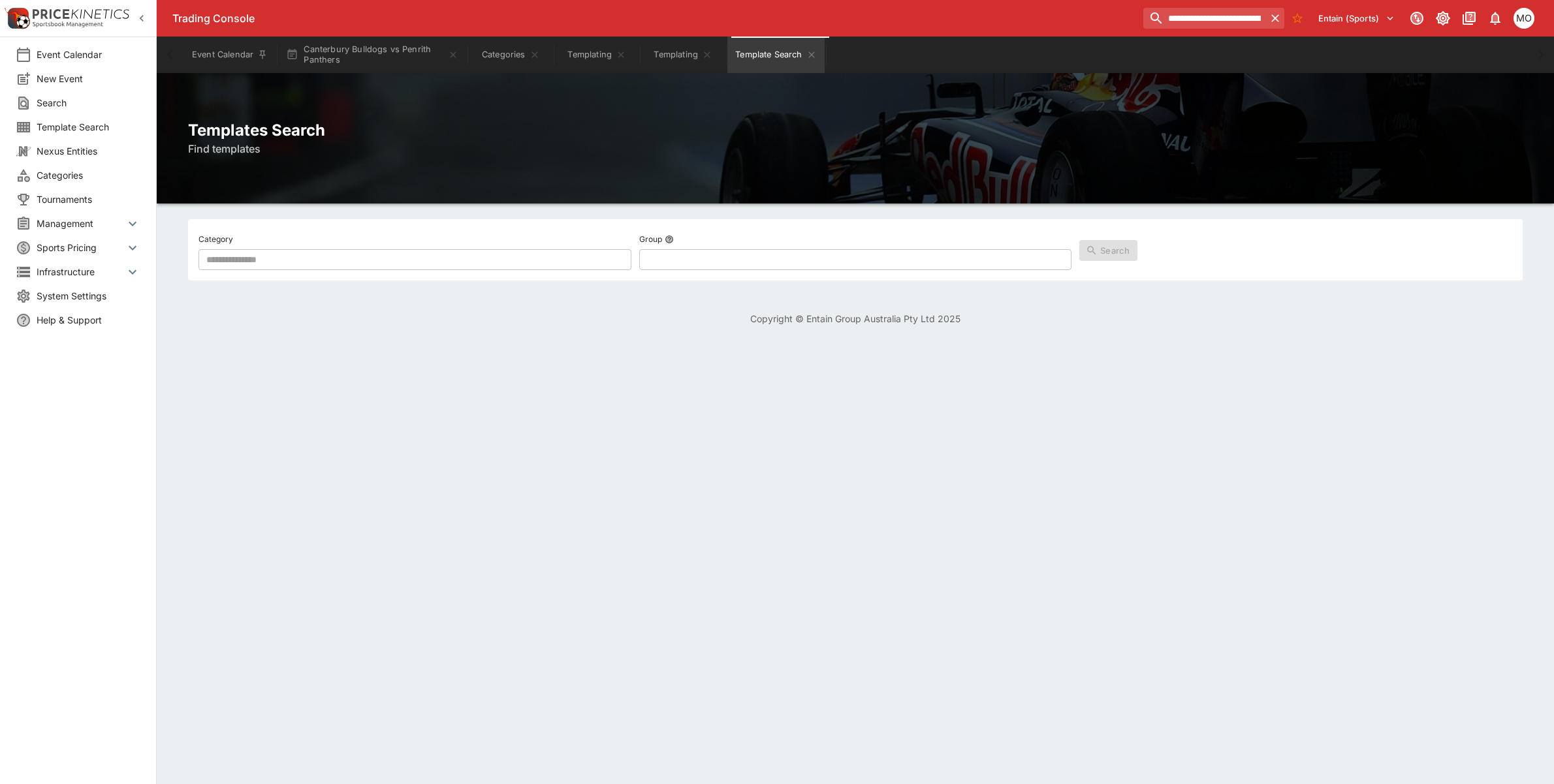
click at [417, 255] on input "text" at bounding box center [416, 259] width 433 height 21
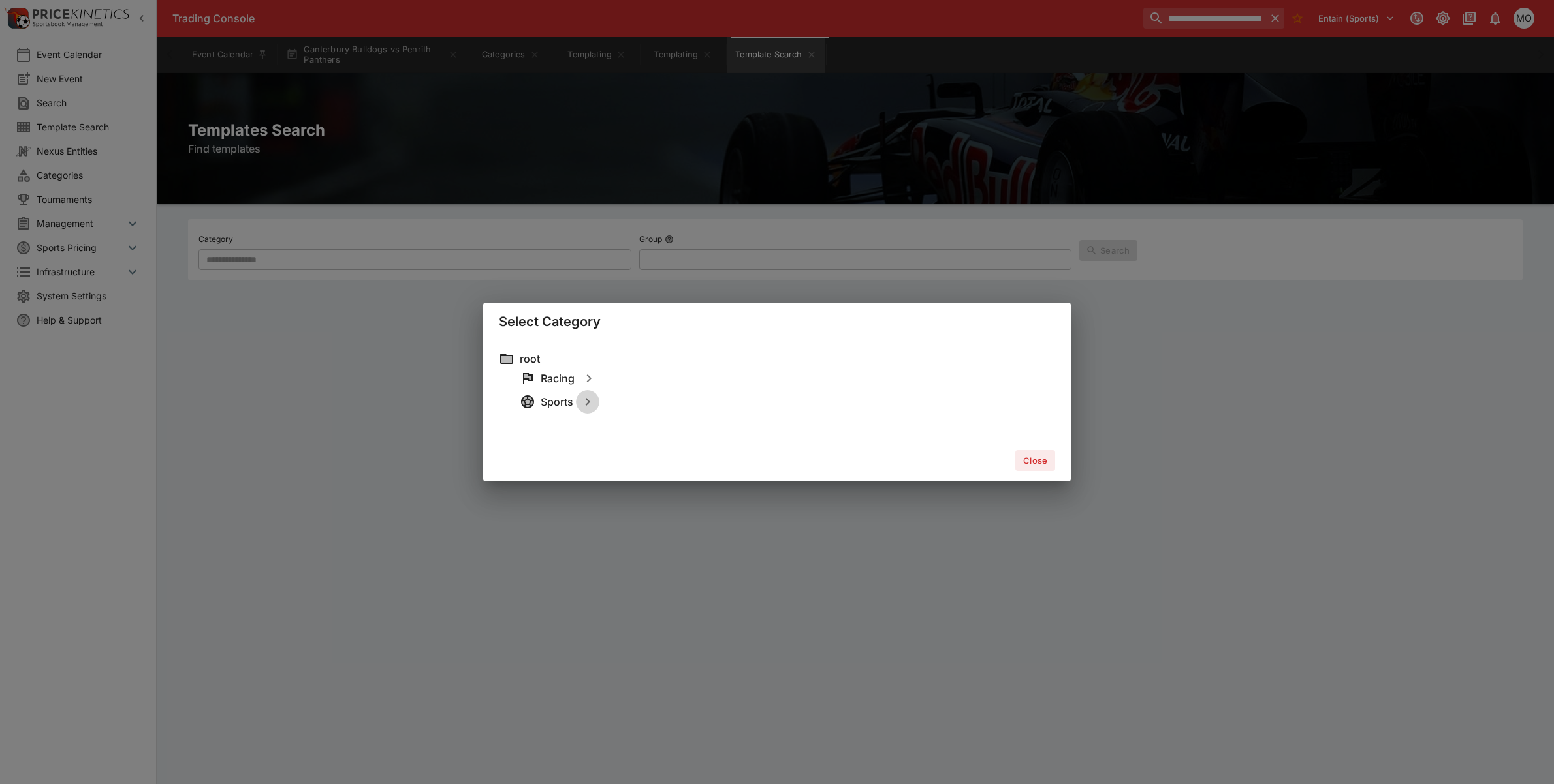
click at [585, 397] on icon "button" at bounding box center [587, 401] width 16 height 16
type input "**********"
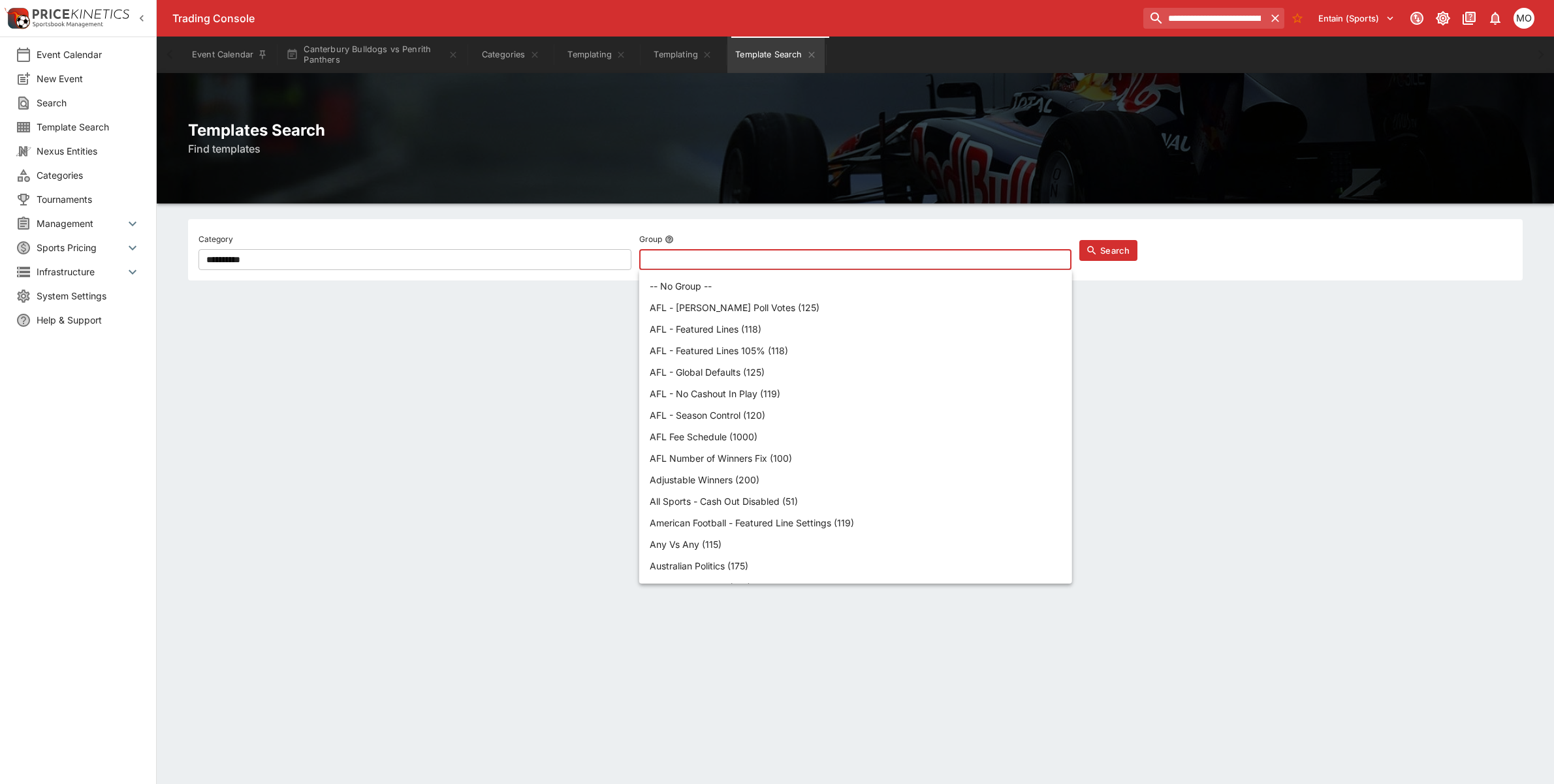
click at [685, 252] on input "text" at bounding box center [844, 259] width 412 height 21
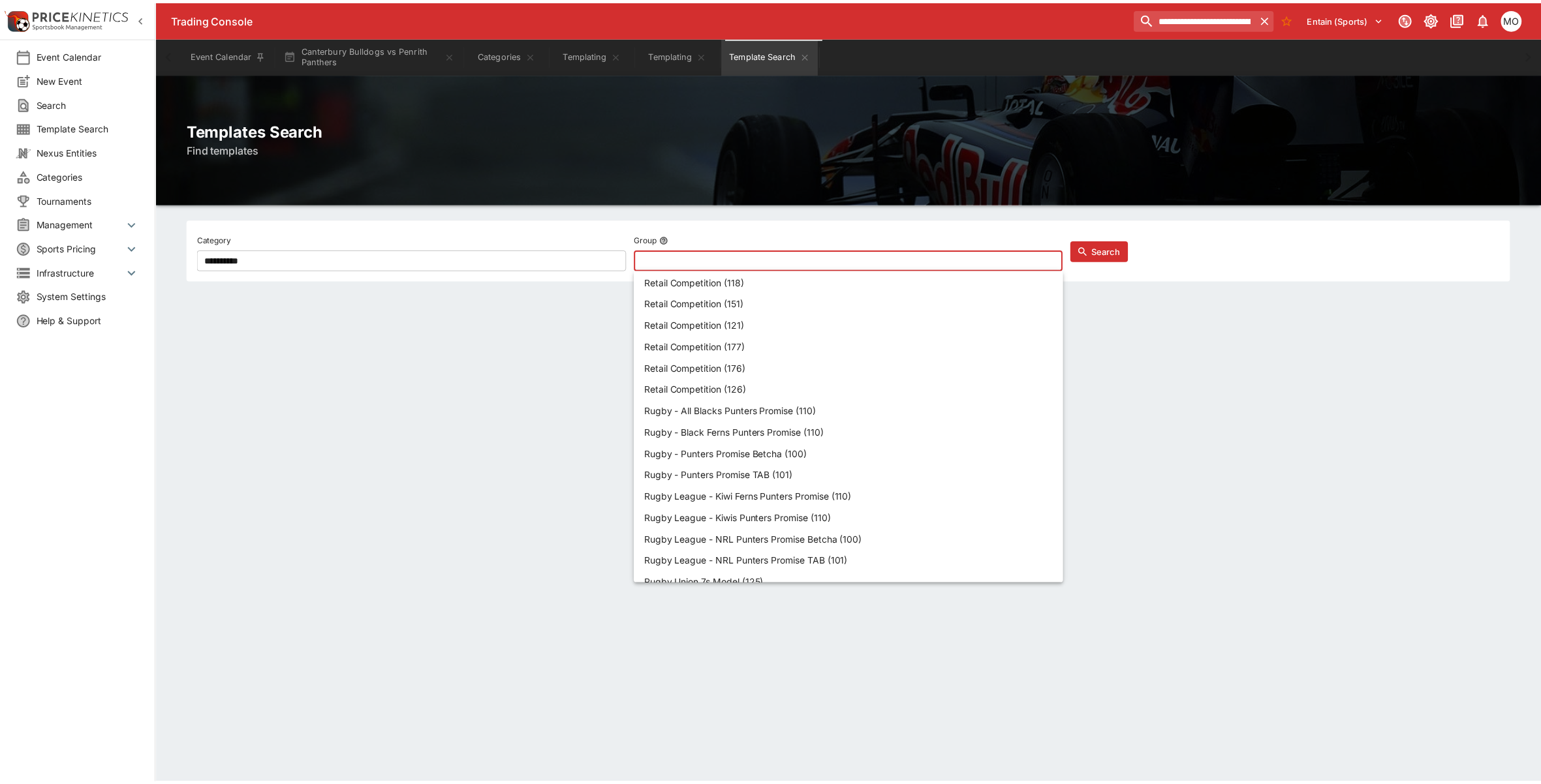
scroll to position [2611, 0]
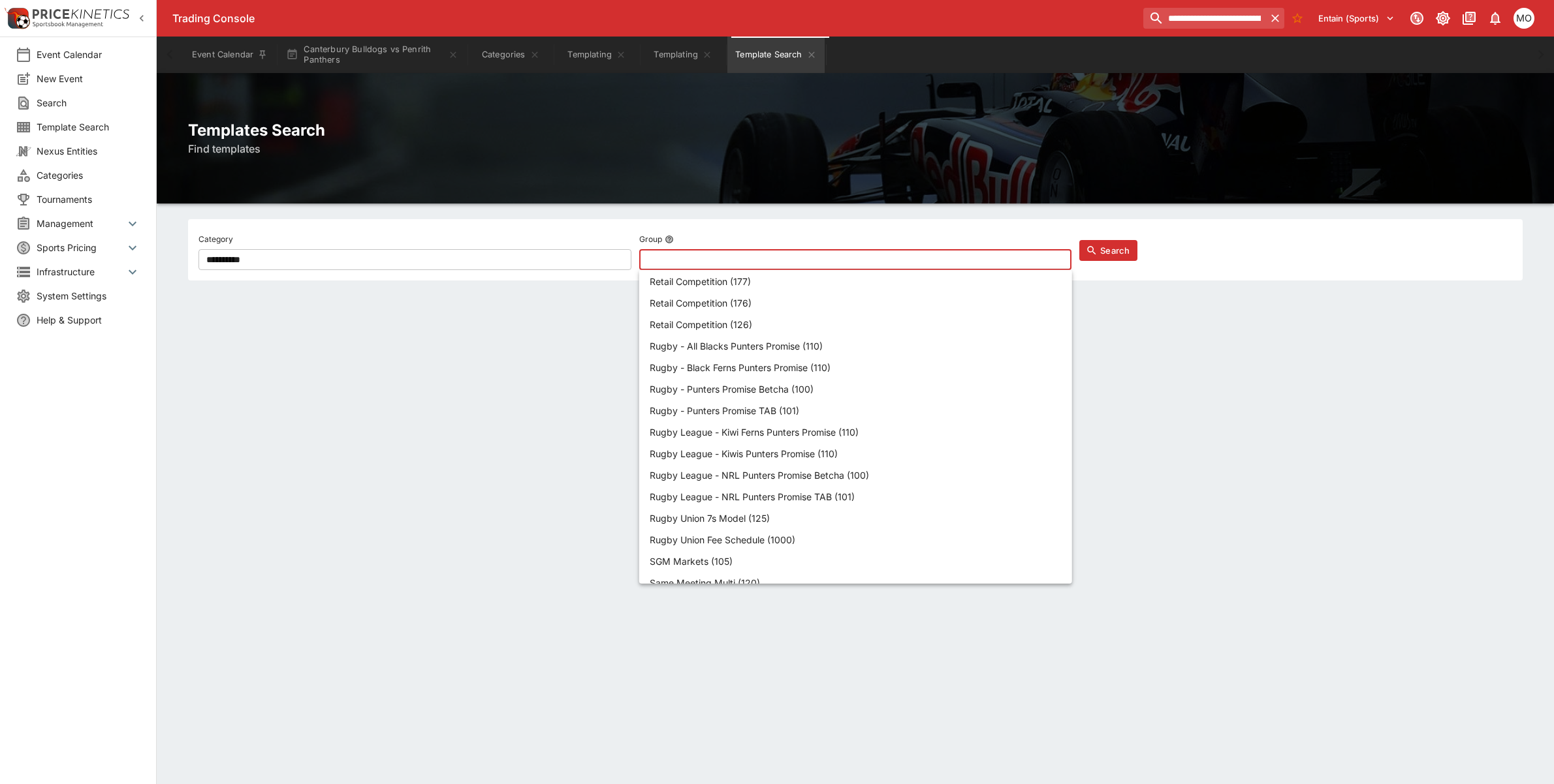
click at [803, 469] on p "Rugby League - NRL Punters Promise Betcha (100)" at bounding box center [759, 475] width 219 height 14
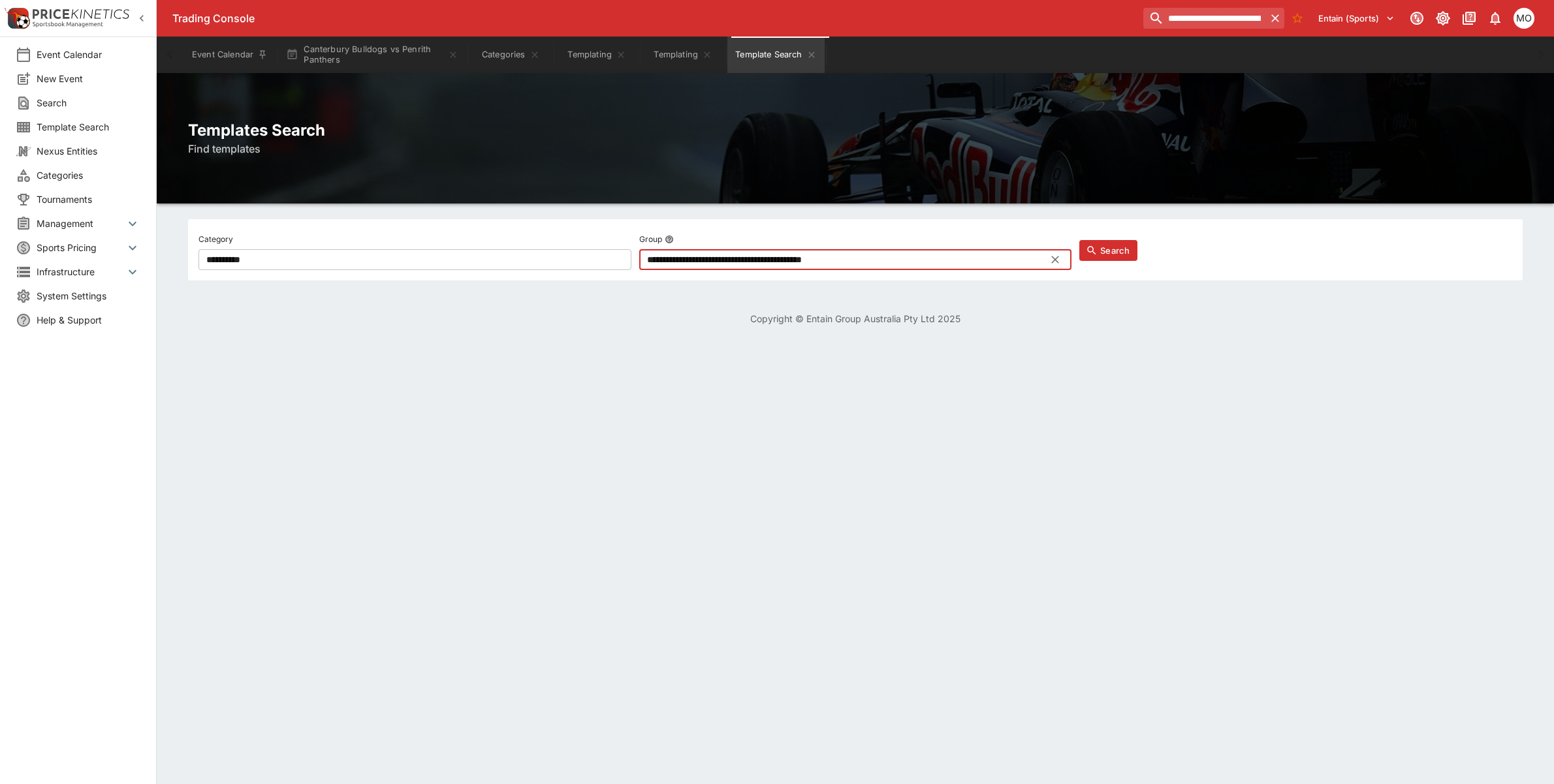
click at [1118, 245] on button "Search" at bounding box center [1109, 250] width 58 height 21
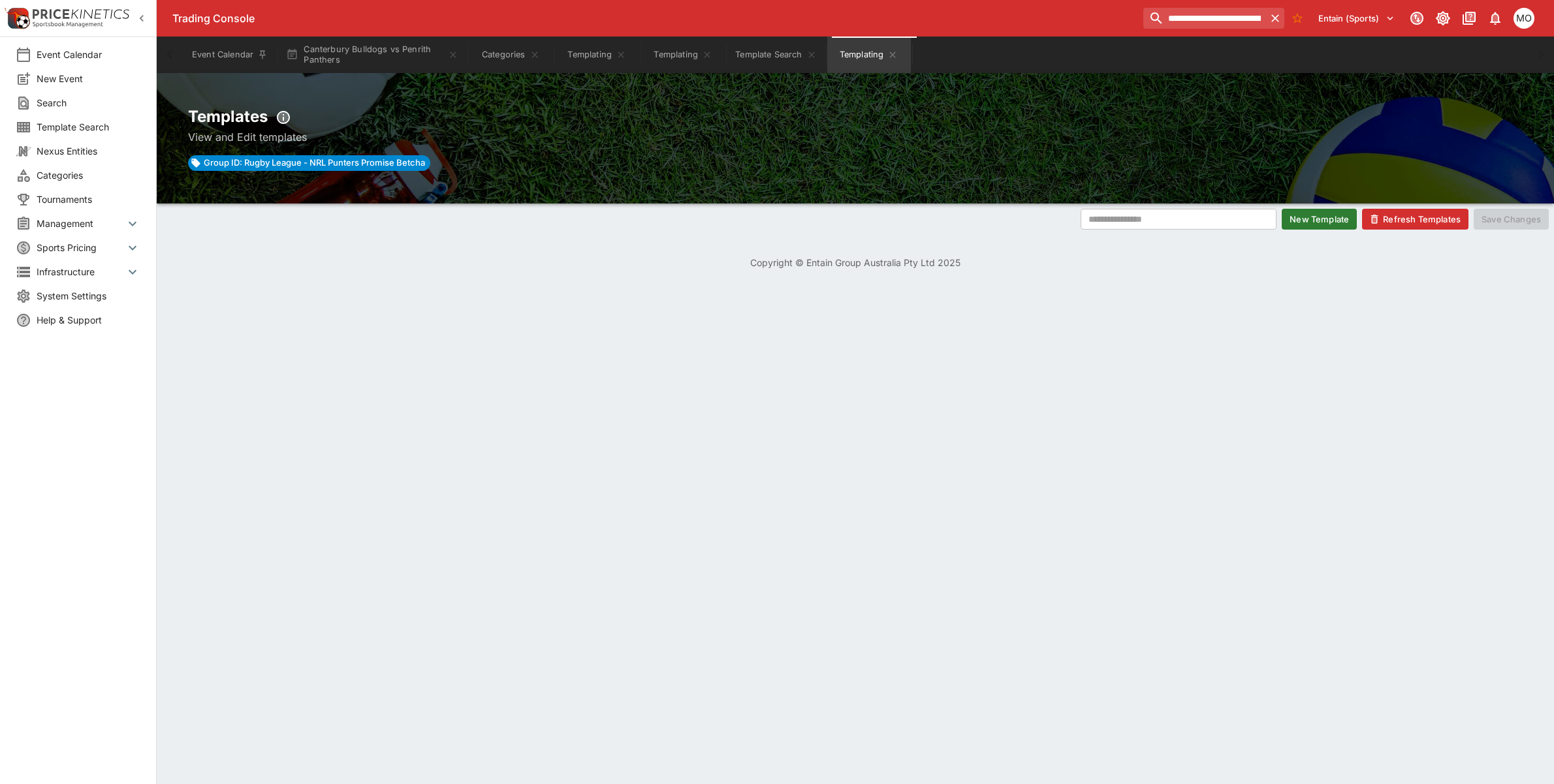
click at [332, 168] on span "Group ID: Rugby League - NRL Punters Promise Betcha" at bounding box center [315, 163] width 232 height 13
click at [332, 161] on span "Group ID: Rugby League - NRL Punters Promise Betcha" at bounding box center [315, 163] width 232 height 13
click at [1170, 223] on input "text" at bounding box center [1167, 219] width 175 height 21
click at [1101, 217] on input "text" at bounding box center [1167, 219] width 175 height 21
click at [1537, 214] on div "​ New Template Refresh Templates Save Changes" at bounding box center [855, 219] width 1387 height 21
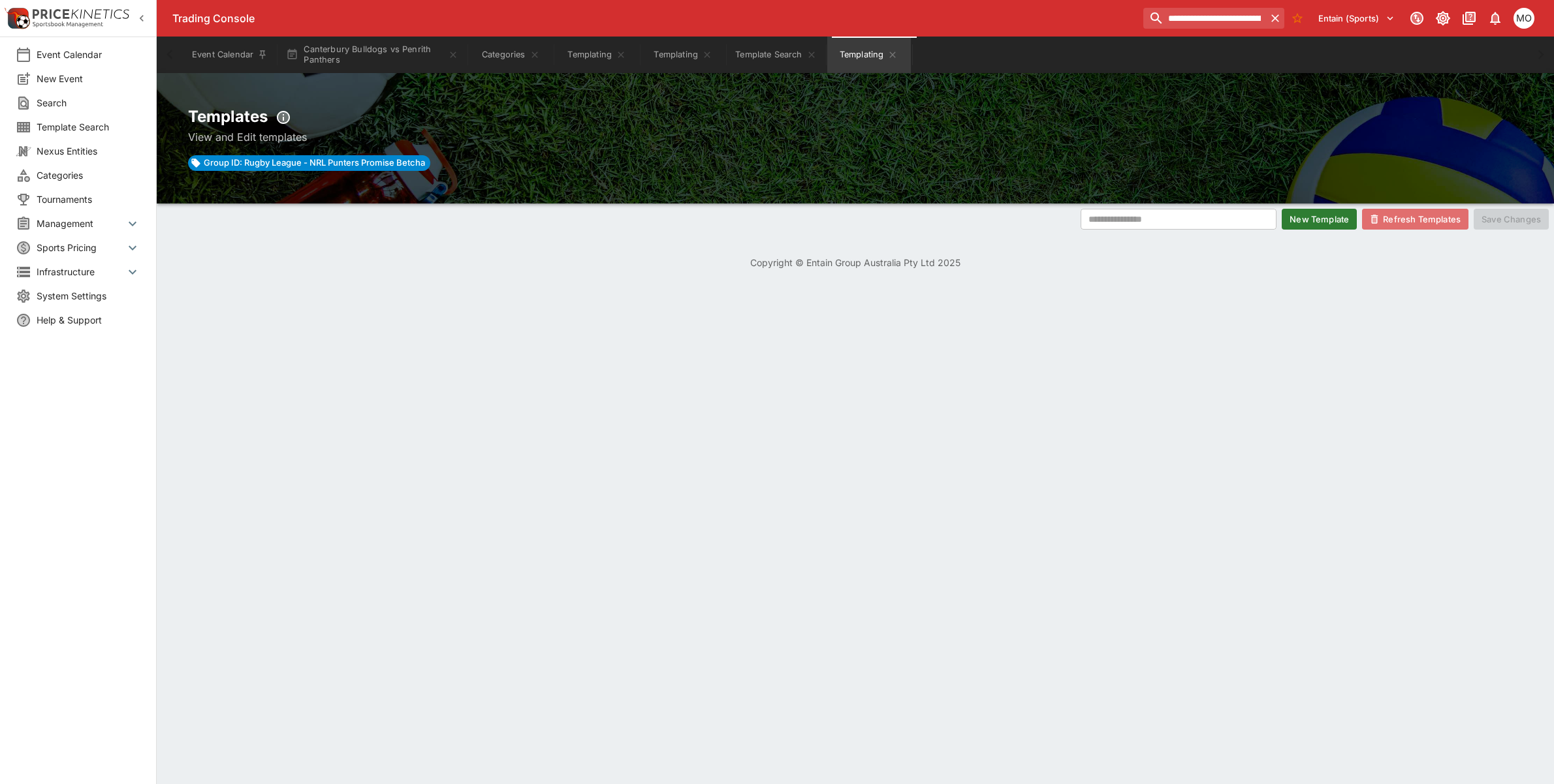
click at [1397, 219] on button "Refresh Templates" at bounding box center [1415, 219] width 106 height 21
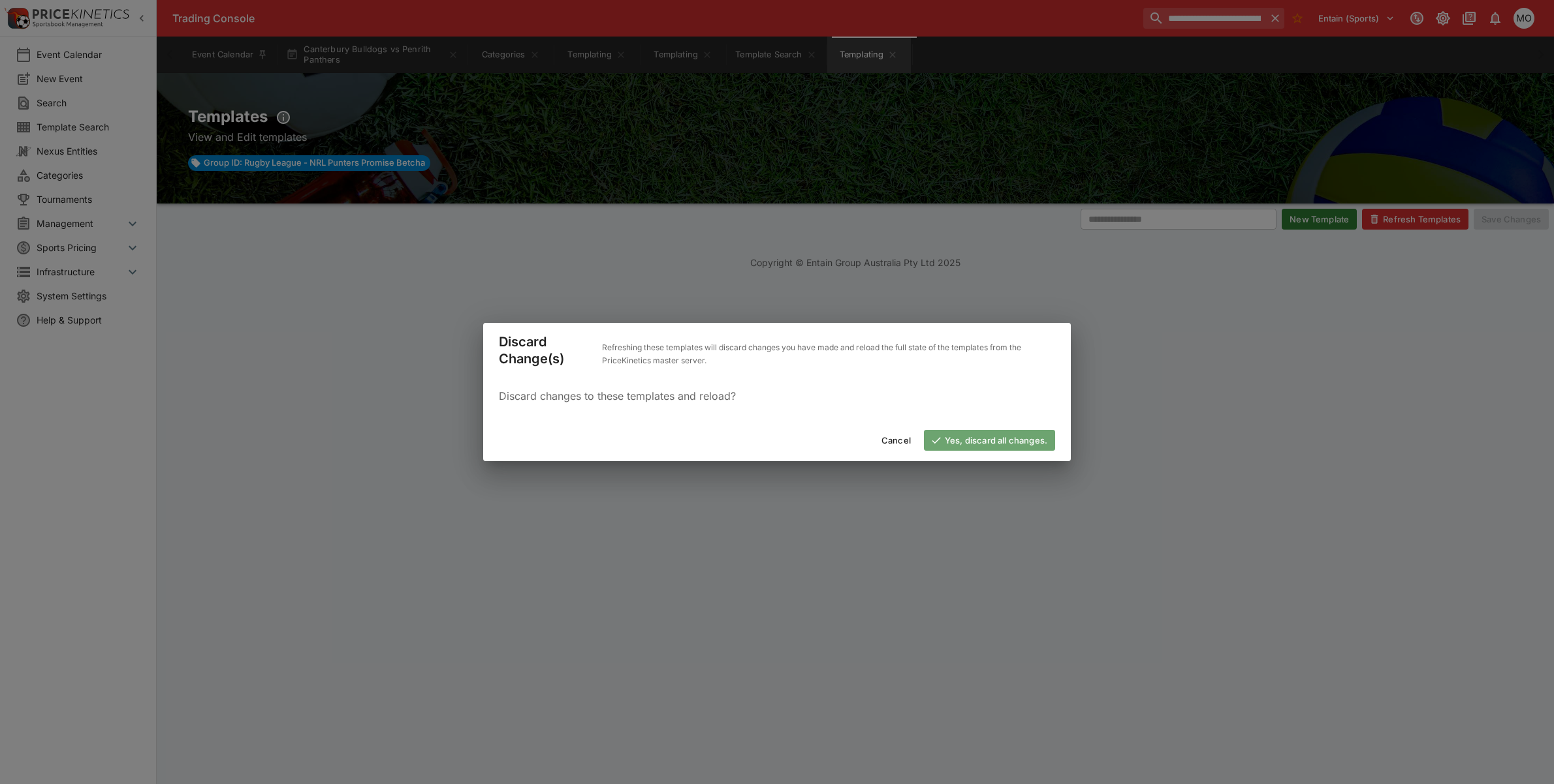
click at [1022, 433] on button "Yes, discard all changes." at bounding box center [989, 441] width 132 height 21
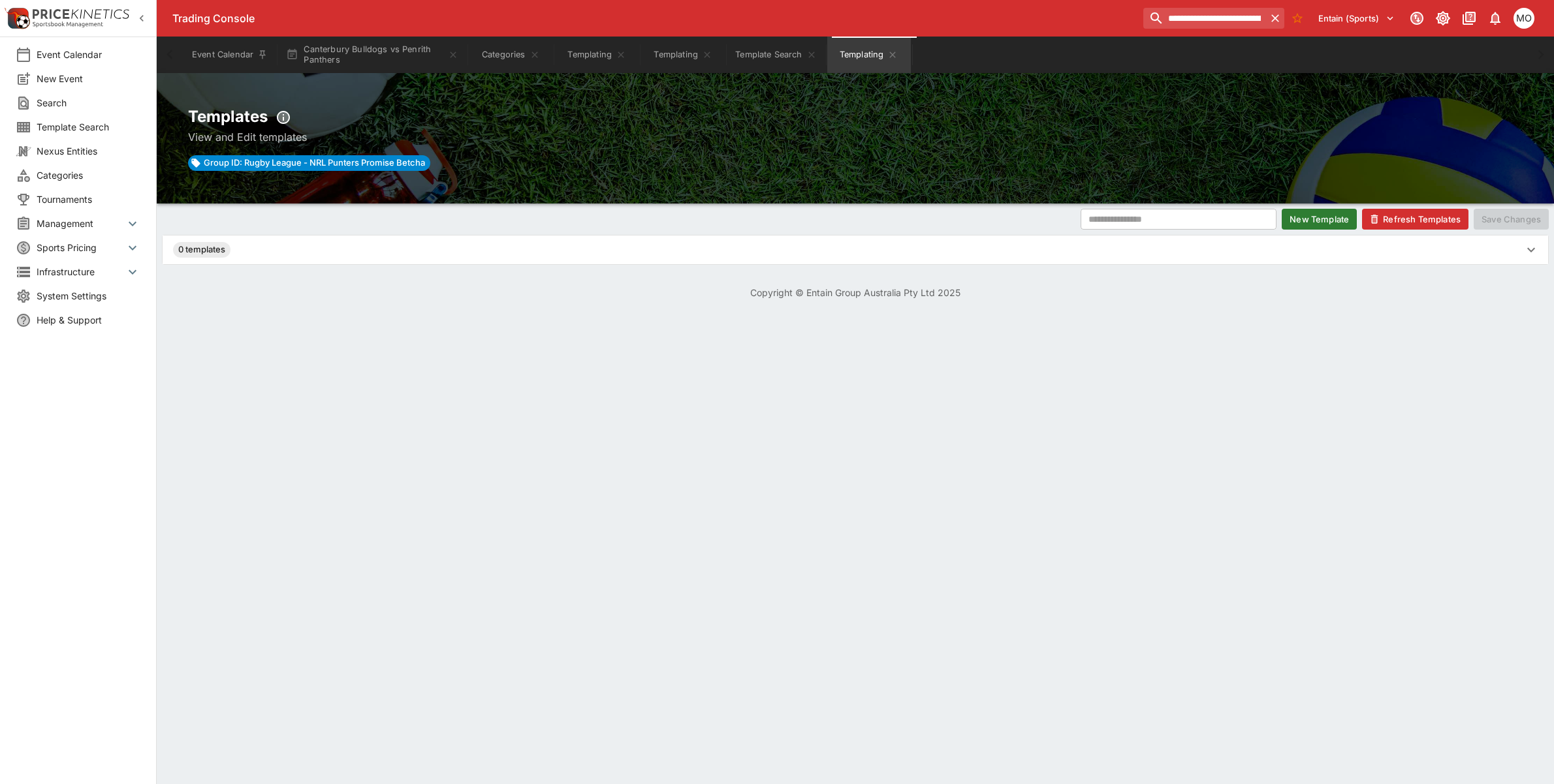
click at [271, 259] on div "0 templates" at bounding box center [855, 249] width 1386 height 29
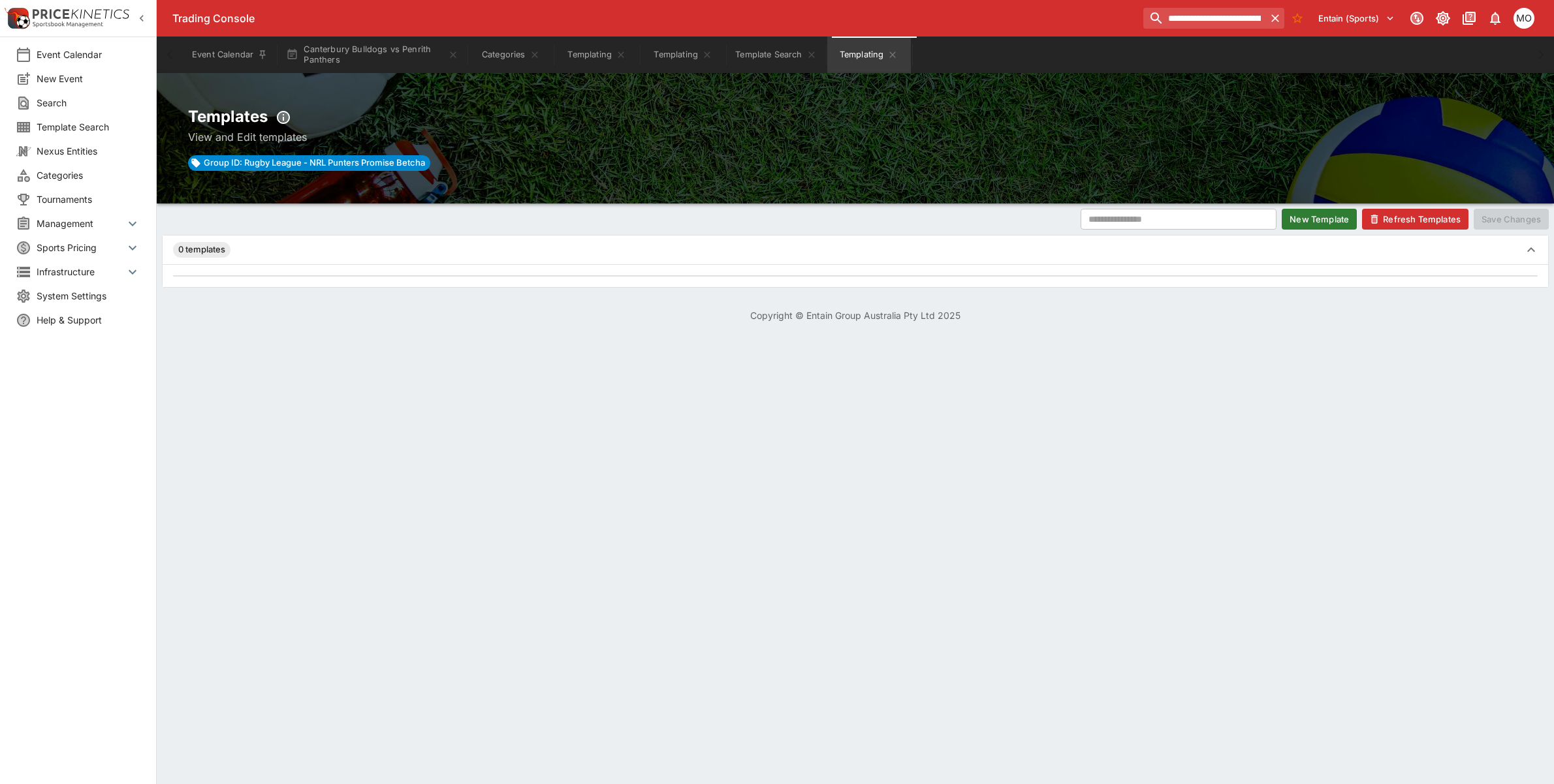
click at [243, 253] on div "0 templates" at bounding box center [843, 249] width 1351 height 16
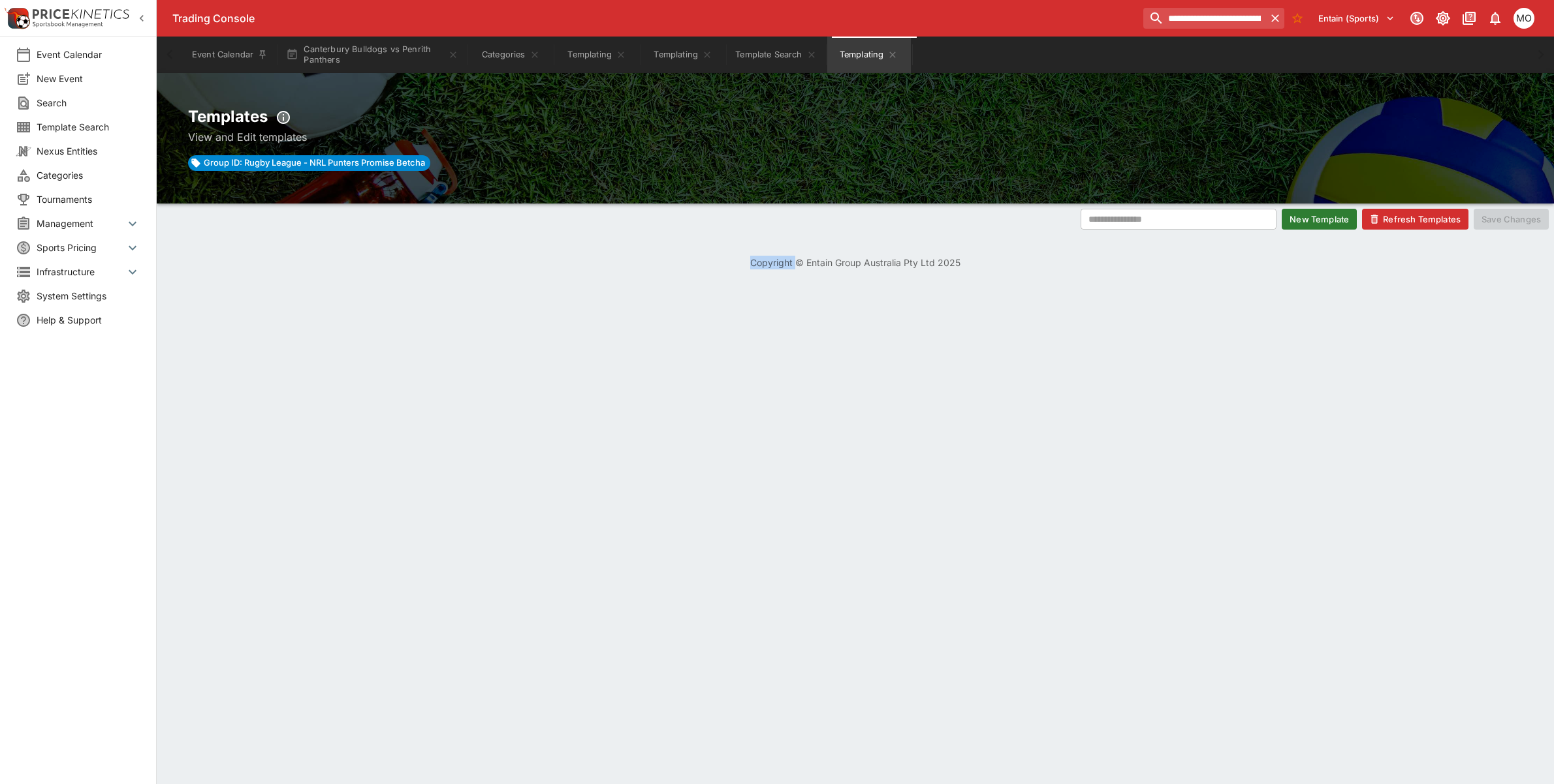
click at [243, 253] on div "Copyright © Entain Group Australia Pty Ltd 2025" at bounding box center [855, 262] width 1397 height 45
click at [425, 200] on div "Templates View and Edit templates Group ID: Rugby League - NRL Punters Promise …" at bounding box center [855, 138] width 1397 height 131
click at [897, 53] on icon "Templating" at bounding box center [892, 54] width 10 height 10
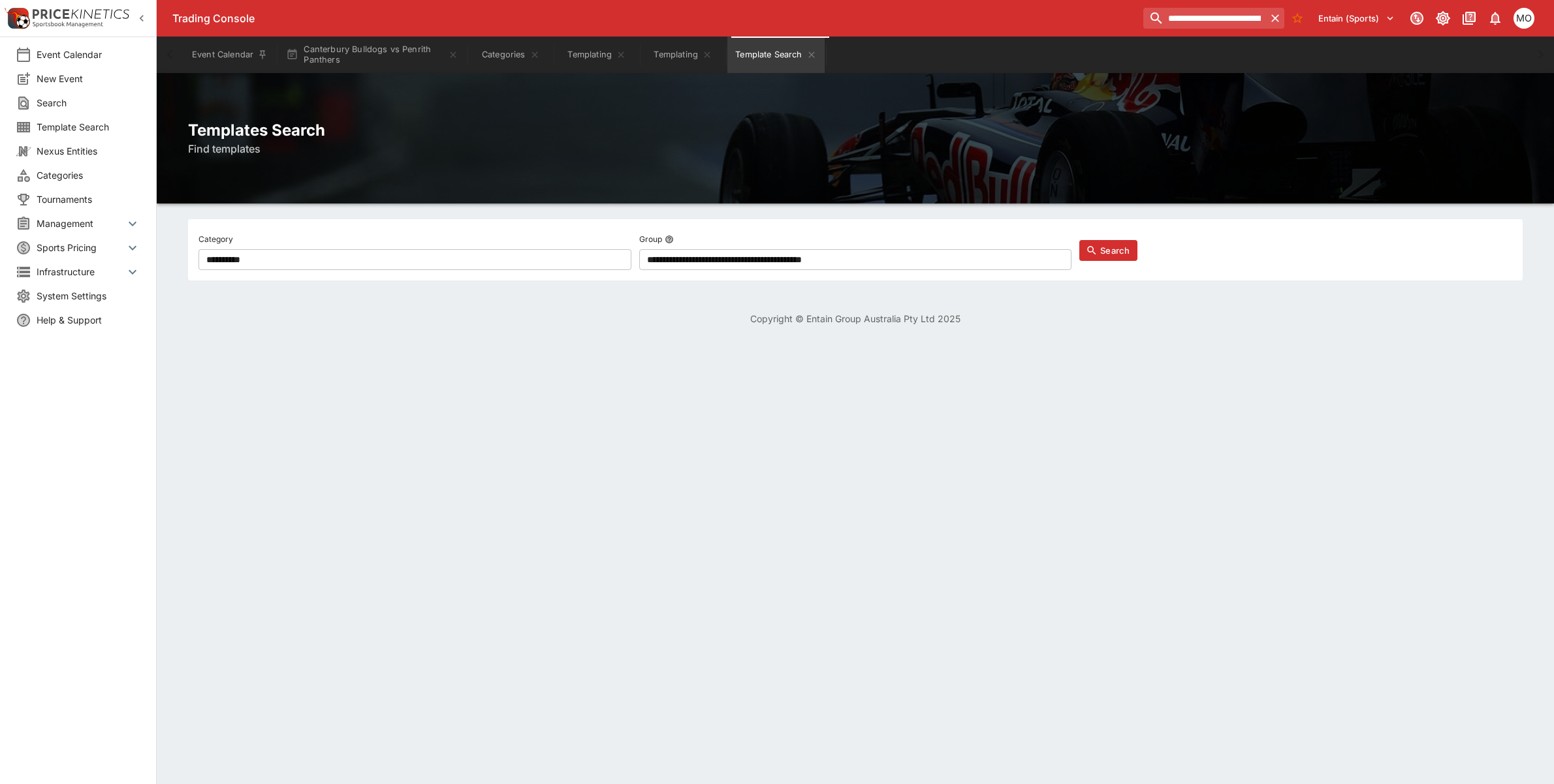
click at [89, 172] on span "Categories" at bounding box center [88, 175] width 104 height 14
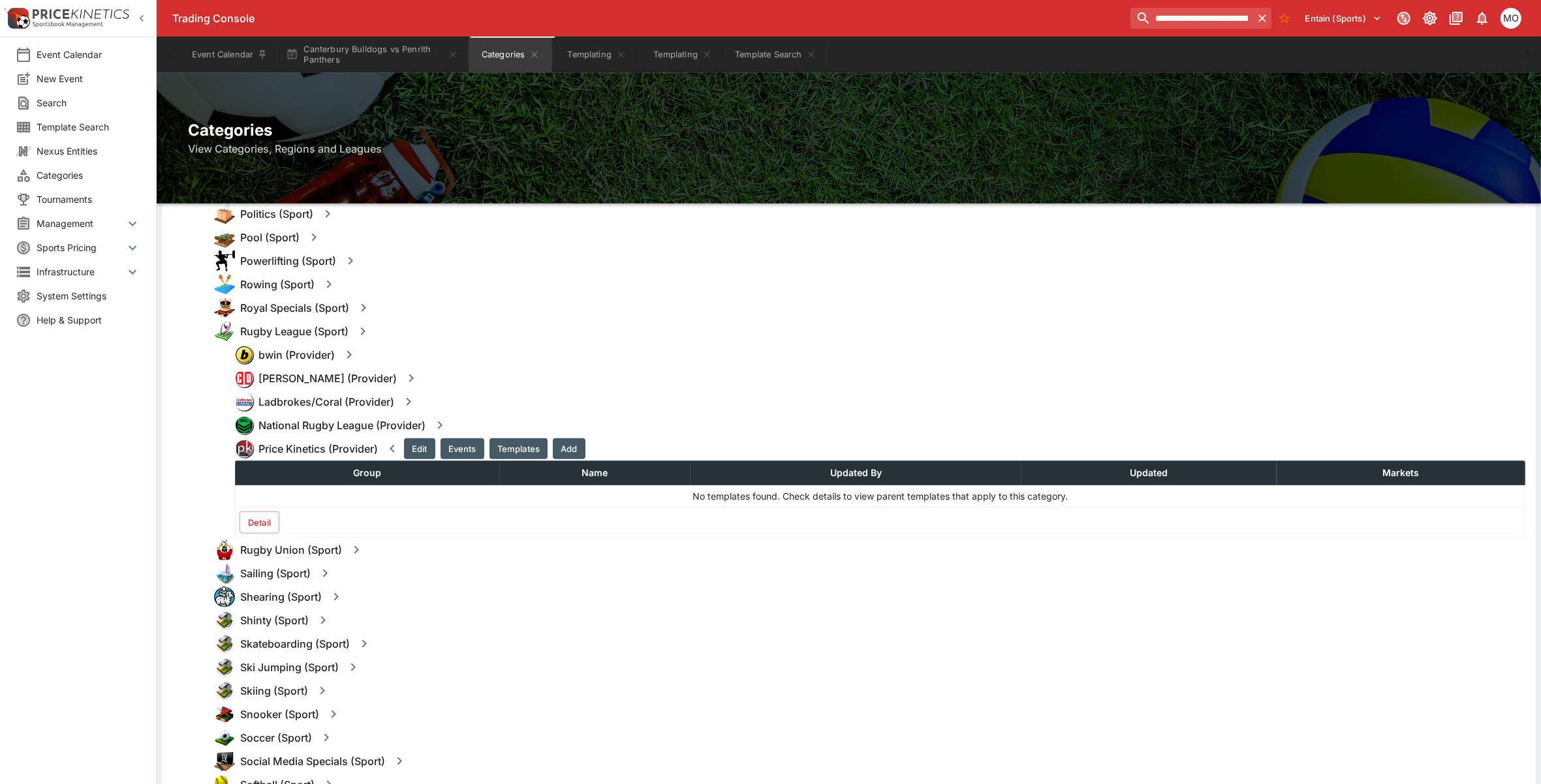
scroll to position [1305, 0]
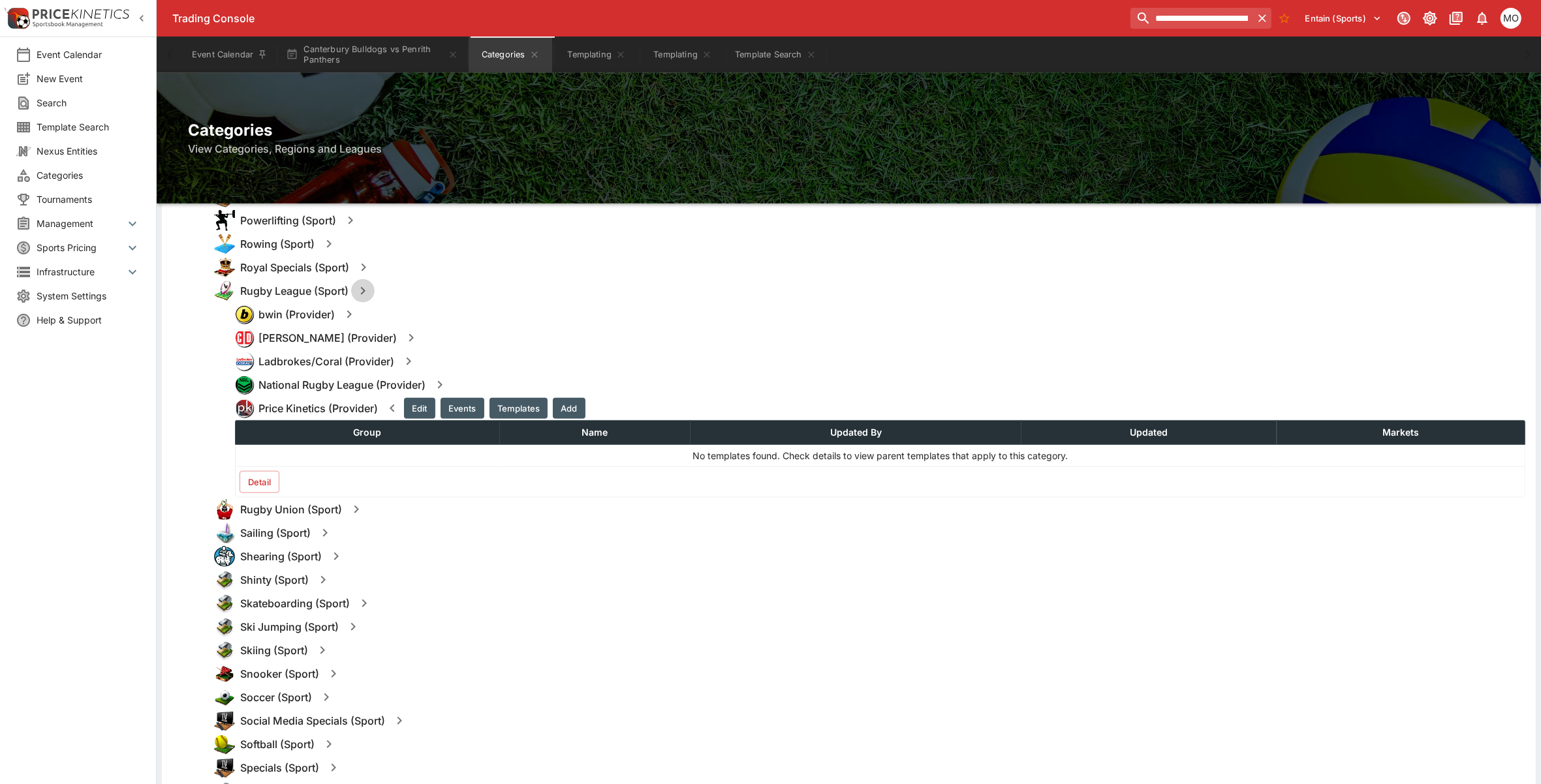
click at [359, 291] on icon "button" at bounding box center [362, 290] width 16 height 16
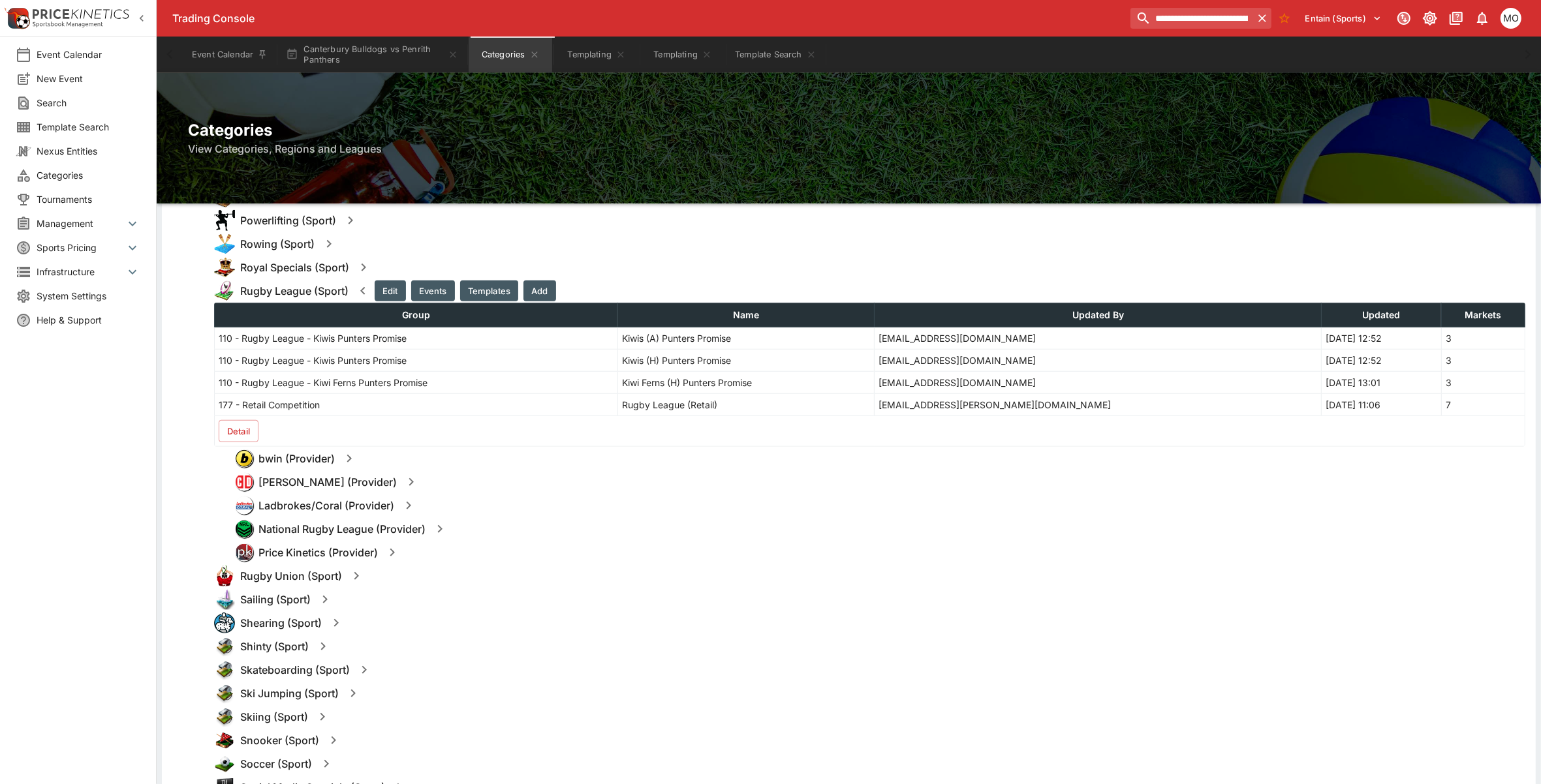
click at [484, 286] on button "Templates" at bounding box center [489, 291] width 58 height 21
click at [248, 427] on button "Detail" at bounding box center [238, 431] width 40 height 22
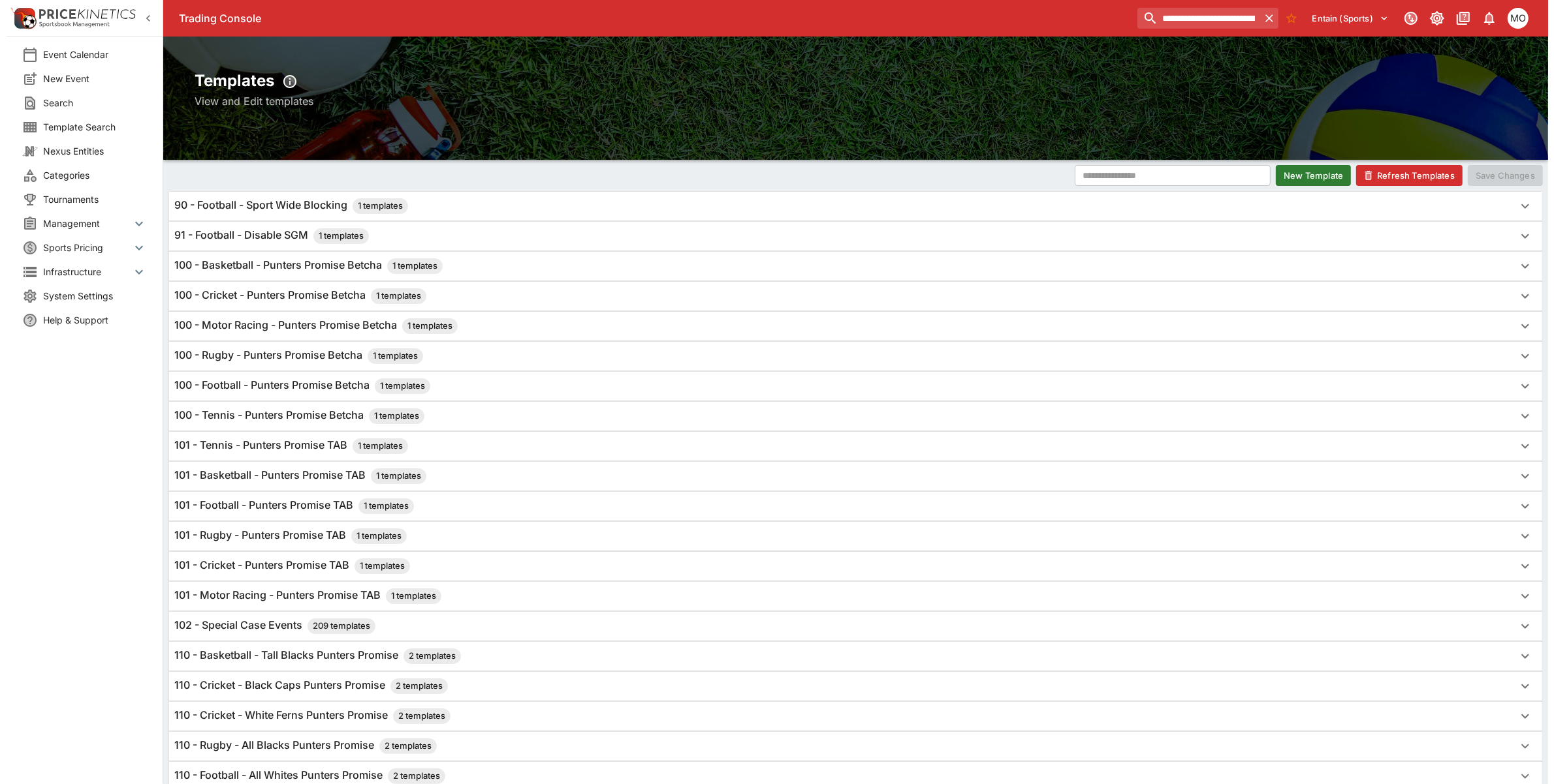
scroll to position [0, 0]
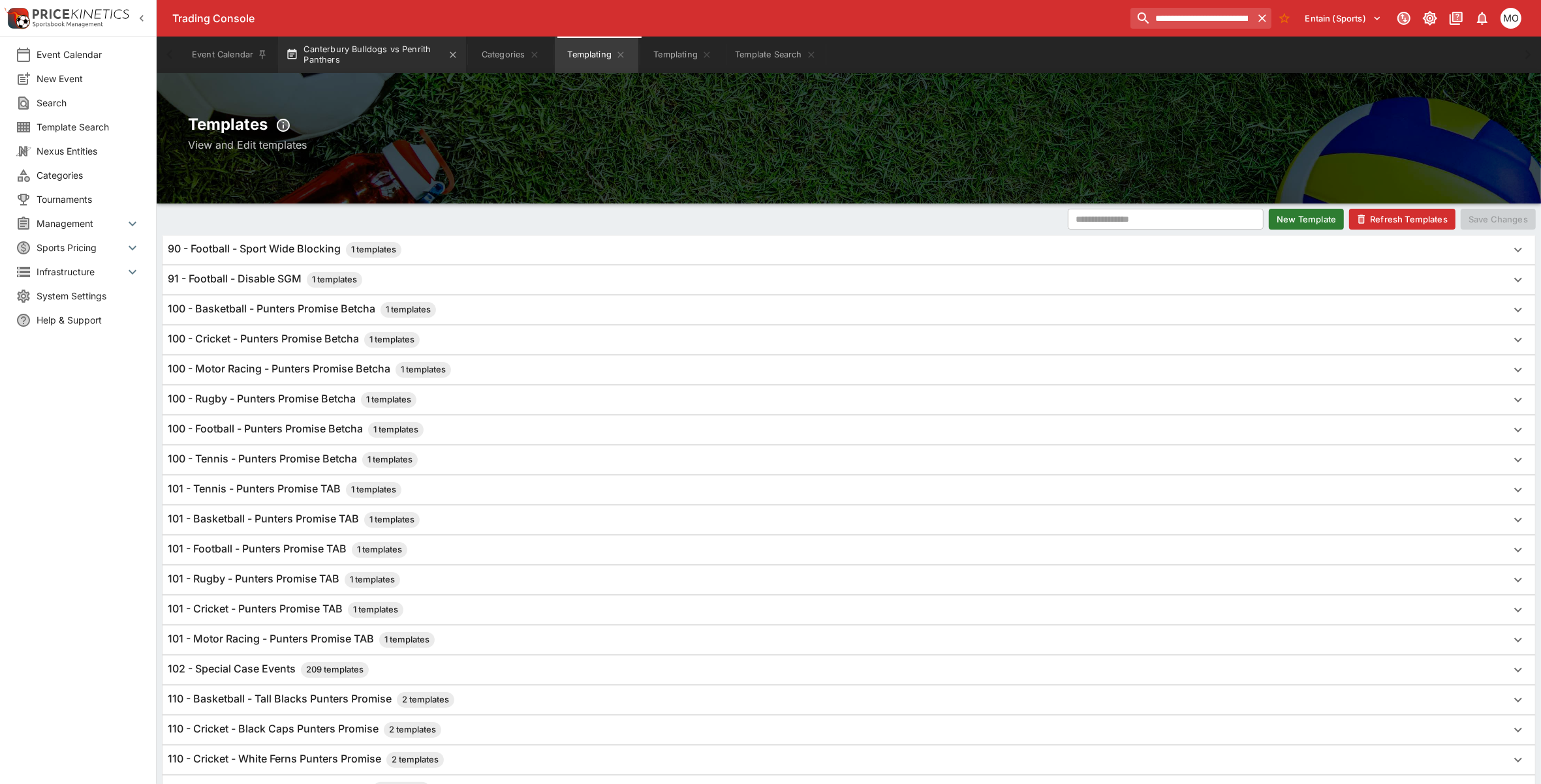
click at [371, 54] on button "Canterbury Bulldogs vs Penrith Panthers" at bounding box center [371, 54] width 188 height 36
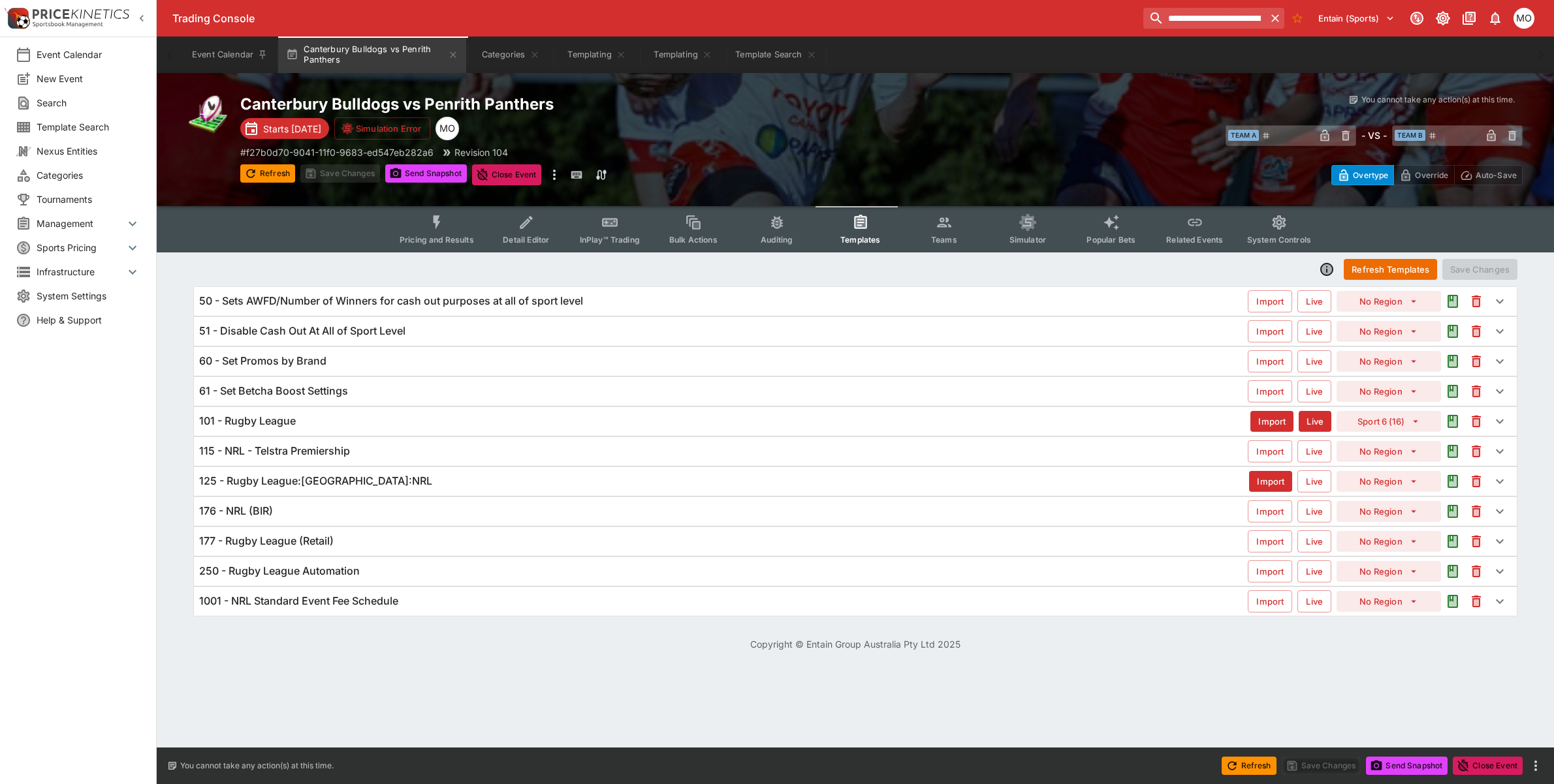
click at [55, 126] on span "Template Search" at bounding box center [88, 127] width 104 height 14
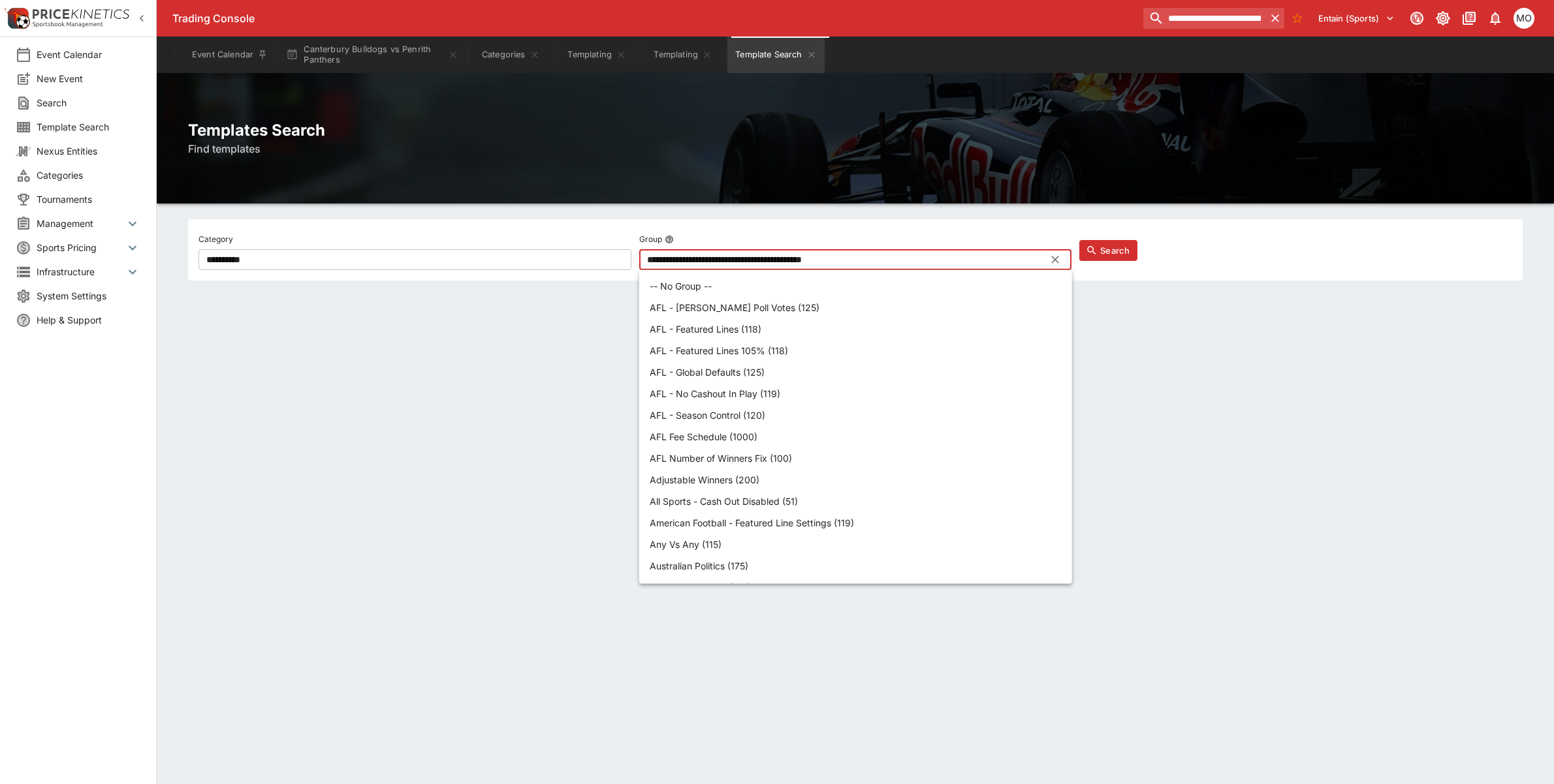
click at [781, 257] on input "**********" at bounding box center [844, 259] width 412 height 21
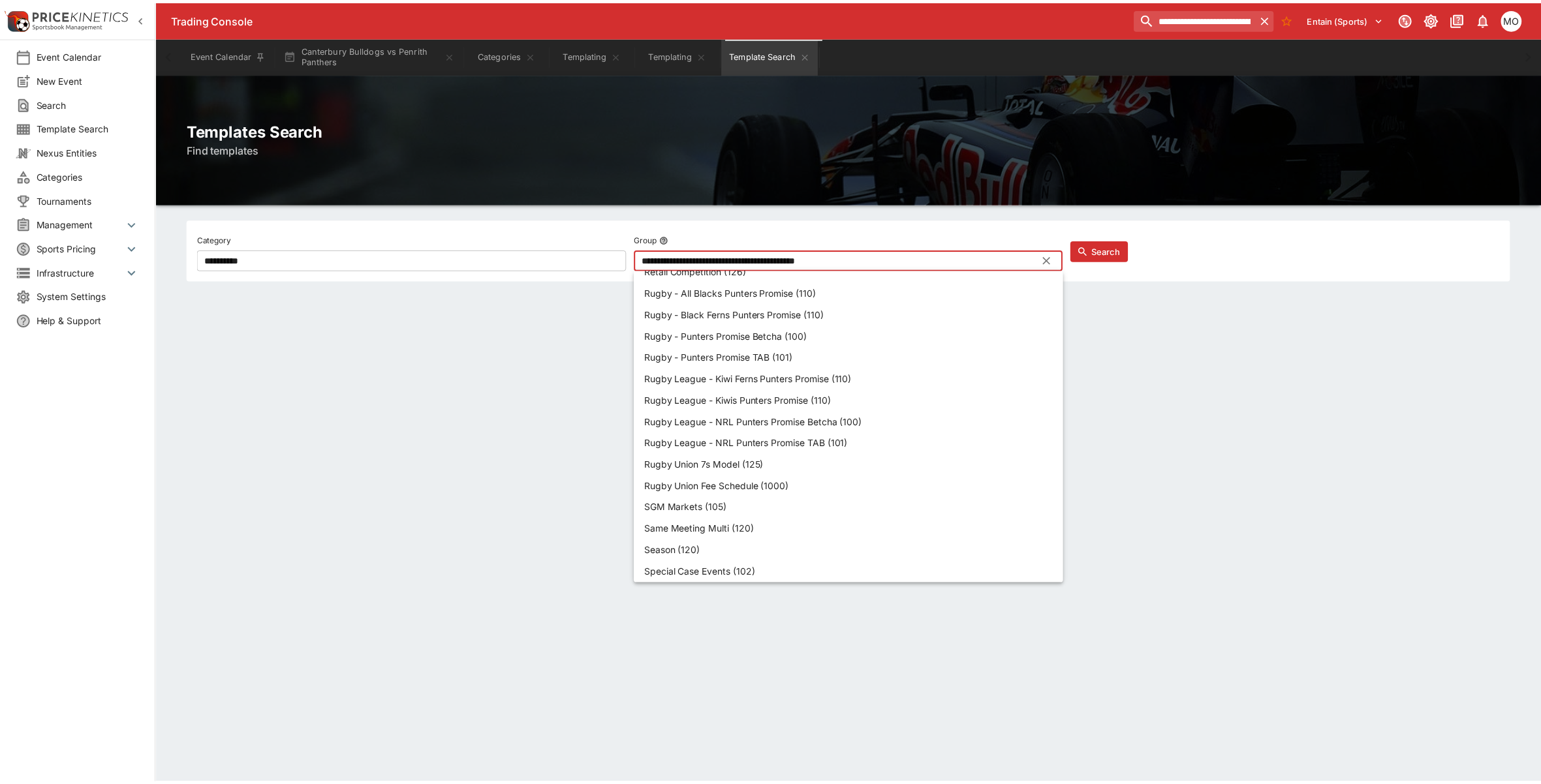
scroll to position [2611, 0]
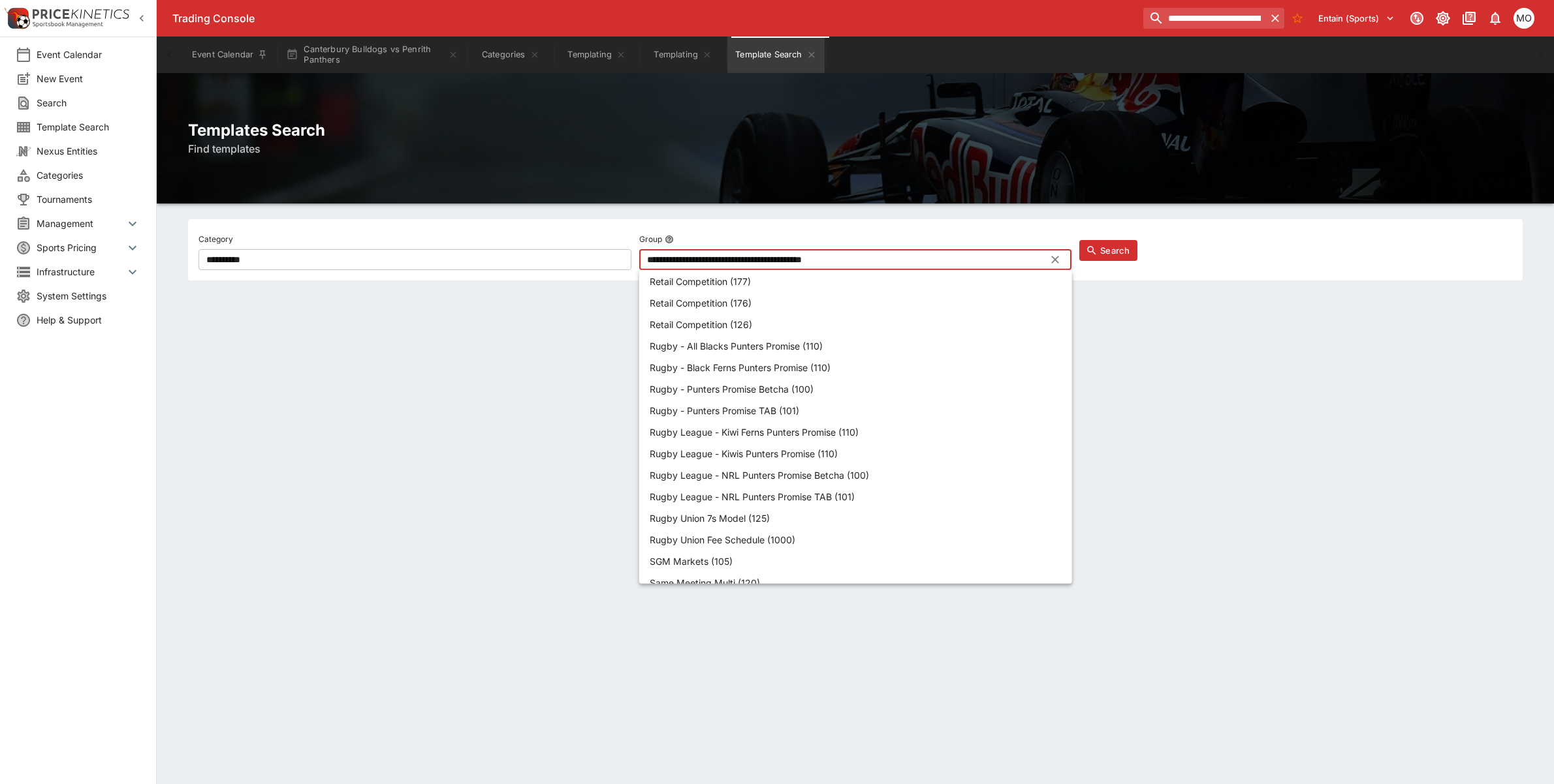
click at [784, 490] on p "Rugby League - NRL Punters Promise TAB (101)" at bounding box center [753, 497] width 205 height 14
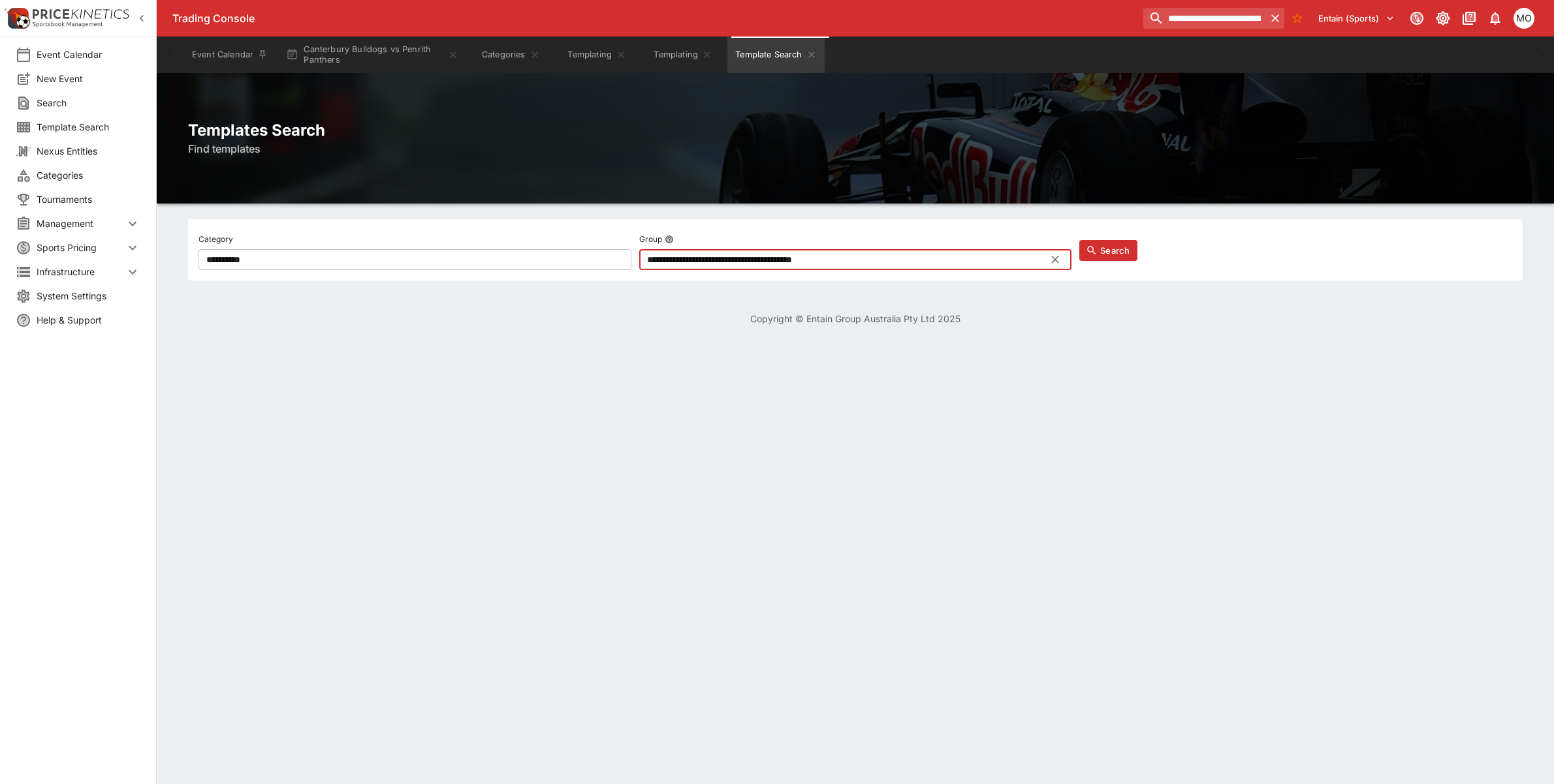
click at [1122, 246] on button "Search" at bounding box center [1109, 250] width 58 height 21
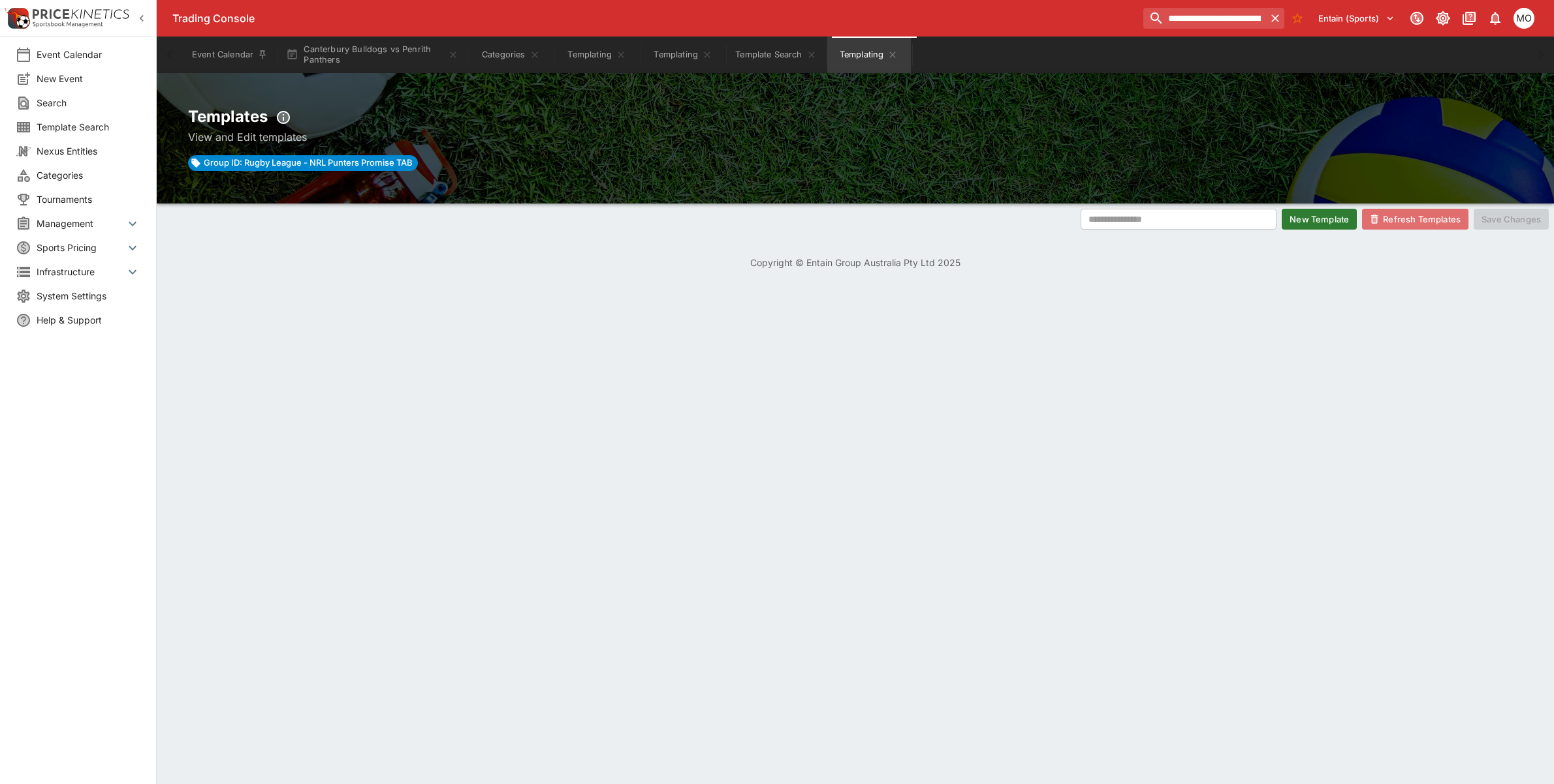
click at [1417, 217] on button "Refresh Templates" at bounding box center [1415, 219] width 106 height 21
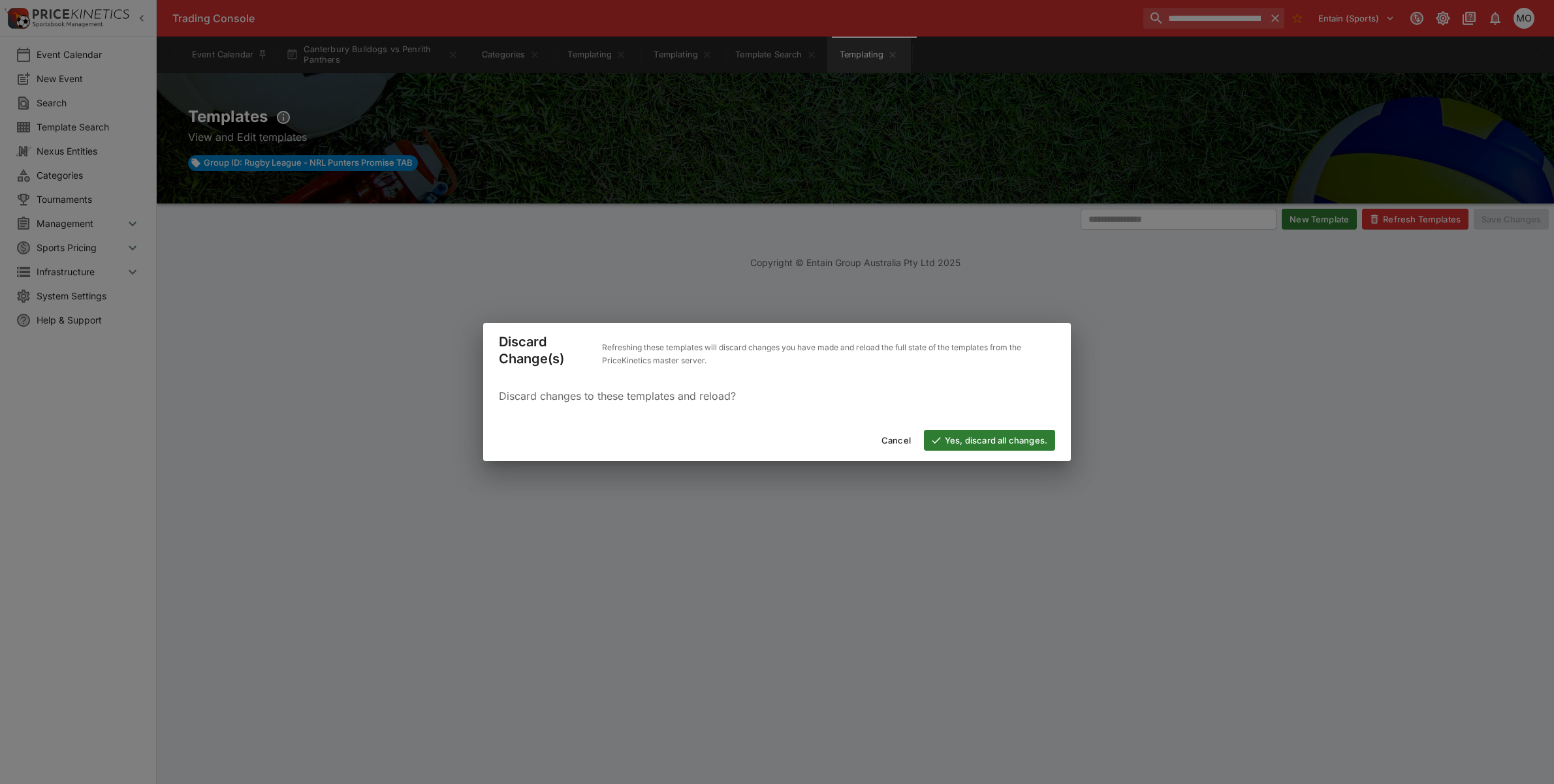
click at [1010, 449] on button "Yes, discard all changes." at bounding box center [989, 441] width 132 height 21
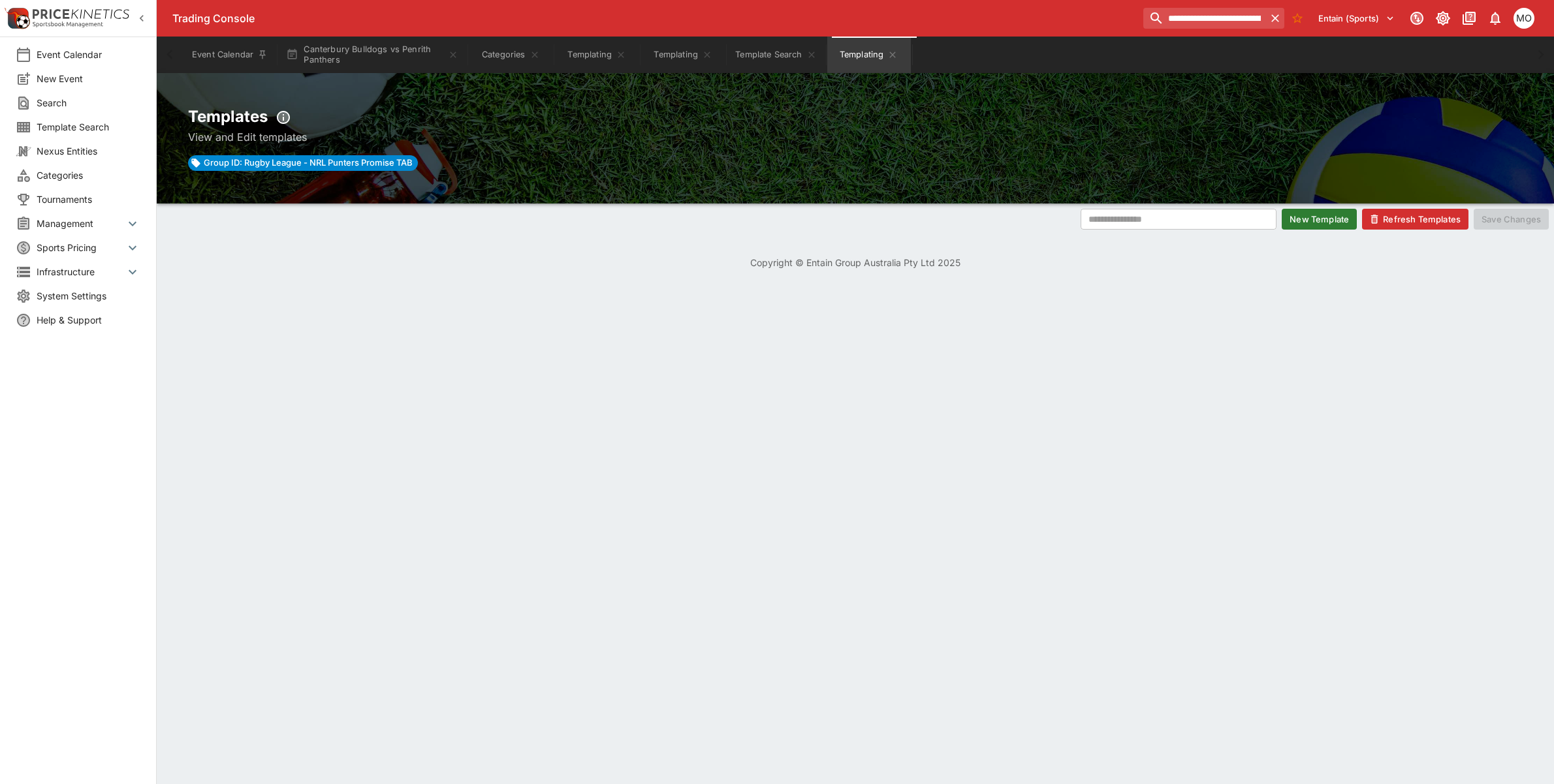
click at [80, 127] on span "Template Search" at bounding box center [88, 127] width 104 height 14
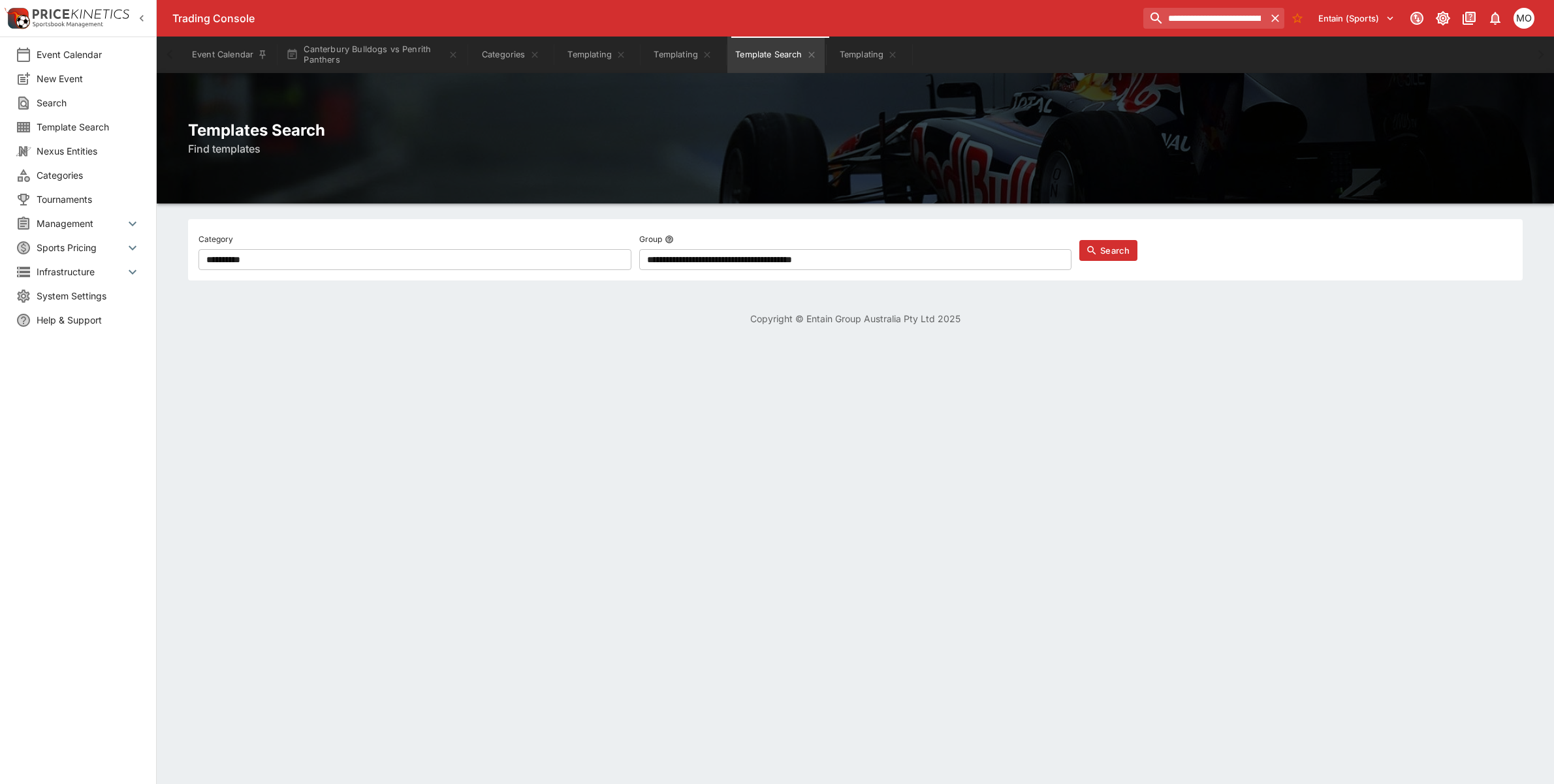
click at [309, 259] on input "**********" at bounding box center [416, 259] width 433 height 21
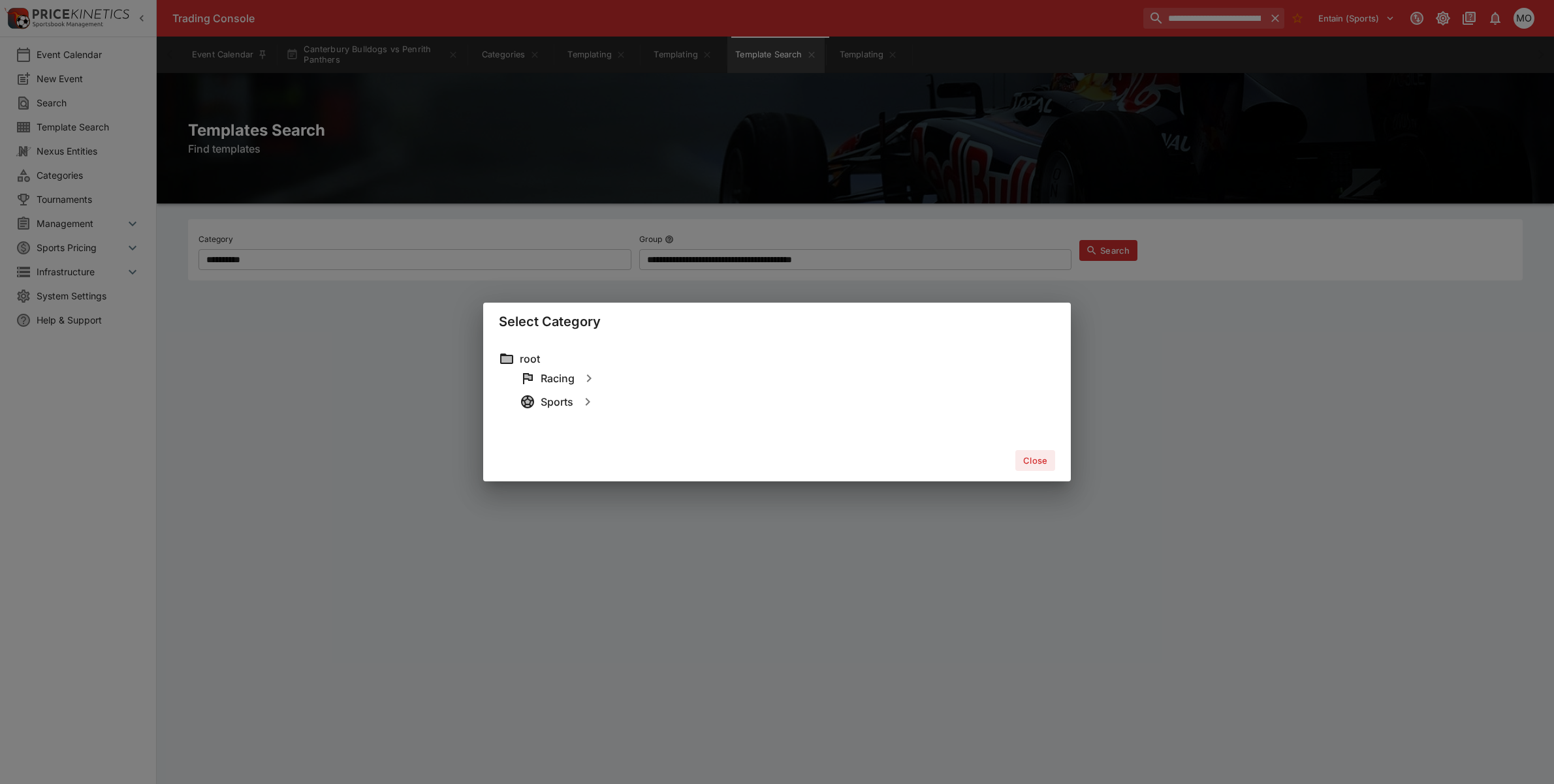
click at [723, 279] on div "Select Category root Racing Sports Close" at bounding box center [777, 392] width 1554 height 784
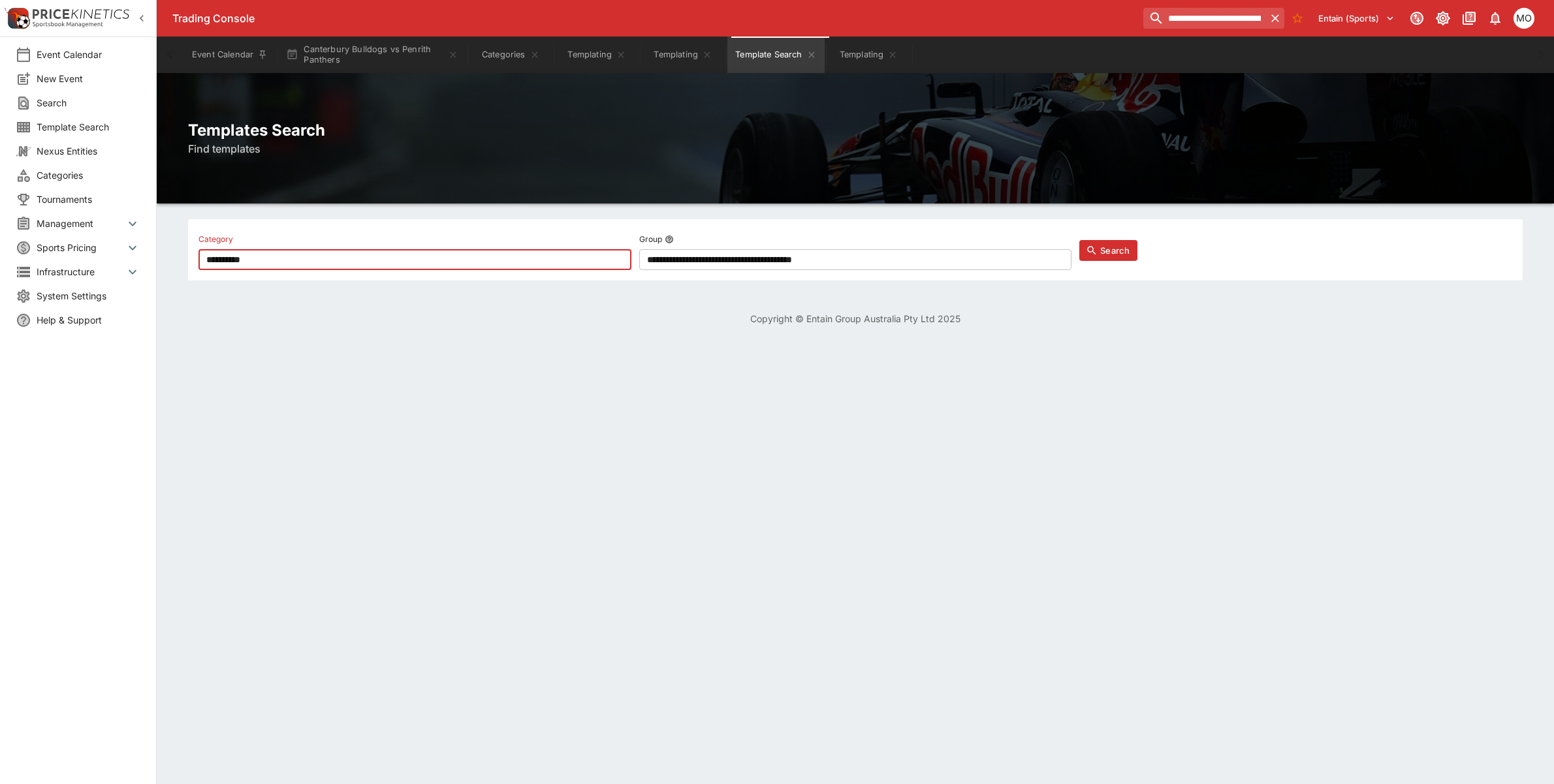
click at [501, 264] on input "**********" at bounding box center [416, 259] width 433 height 21
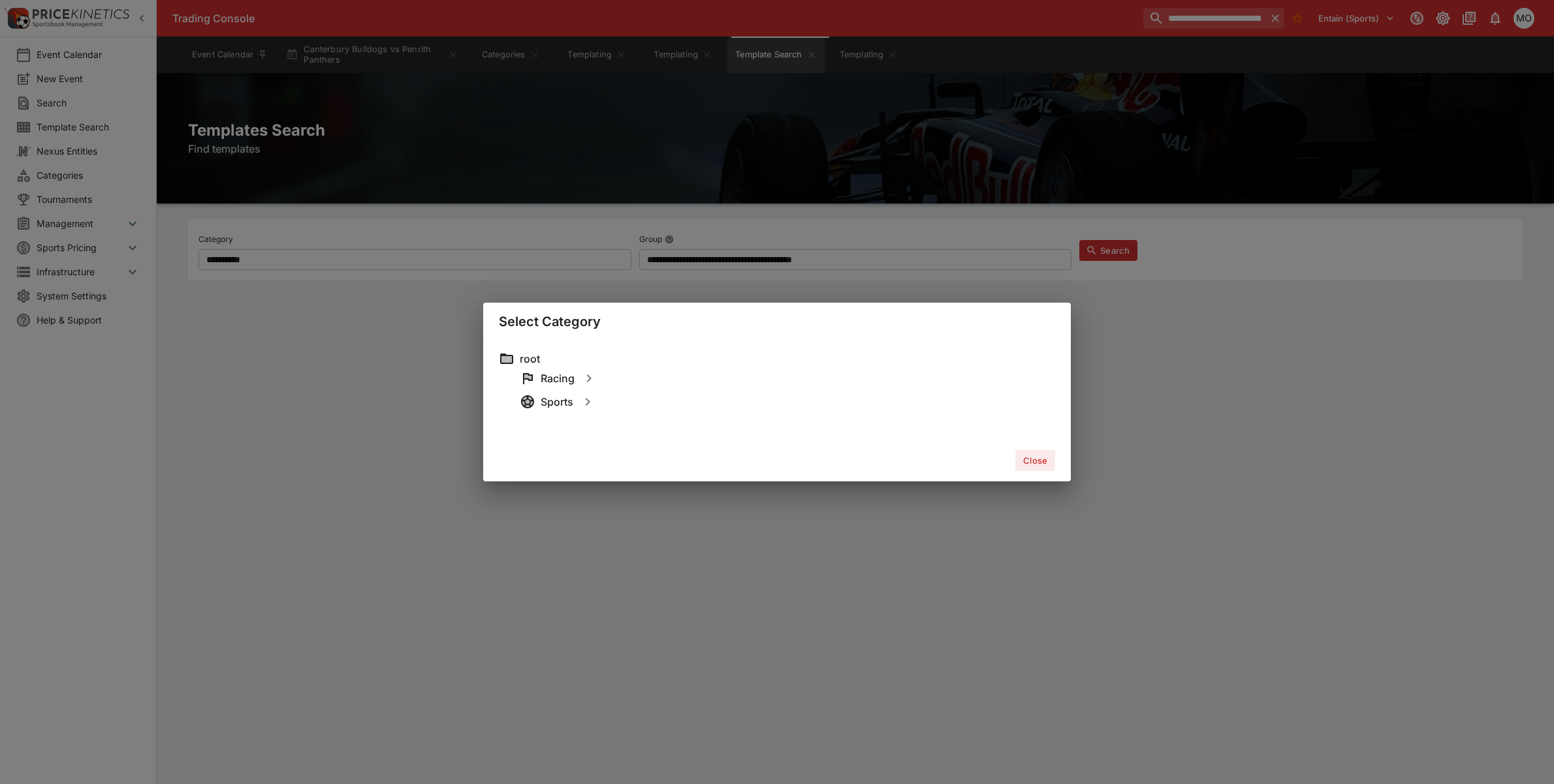
click at [593, 402] on icon "button" at bounding box center [587, 401] width 16 height 16
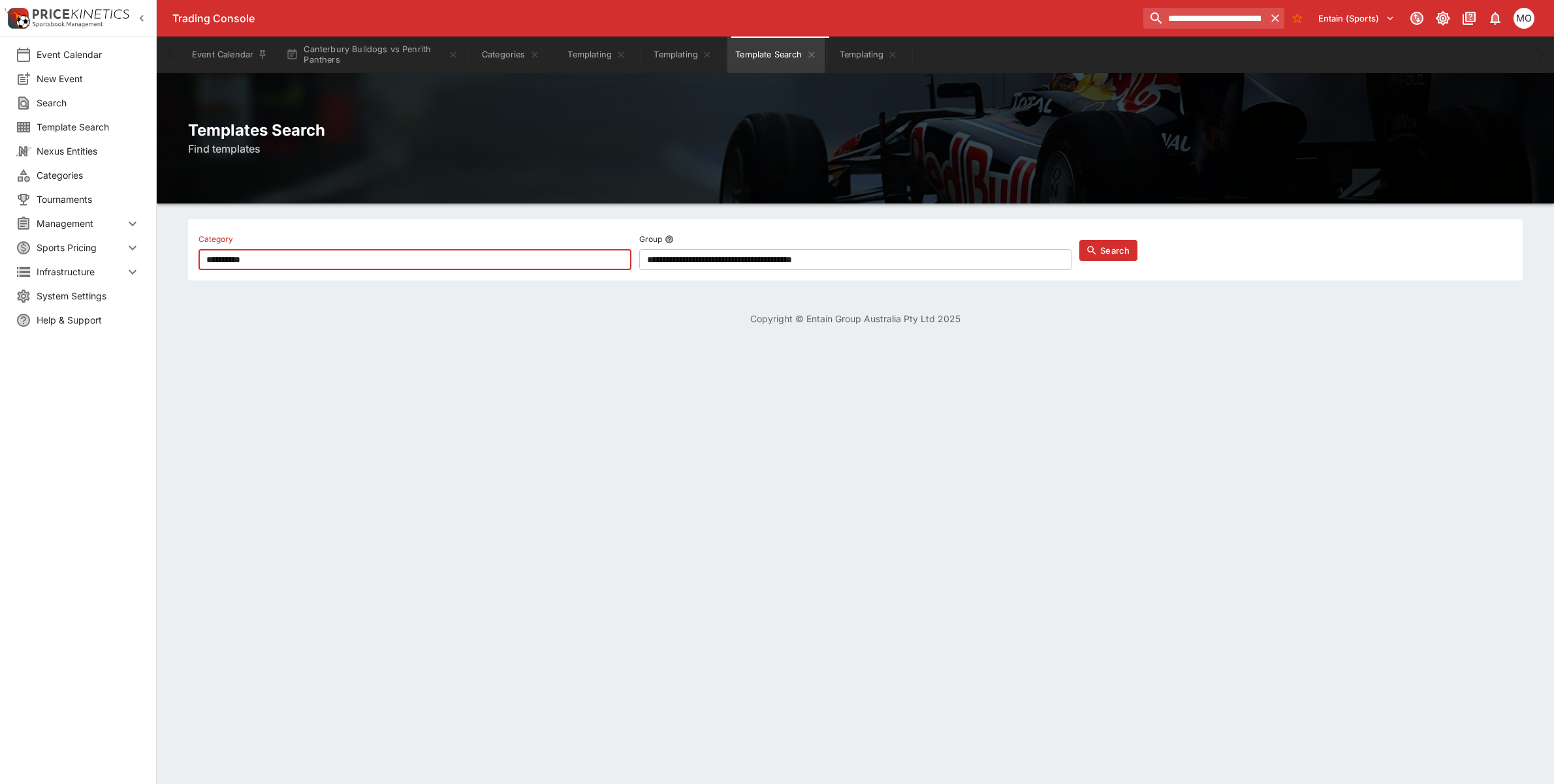
click at [852, 245] on label "Group" at bounding box center [855, 239] width 433 height 20
click at [673, 244] on button "Group" at bounding box center [670, 240] width 9 height 9
click at [880, 256] on input "**********" at bounding box center [844, 259] width 412 height 21
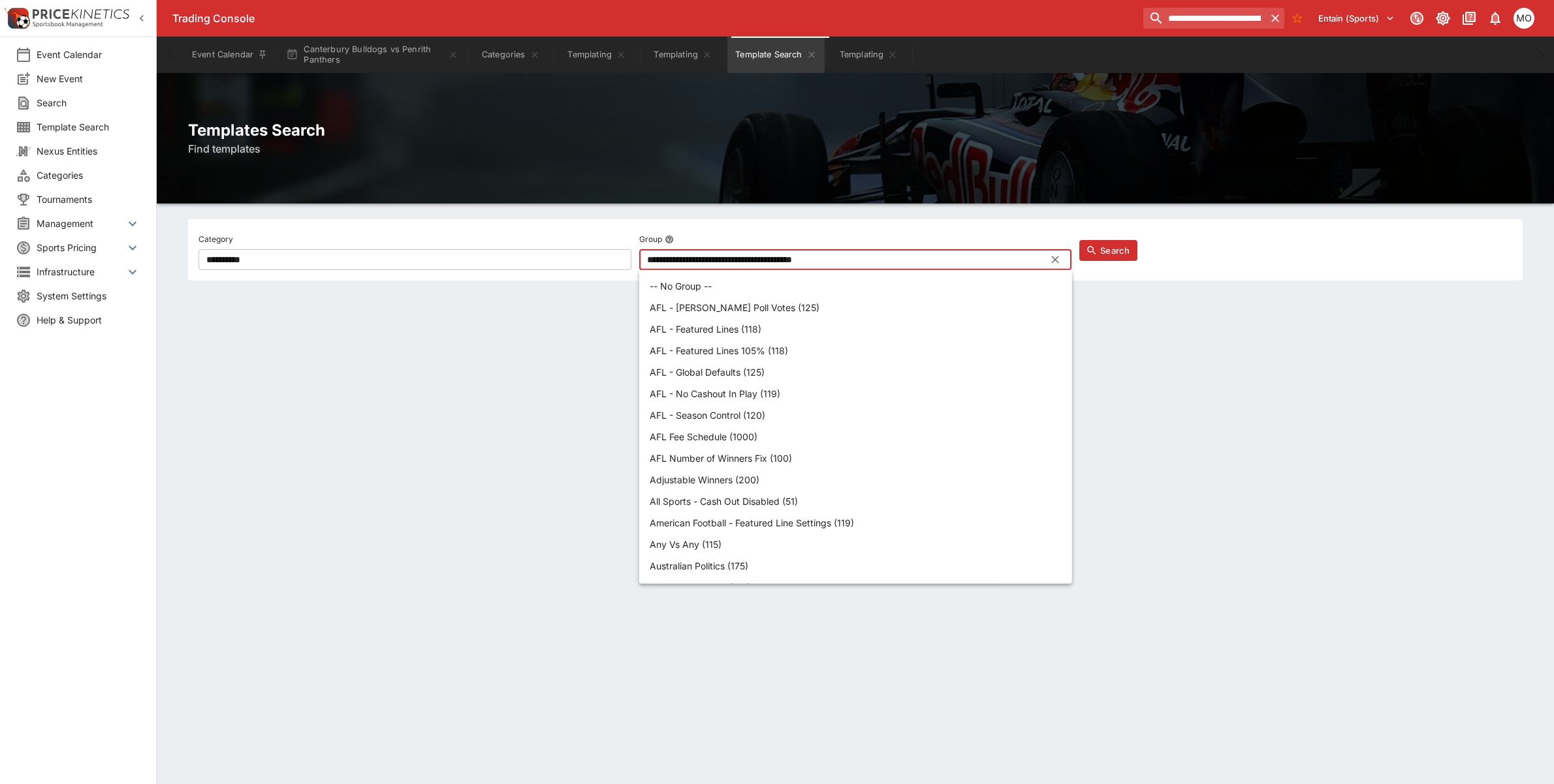
click at [901, 256] on input "**********" at bounding box center [844, 259] width 412 height 21
drag, startPoint x: 912, startPoint y: 256, endPoint x: 707, endPoint y: 266, distance: 205.2
click at [707, 266] on input "**********" at bounding box center [844, 259] width 412 height 21
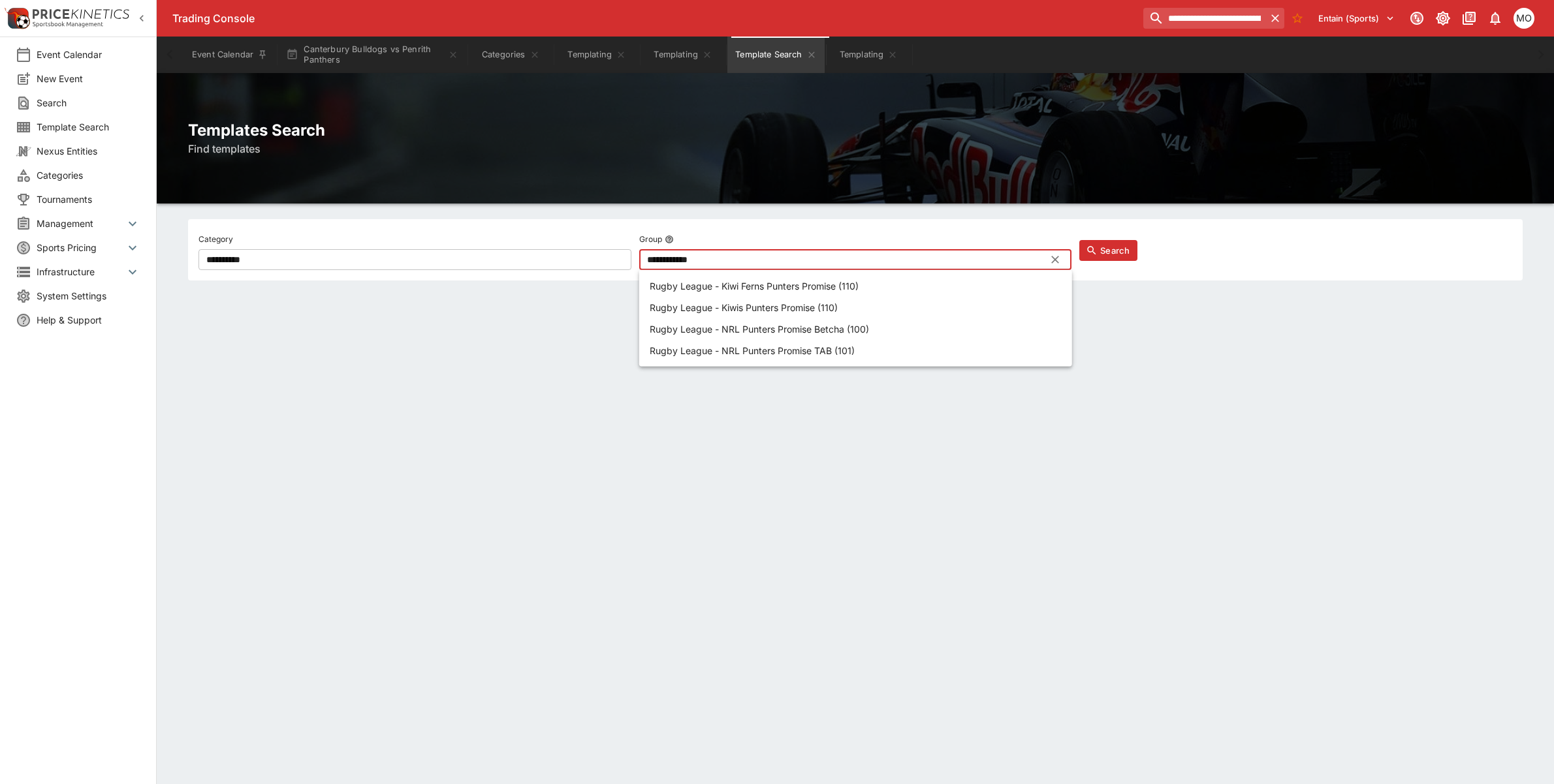
click at [1102, 253] on button "Search" at bounding box center [1109, 250] width 58 height 21
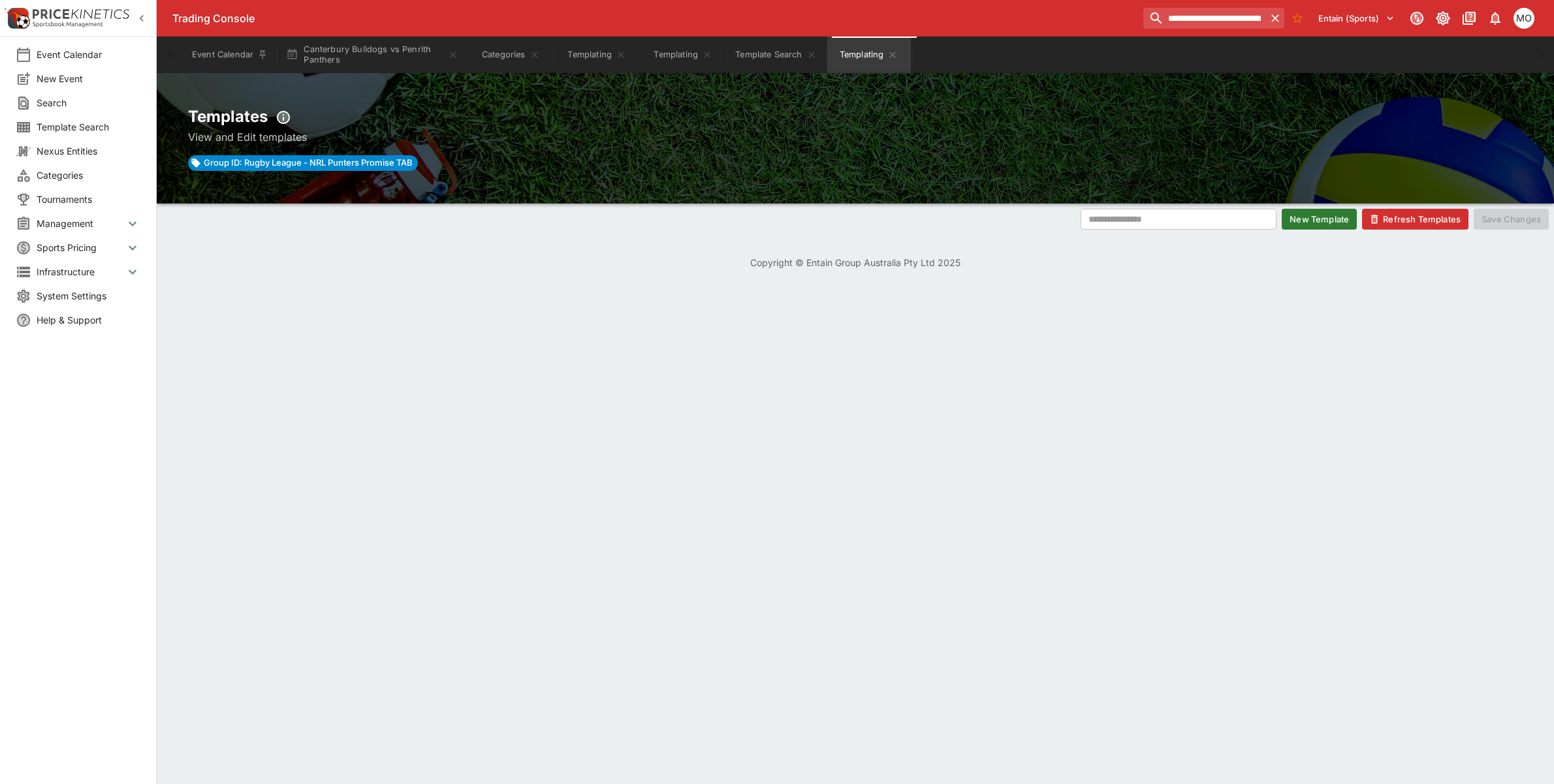
click at [340, 177] on div "Templates View and Edit templates Group ID: Rugby League - NRL Punters Promise …" at bounding box center [855, 138] width 1397 height 131
click at [334, 161] on span "Group ID: Rugby League - NRL Punters Promise TAB" at bounding box center [308, 163] width 219 height 13
click at [220, 164] on span "Group ID: Rugby League - NRL Punters Promise TAB" at bounding box center [308, 163] width 219 height 13
click at [201, 163] on span "Group ID: Rugby League - NRL Punters Promise TAB" at bounding box center [308, 163] width 219 height 13
click at [196, 163] on icon at bounding box center [195, 162] width 8 height 8
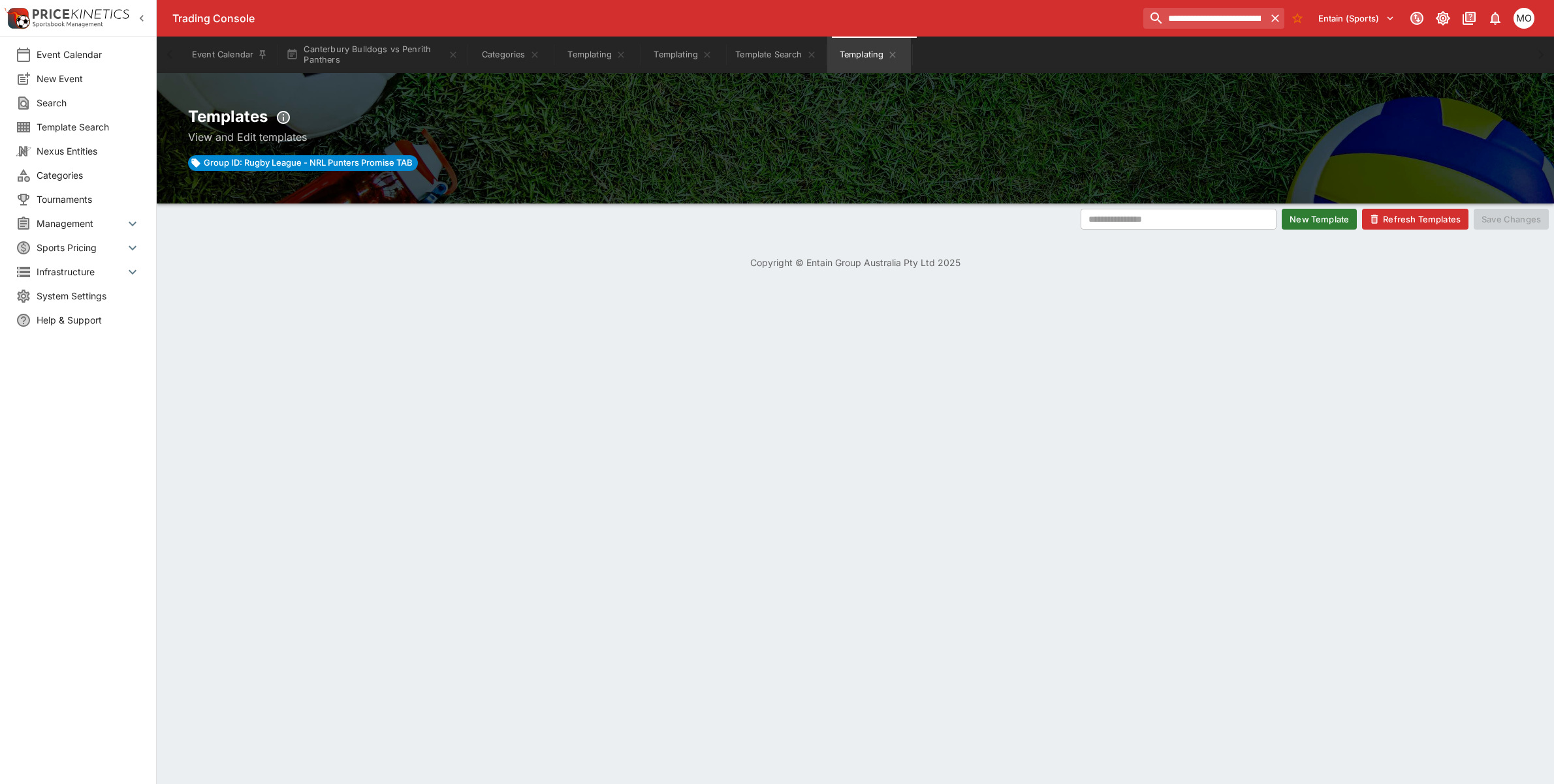
click at [196, 163] on icon at bounding box center [195, 162] width 8 height 8
drag, startPoint x: 247, startPoint y: 158, endPoint x: 433, endPoint y: 145, distance: 186.5
click at [363, 163] on span "Group ID: Rugby League - NRL Punters Promise TAB" at bounding box center [308, 163] width 219 height 13
click at [897, 53] on icon "Templating" at bounding box center [892, 54] width 10 height 10
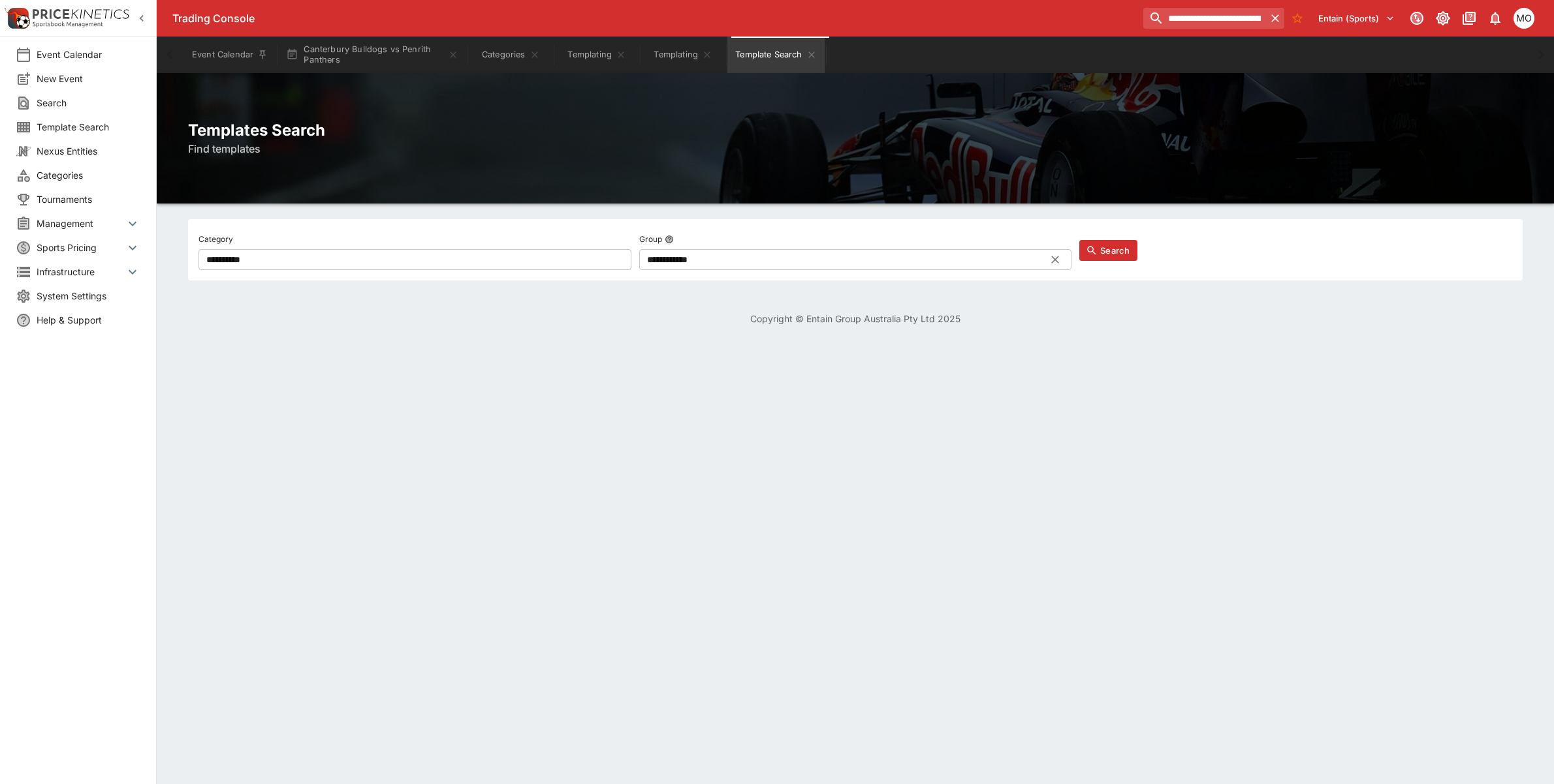
click at [863, 256] on input "**********" at bounding box center [844, 259] width 412 height 21
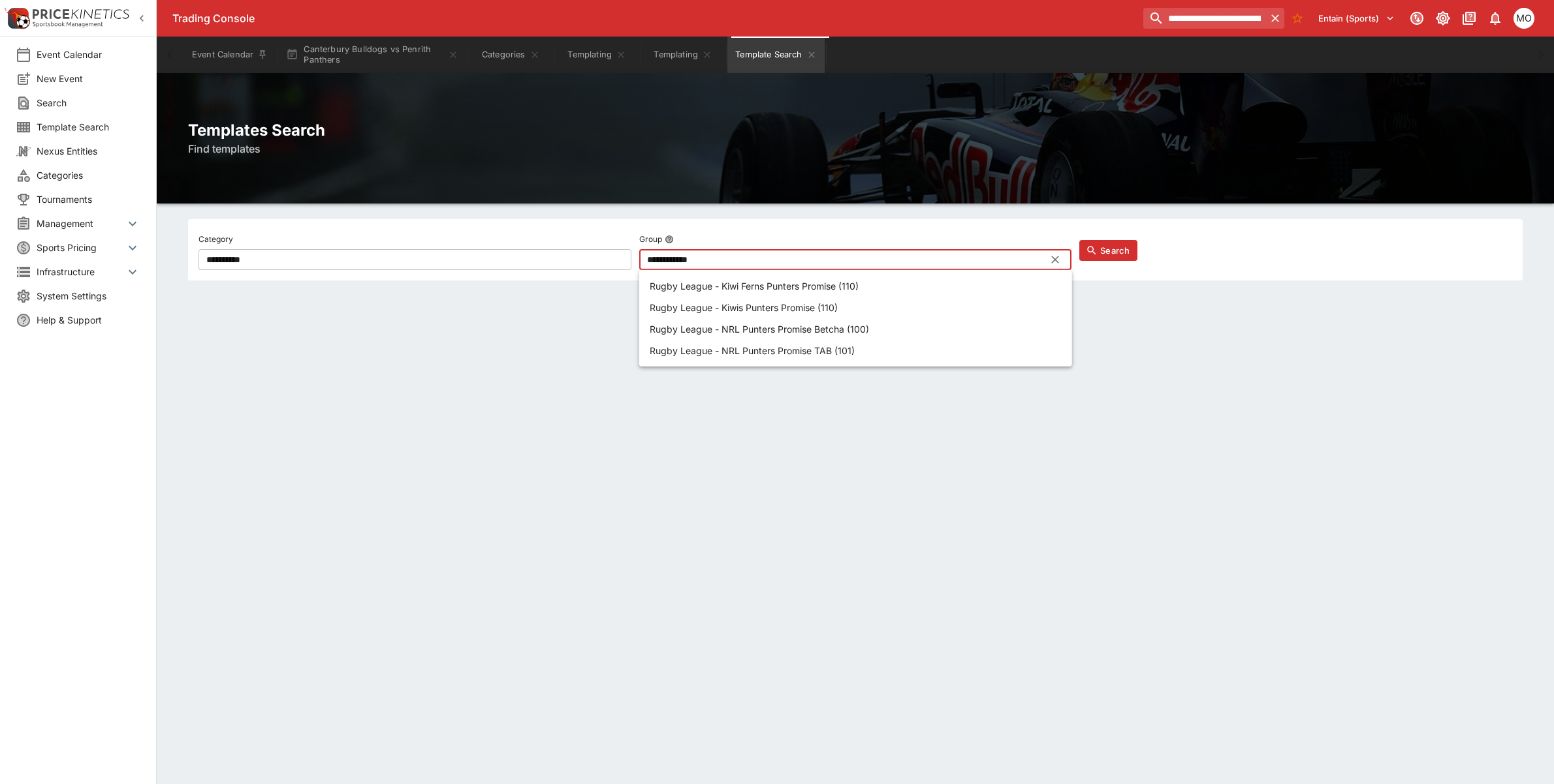
click at [846, 287] on p "Rugby League - Kiwi Ferns Punters Promise (110)" at bounding box center [755, 286] width 209 height 14
type input "**********"
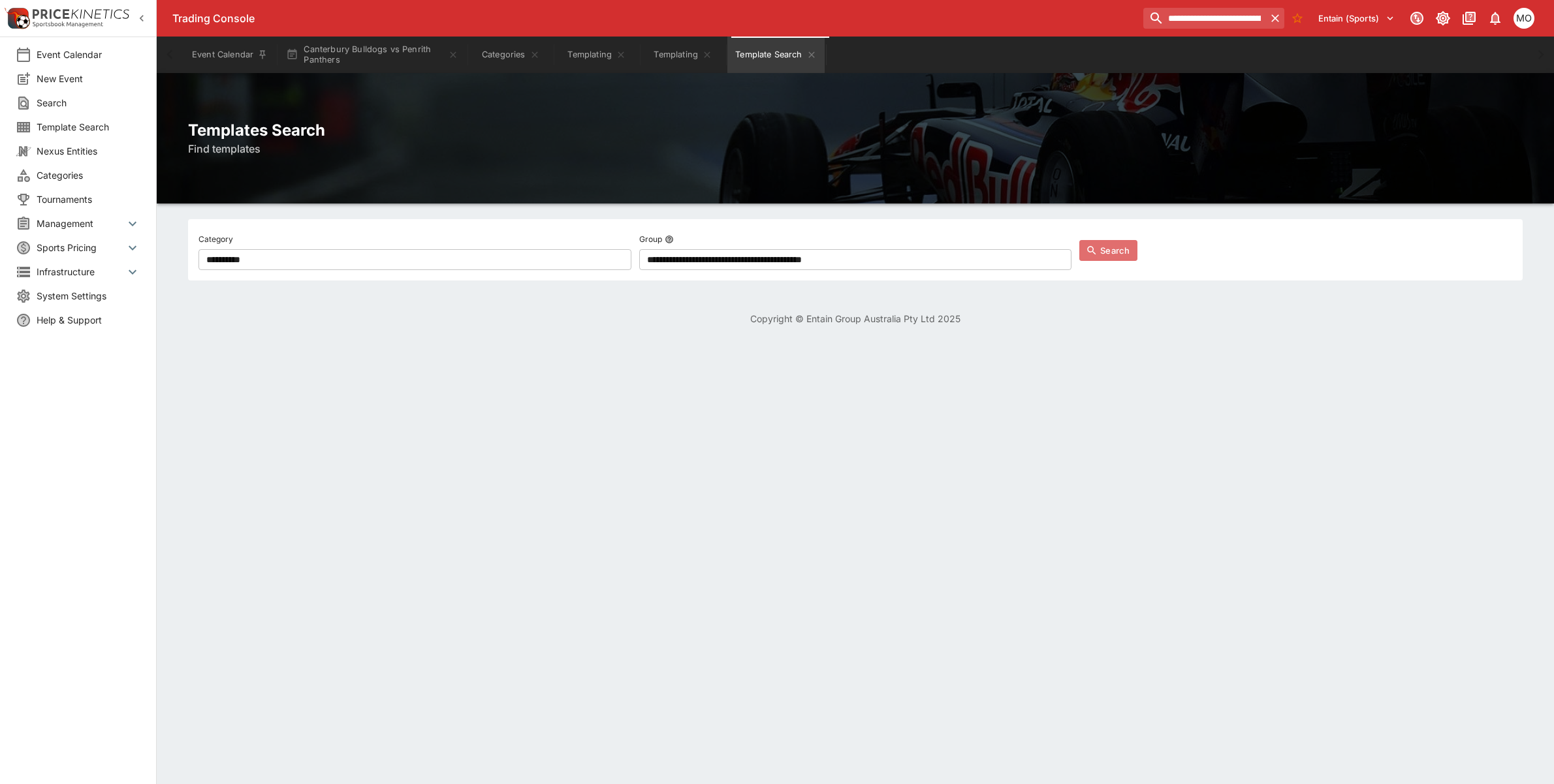
click at [1119, 240] on button "Search" at bounding box center [1109, 250] width 58 height 21
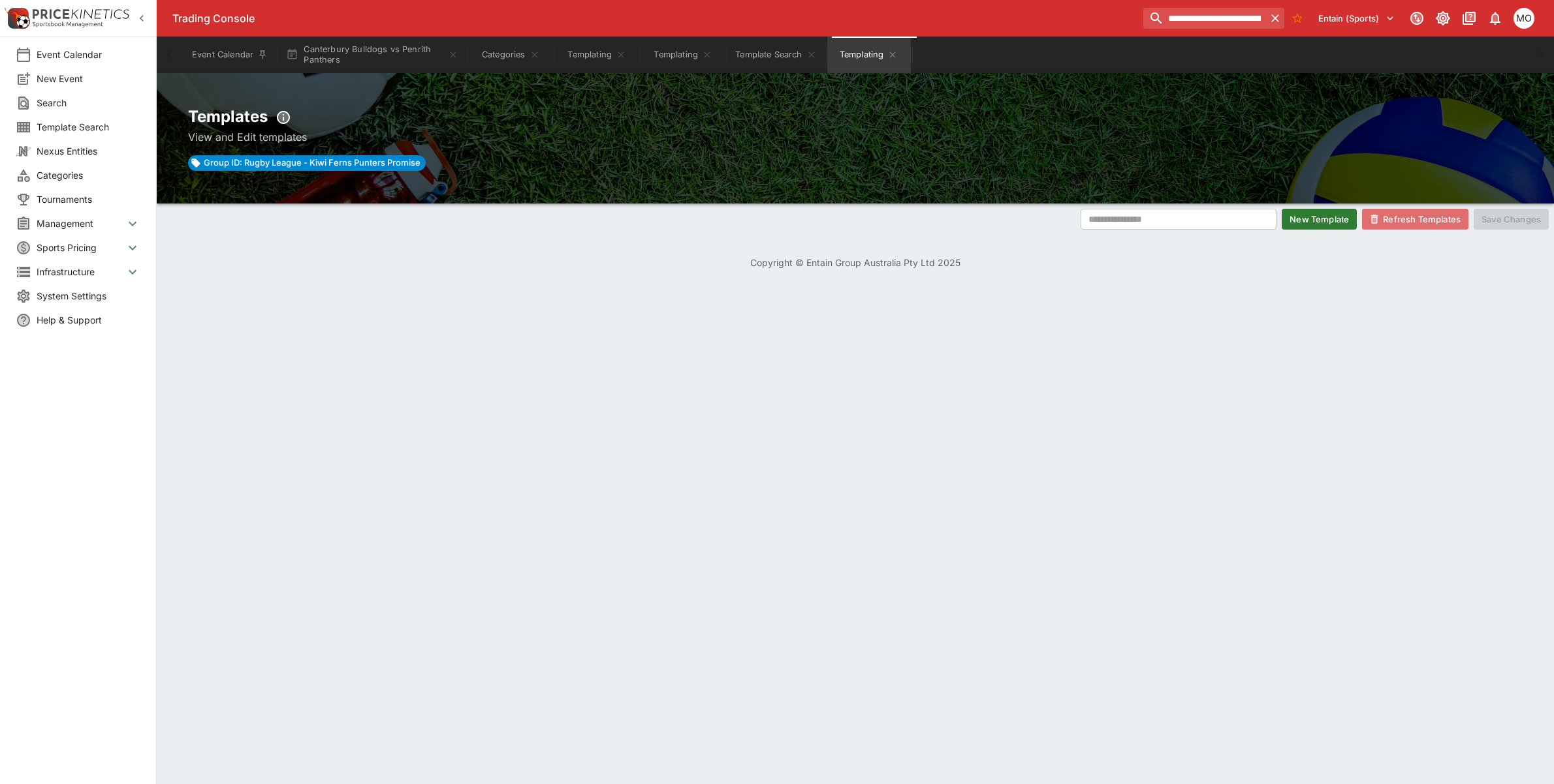
click at [1402, 213] on button "Refresh Templates" at bounding box center [1415, 219] width 106 height 21
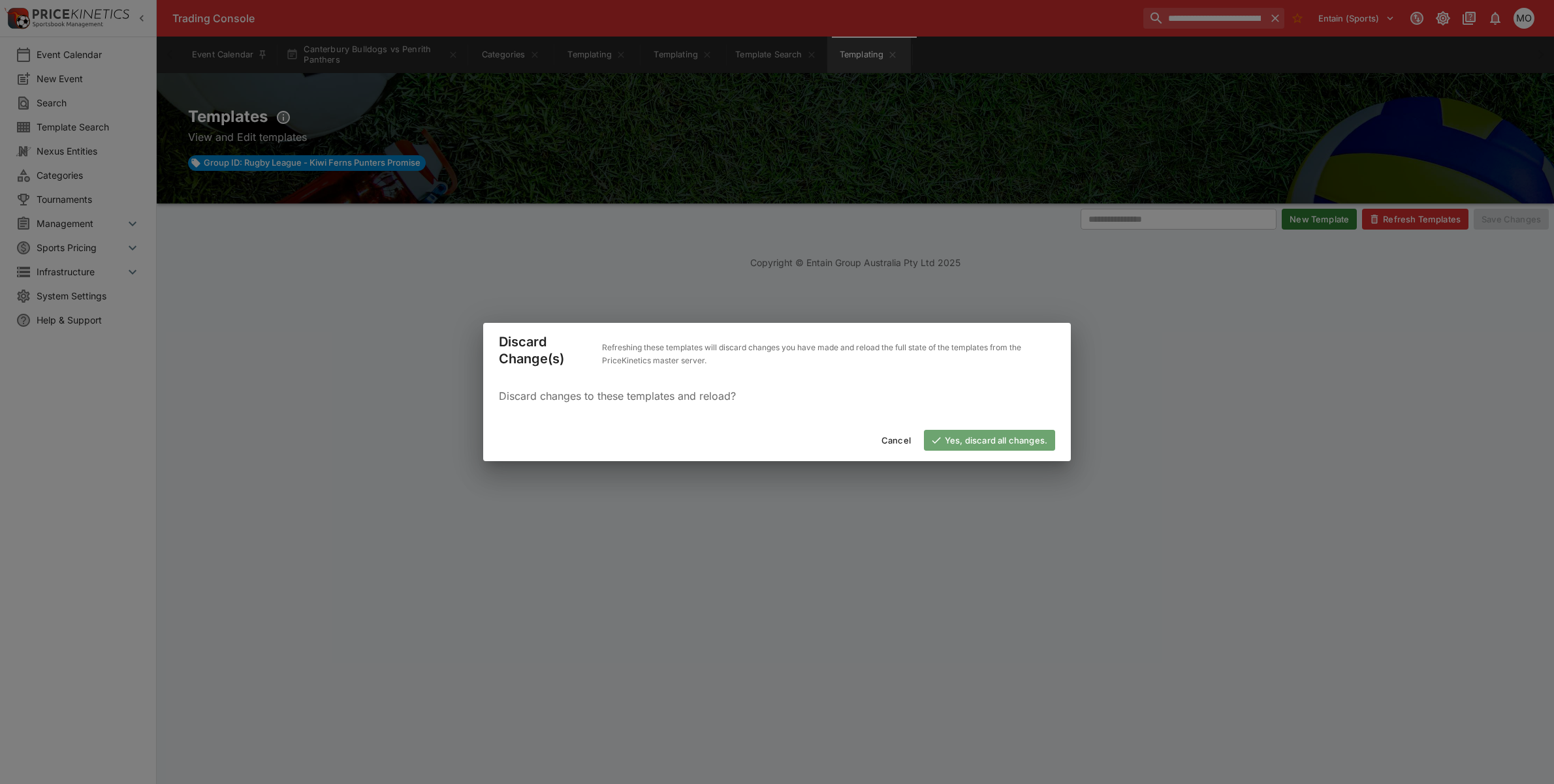
click at [996, 430] on button "Yes, discard all changes." at bounding box center [989, 441] width 132 height 21
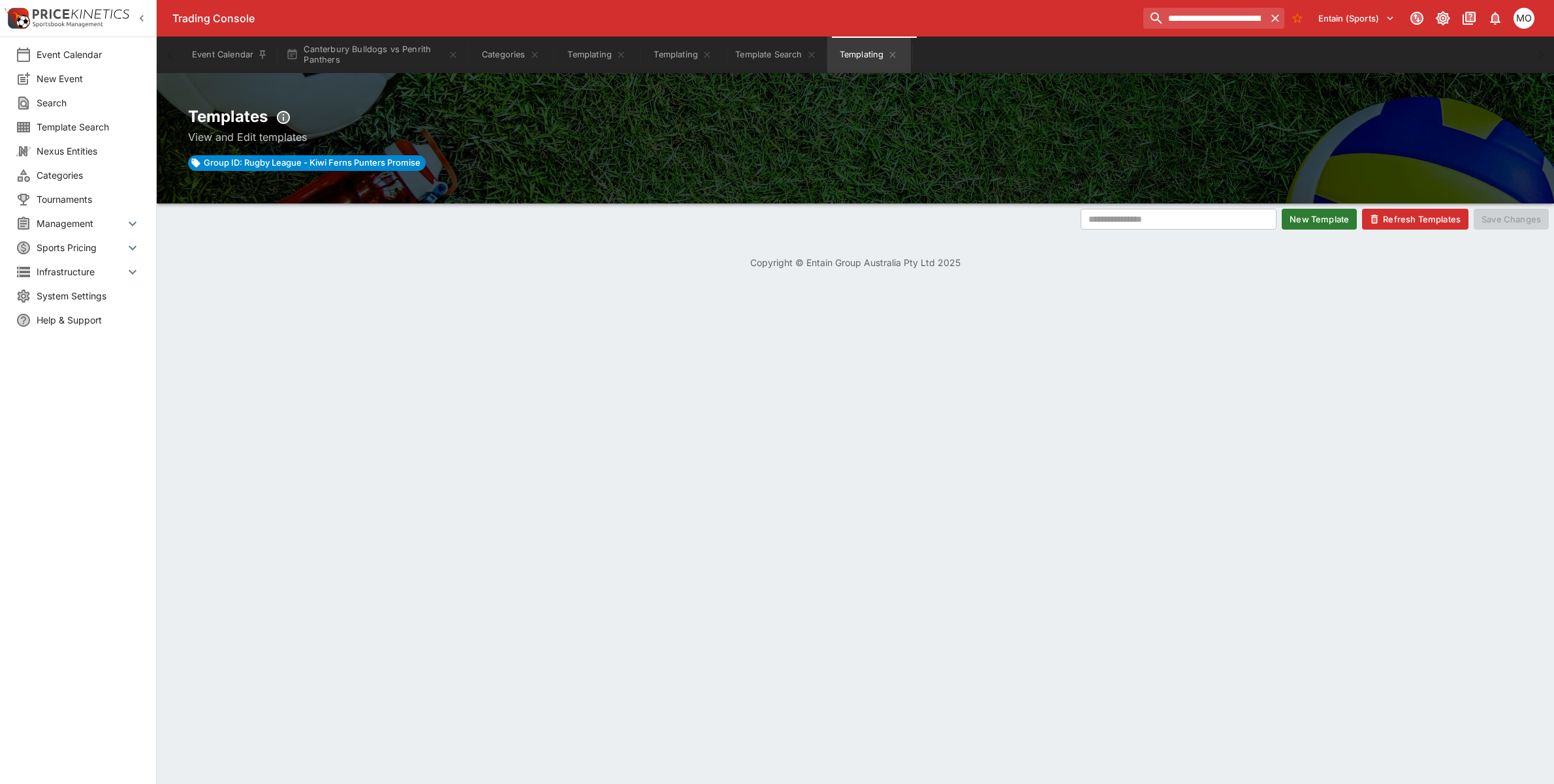
click at [87, 127] on span "Template Search" at bounding box center [88, 127] width 104 height 14
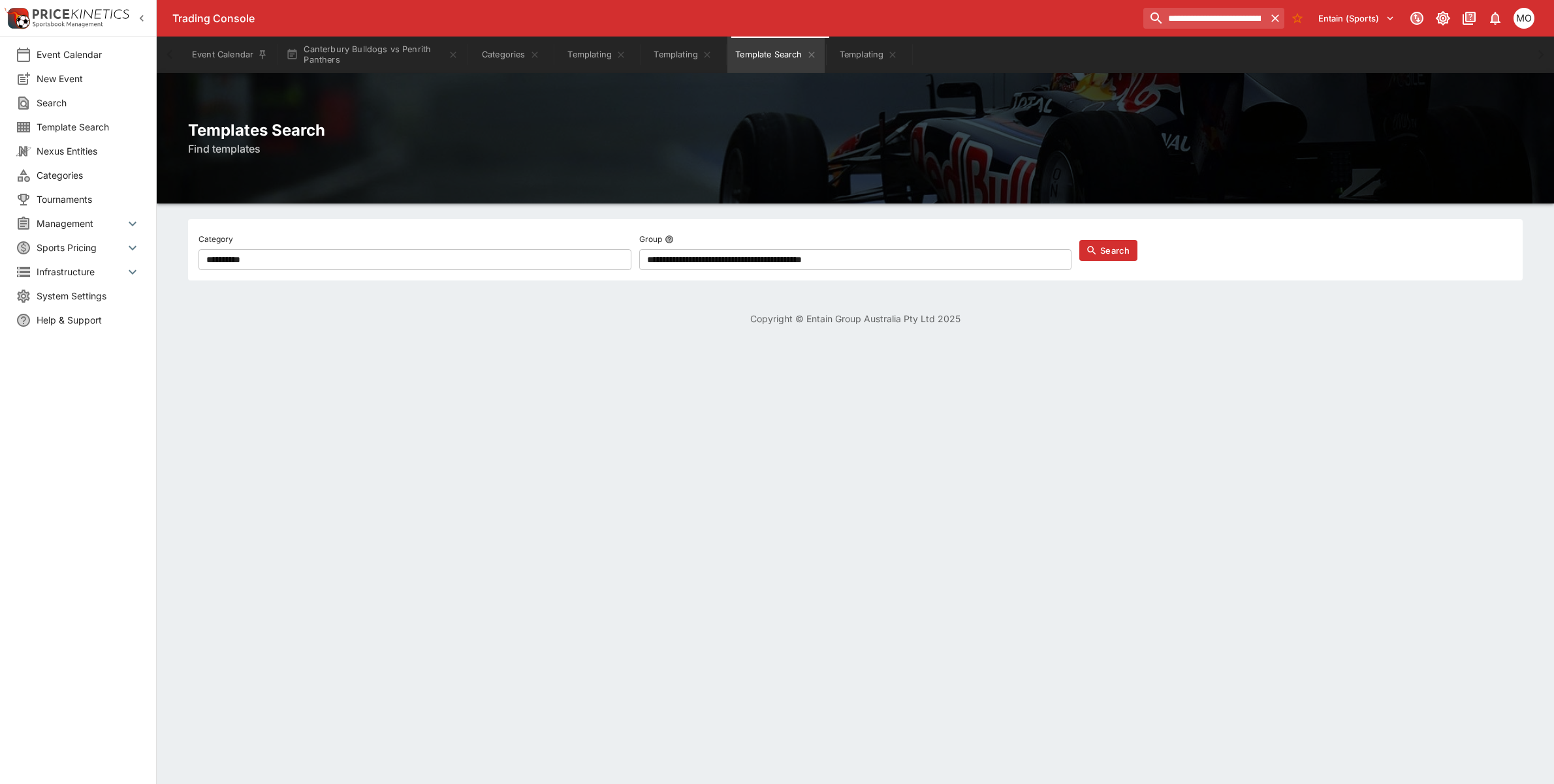
click at [89, 173] on span "Categories" at bounding box center [88, 175] width 104 height 14
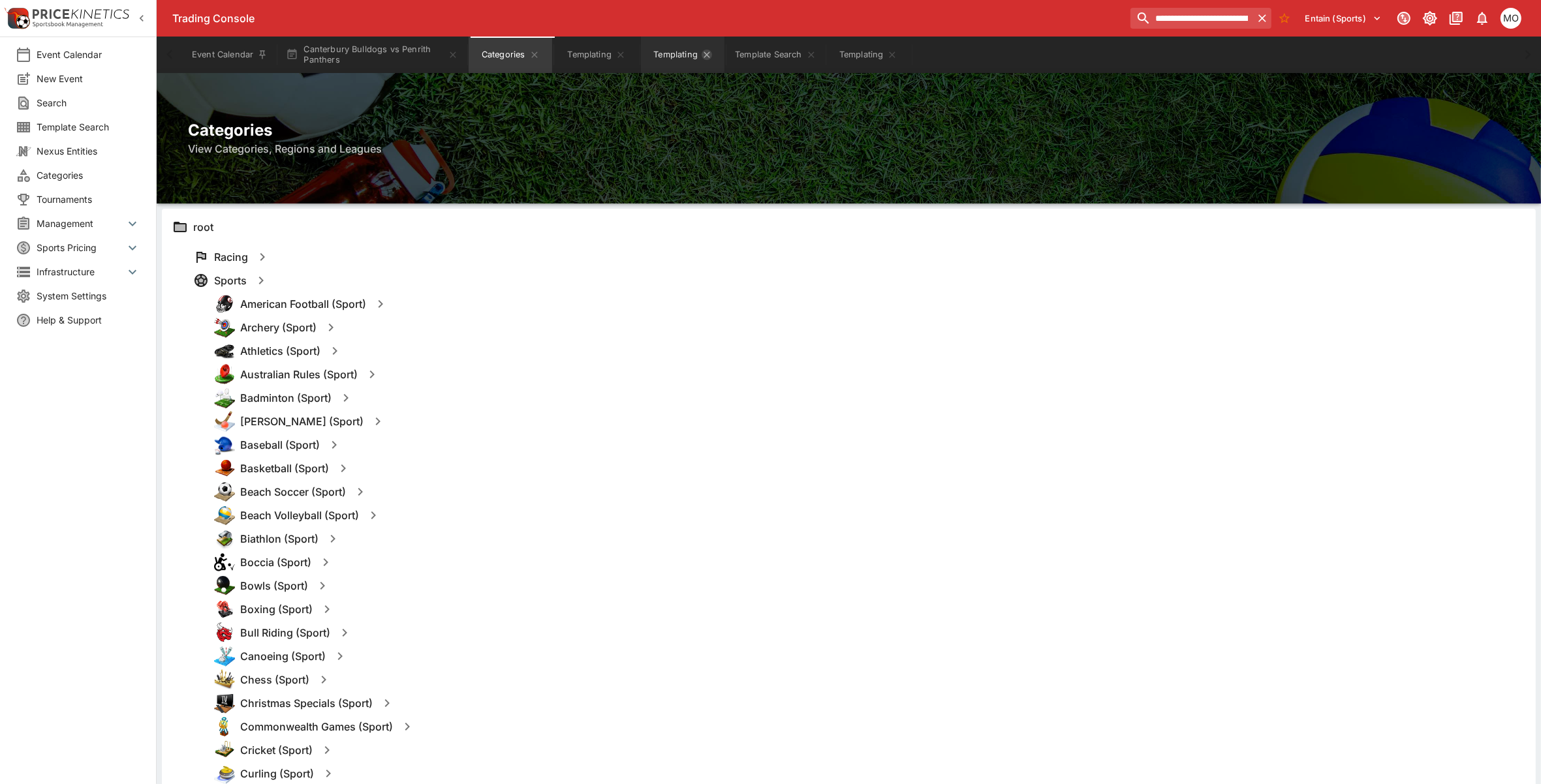
click at [624, 50] on icon "Templating" at bounding box center [620, 54] width 10 height 10
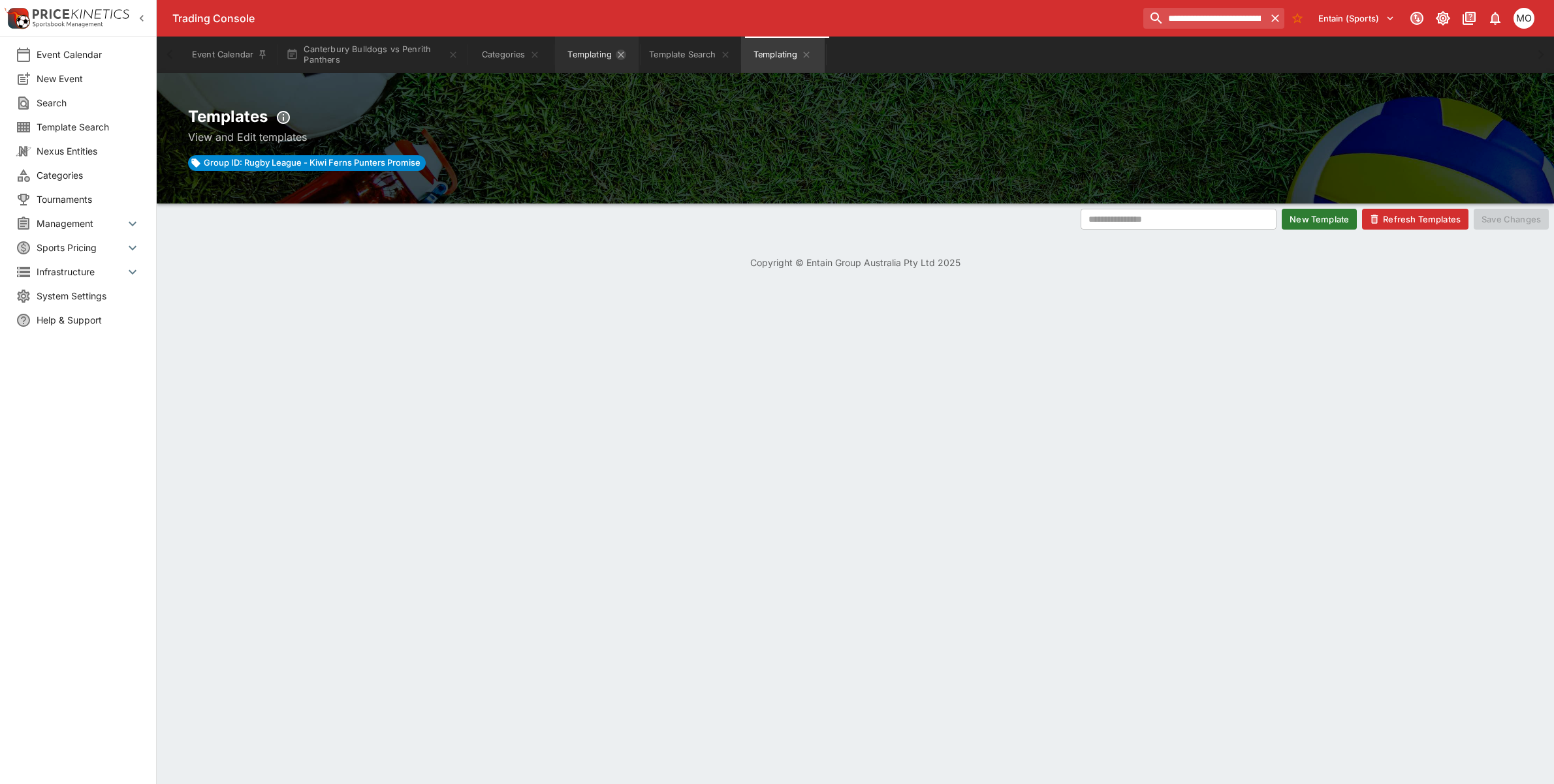
click at [625, 50] on icon "Templating" at bounding box center [620, 54] width 10 height 10
click at [629, 53] on button "Template Search" at bounding box center [602, 54] width 96 height 36
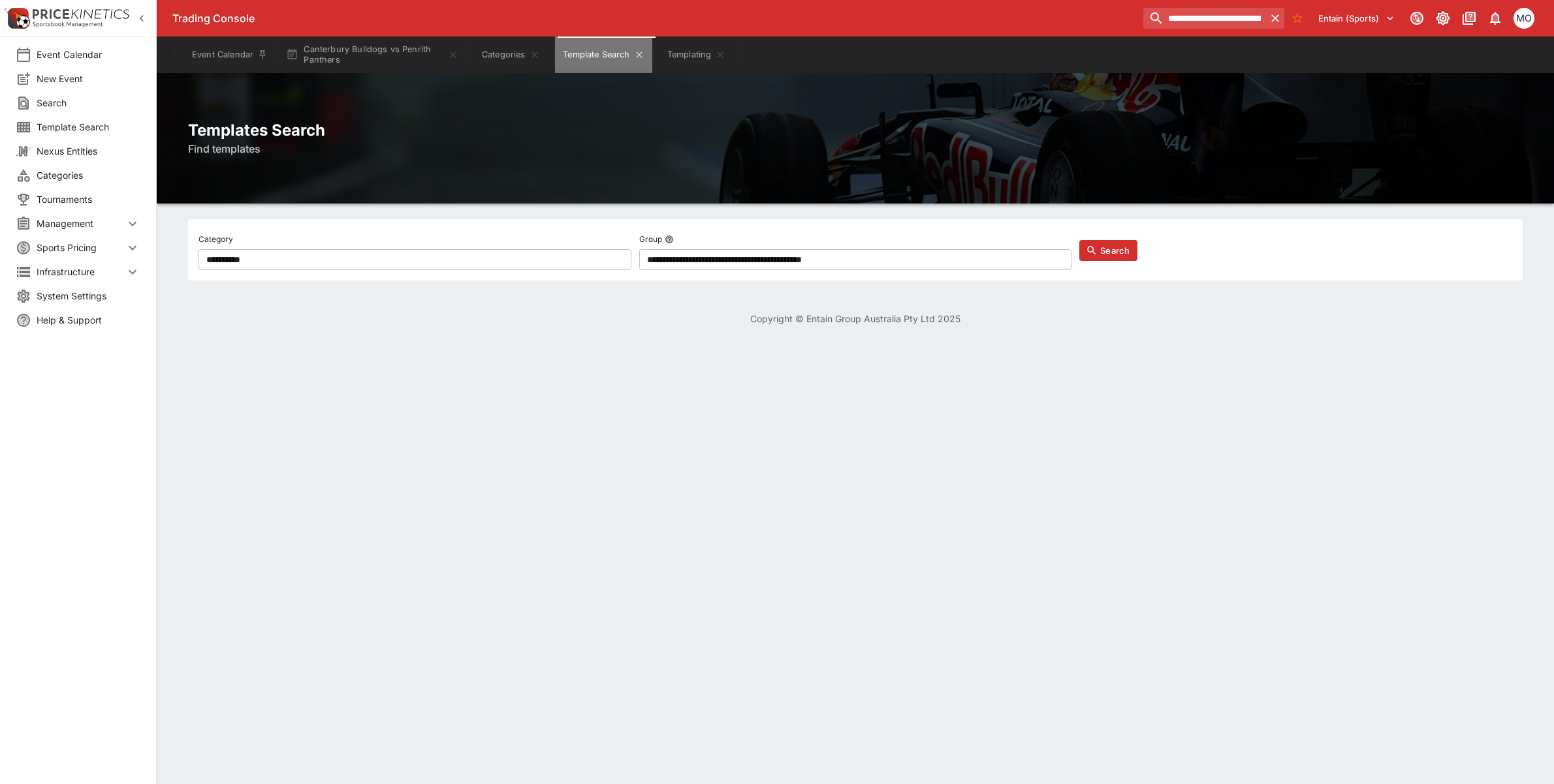
click at [635, 54] on button "Template Search" at bounding box center [602, 54] width 96 height 36
click at [642, 56] on icon "Template Search" at bounding box center [639, 54] width 10 height 10
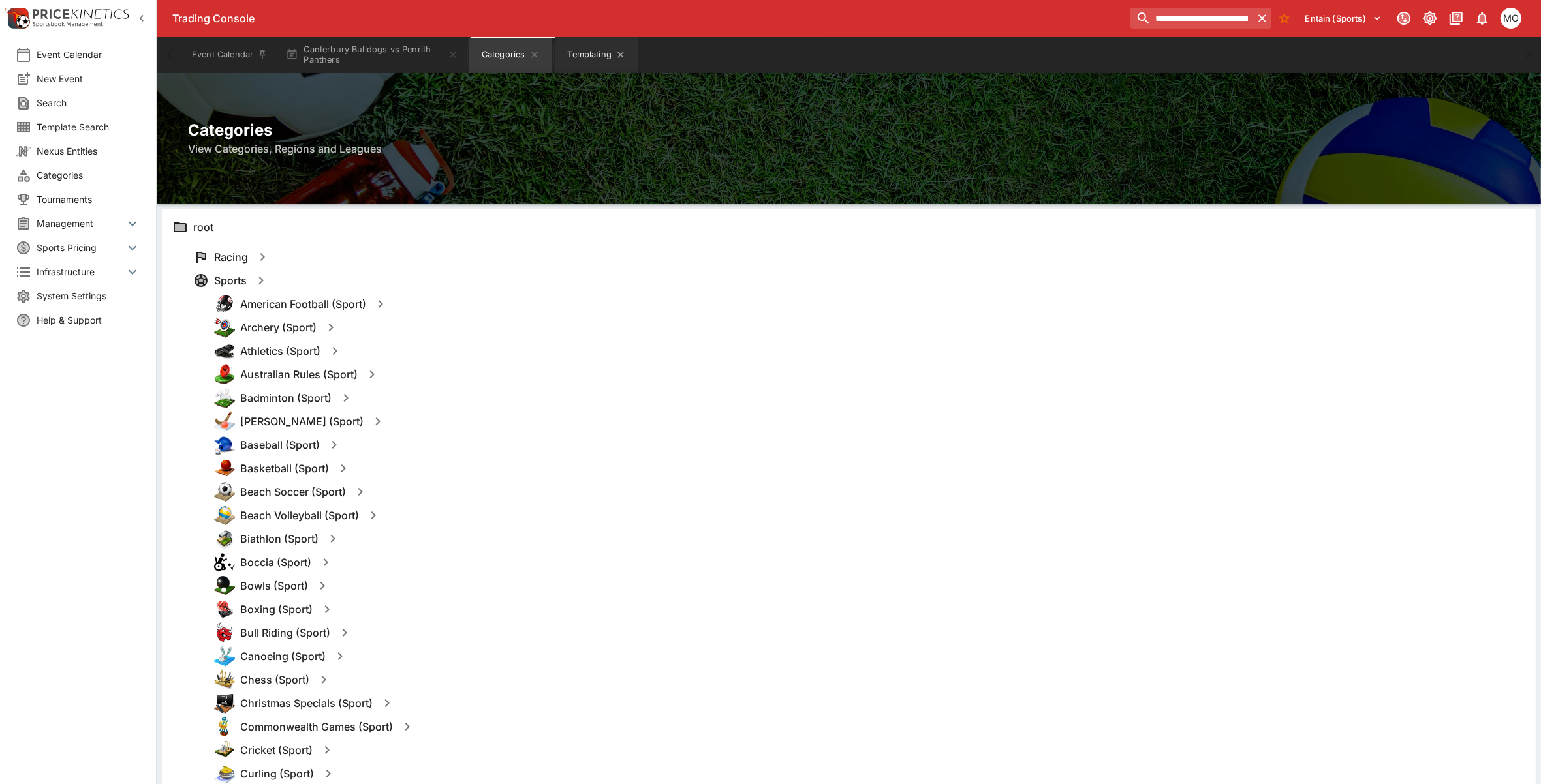
click at [630, 57] on button "Templating" at bounding box center [595, 54] width 83 height 36
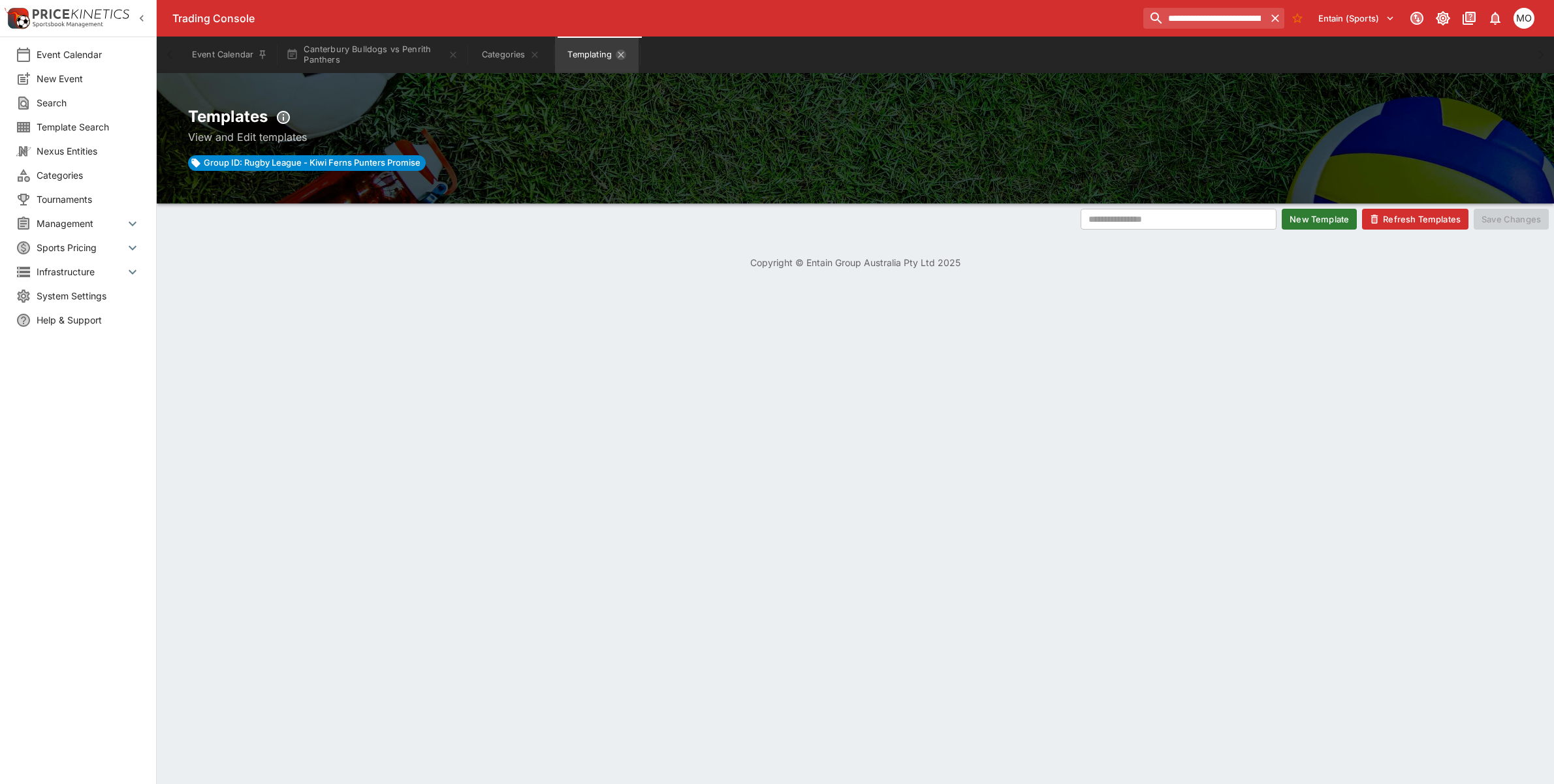
click at [624, 57] on icon "Templating" at bounding box center [620, 54] width 6 height 6
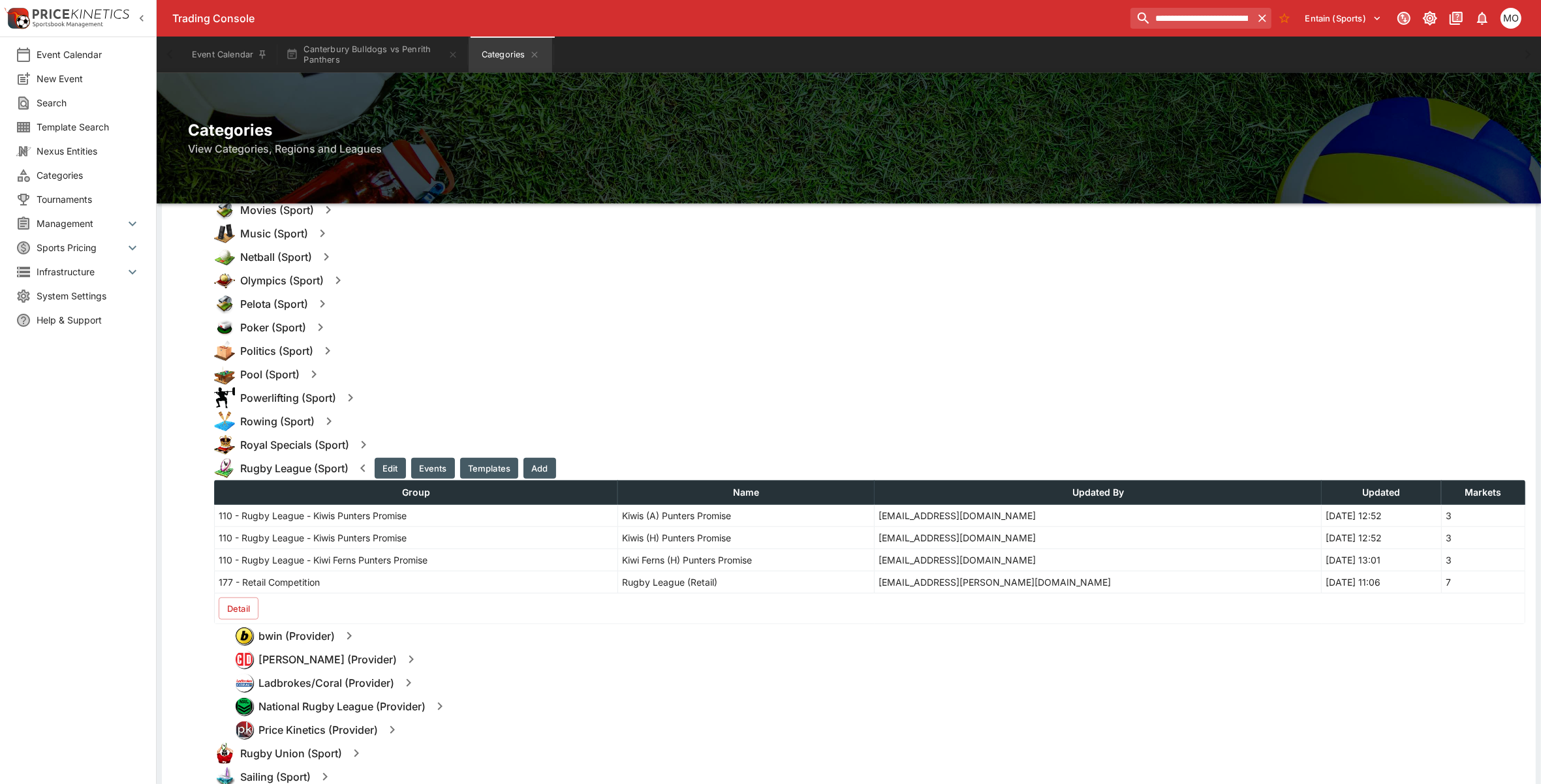
scroll to position [1305, 0]
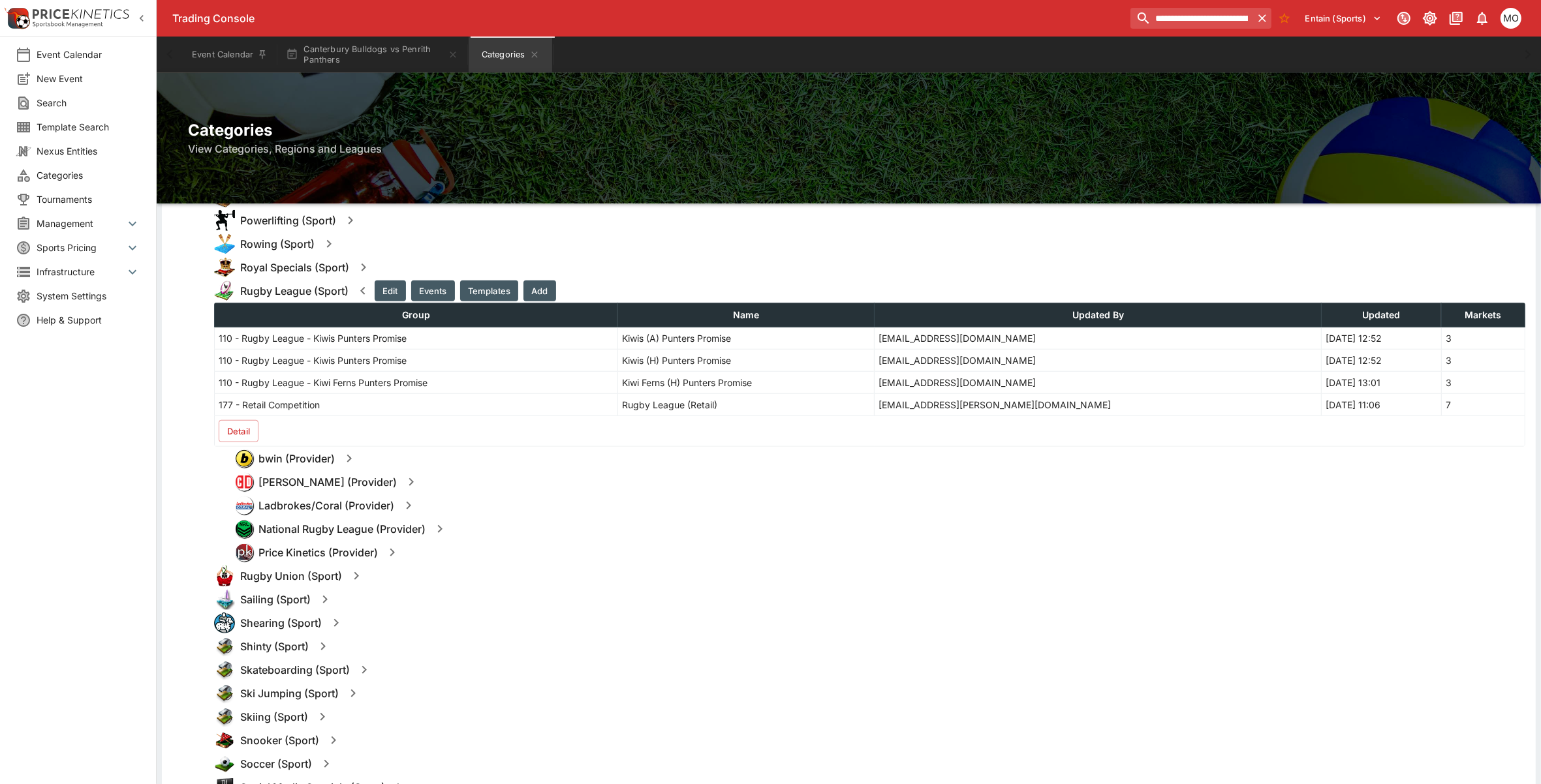
click at [343, 452] on icon "button" at bounding box center [349, 458] width 16 height 16
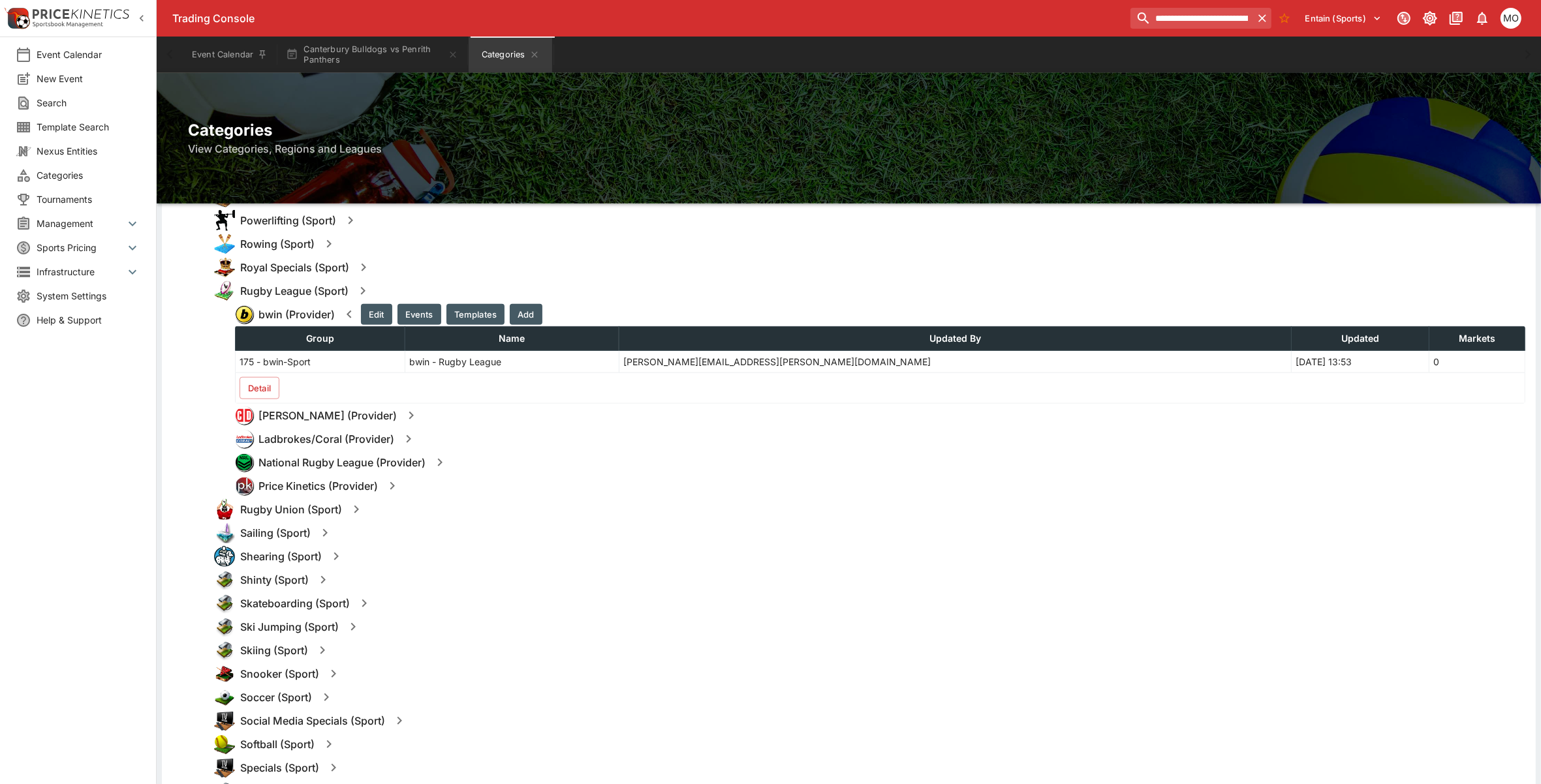
click at [406, 410] on icon "button" at bounding box center [411, 415] width 16 height 16
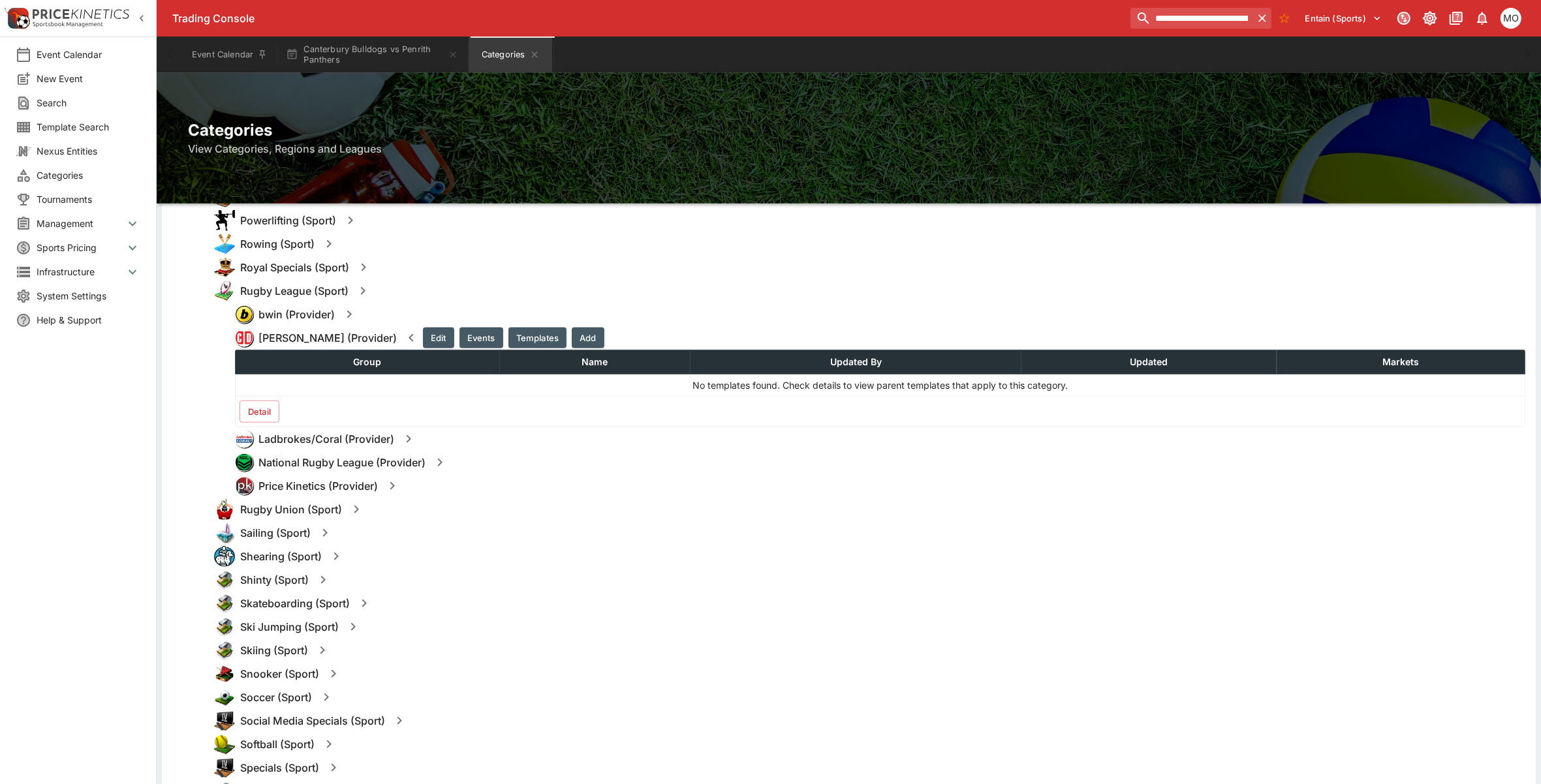
click at [418, 448] on div "Ladbrokes/Coral (Provider)" at bounding box center [880, 439] width 1290 height 23
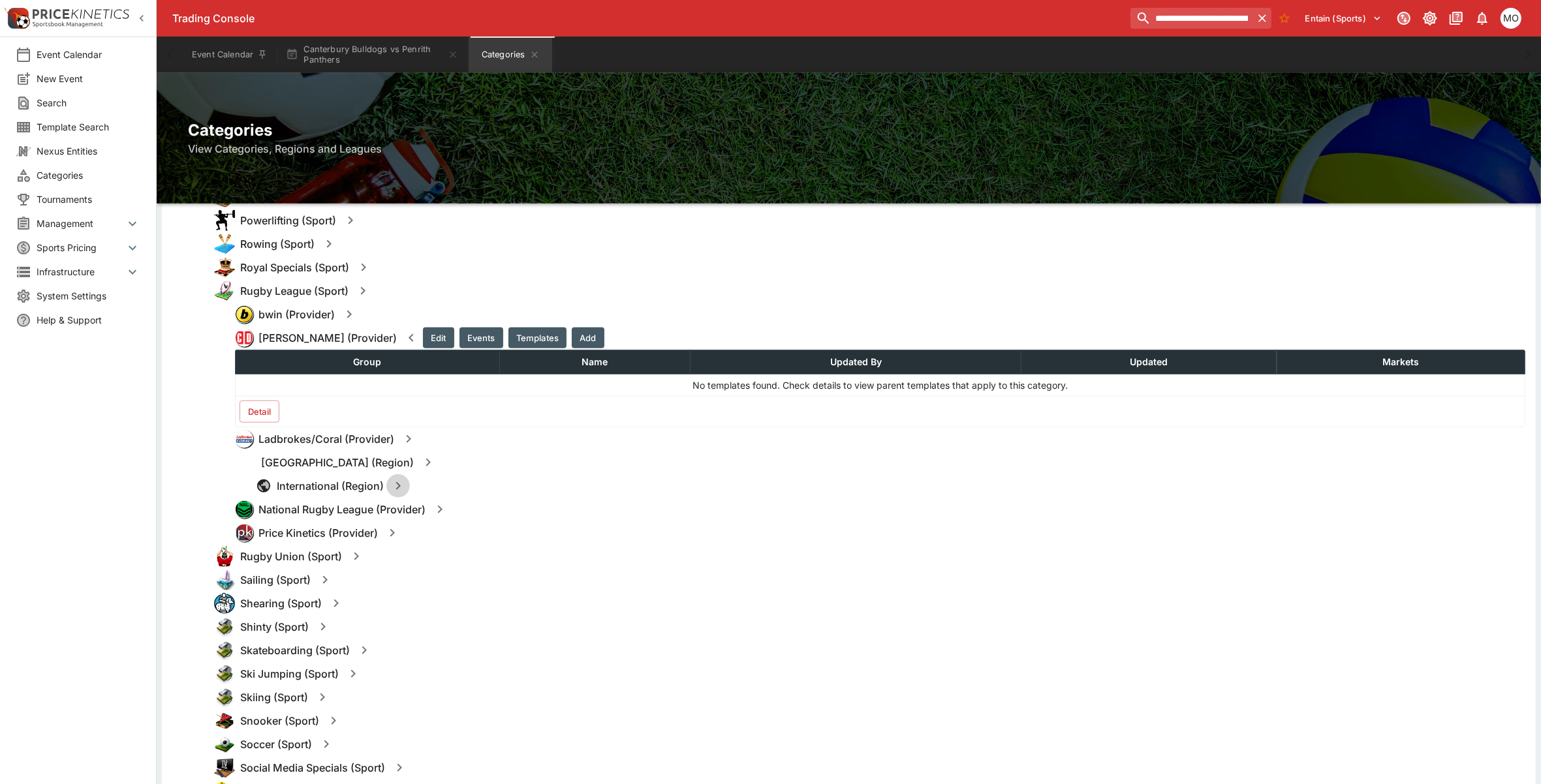
click at [396, 484] on icon "button" at bounding box center [398, 485] width 16 height 16
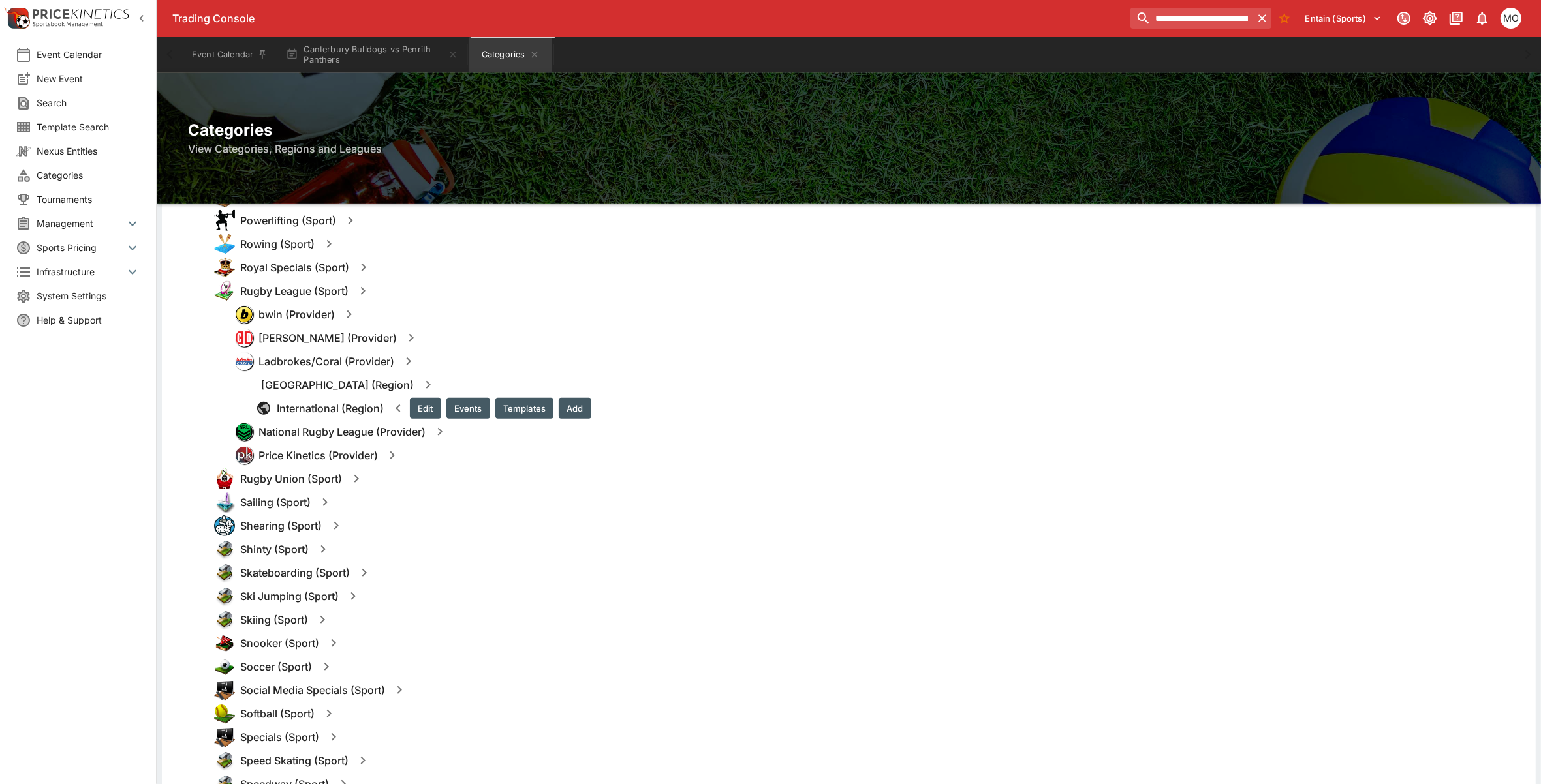
click at [507, 409] on button "Templates" at bounding box center [525, 408] width 58 height 21
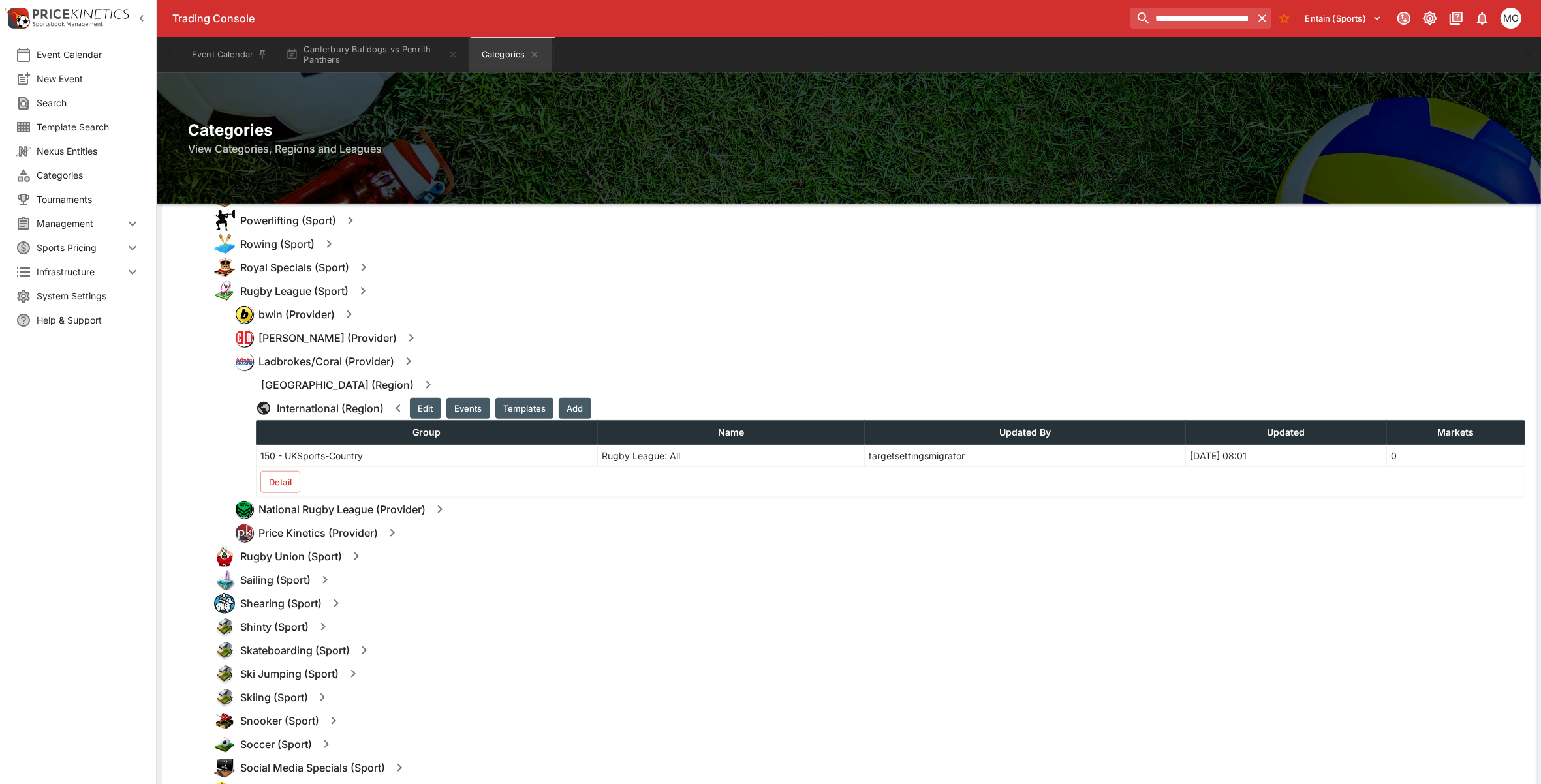
click at [416, 380] on button "button" at bounding box center [427, 385] width 23 height 23
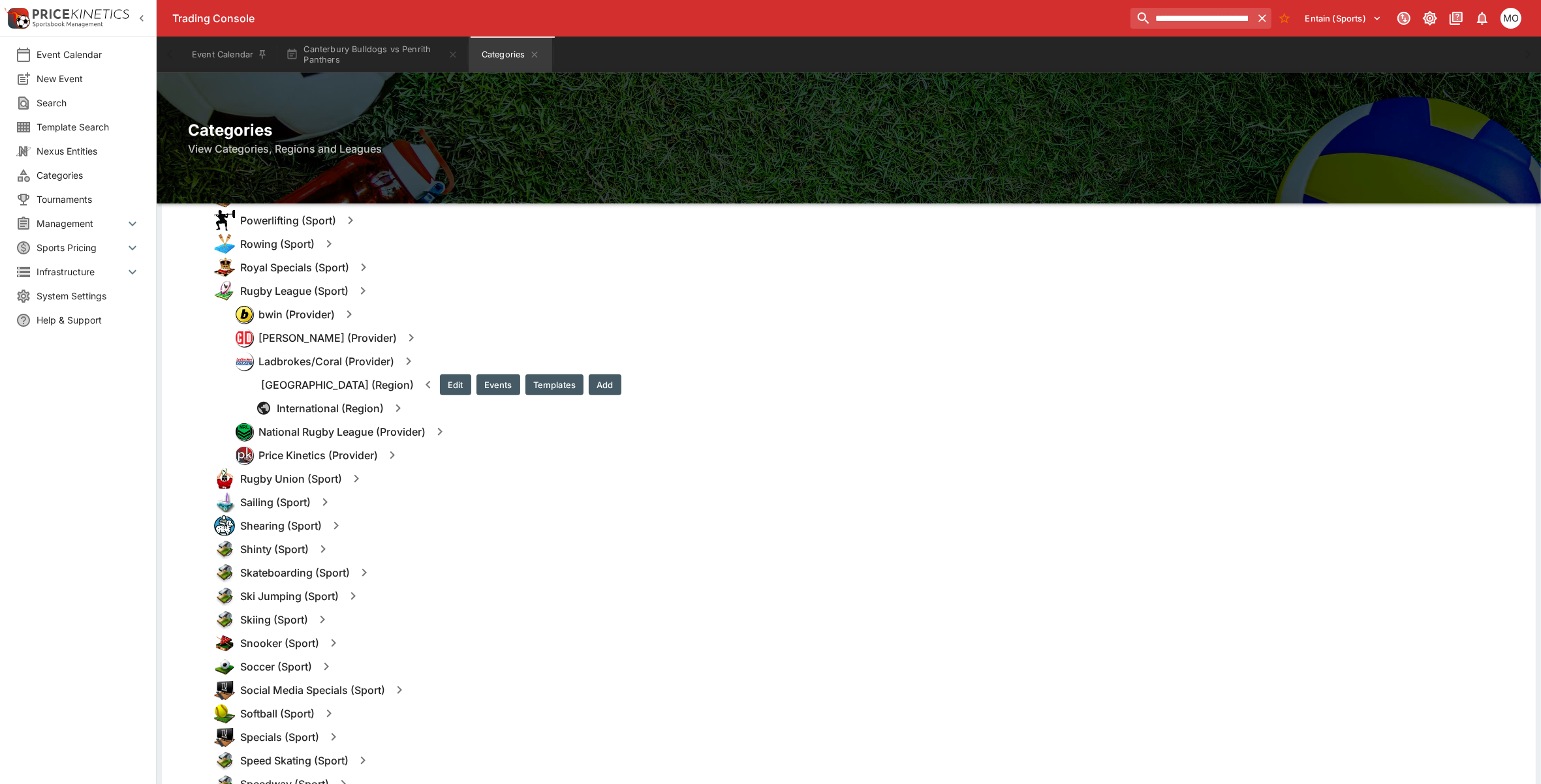
click at [525, 383] on button "Templates" at bounding box center [554, 385] width 58 height 21
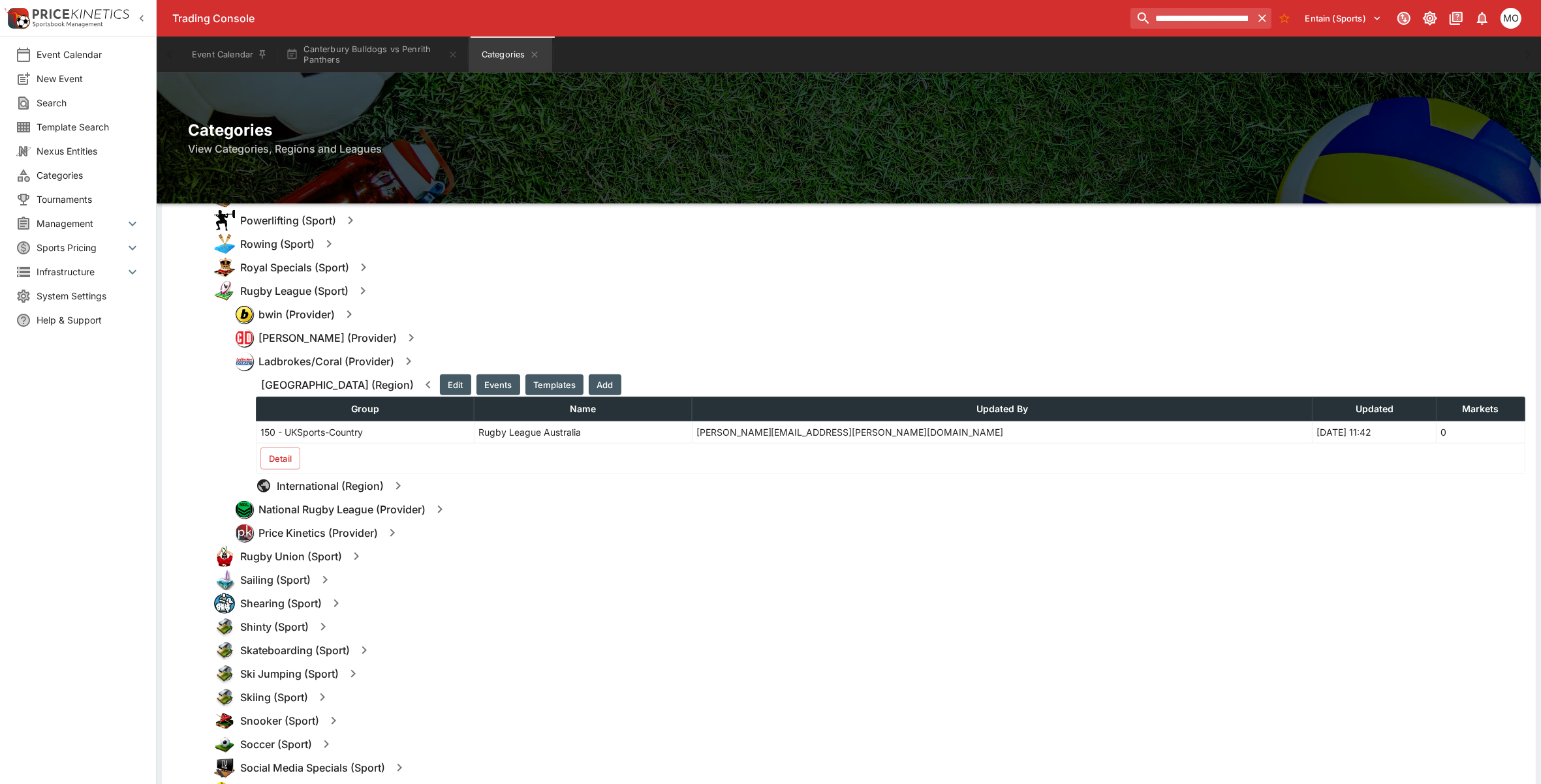
click at [409, 336] on icon "button" at bounding box center [411, 338] width 5 height 7
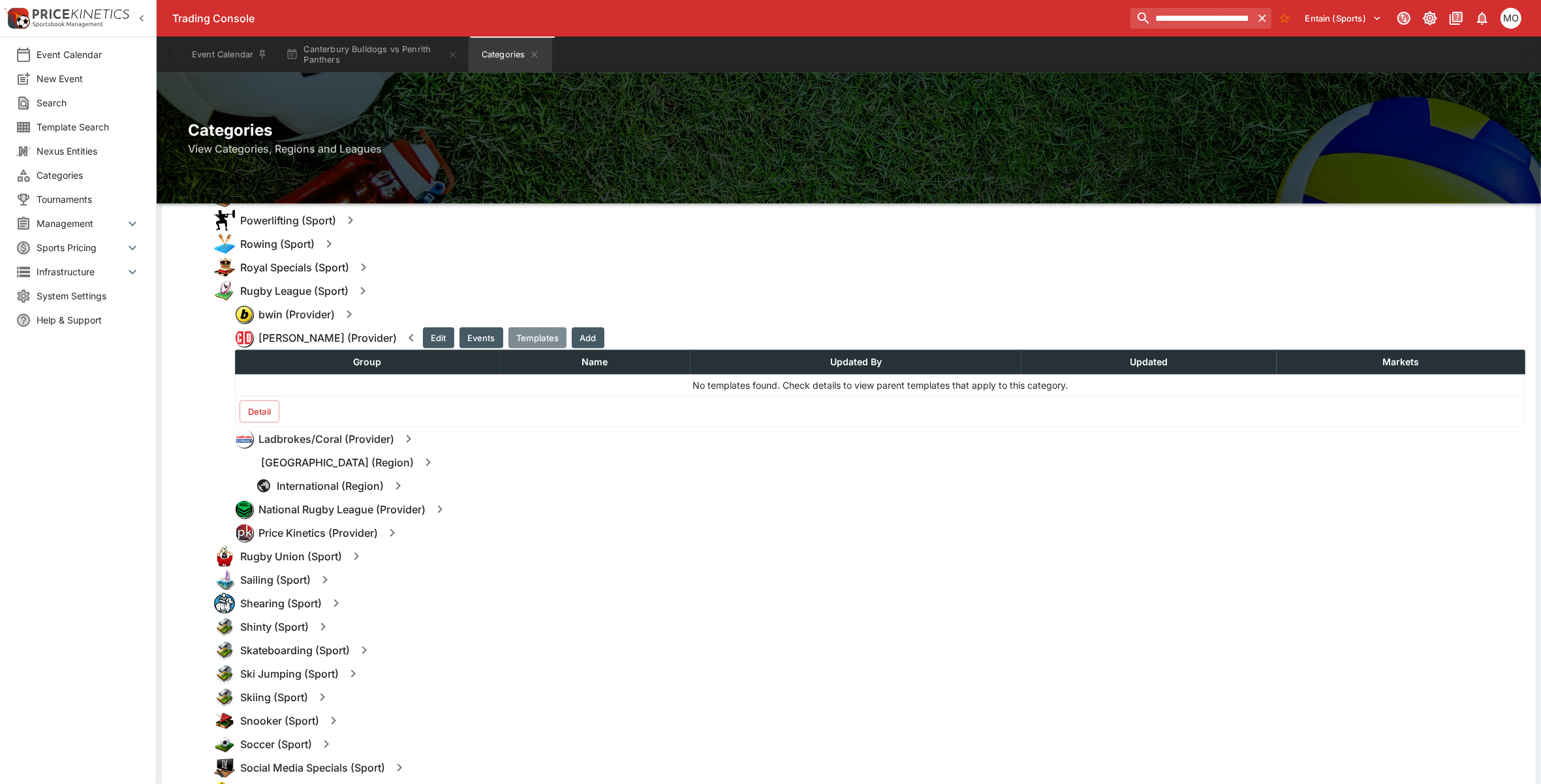
click at [516, 333] on button "Templates" at bounding box center [538, 338] width 58 height 21
click at [273, 403] on button "Detail" at bounding box center [259, 412] width 40 height 22
